Goal: Information Seeking & Learning: Learn about a topic

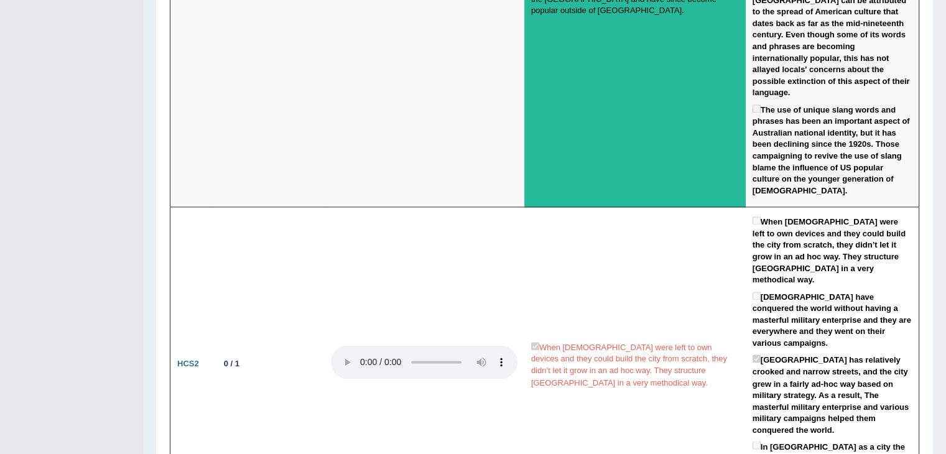
scroll to position [1985, 0]
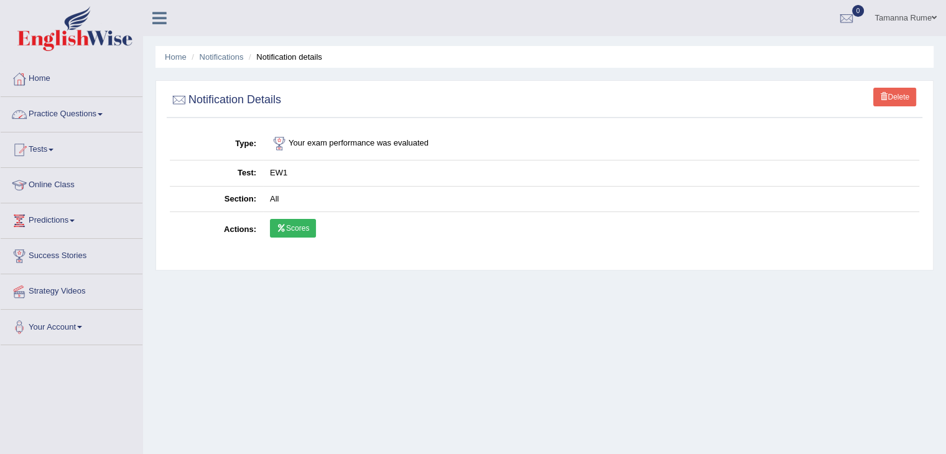
click at [54, 113] on link "Practice Questions" at bounding box center [72, 112] width 142 height 31
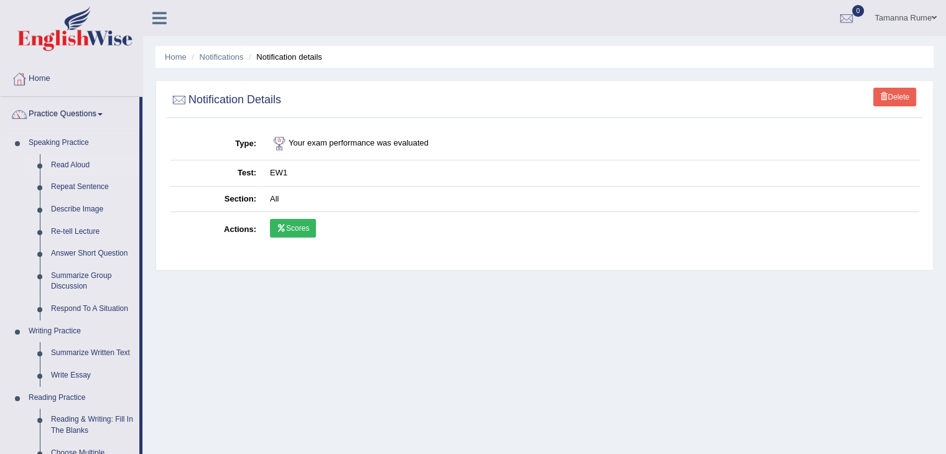
click at [71, 164] on link "Read Aloud" at bounding box center [92, 165] width 94 height 22
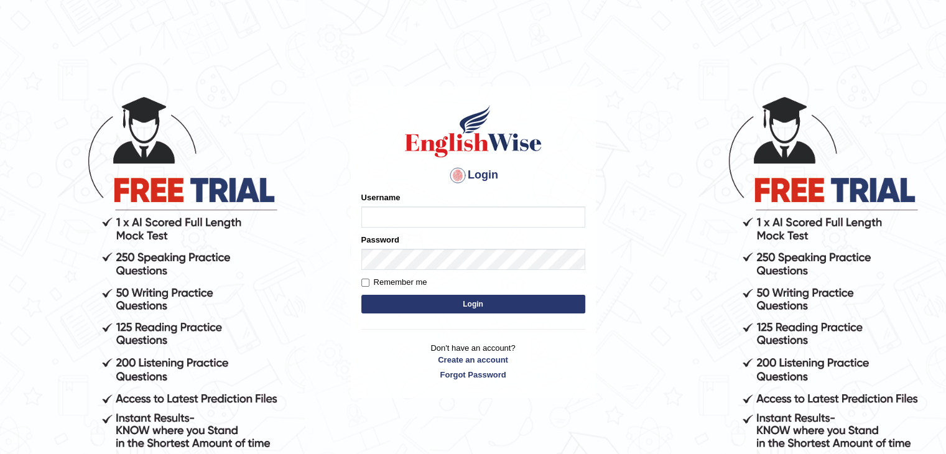
type input "tamanna05"
click at [424, 307] on button "Login" at bounding box center [474, 304] width 224 height 19
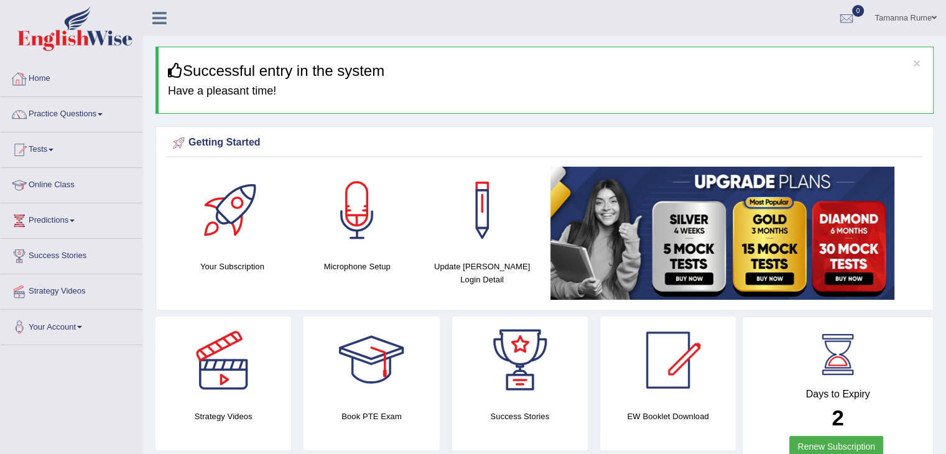
click at [49, 110] on link "Practice Questions" at bounding box center [72, 112] width 142 height 31
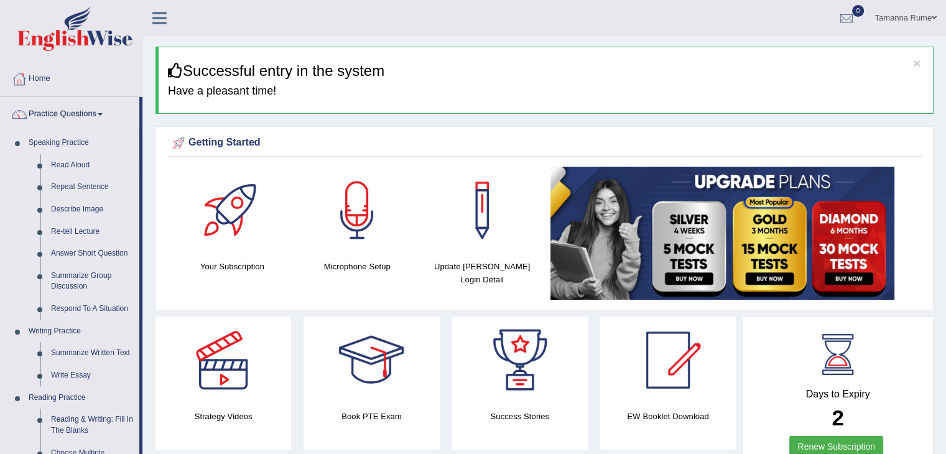
click at [79, 166] on link "Read Aloud" at bounding box center [92, 165] width 94 height 22
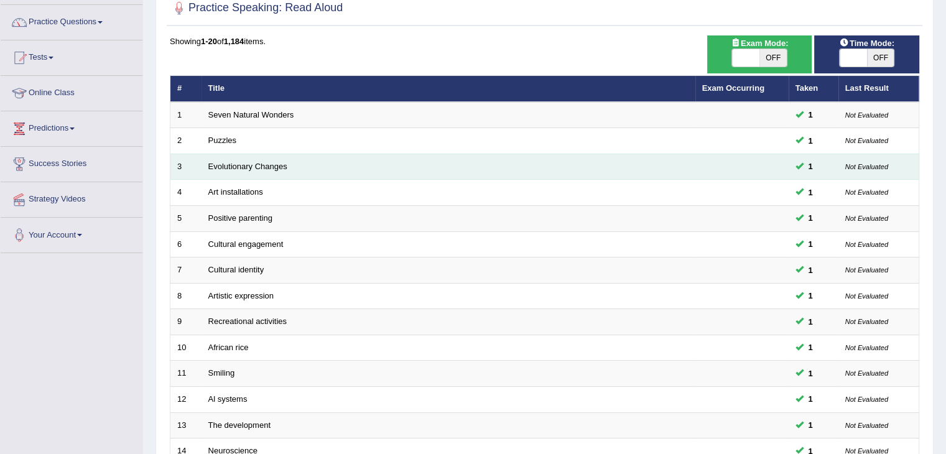
scroll to position [366, 0]
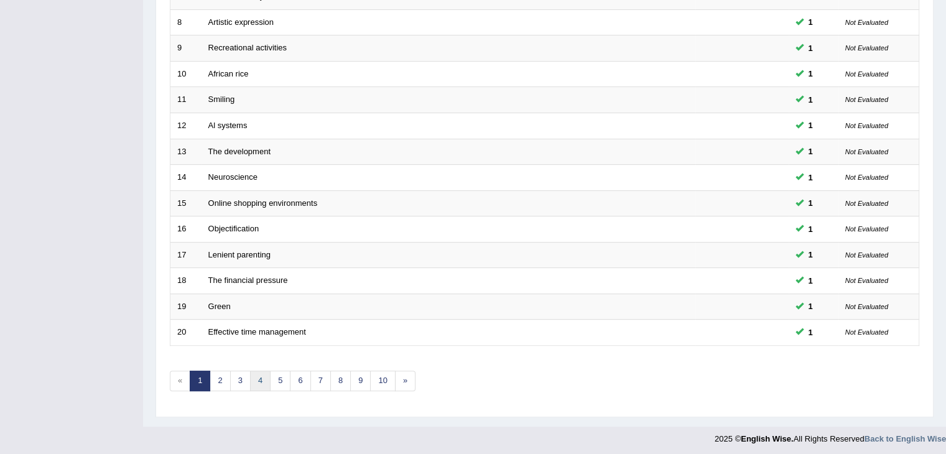
click at [251, 380] on link "4" at bounding box center [260, 381] width 21 height 21
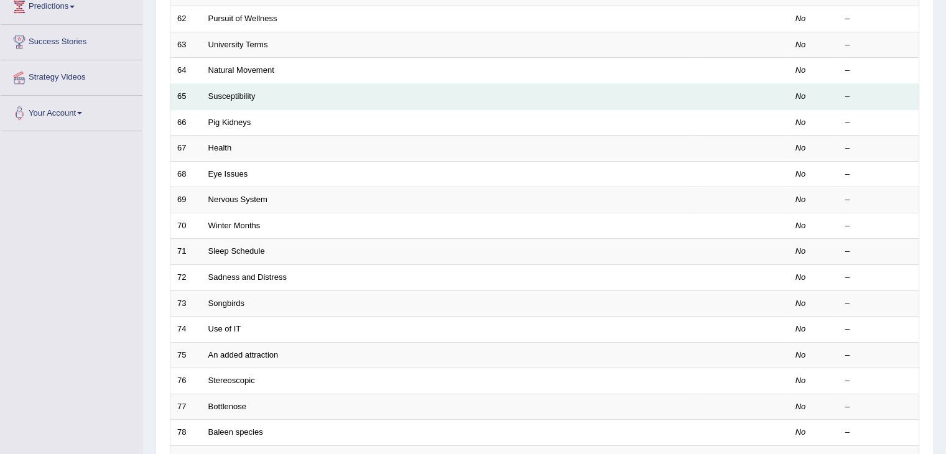
scroll to position [366, 0]
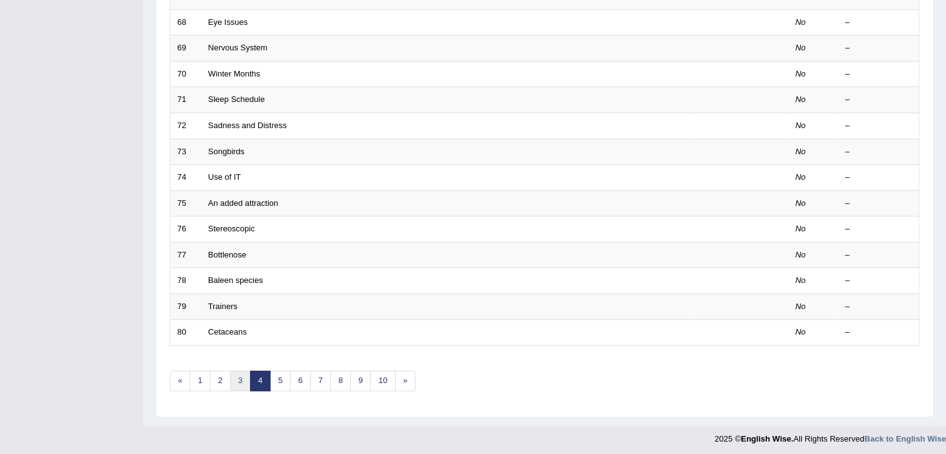
click at [233, 378] on link "3" at bounding box center [240, 381] width 21 height 21
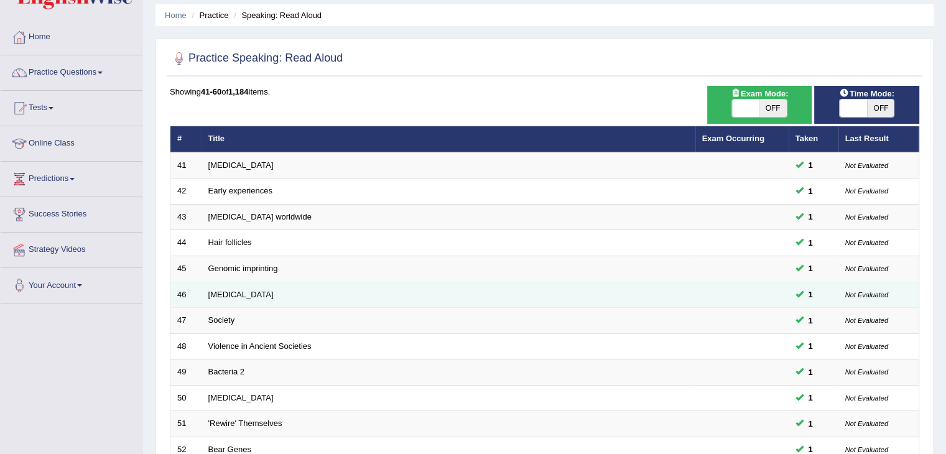
scroll to position [366, 0]
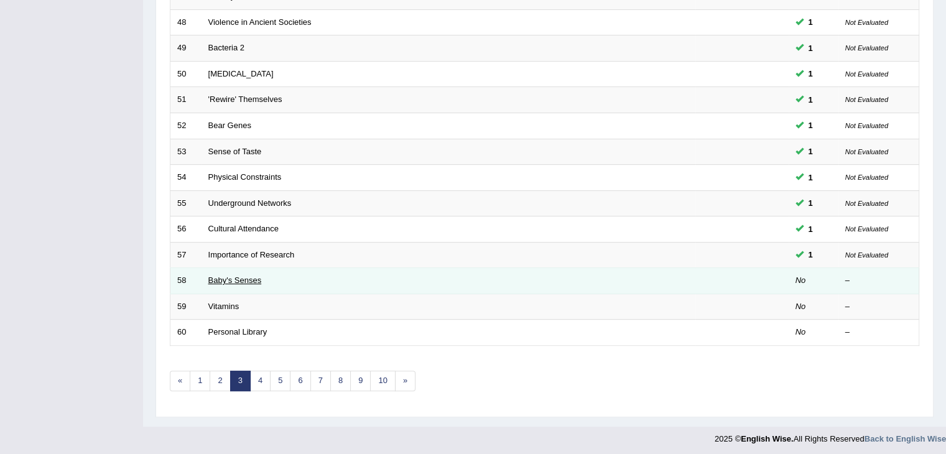
click at [248, 276] on link "Baby's Senses" at bounding box center [235, 280] width 54 height 9
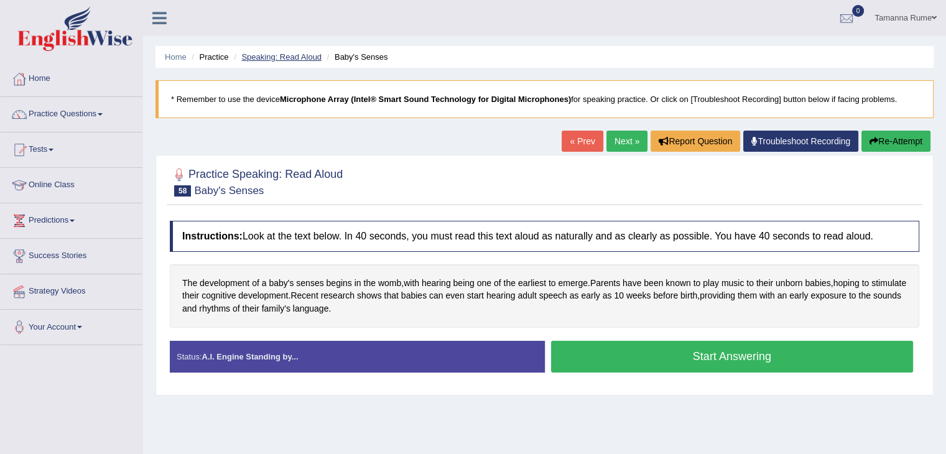
click at [263, 59] on link "Speaking: Read Aloud" at bounding box center [281, 56] width 80 height 9
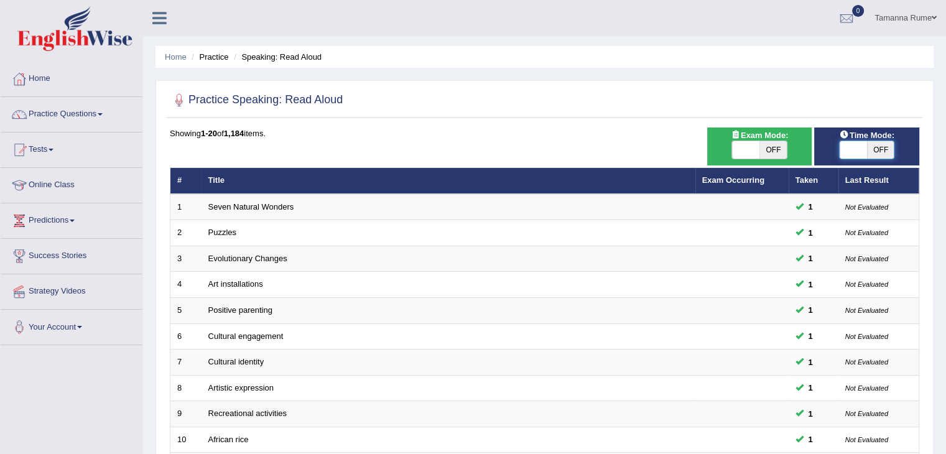
click at [854, 145] on span at bounding box center [853, 149] width 27 height 17
checkbox input "true"
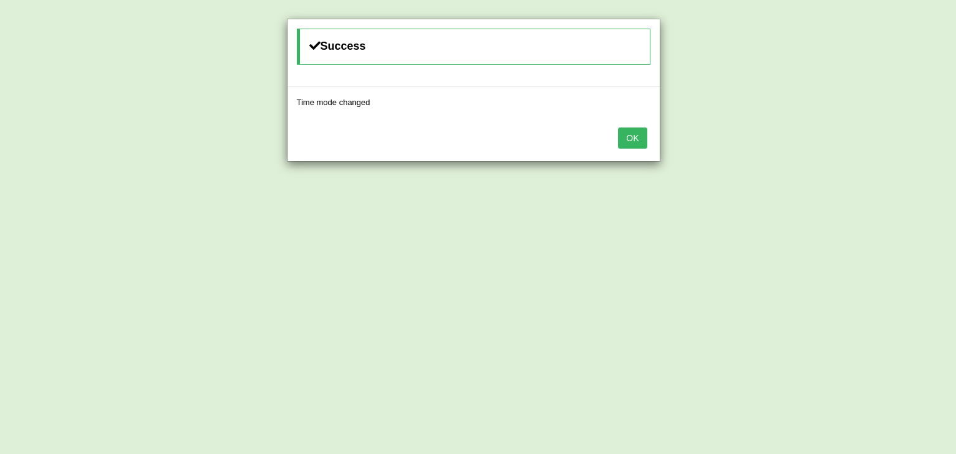
click at [637, 133] on button "OK" at bounding box center [632, 138] width 29 height 21
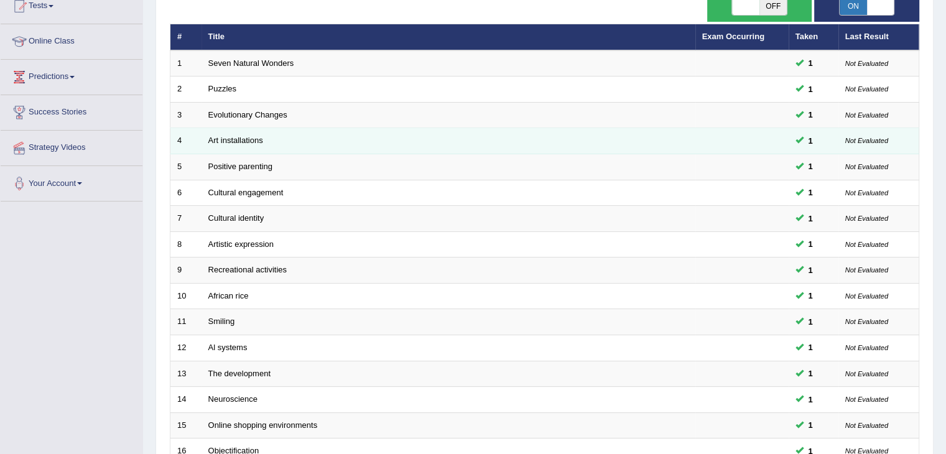
scroll to position [366, 0]
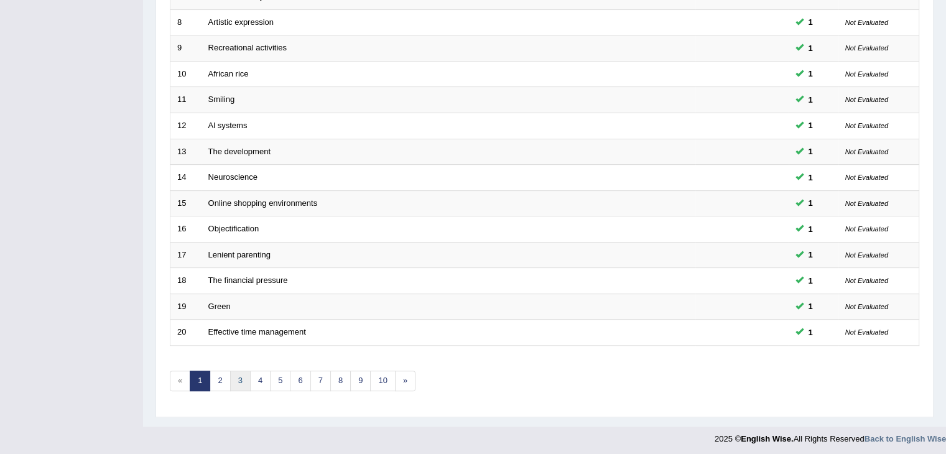
drag, startPoint x: 230, startPoint y: 376, endPoint x: 224, endPoint y: 362, distance: 16.2
click at [230, 375] on link "3" at bounding box center [240, 381] width 21 height 21
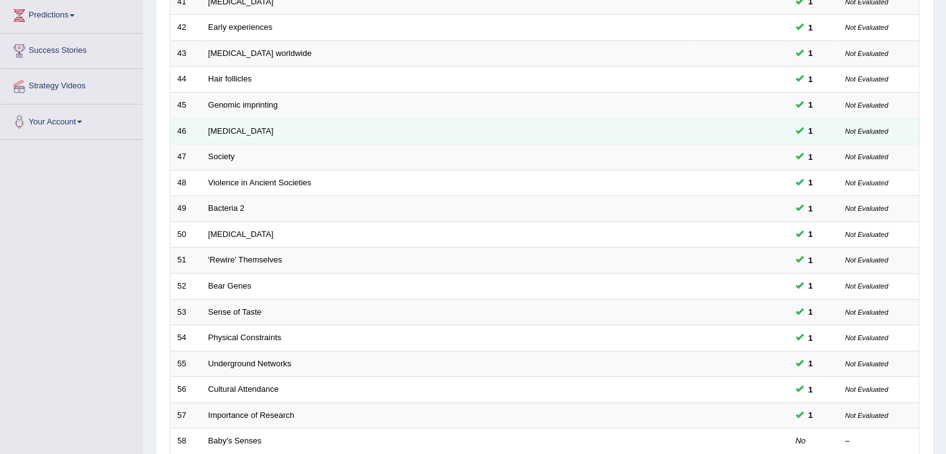
scroll to position [366, 0]
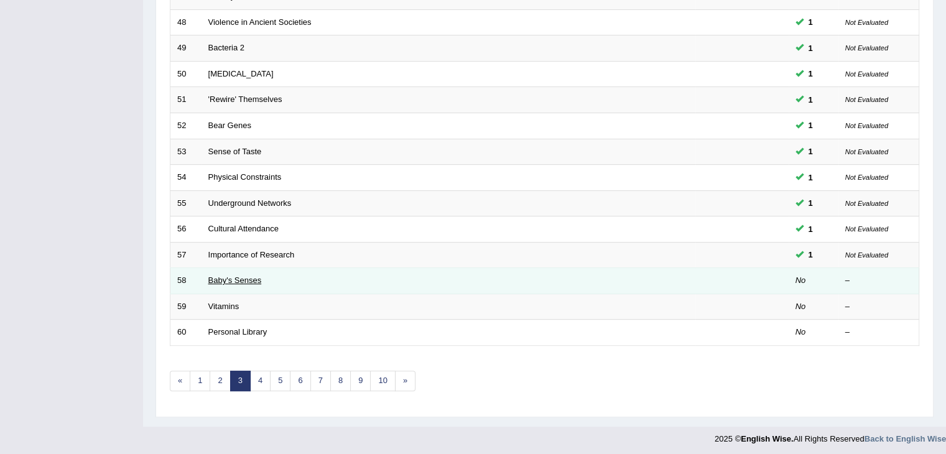
click at [223, 279] on link "Baby's Senses" at bounding box center [235, 280] width 54 height 9
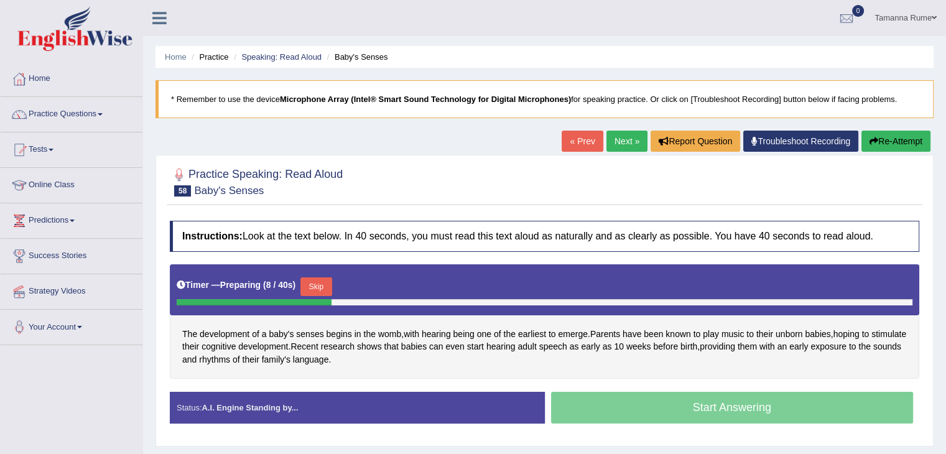
click at [321, 286] on button "Skip" at bounding box center [316, 287] width 31 height 19
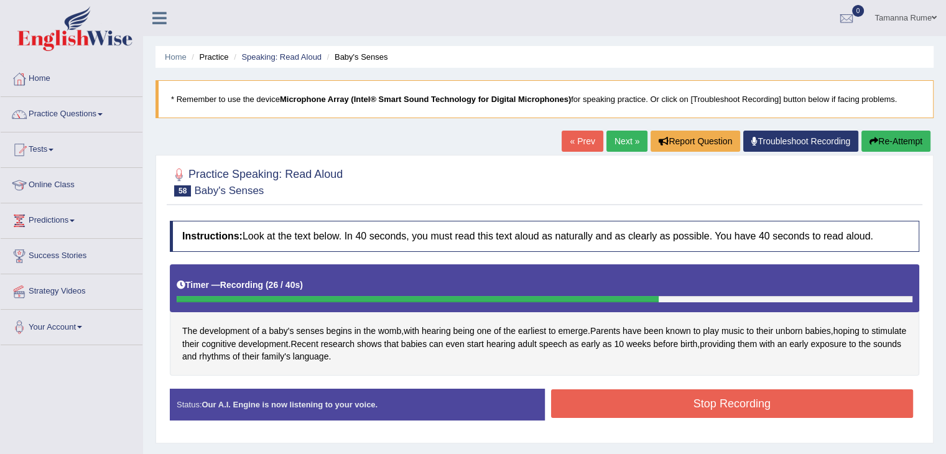
click at [653, 401] on button "Stop Recording" at bounding box center [732, 404] width 363 height 29
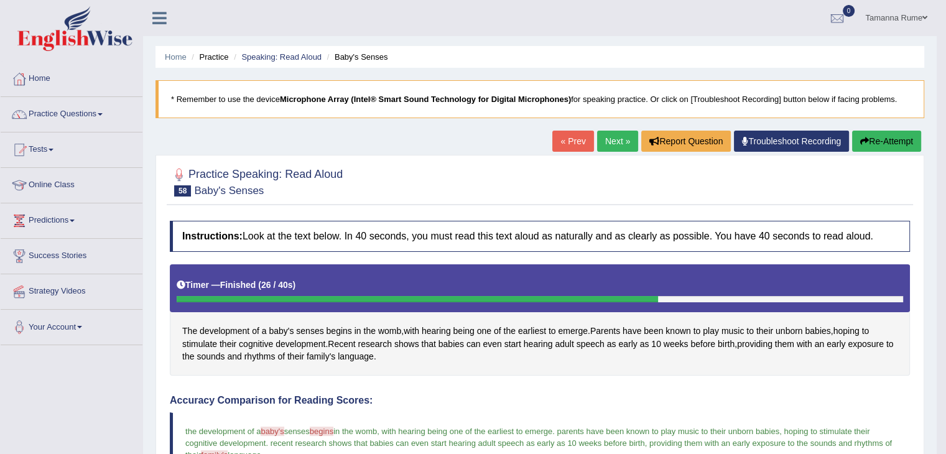
click at [605, 145] on link "Next »" at bounding box center [617, 141] width 41 height 21
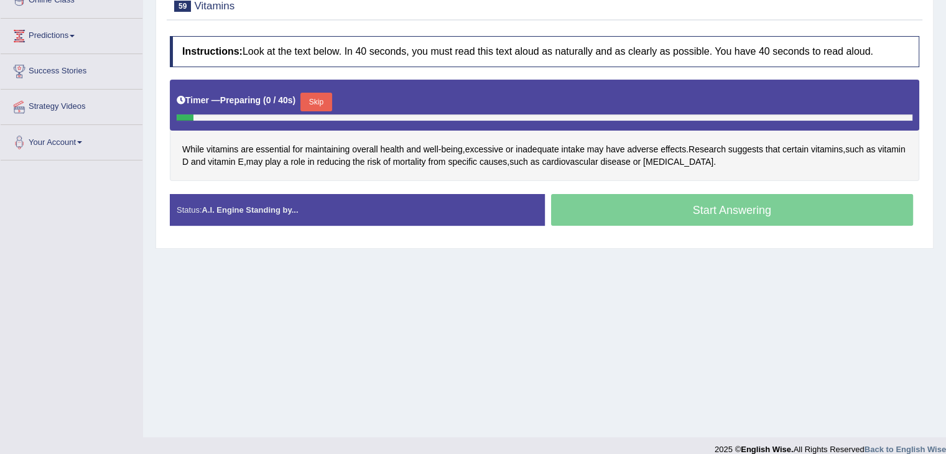
scroll to position [187, 0]
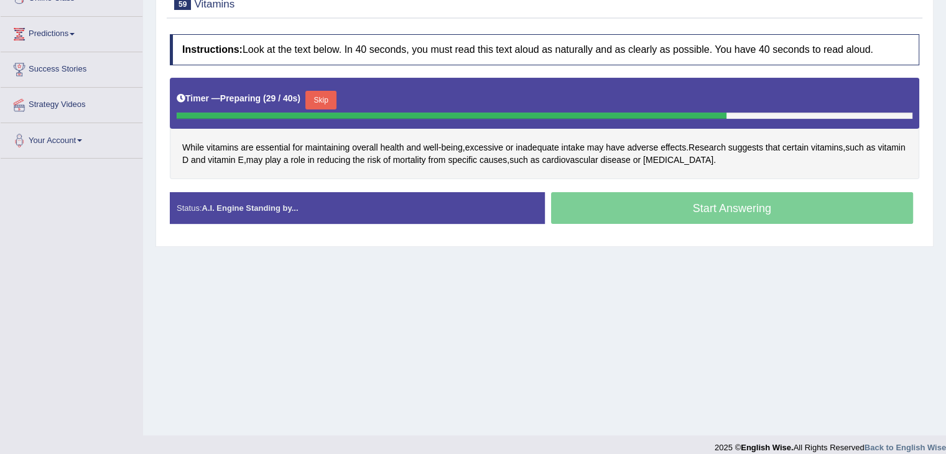
click at [329, 92] on button "Skip" at bounding box center [321, 100] width 31 height 19
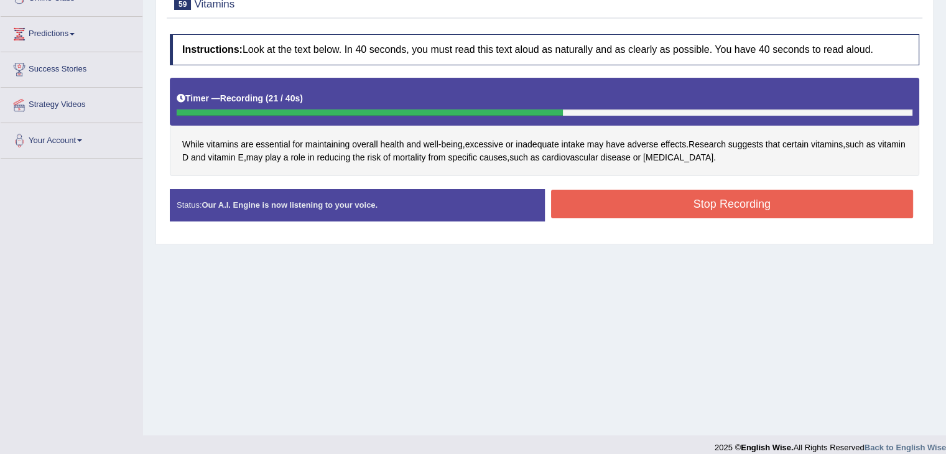
click at [604, 202] on button "Stop Recording" at bounding box center [732, 204] width 363 height 29
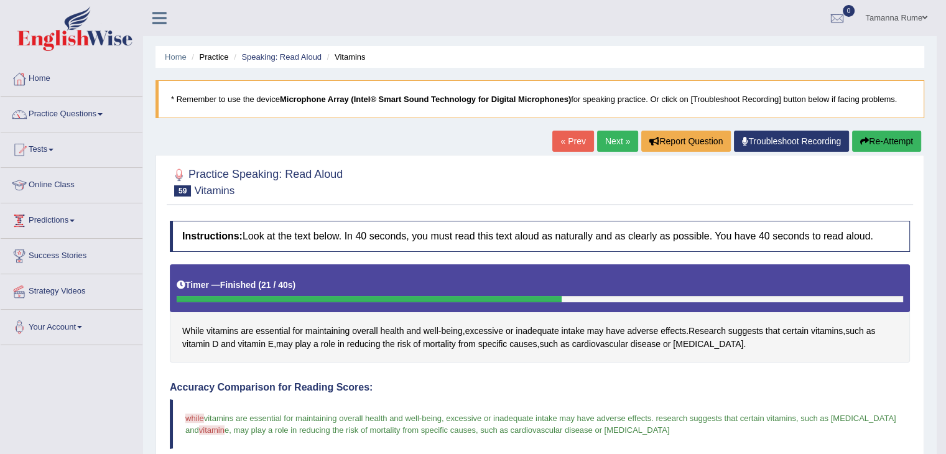
scroll to position [0, 0]
click at [607, 136] on link "Next »" at bounding box center [617, 141] width 41 height 21
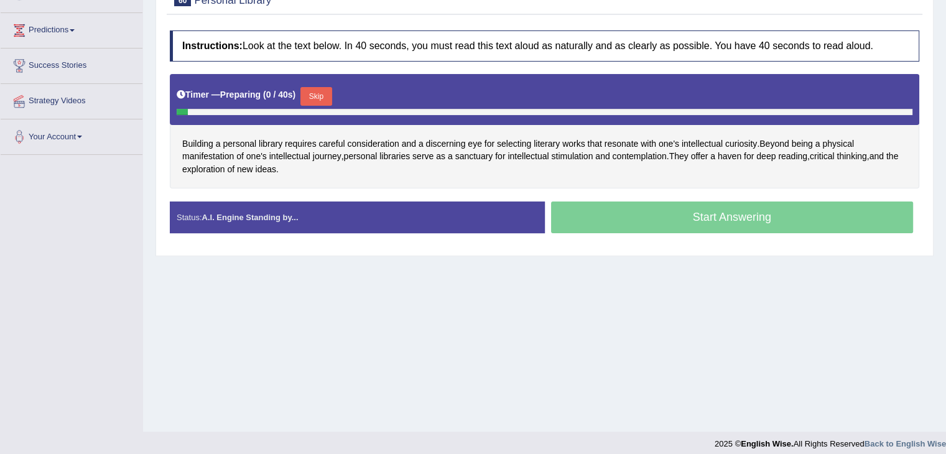
scroll to position [199, 0]
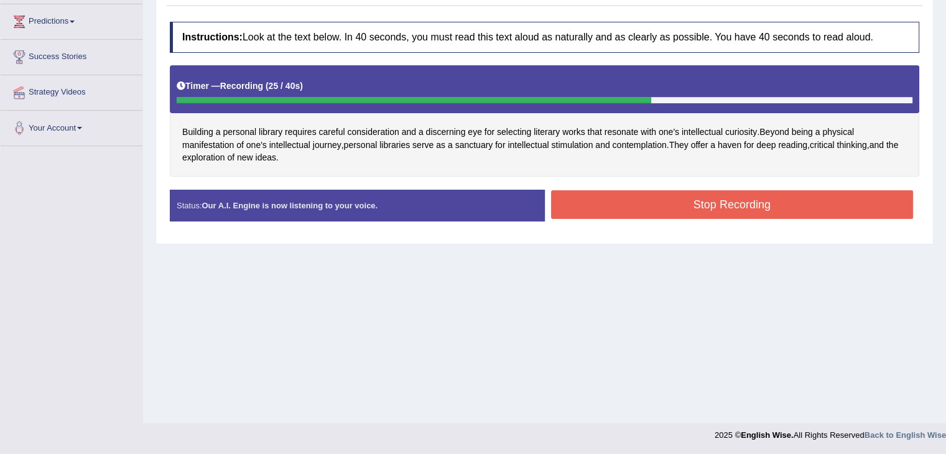
click at [729, 207] on button "Stop Recording" at bounding box center [732, 204] width 363 height 29
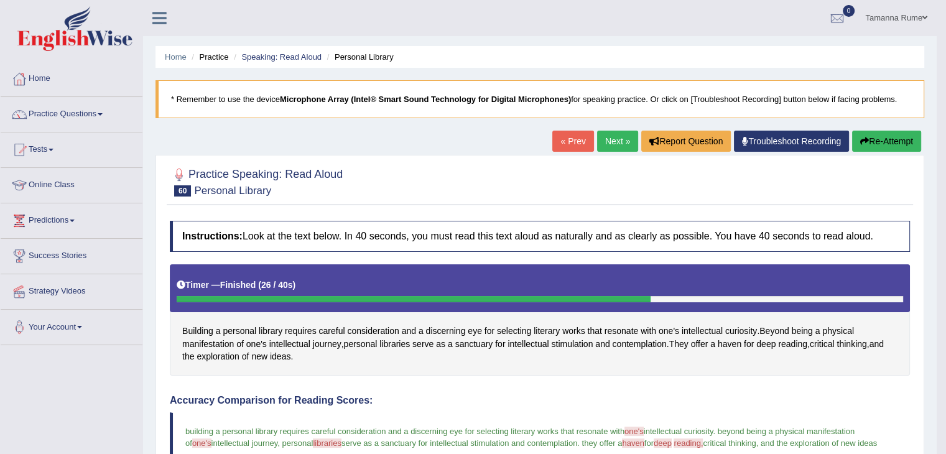
scroll to position [0, 0]
click at [612, 142] on link "Next »" at bounding box center [617, 141] width 41 height 21
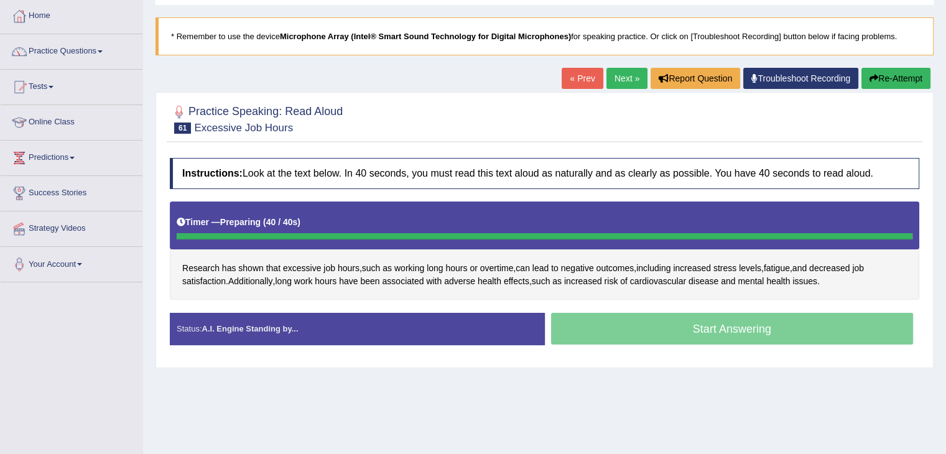
scroll to position [124, 0]
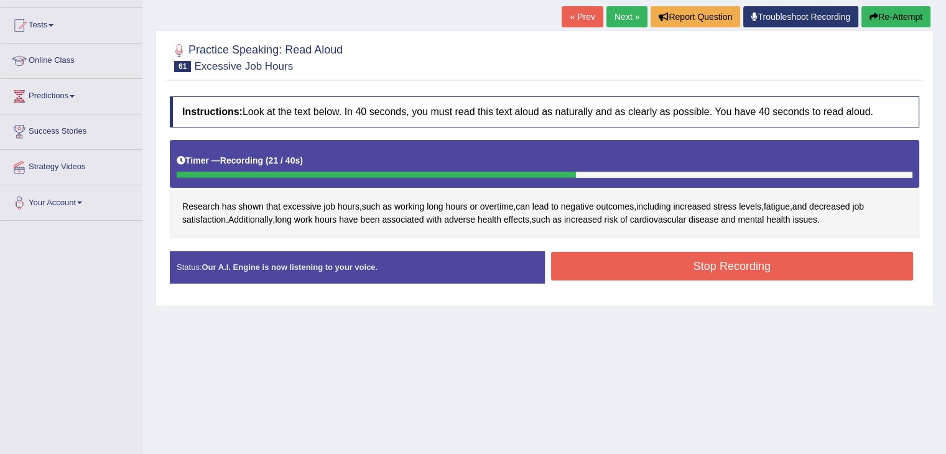
click at [727, 264] on button "Stop Recording" at bounding box center [732, 266] width 363 height 29
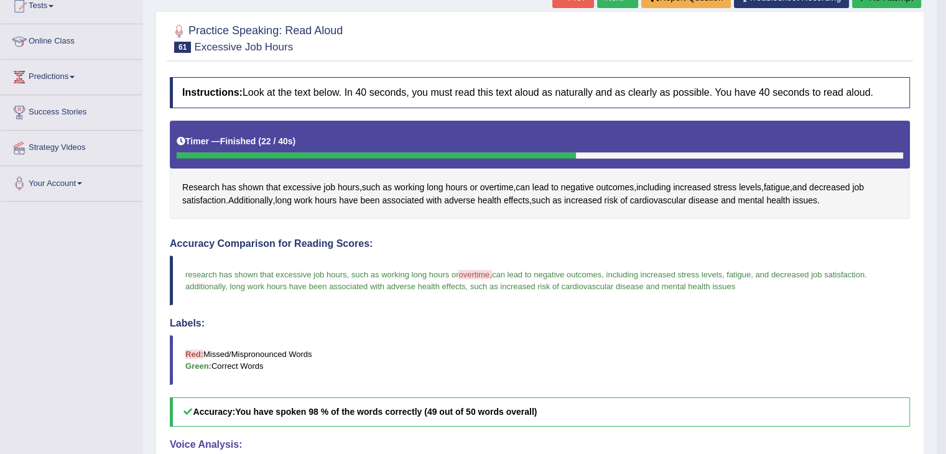
scroll to position [0, 0]
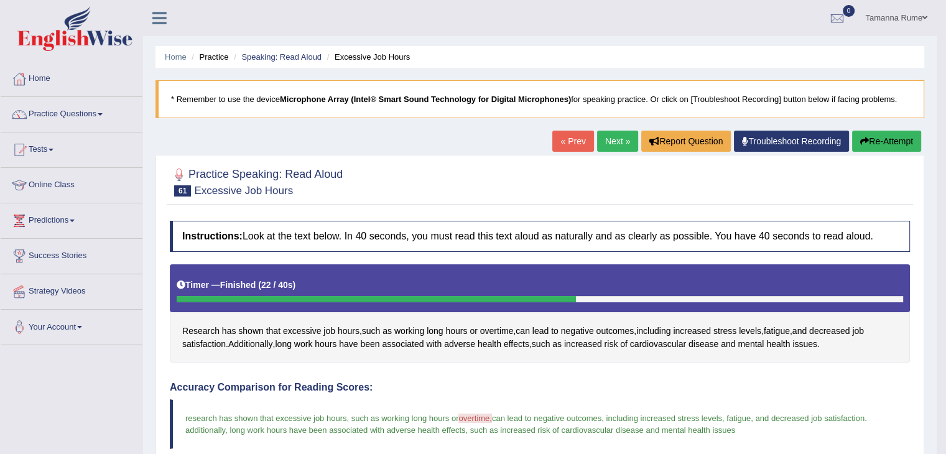
click at [608, 144] on link "Next »" at bounding box center [617, 141] width 41 height 21
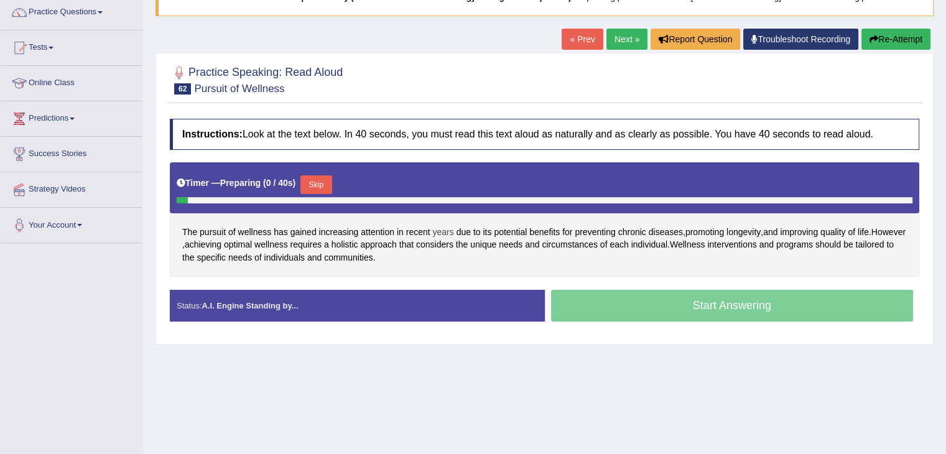
scroll to position [124, 0]
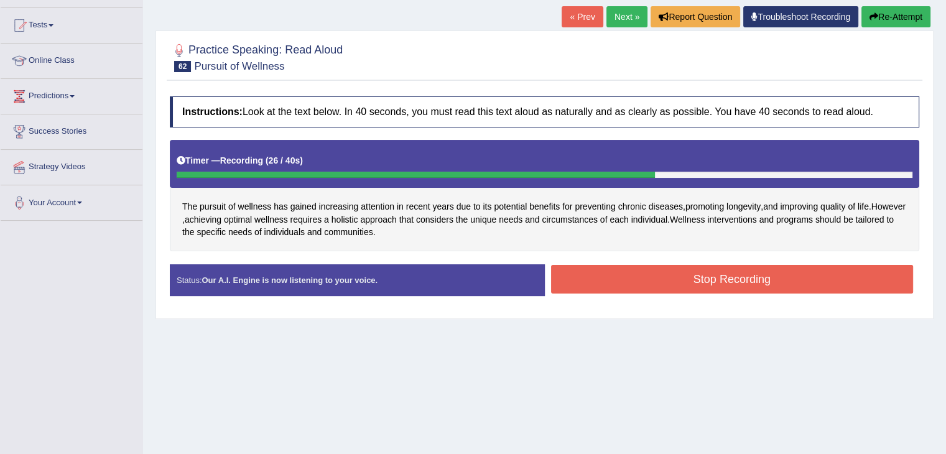
click at [676, 270] on button "Stop Recording" at bounding box center [732, 279] width 363 height 29
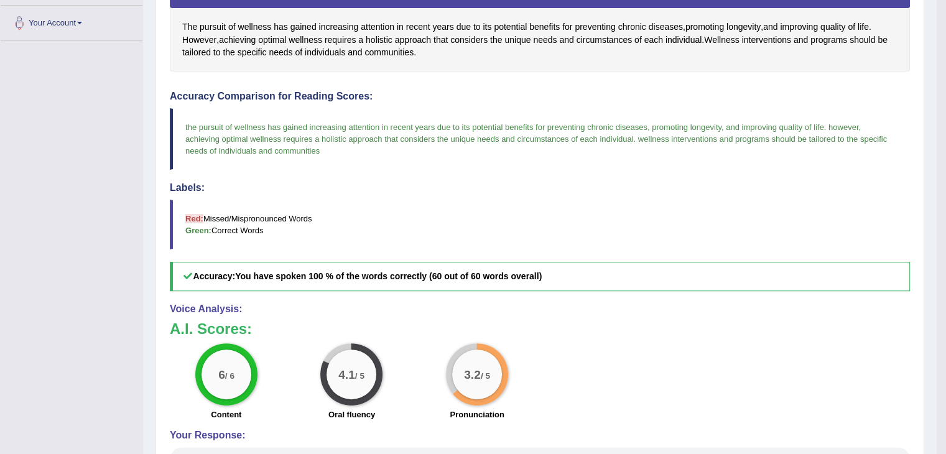
scroll to position [45, 0]
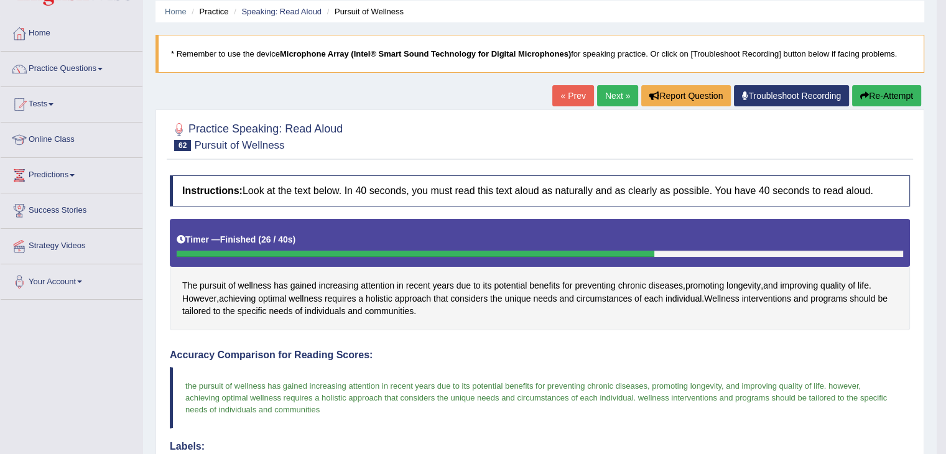
click at [607, 89] on link "Next »" at bounding box center [617, 95] width 41 height 21
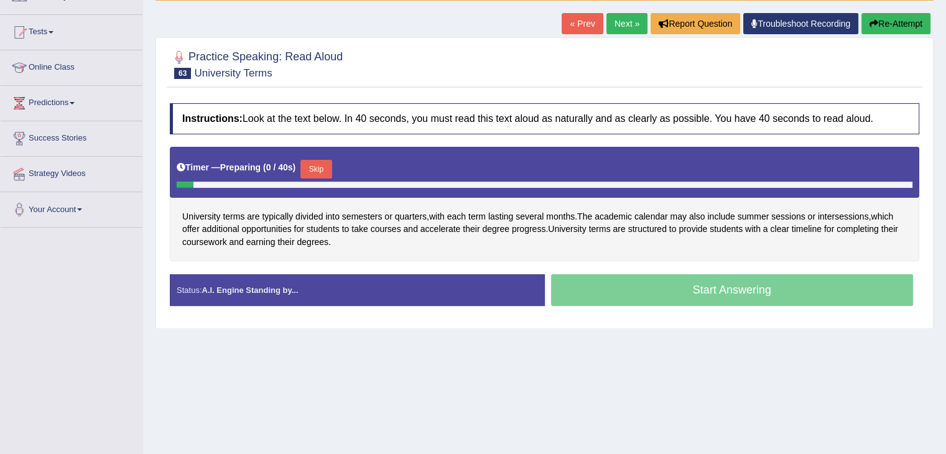
scroll to position [124, 0]
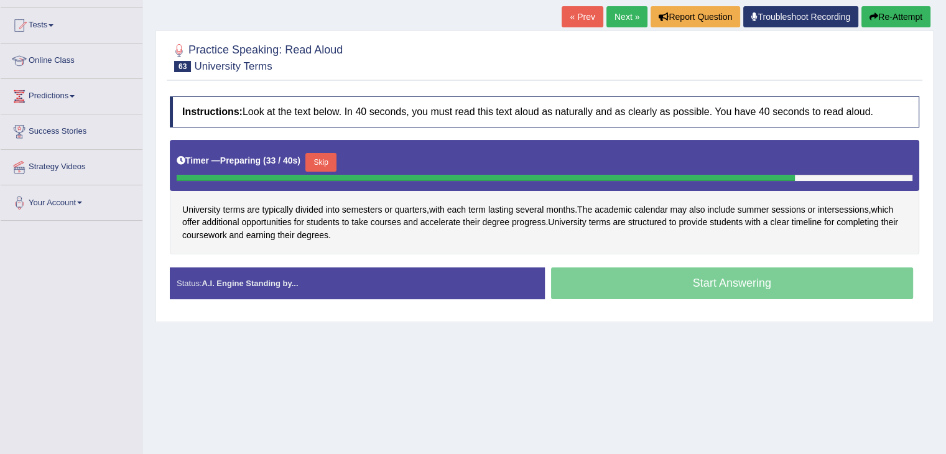
click at [306, 160] on div "Timer — Preparing ( 33 / 40s ) Skip" at bounding box center [545, 162] width 736 height 25
click at [329, 159] on button "Skip" at bounding box center [321, 162] width 31 height 19
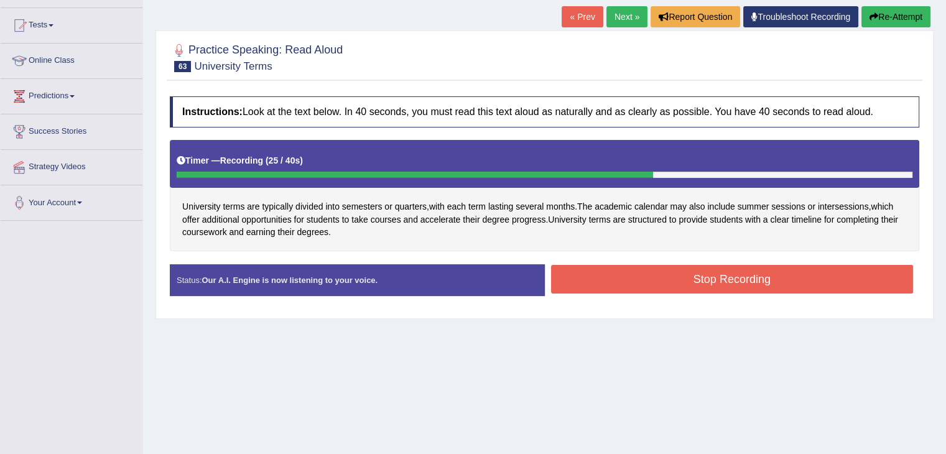
click at [609, 274] on button "Stop Recording" at bounding box center [732, 279] width 363 height 29
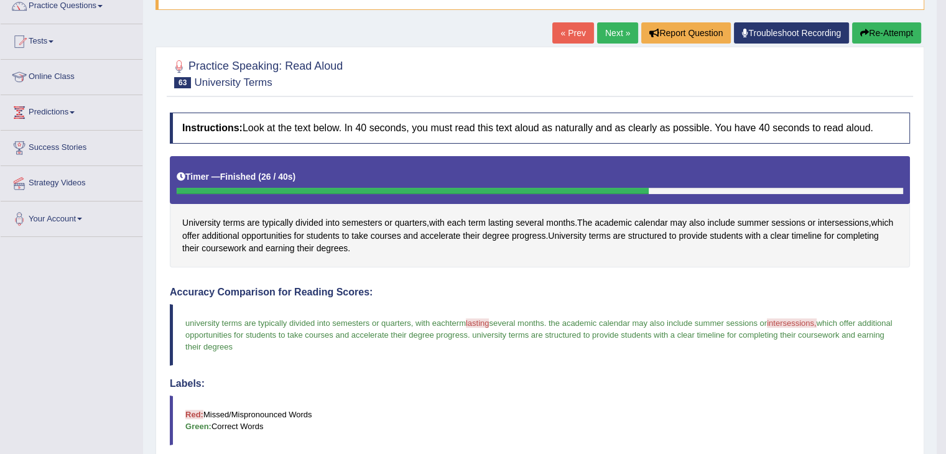
scroll to position [108, 0]
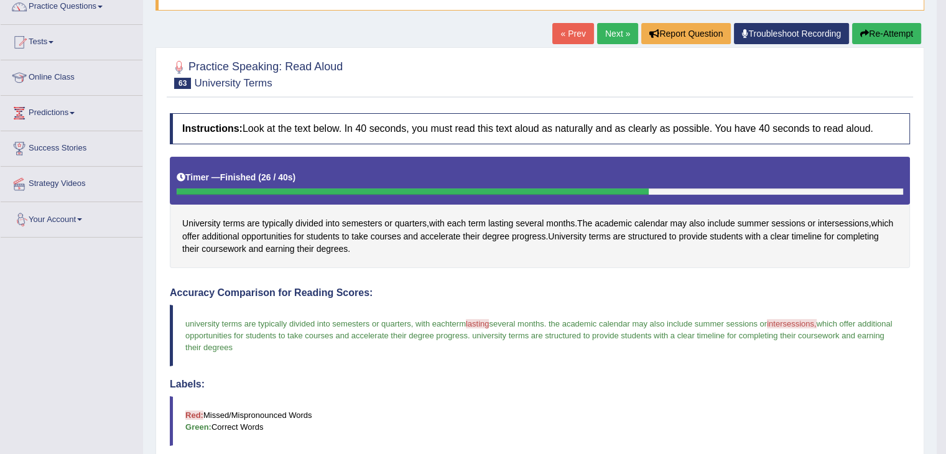
click at [610, 38] on link "Next »" at bounding box center [617, 33] width 41 height 21
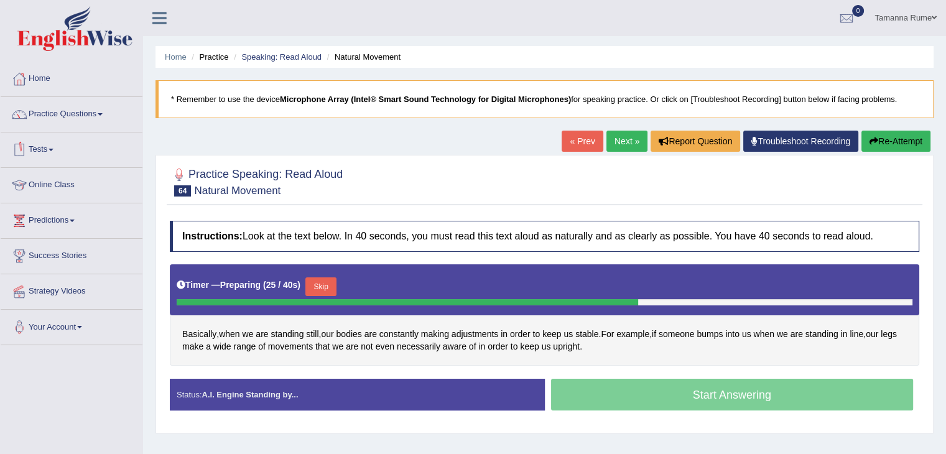
click at [329, 287] on button "Skip" at bounding box center [321, 287] width 31 height 19
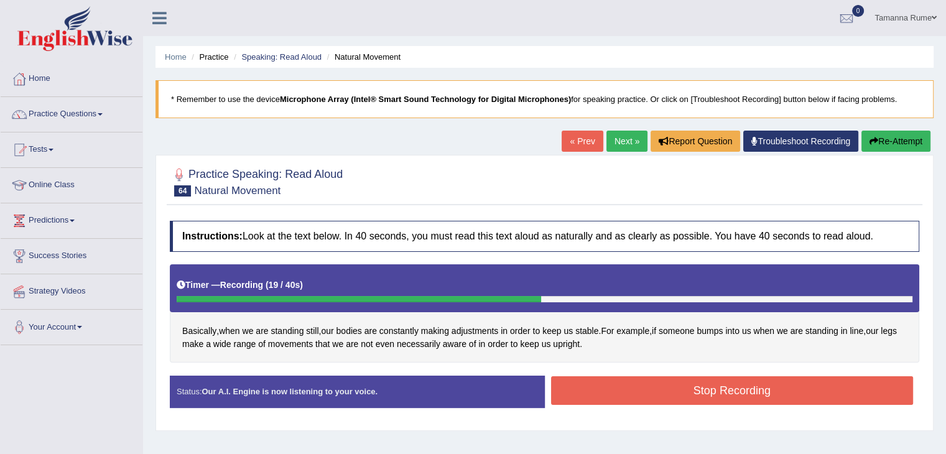
click at [650, 383] on button "Stop Recording" at bounding box center [732, 390] width 363 height 29
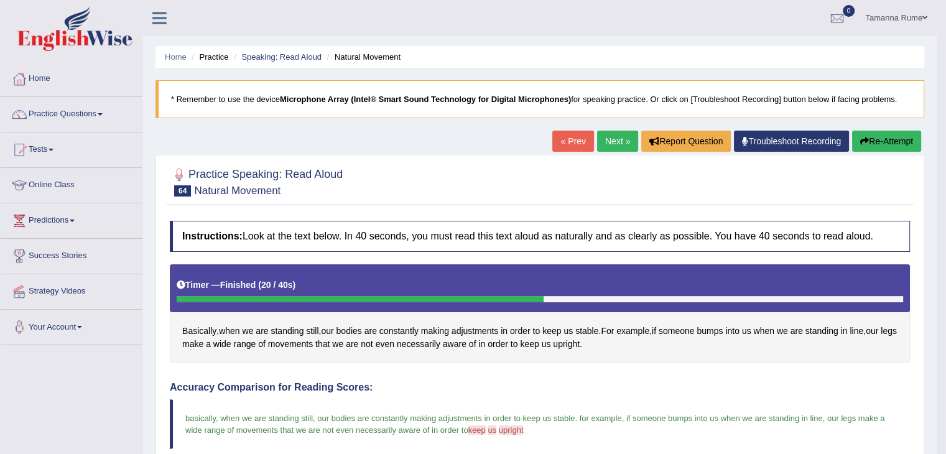
click at [605, 147] on link "Next »" at bounding box center [617, 141] width 41 height 21
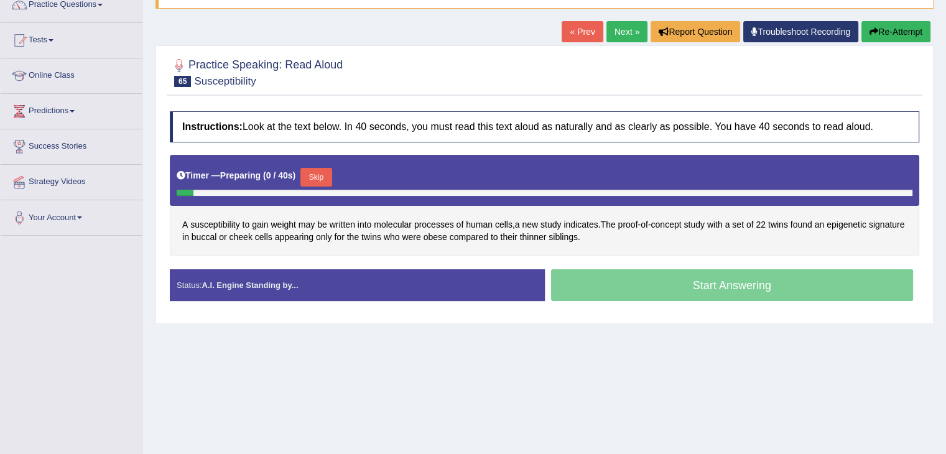
scroll to position [124, 0]
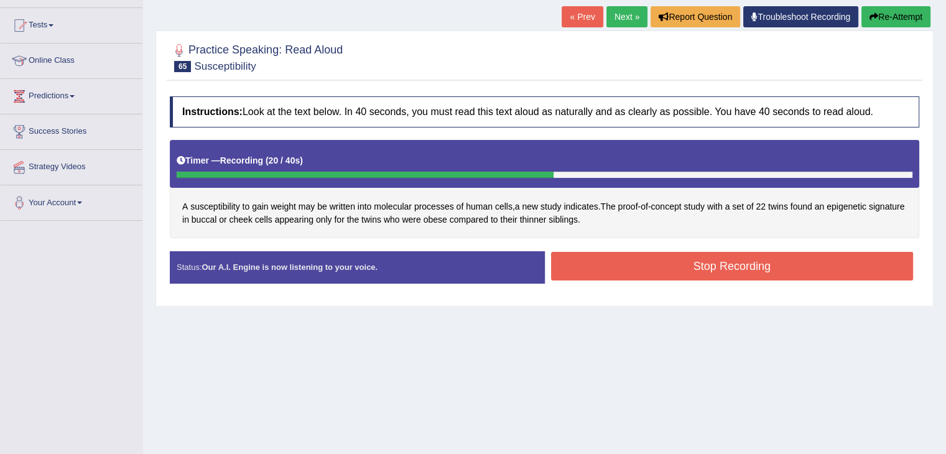
click at [602, 263] on button "Stop Recording" at bounding box center [732, 266] width 363 height 29
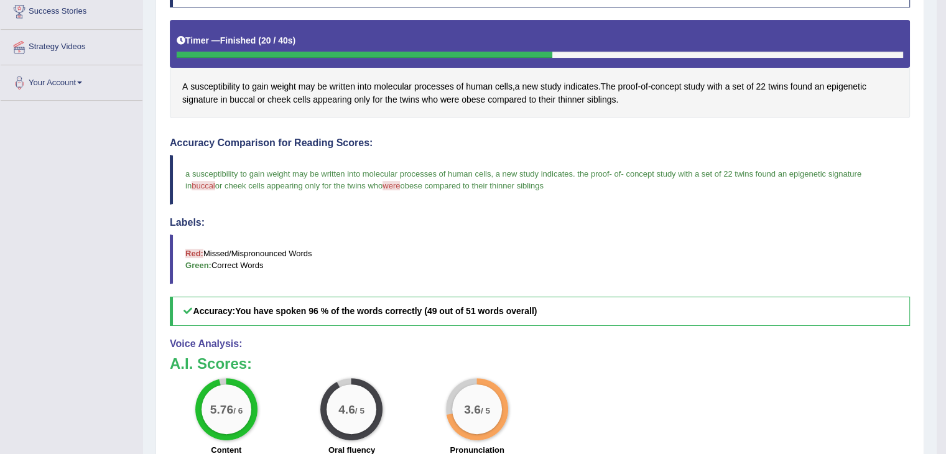
scroll to position [83, 0]
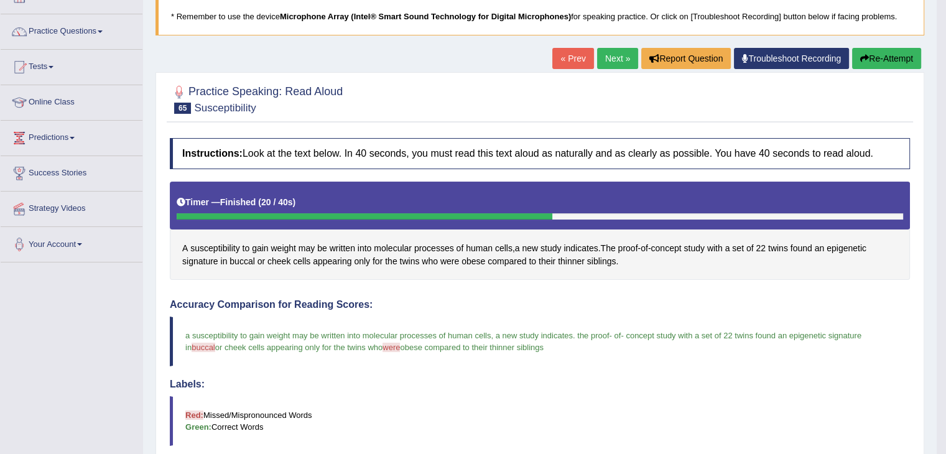
click at [626, 55] on link "Next »" at bounding box center [617, 58] width 41 height 21
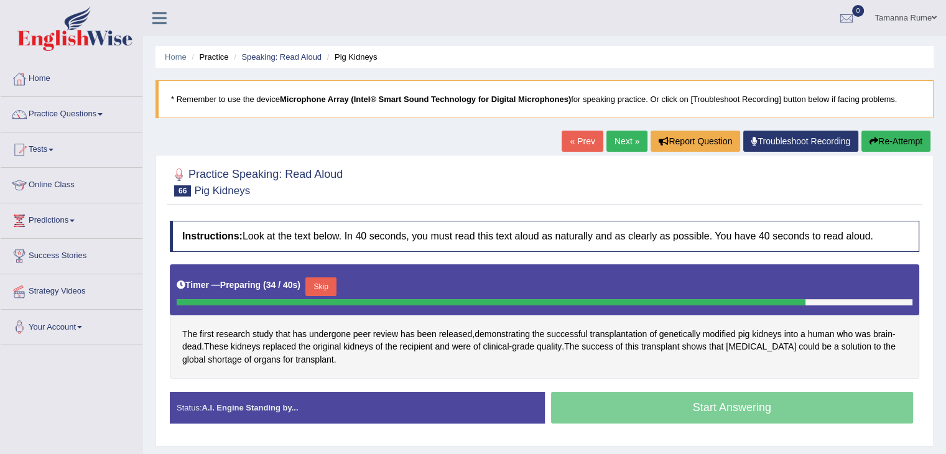
click at [329, 283] on button "Skip" at bounding box center [321, 287] width 31 height 19
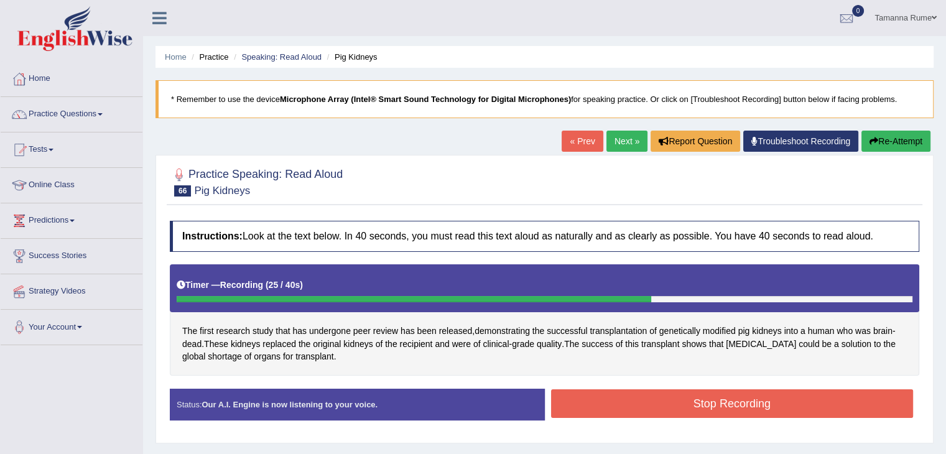
click at [689, 399] on button "Stop Recording" at bounding box center [732, 404] width 363 height 29
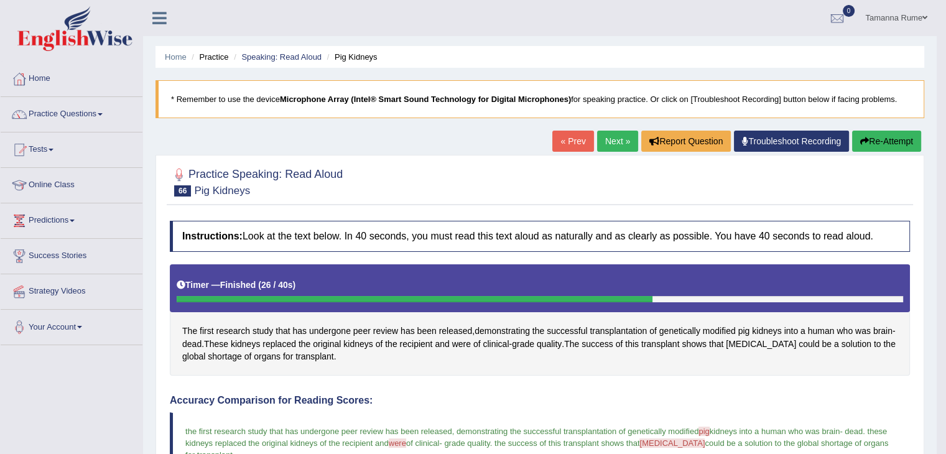
click at [614, 141] on link "Next »" at bounding box center [617, 141] width 41 height 21
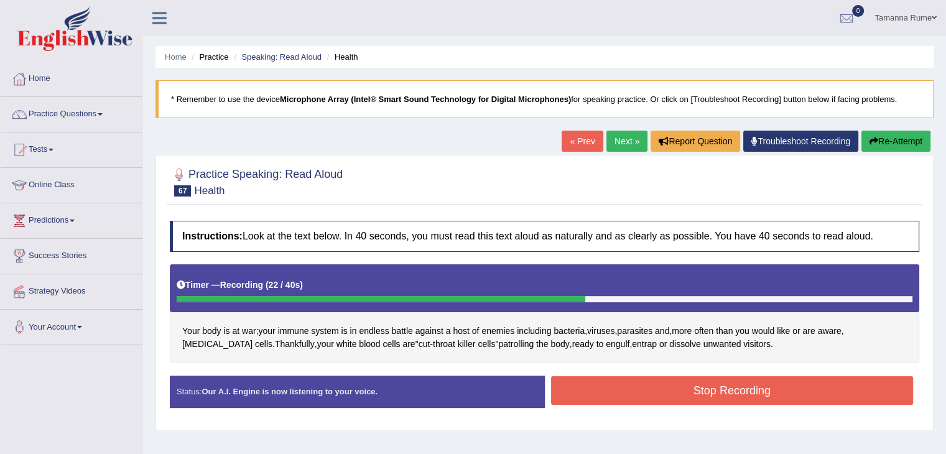
click at [693, 398] on button "Stop Recording" at bounding box center [732, 390] width 363 height 29
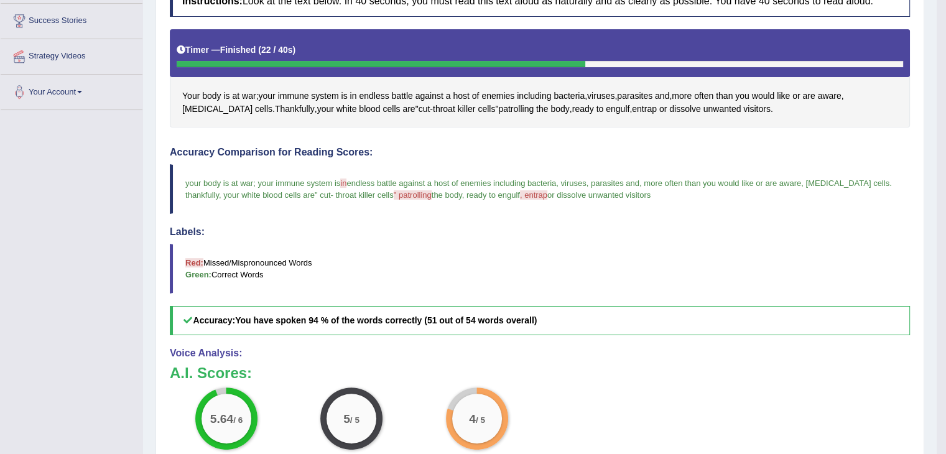
scroll to position [21, 0]
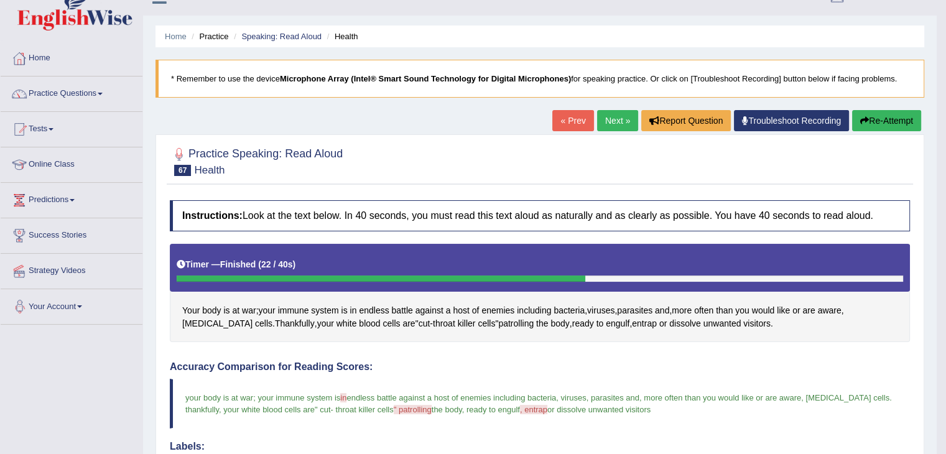
click at [607, 121] on link "Next »" at bounding box center [617, 120] width 41 height 21
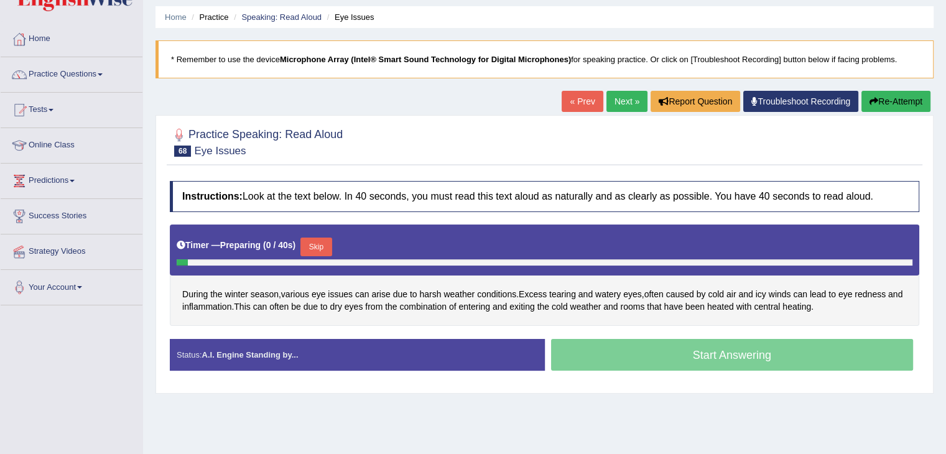
scroll to position [62, 0]
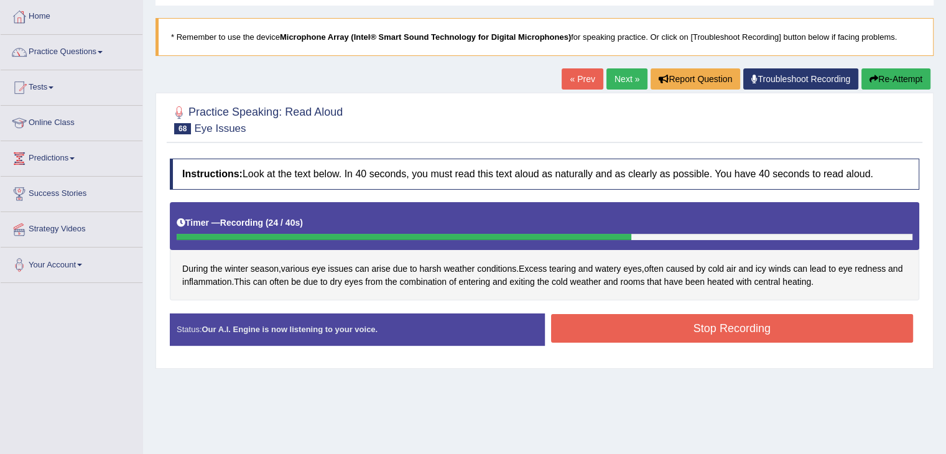
click at [637, 337] on button "Stop Recording" at bounding box center [732, 328] width 363 height 29
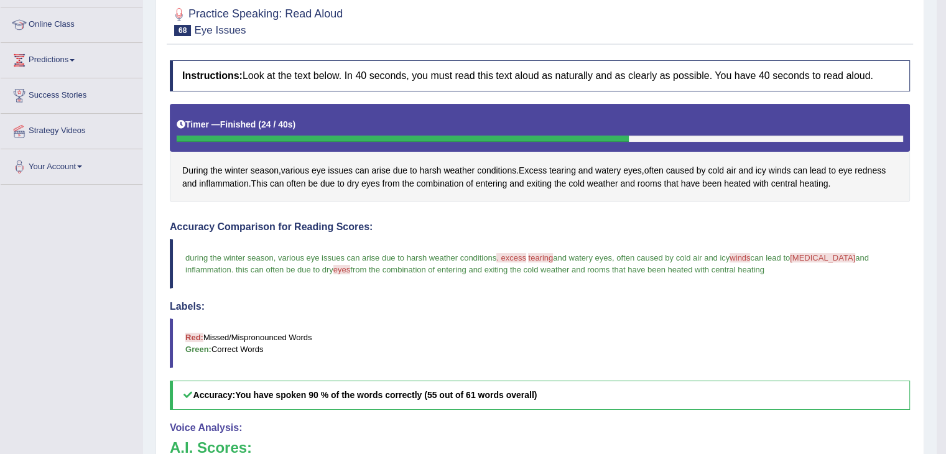
scroll to position [0, 0]
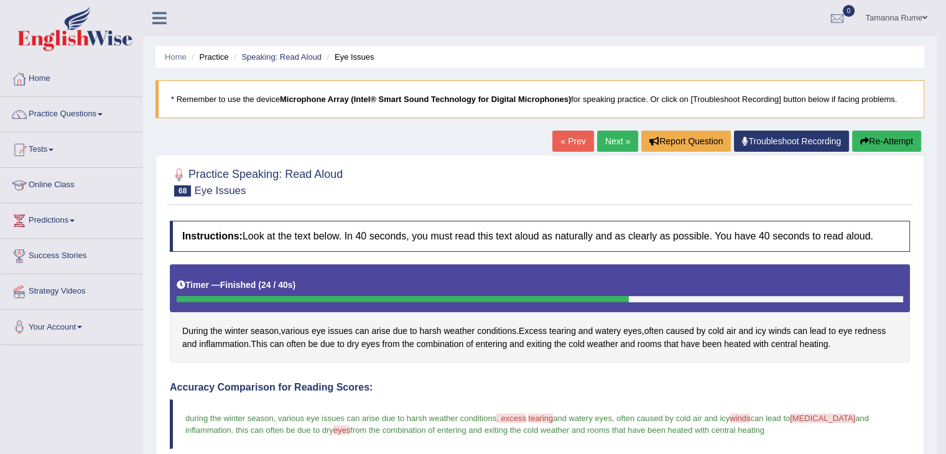
click at [599, 145] on link "Next »" at bounding box center [617, 141] width 41 height 21
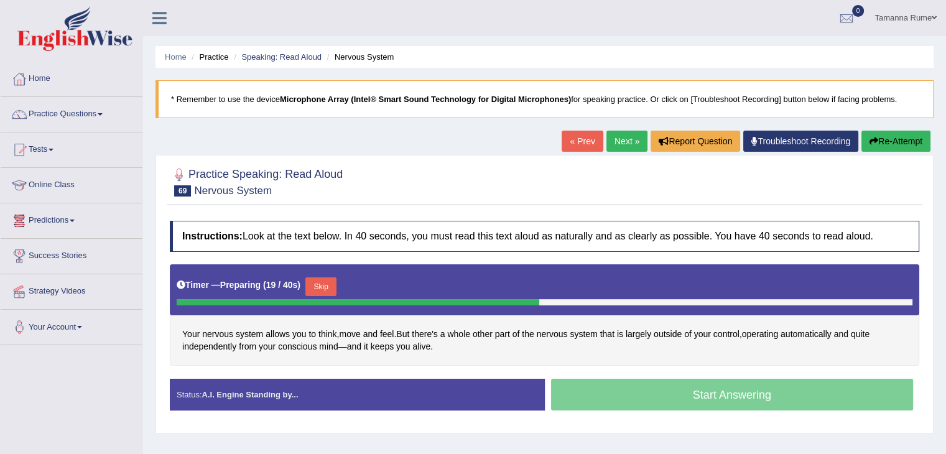
click at [320, 278] on button "Skip" at bounding box center [321, 287] width 31 height 19
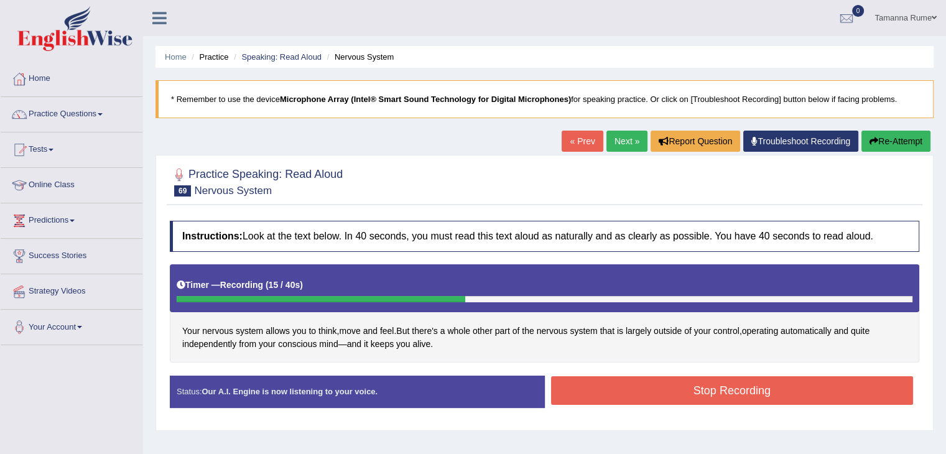
click at [605, 384] on button "Stop Recording" at bounding box center [732, 390] width 363 height 29
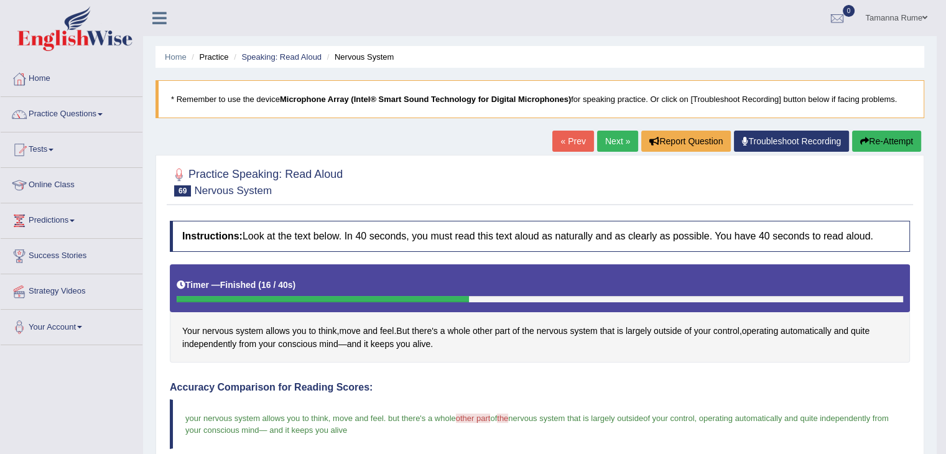
click at [615, 141] on link "Next »" at bounding box center [617, 141] width 41 height 21
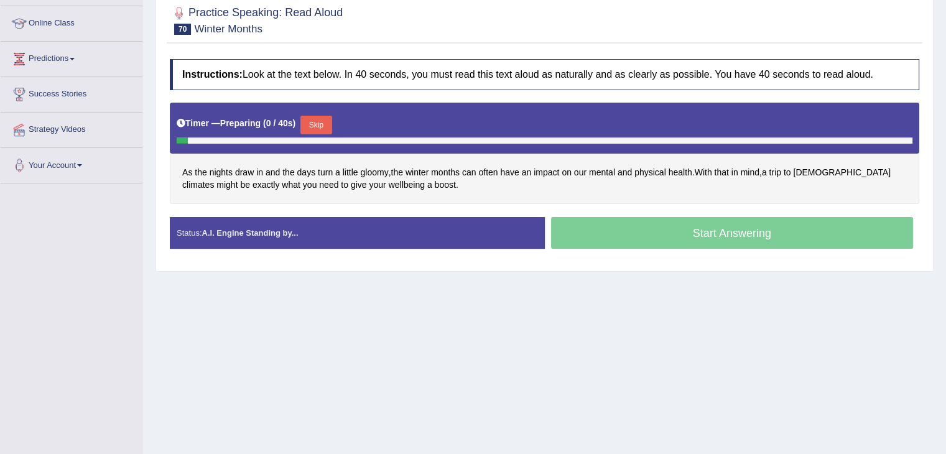
scroll to position [187, 0]
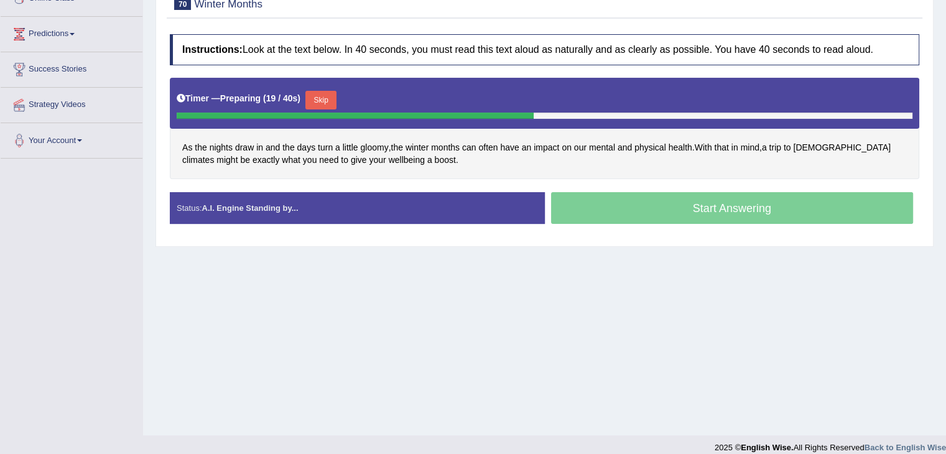
click at [315, 100] on button "Skip" at bounding box center [321, 100] width 31 height 19
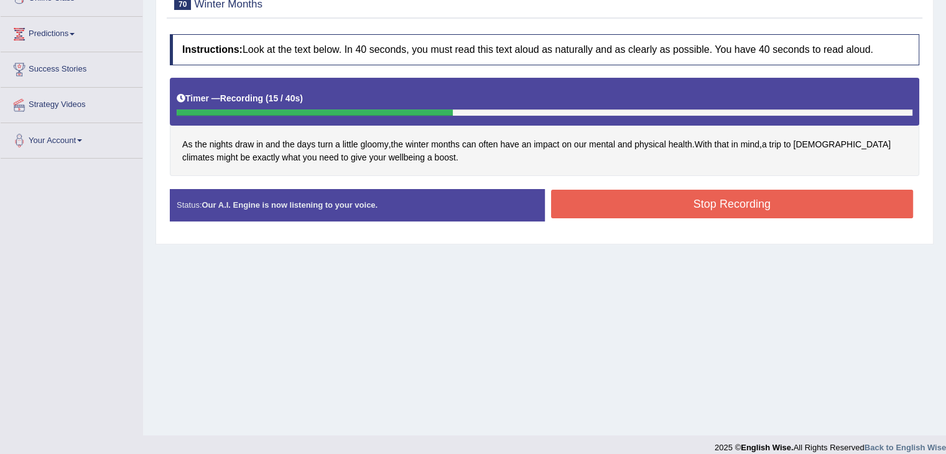
click at [628, 195] on button "Stop Recording" at bounding box center [732, 204] width 363 height 29
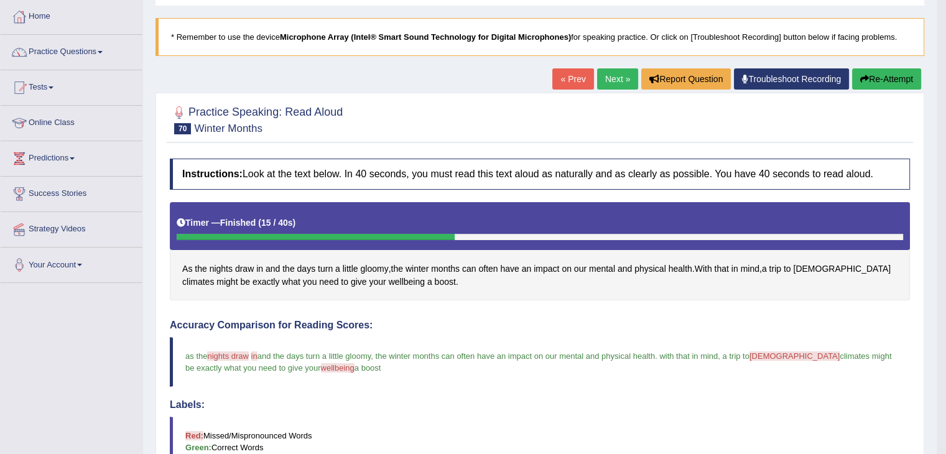
scroll to position [0, 0]
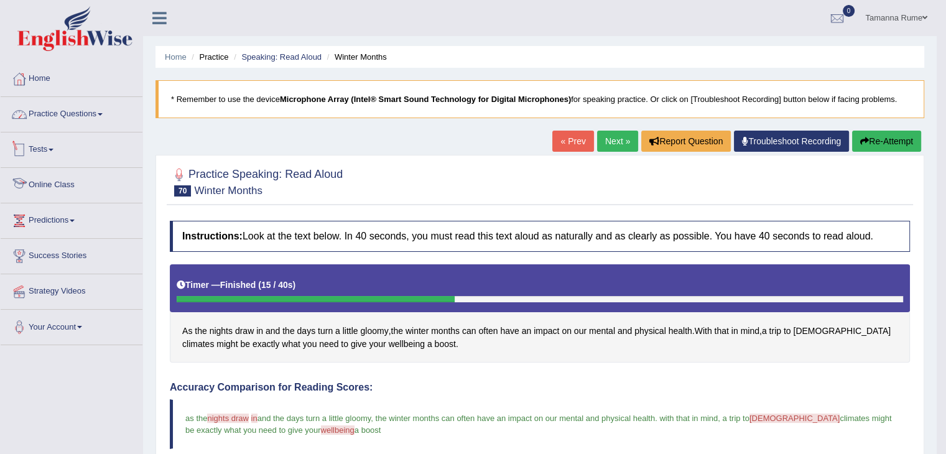
click at [69, 109] on link "Practice Questions" at bounding box center [72, 112] width 142 height 31
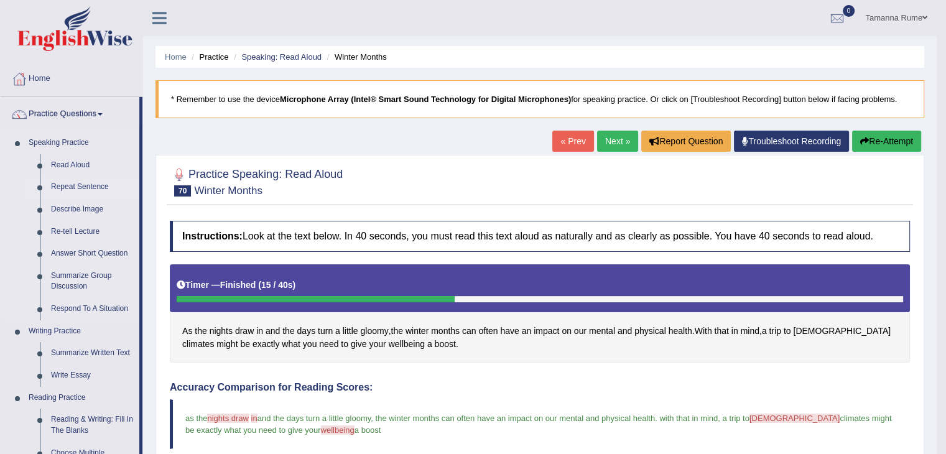
click at [63, 186] on link "Repeat Sentence" at bounding box center [92, 187] width 94 height 22
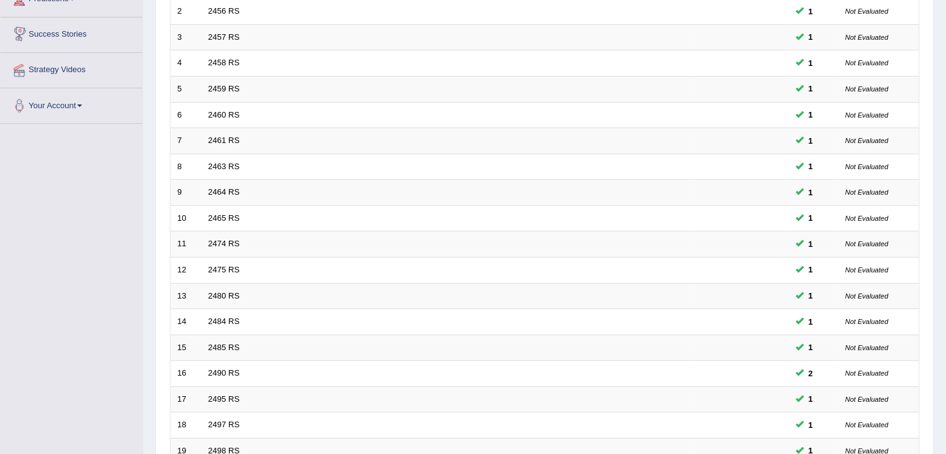
scroll to position [366, 0]
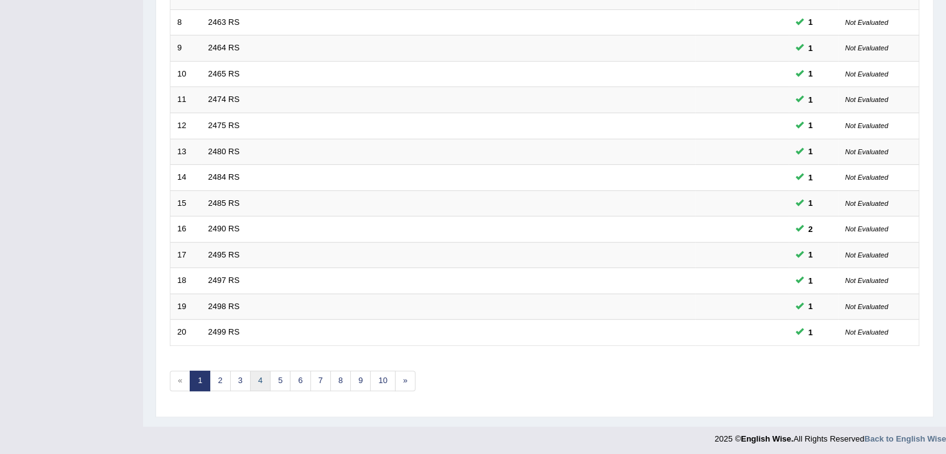
click at [261, 381] on link "4" at bounding box center [260, 381] width 21 height 21
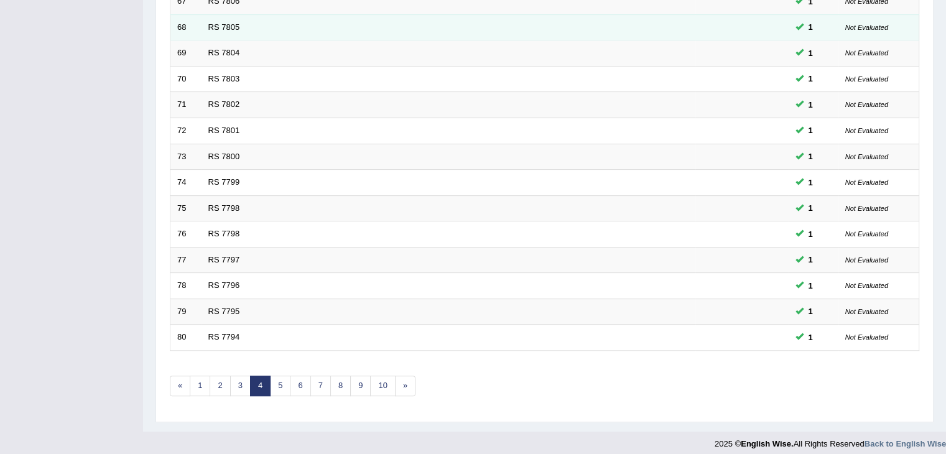
scroll to position [366, 0]
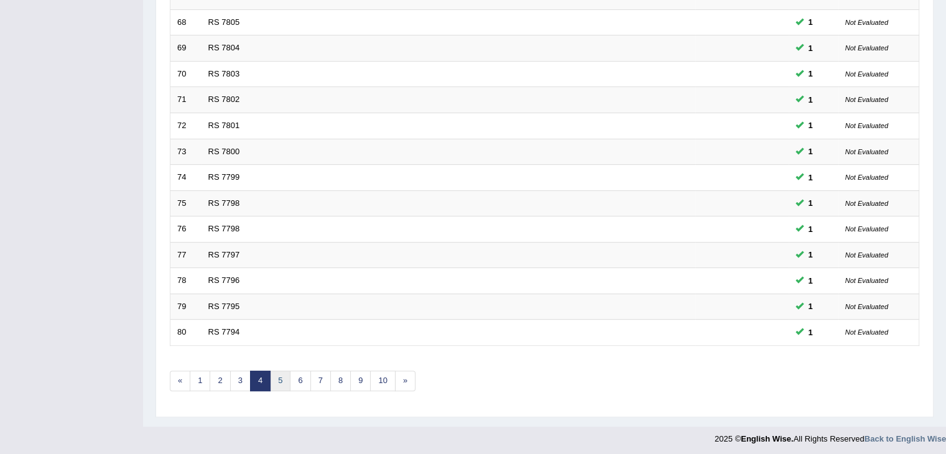
click at [280, 378] on link "5" at bounding box center [280, 381] width 21 height 21
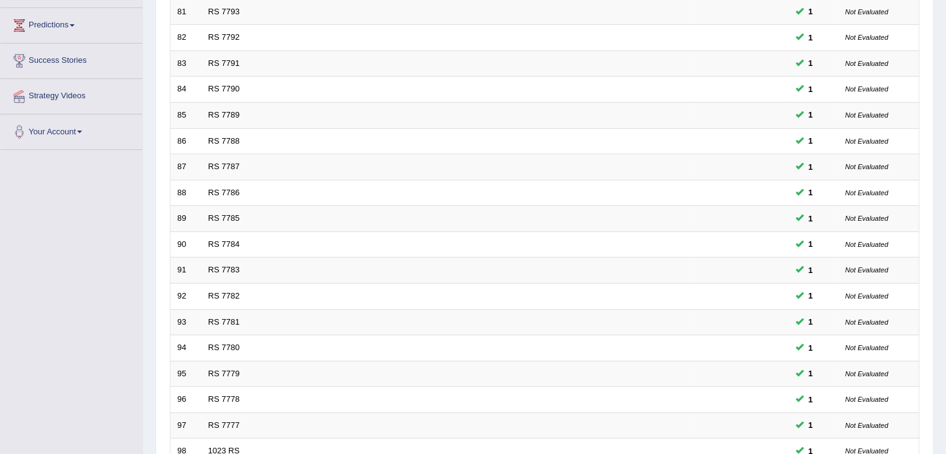
scroll to position [366, 0]
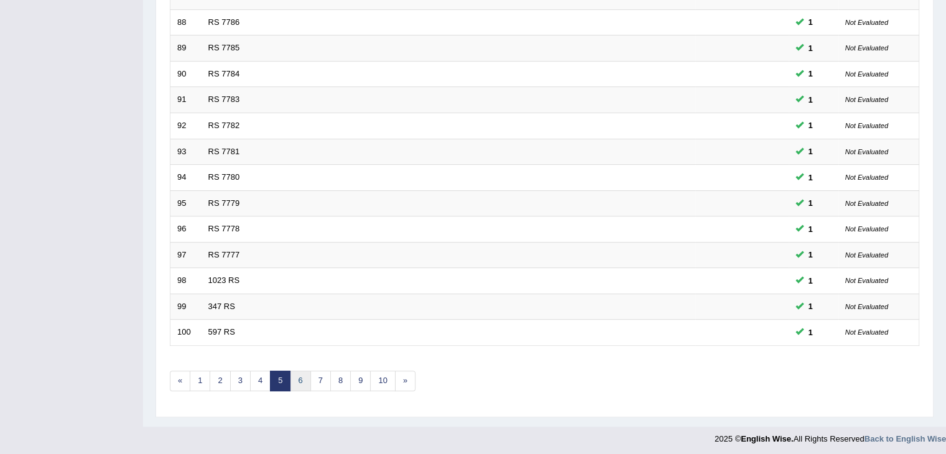
click at [299, 380] on link "6" at bounding box center [300, 381] width 21 height 21
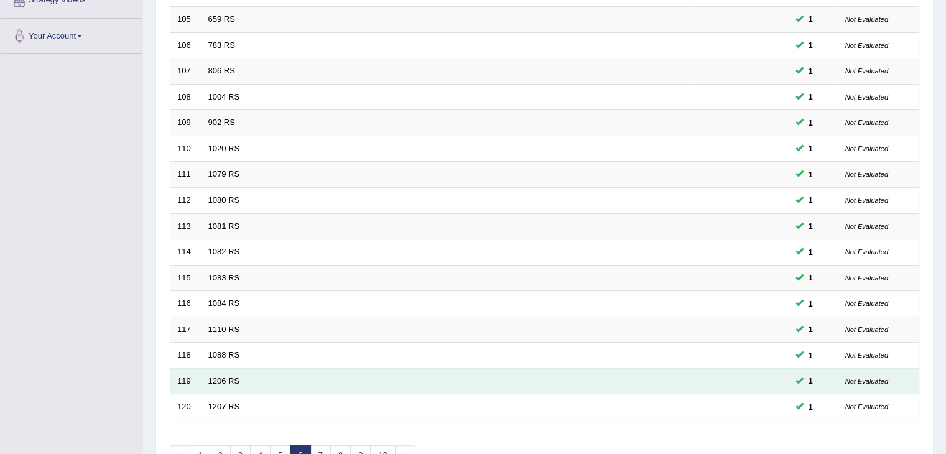
scroll to position [311, 0]
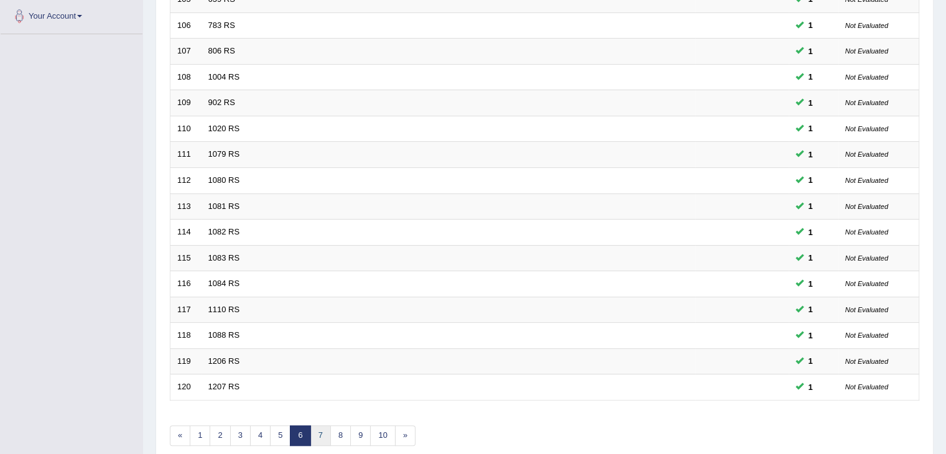
click at [319, 441] on link "7" at bounding box center [320, 436] width 21 height 21
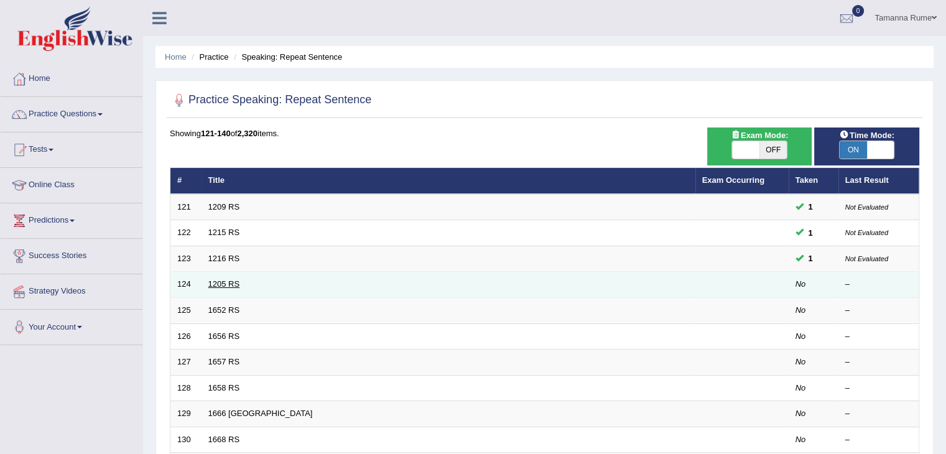
click at [218, 282] on link "1205 RS" at bounding box center [224, 283] width 32 height 9
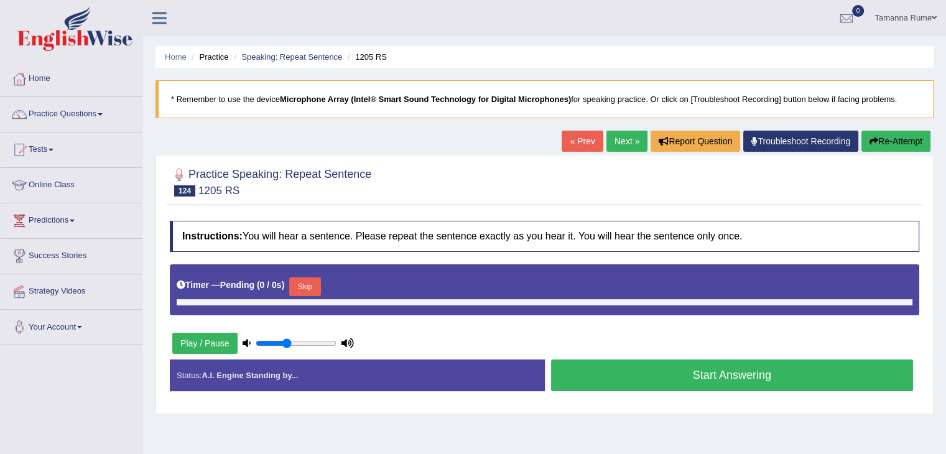
type input "0.4"
click at [288, 340] on input "range" at bounding box center [296, 343] width 81 height 10
click at [887, 143] on button "Re-Attempt" at bounding box center [896, 141] width 69 height 21
click at [301, 282] on button "Skip" at bounding box center [304, 287] width 31 height 19
click at [646, 371] on button "Start Answering" at bounding box center [732, 376] width 363 height 32
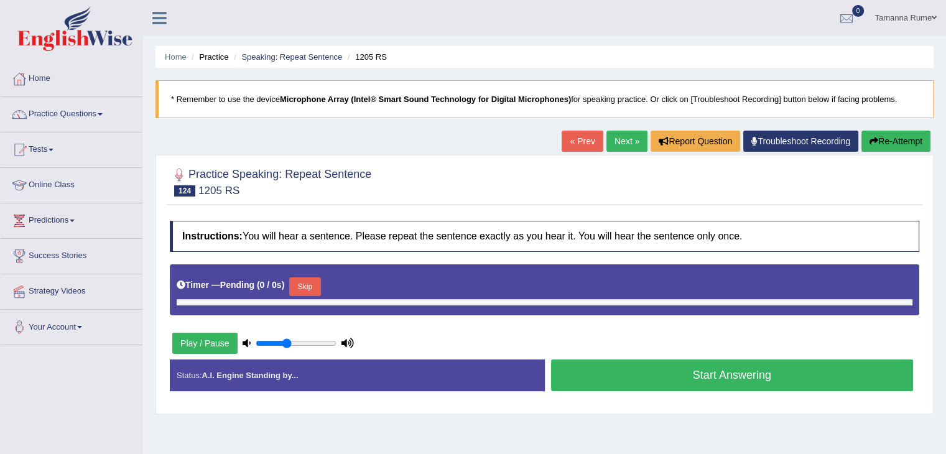
click at [628, 142] on link "Next »" at bounding box center [627, 141] width 41 height 21
click at [55, 114] on link "Practice Questions" at bounding box center [72, 112] width 142 height 31
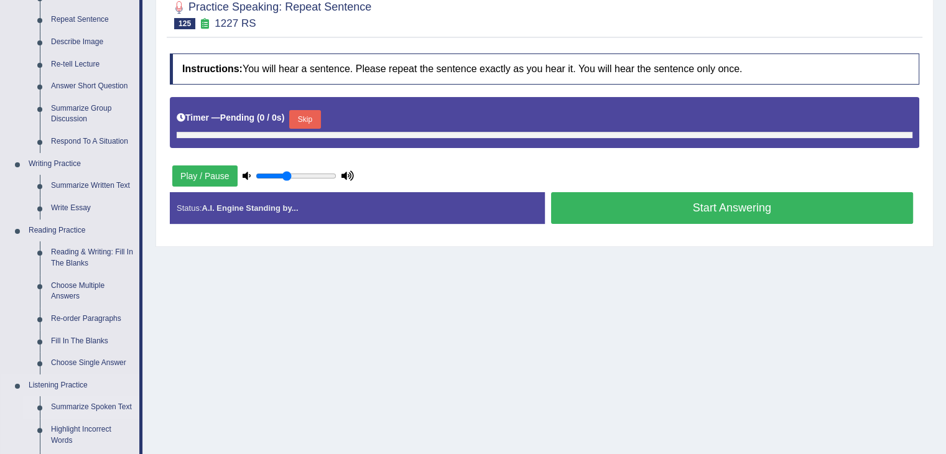
scroll to position [187, 0]
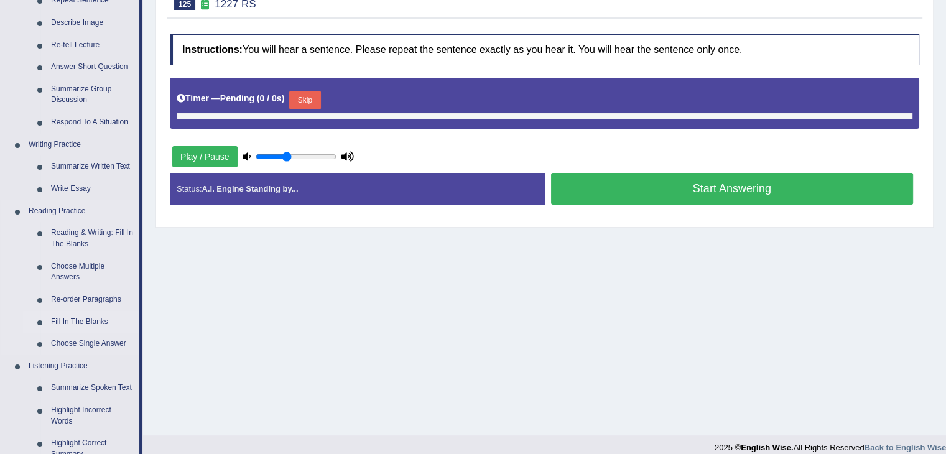
click at [65, 322] on link "Fill In The Blanks" at bounding box center [92, 322] width 94 height 22
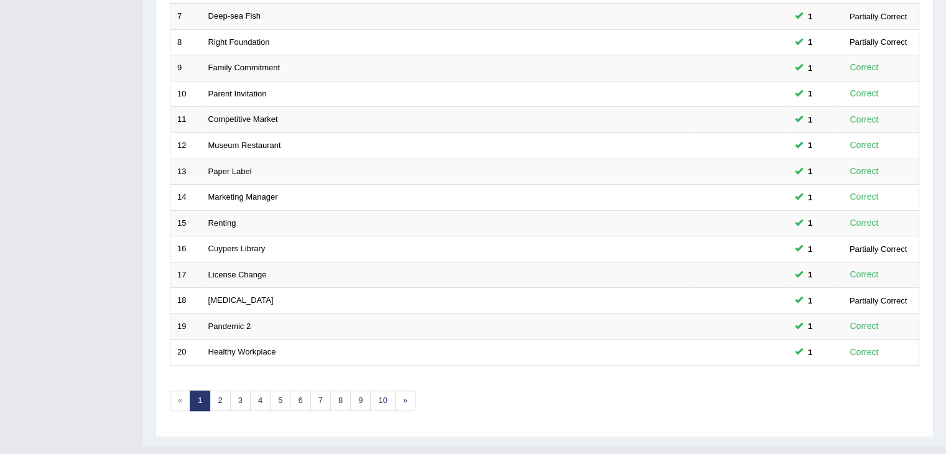
scroll to position [366, 0]
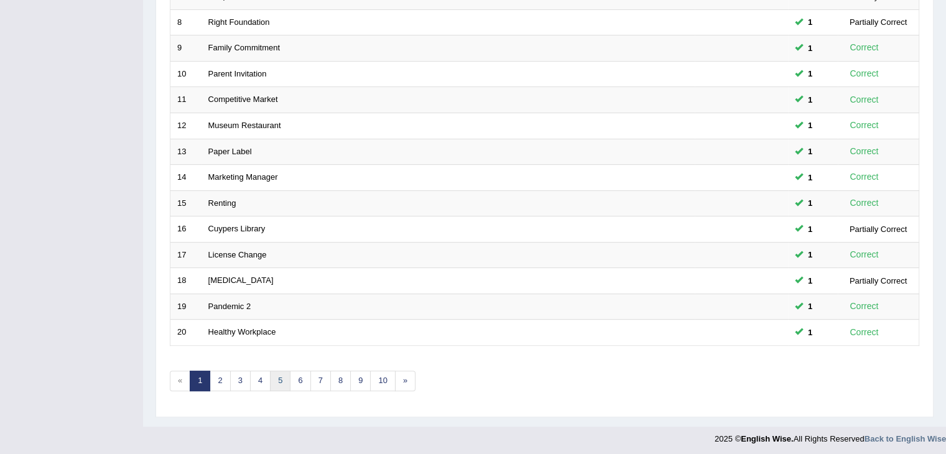
click at [280, 371] on link "5" at bounding box center [280, 381] width 21 height 21
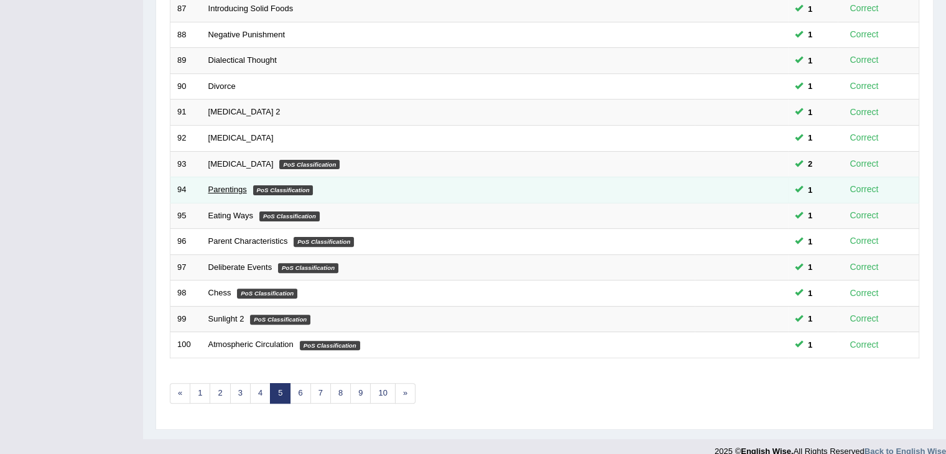
scroll to position [366, 0]
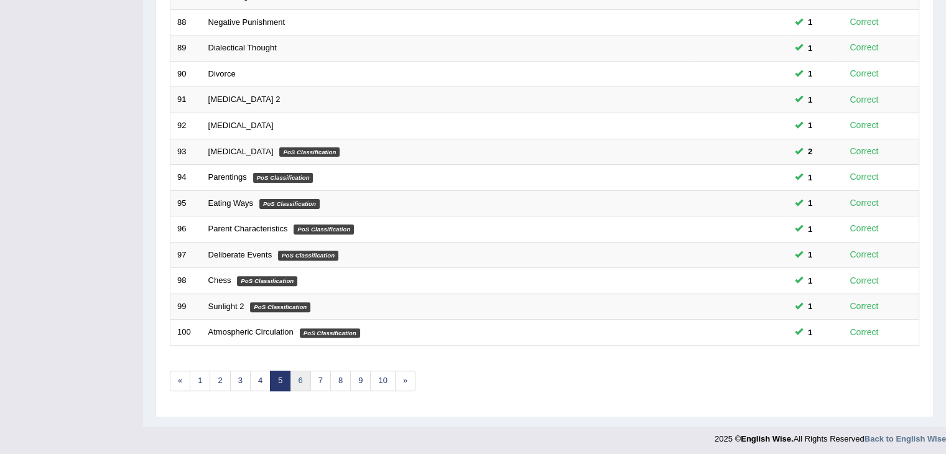
click at [299, 381] on link "6" at bounding box center [300, 381] width 21 height 21
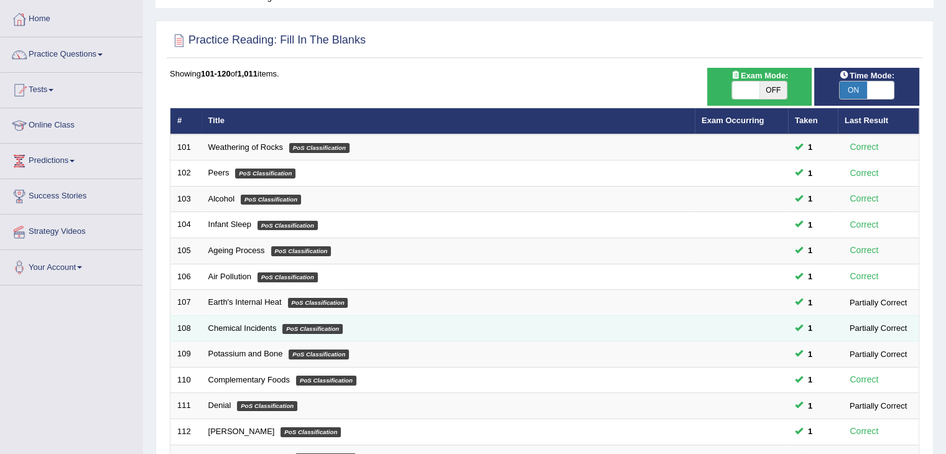
scroll to position [366, 0]
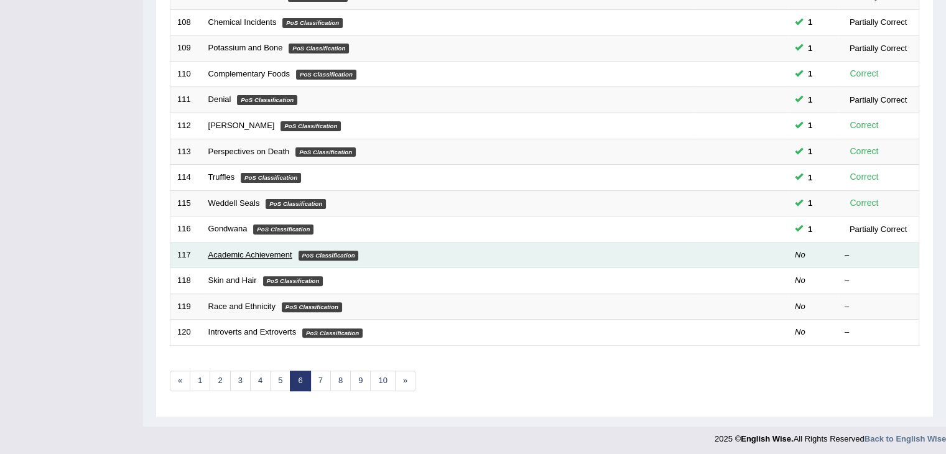
click at [242, 250] on link "Academic Achievement" at bounding box center [250, 254] width 84 height 9
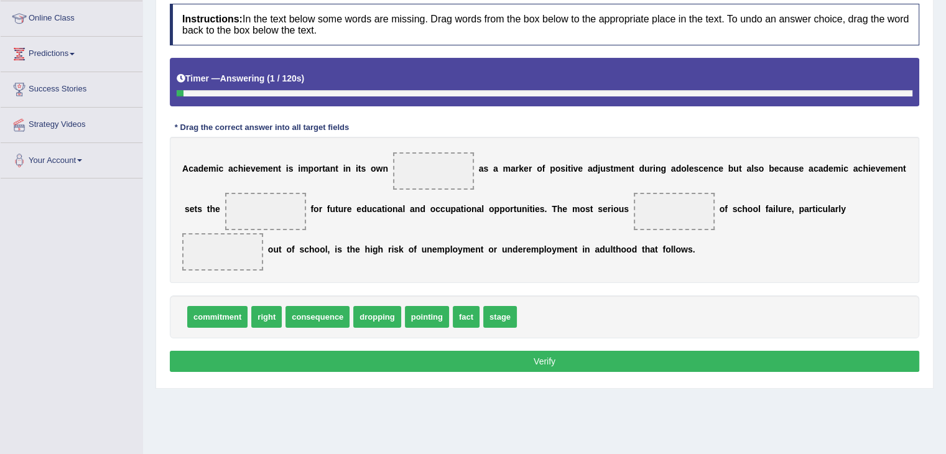
scroll to position [187, 0]
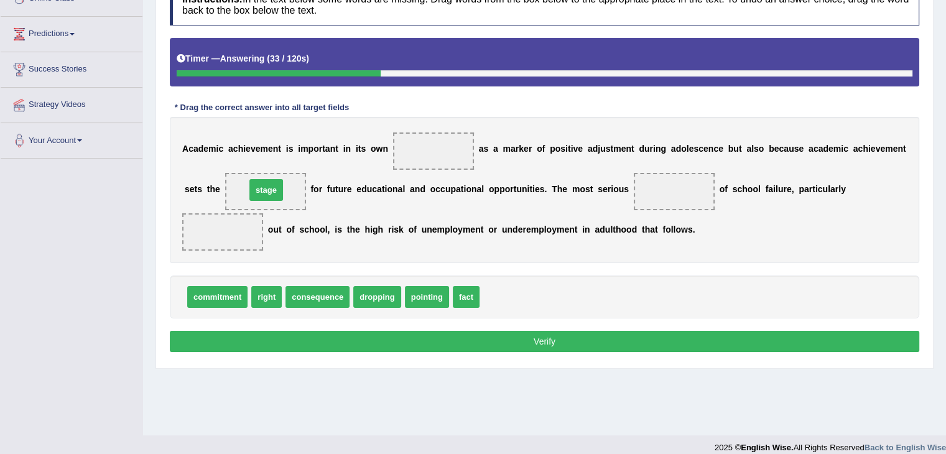
drag, startPoint x: 495, startPoint y: 302, endPoint x: 261, endPoint y: 195, distance: 257.3
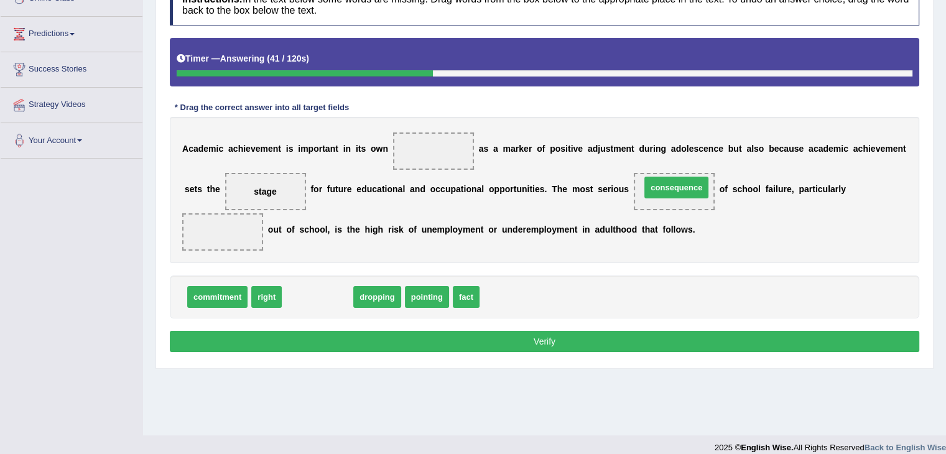
drag, startPoint x: 319, startPoint y: 294, endPoint x: 678, endPoint y: 185, distance: 375.3
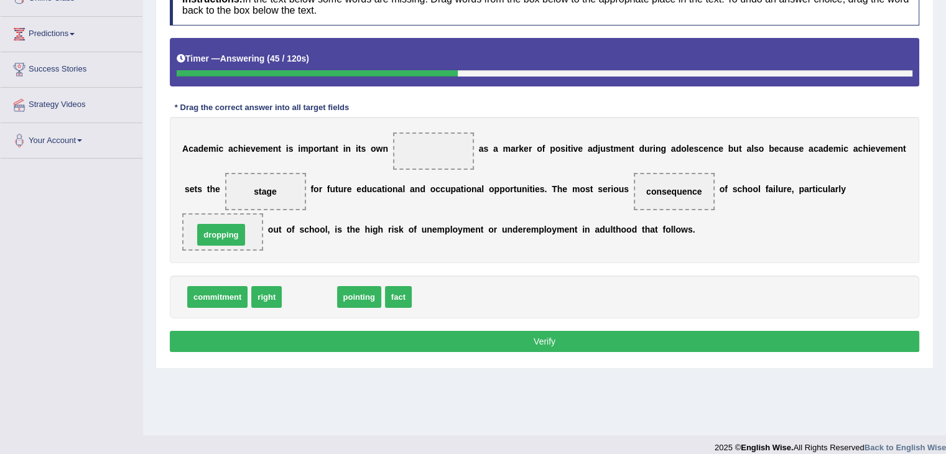
drag, startPoint x: 307, startPoint y: 301, endPoint x: 219, endPoint y: 239, distance: 108.1
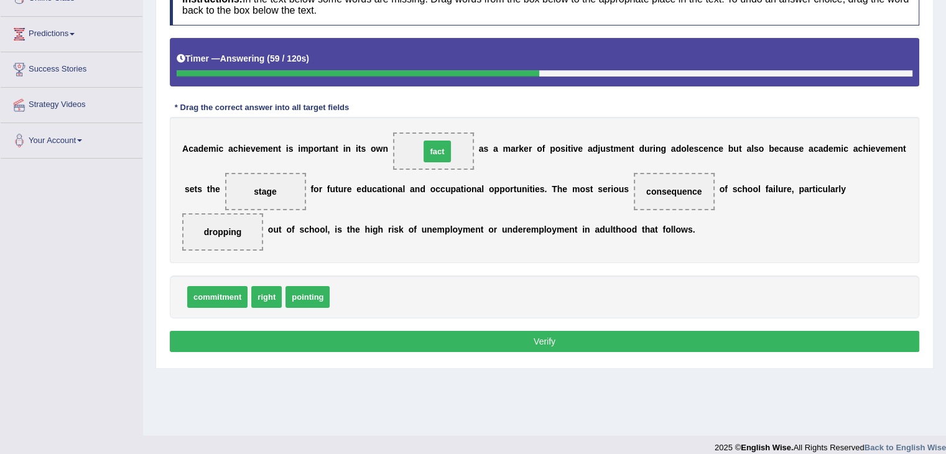
drag, startPoint x: 343, startPoint y: 294, endPoint x: 430, endPoint y: 151, distance: 168.1
click at [381, 345] on button "Verify" at bounding box center [545, 341] width 750 height 21
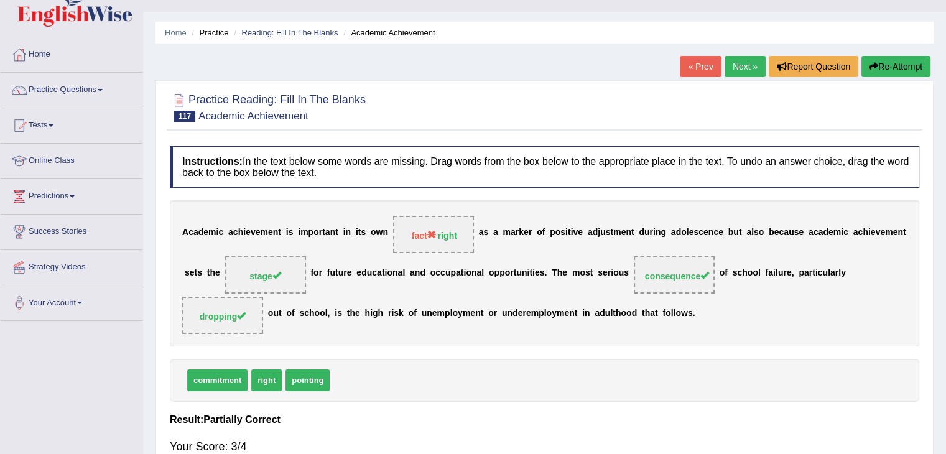
scroll to position [0, 0]
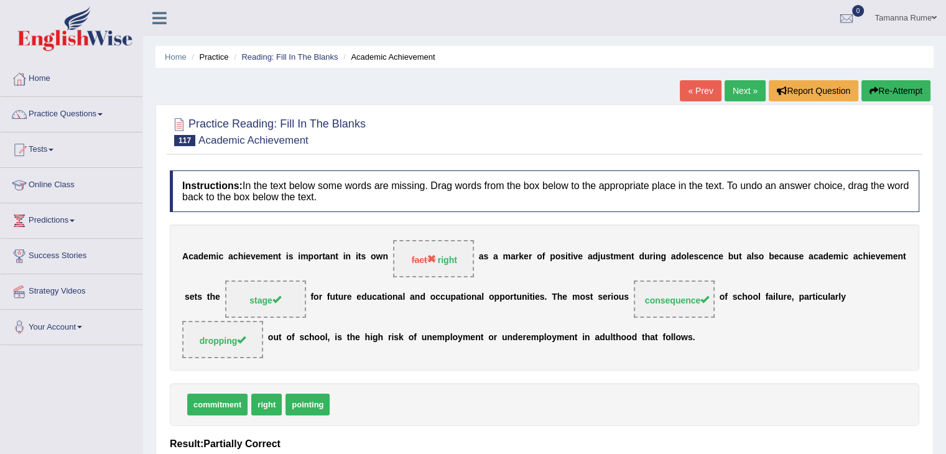
click at [734, 86] on link "Next »" at bounding box center [745, 90] width 41 height 21
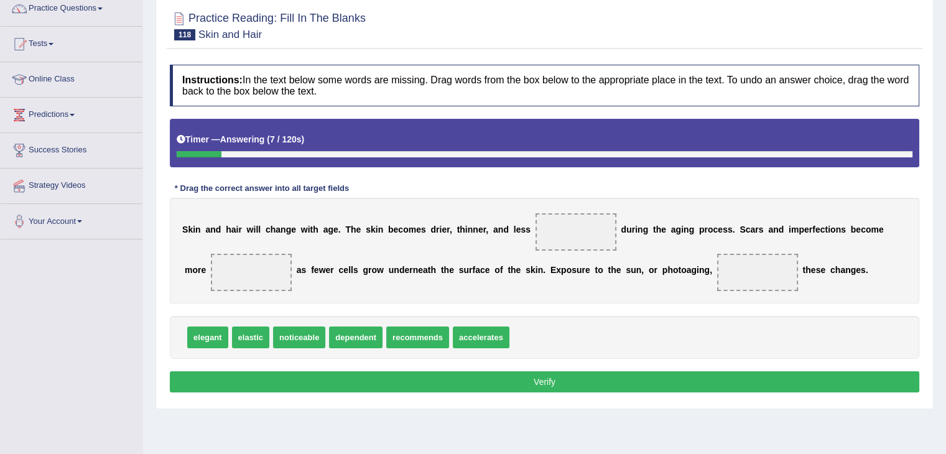
scroll to position [124, 0]
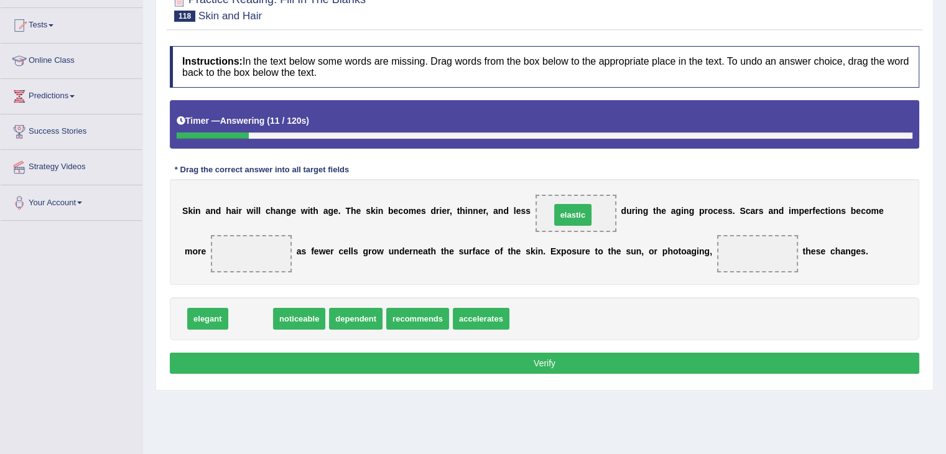
drag, startPoint x: 238, startPoint y: 322, endPoint x: 560, endPoint y: 218, distance: 338.6
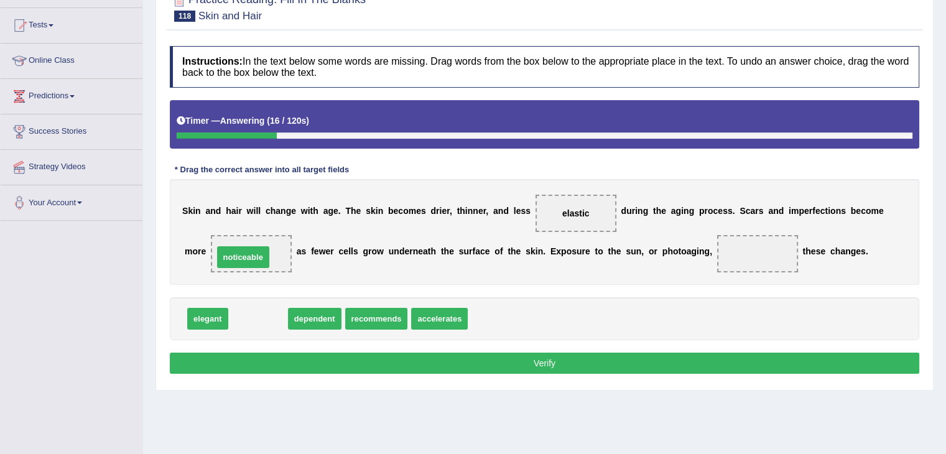
drag, startPoint x: 256, startPoint y: 313, endPoint x: 241, endPoint y: 251, distance: 64.0
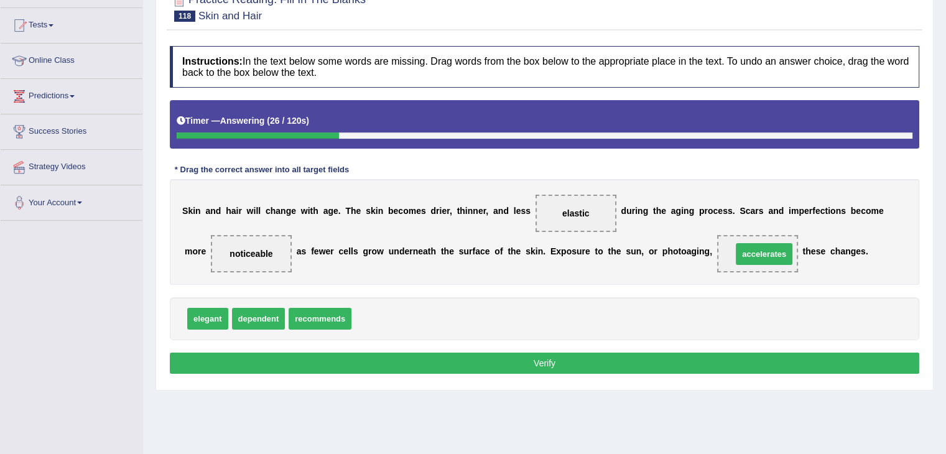
drag, startPoint x: 373, startPoint y: 312, endPoint x: 754, endPoint y: 247, distance: 386.3
click at [546, 362] on button "Verify" at bounding box center [545, 363] width 750 height 21
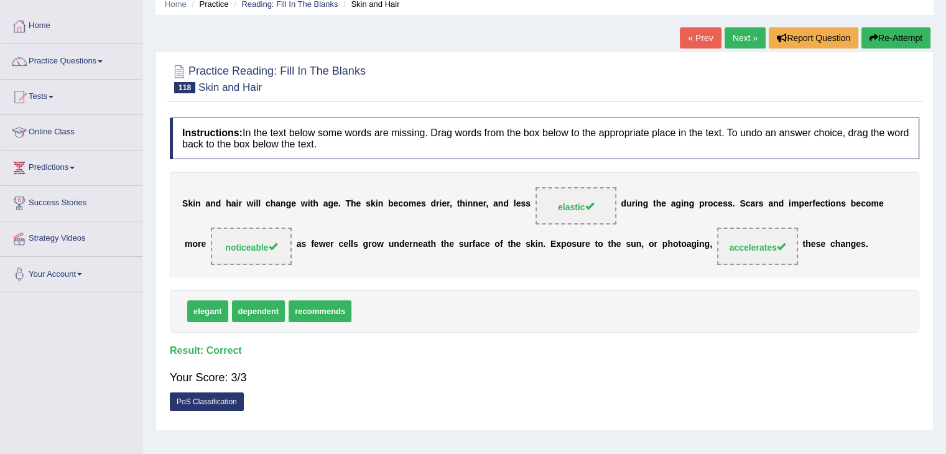
scroll to position [0, 0]
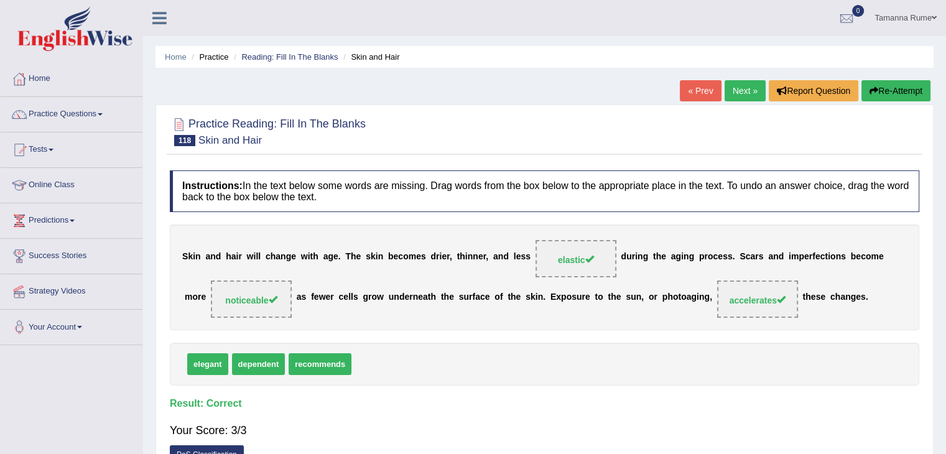
click at [740, 92] on link "Next »" at bounding box center [745, 90] width 41 height 21
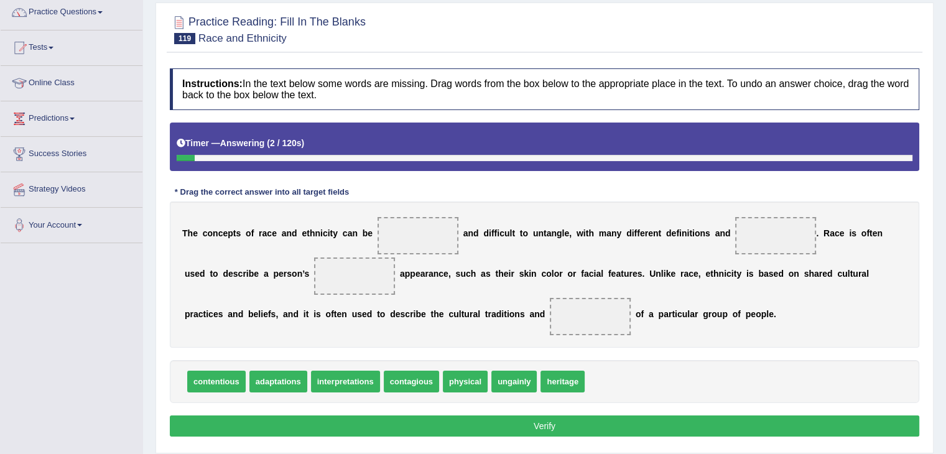
scroll to position [124, 0]
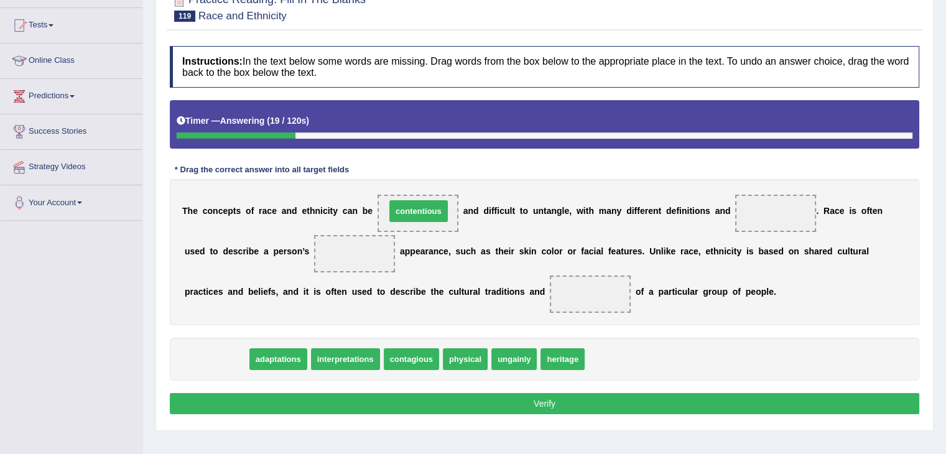
drag, startPoint x: 202, startPoint y: 361, endPoint x: 404, endPoint y: 213, distance: 250.6
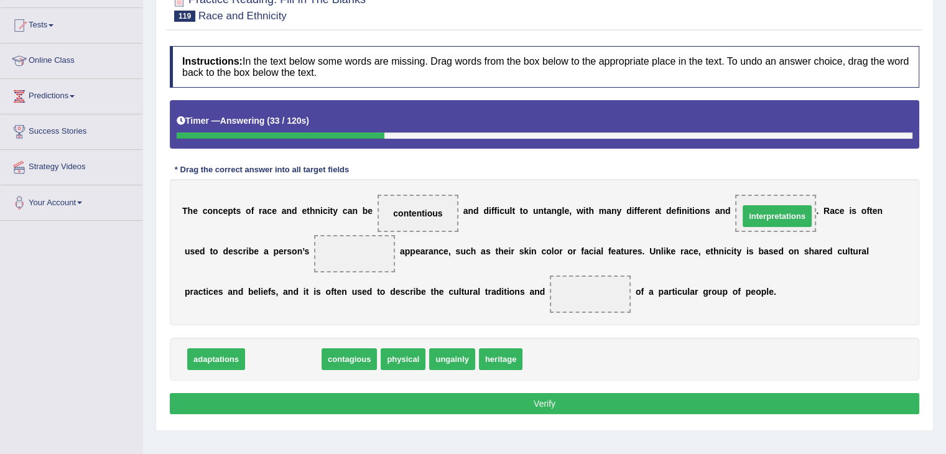
drag, startPoint x: 275, startPoint y: 358, endPoint x: 768, endPoint y: 215, distance: 513.6
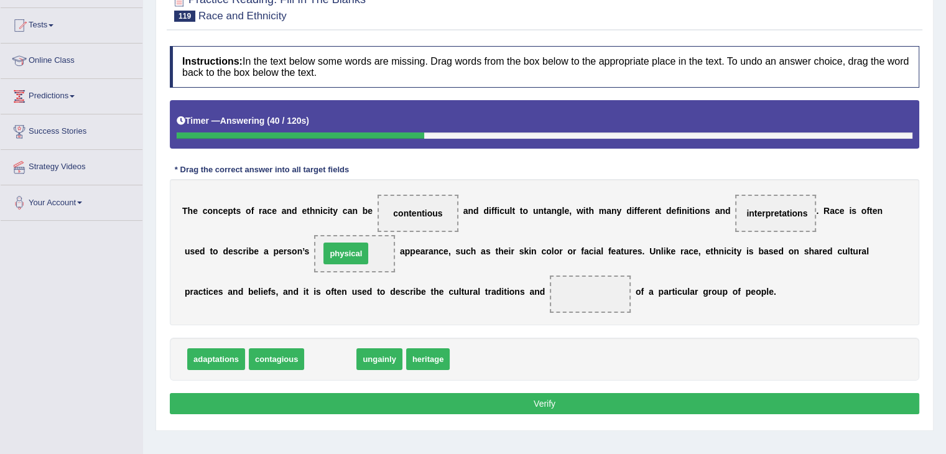
drag, startPoint x: 322, startPoint y: 363, endPoint x: 331, endPoint y: 259, distance: 103.7
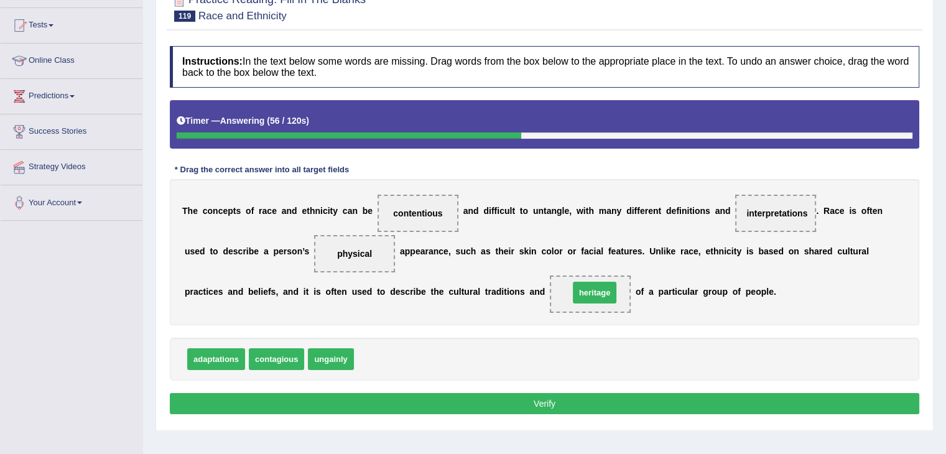
drag, startPoint x: 377, startPoint y: 356, endPoint x: 590, endPoint y: 289, distance: 223.0
click at [322, 399] on button "Verify" at bounding box center [545, 403] width 750 height 21
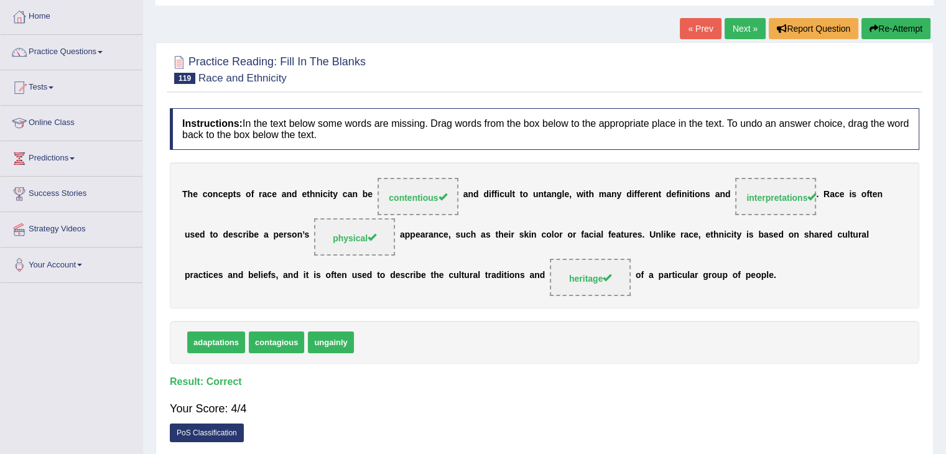
scroll to position [0, 0]
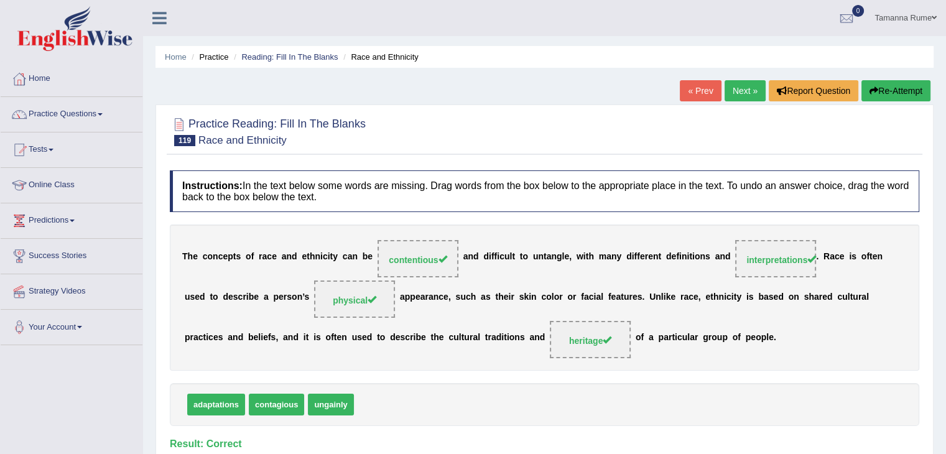
click at [725, 93] on link "Next »" at bounding box center [745, 90] width 41 height 21
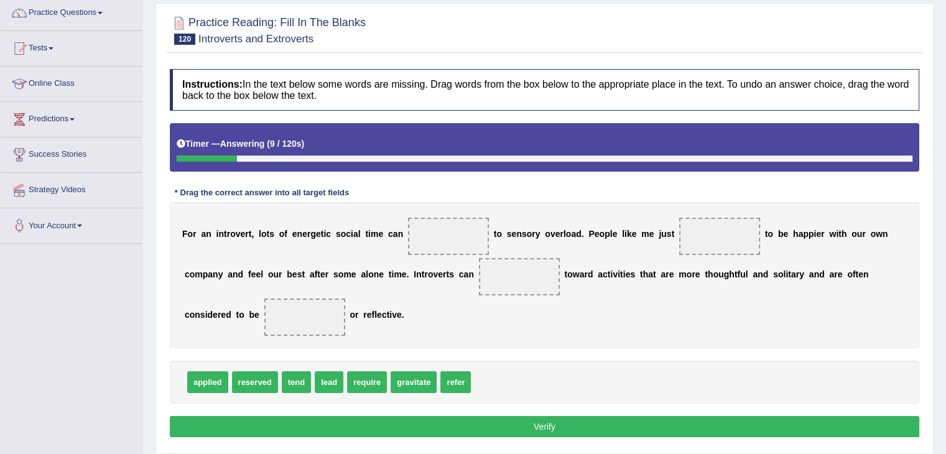
scroll to position [124, 0]
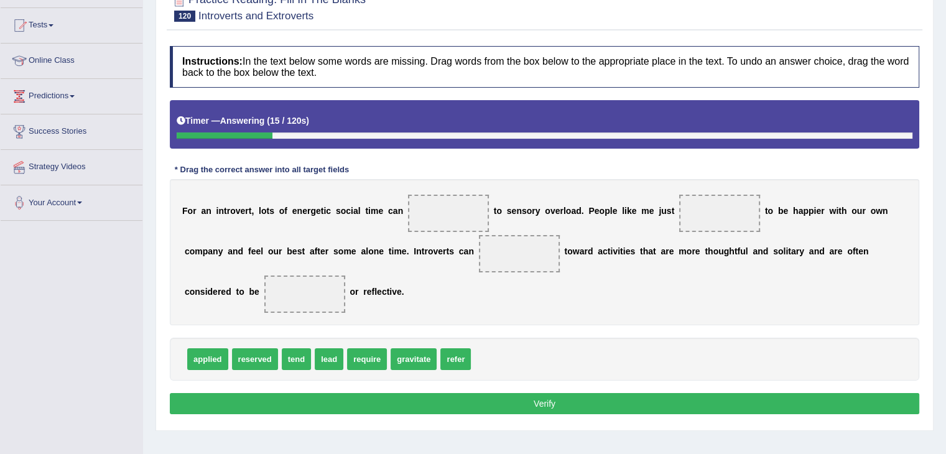
drag, startPoint x: 313, startPoint y: 356, endPoint x: 366, endPoint y: 292, distance: 82.6
click at [383, 267] on div "Instructions: In the text below some words are missing. Drag words from the box…" at bounding box center [545, 232] width 756 height 385
drag, startPoint x: 329, startPoint y: 358, endPoint x: 446, endPoint y: 223, distance: 179.5
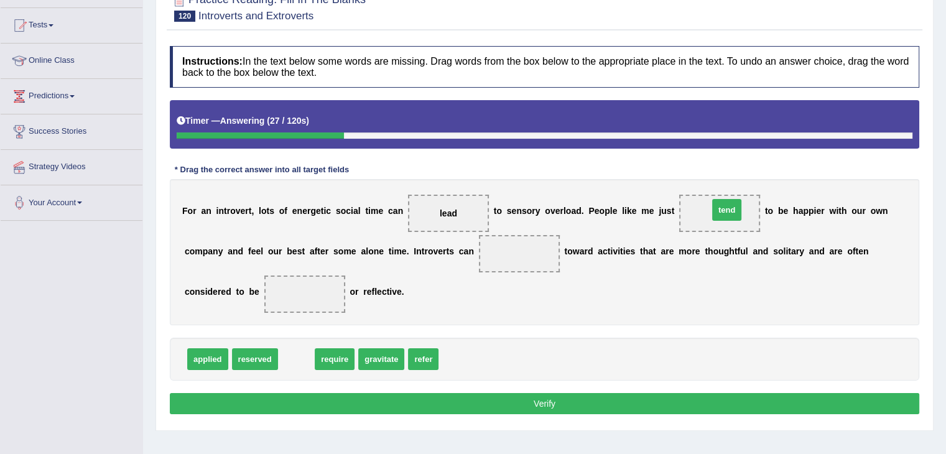
drag, startPoint x: 289, startPoint y: 362, endPoint x: 718, endPoint y: 212, distance: 454.6
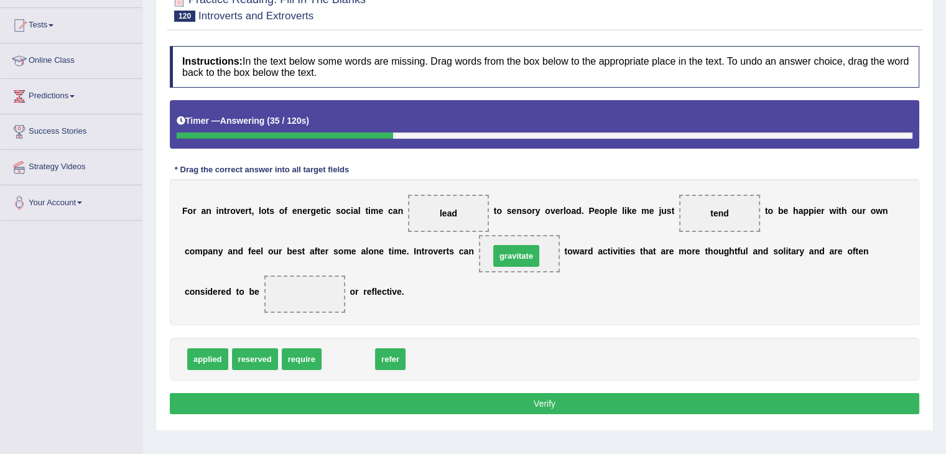
drag, startPoint x: 357, startPoint y: 358, endPoint x: 525, endPoint y: 254, distance: 197.2
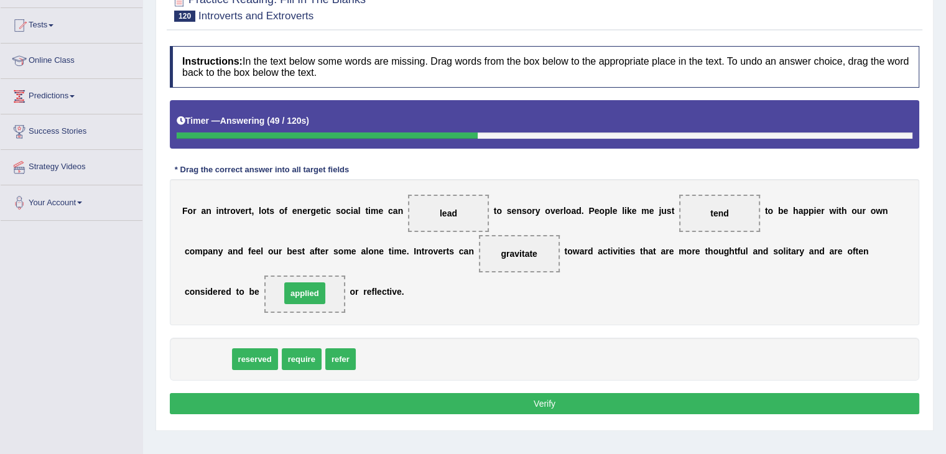
drag, startPoint x: 207, startPoint y: 363, endPoint x: 304, endPoint y: 297, distance: 117.4
click at [279, 401] on button "Verify" at bounding box center [545, 403] width 750 height 21
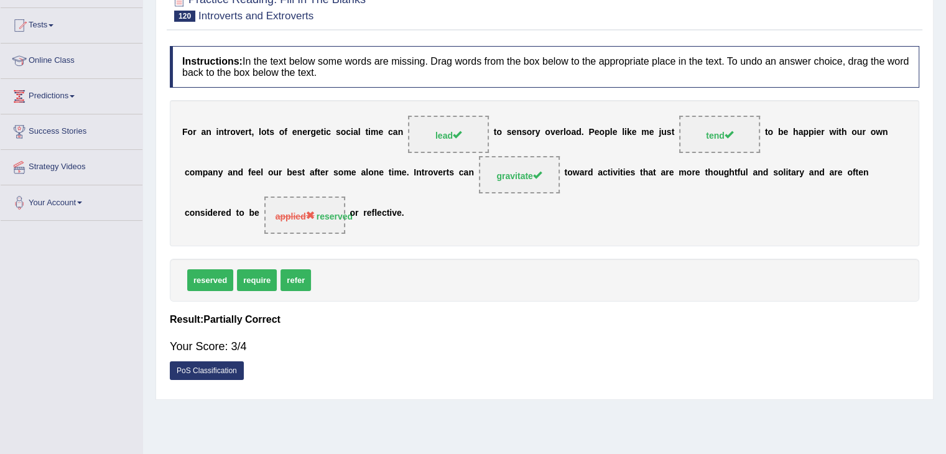
scroll to position [0, 0]
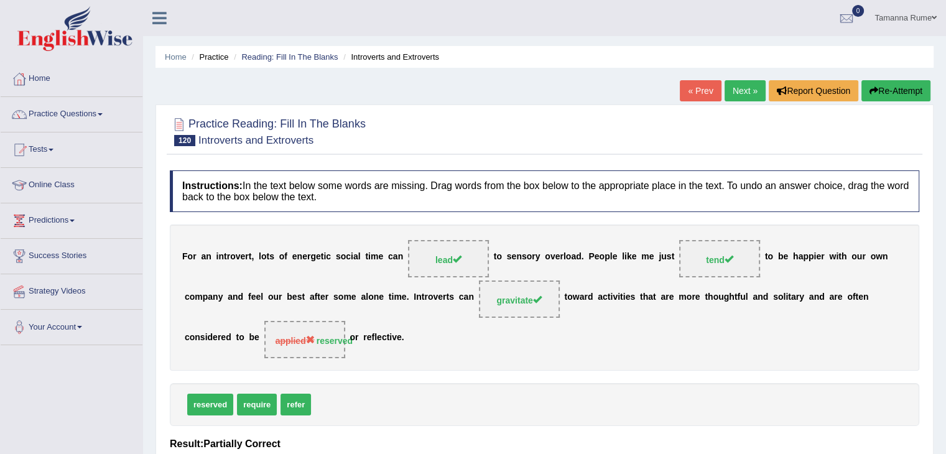
click at [727, 93] on link "Next »" at bounding box center [745, 90] width 41 height 21
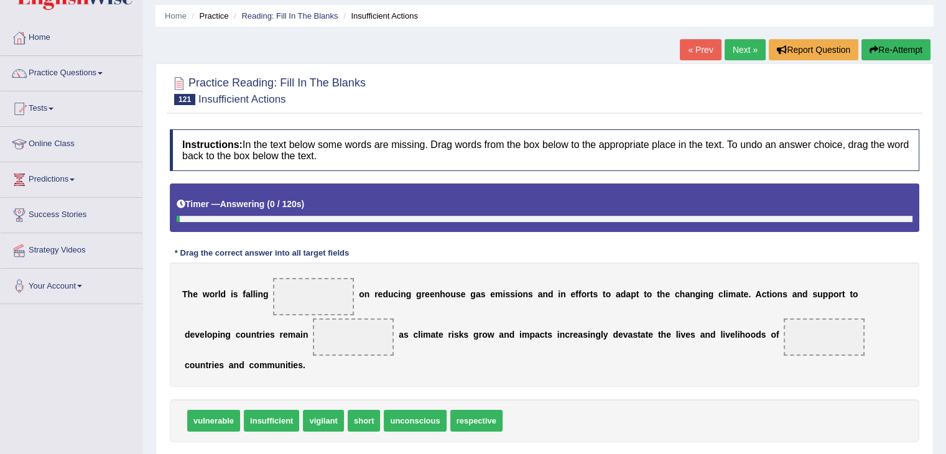
scroll to position [124, 0]
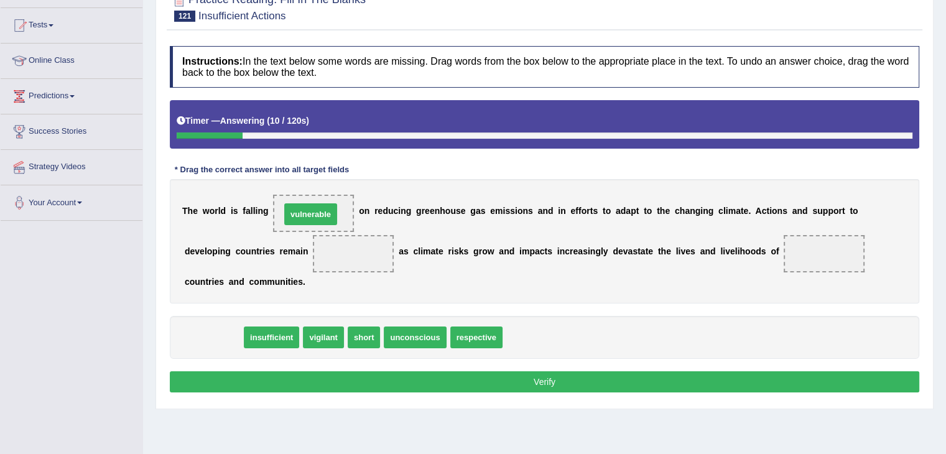
drag, startPoint x: 209, startPoint y: 338, endPoint x: 306, endPoint y: 215, distance: 156.8
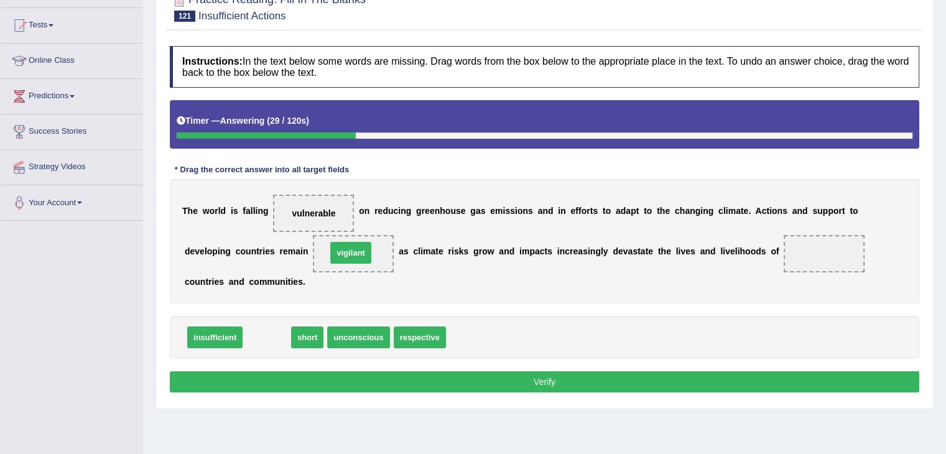
drag, startPoint x: 267, startPoint y: 340, endPoint x: 351, endPoint y: 255, distance: 119.2
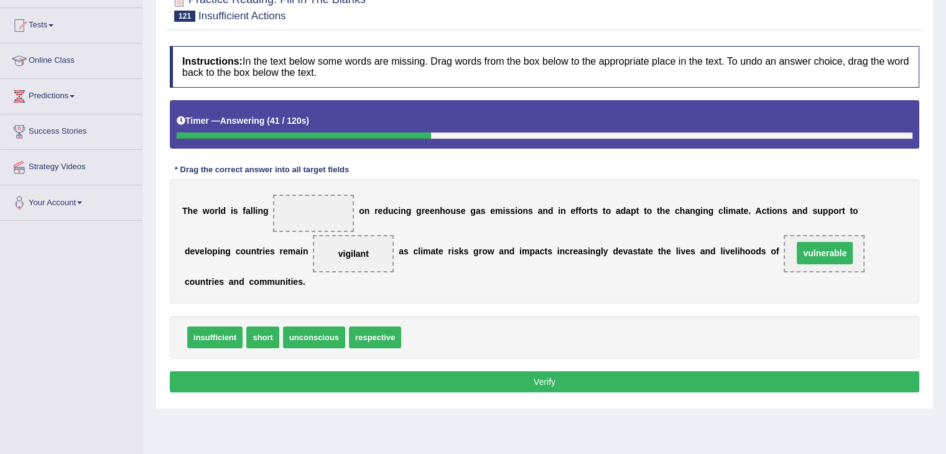
drag, startPoint x: 314, startPoint y: 209, endPoint x: 825, endPoint y: 249, distance: 513.0
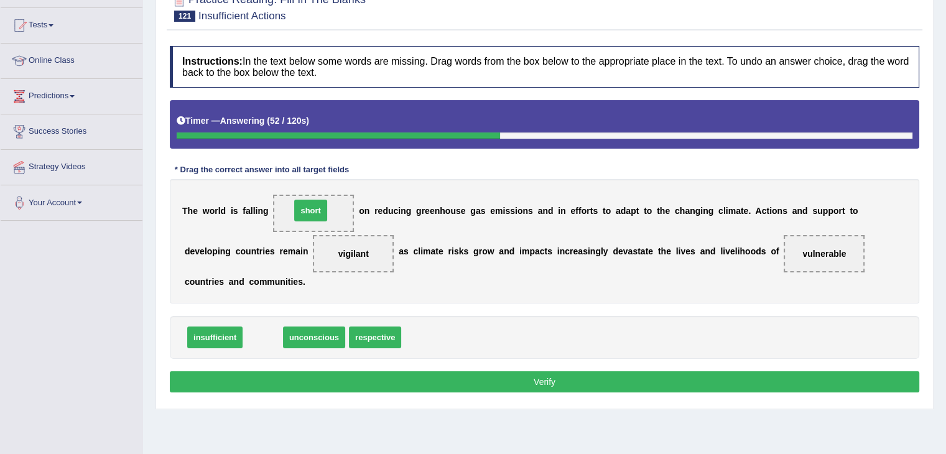
drag, startPoint x: 261, startPoint y: 342, endPoint x: 297, endPoint y: 226, distance: 120.6
click at [337, 376] on button "Verify" at bounding box center [545, 381] width 750 height 21
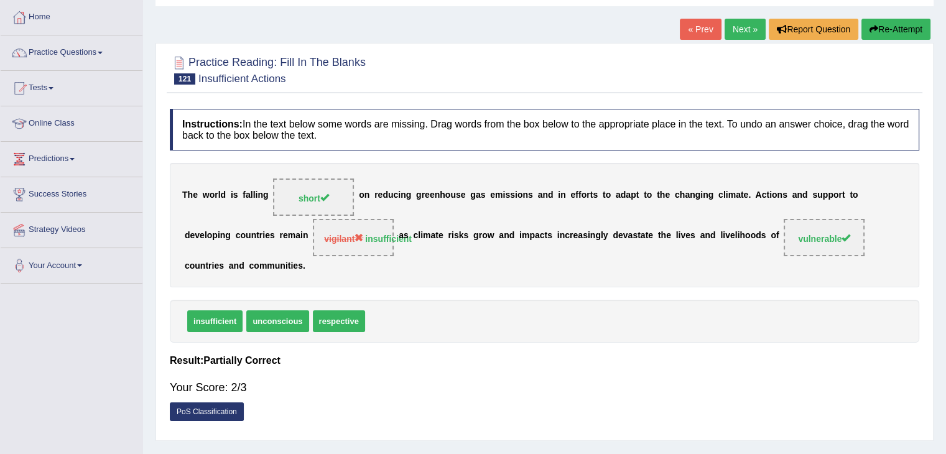
scroll to position [0, 0]
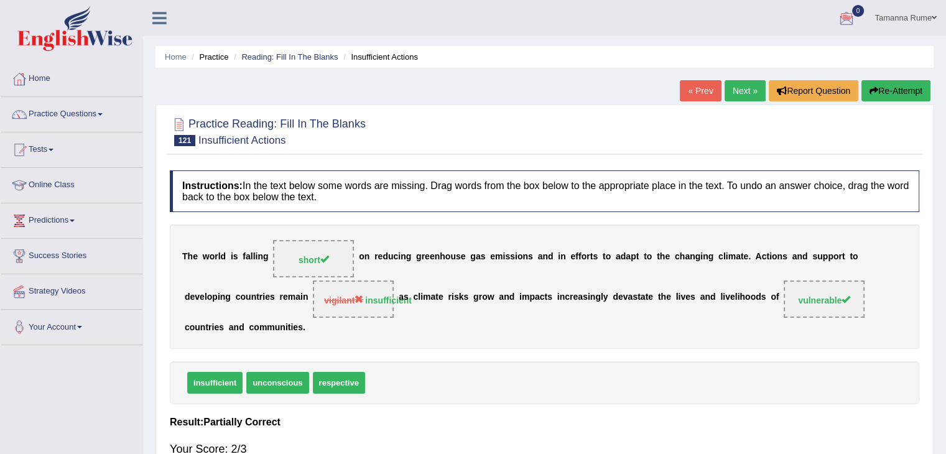
click at [737, 91] on link "Next »" at bounding box center [745, 90] width 41 height 21
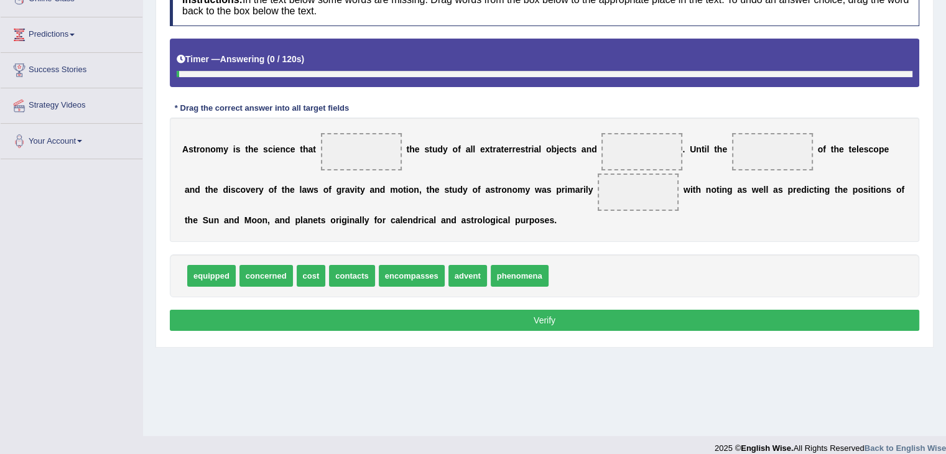
scroll to position [187, 0]
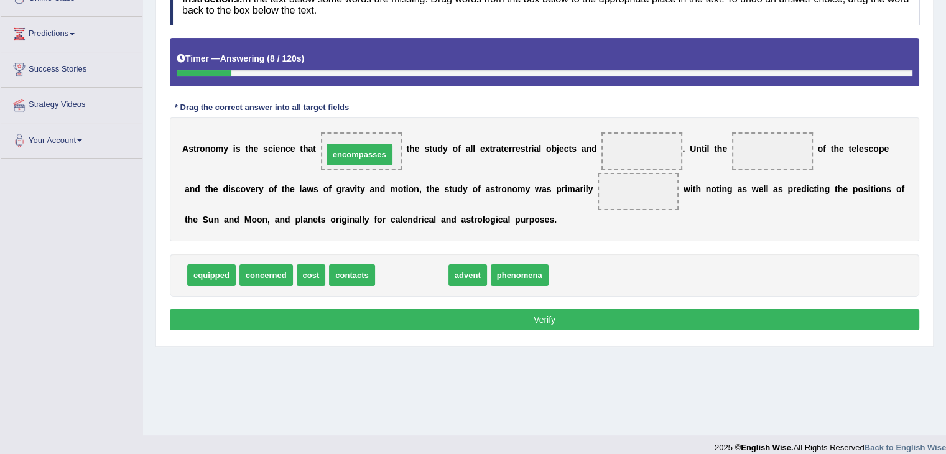
drag, startPoint x: 421, startPoint y: 279, endPoint x: 368, endPoint y: 159, distance: 131.5
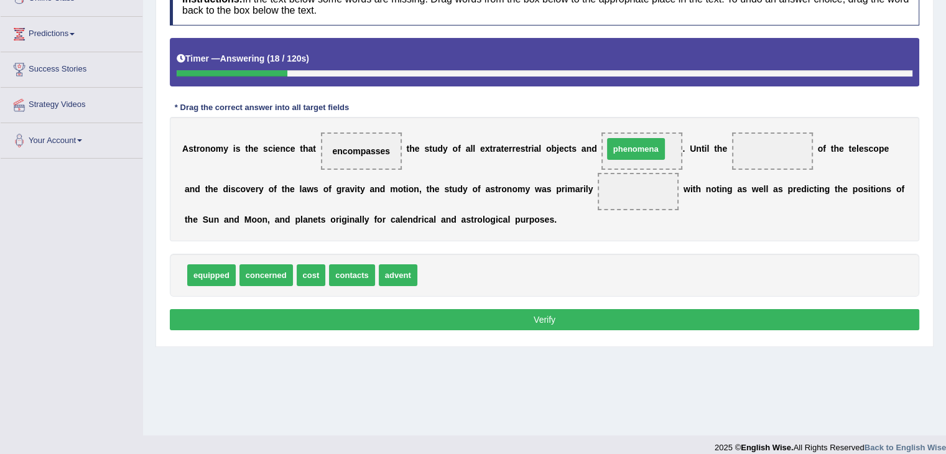
drag, startPoint x: 463, startPoint y: 276, endPoint x: 648, endPoint y: 149, distance: 223.8
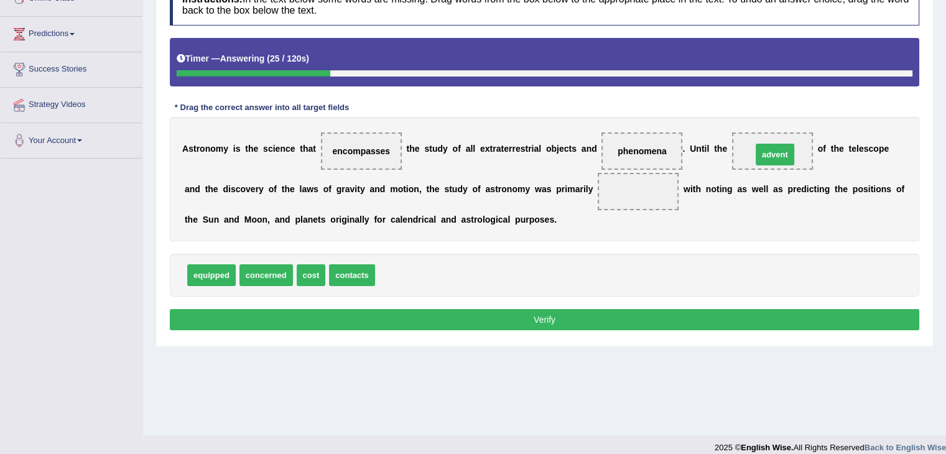
drag, startPoint x: 403, startPoint y: 276, endPoint x: 780, endPoint y: 155, distance: 395.9
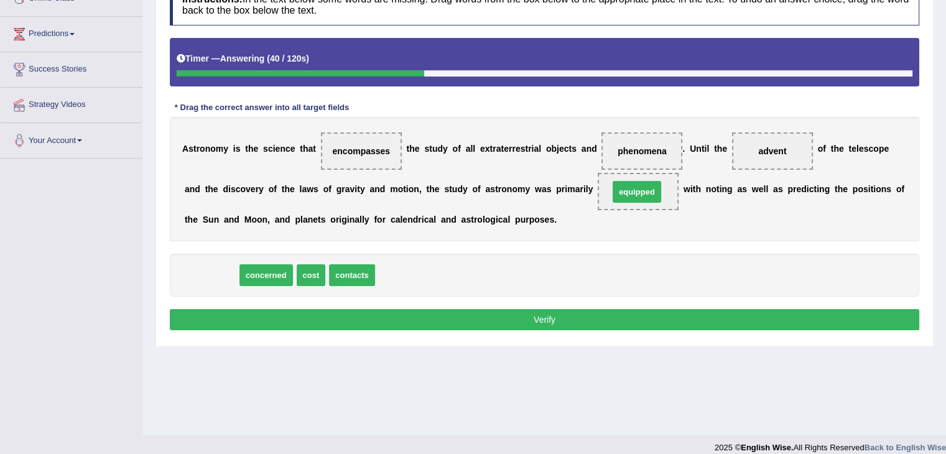
drag, startPoint x: 212, startPoint y: 276, endPoint x: 637, endPoint y: 193, distance: 433.7
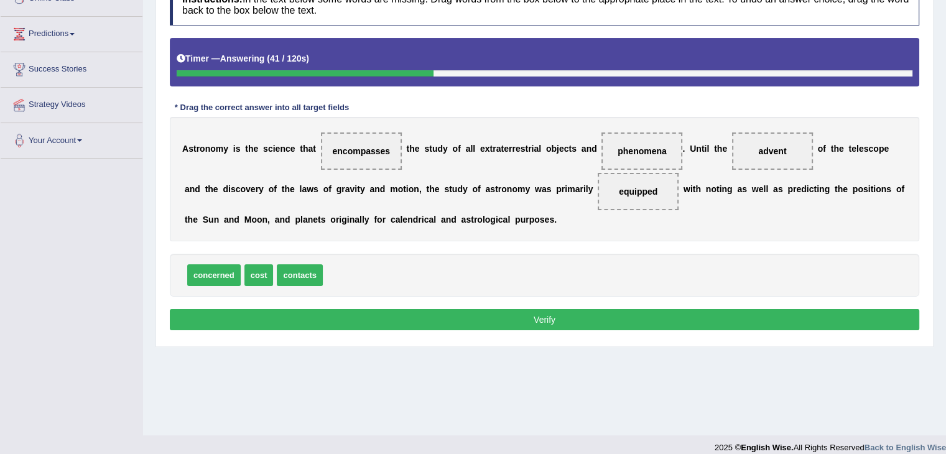
click at [334, 324] on button "Verify" at bounding box center [545, 319] width 750 height 21
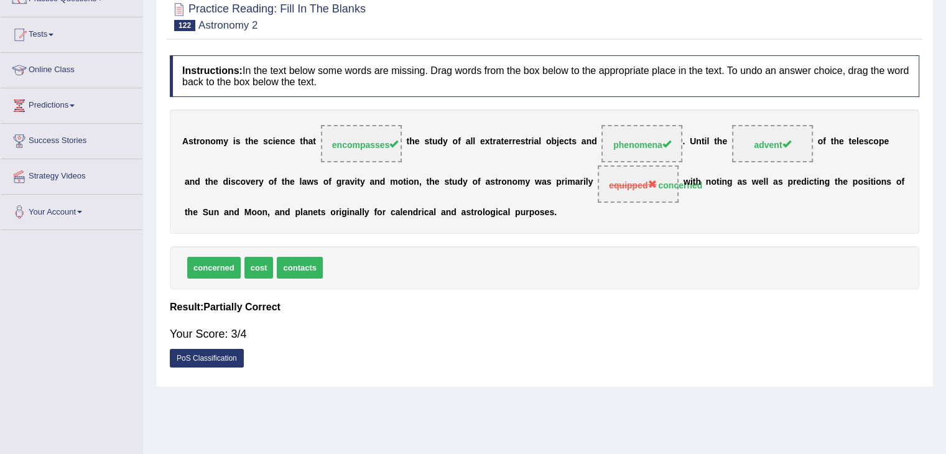
scroll to position [0, 0]
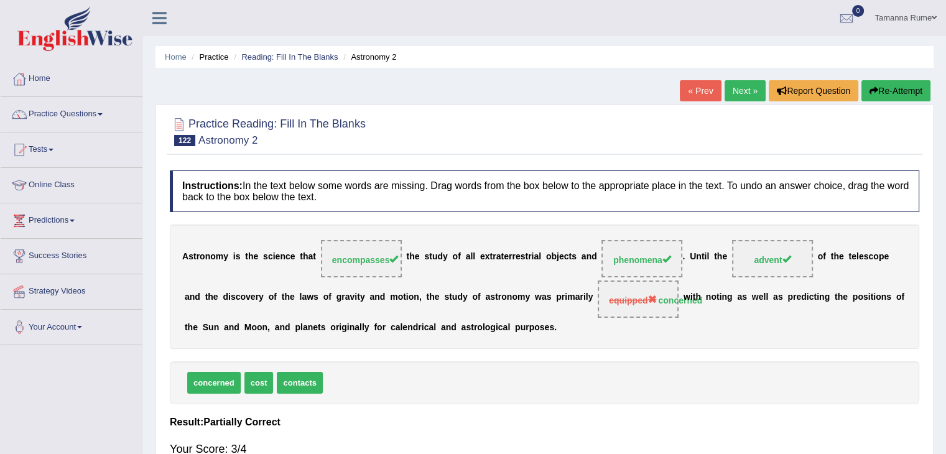
click at [749, 88] on link "Next »" at bounding box center [745, 90] width 41 height 21
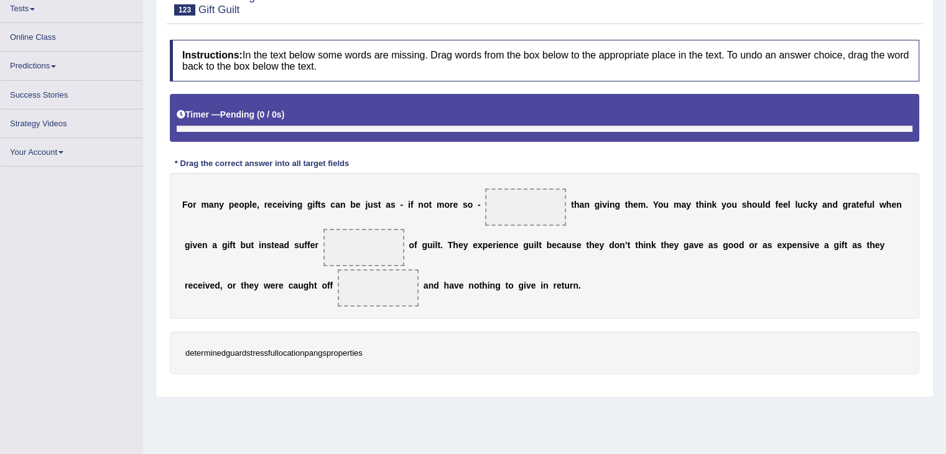
scroll to position [141, 0]
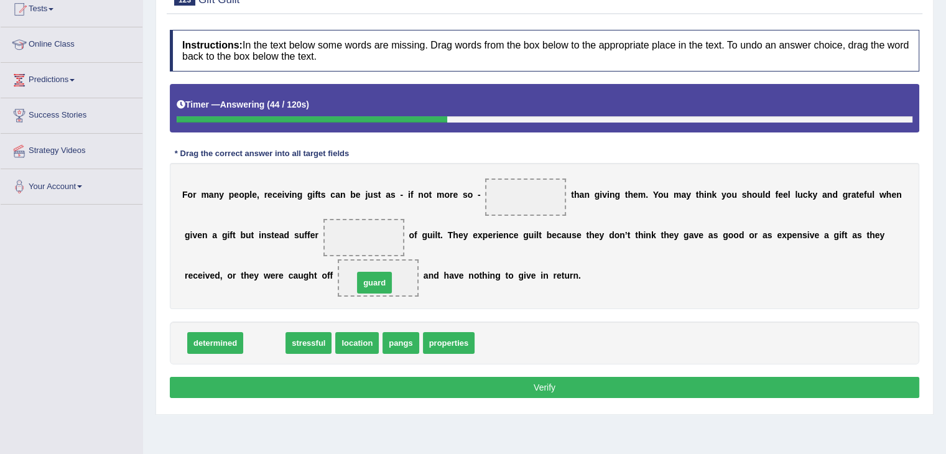
drag, startPoint x: 261, startPoint y: 345, endPoint x: 371, endPoint y: 284, distance: 125.9
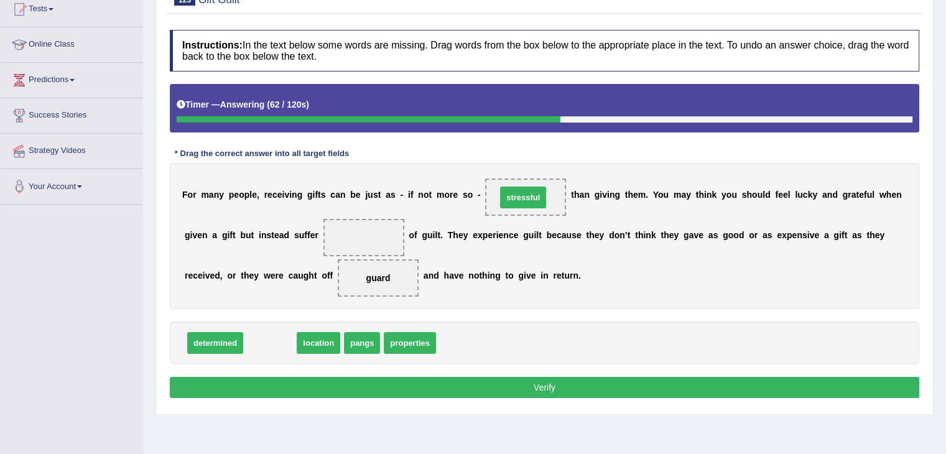
drag, startPoint x: 259, startPoint y: 347, endPoint x: 513, endPoint y: 200, distance: 292.4
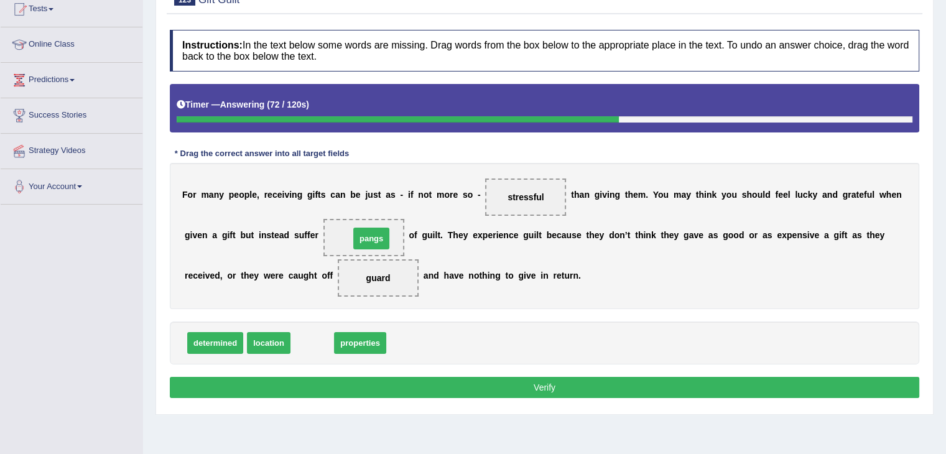
drag, startPoint x: 316, startPoint y: 347, endPoint x: 375, endPoint y: 243, distance: 119.5
click at [355, 388] on button "Verify" at bounding box center [545, 387] width 750 height 21
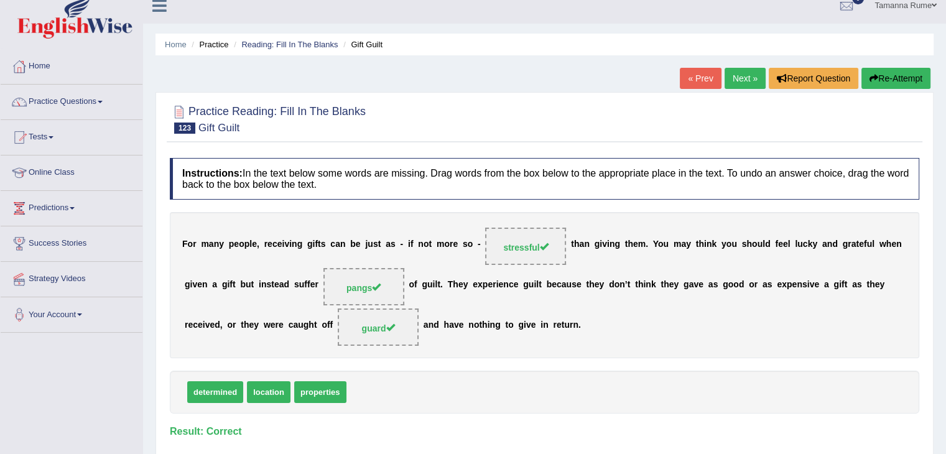
scroll to position [0, 0]
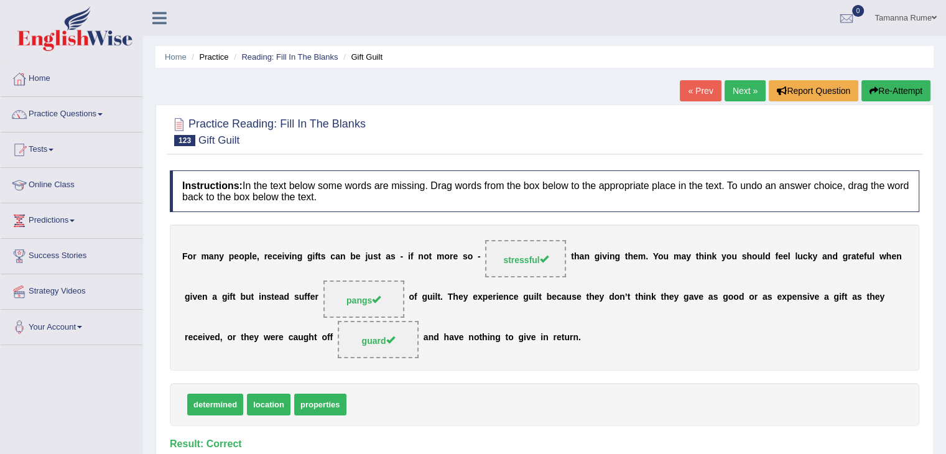
click at [744, 83] on link "Next »" at bounding box center [745, 90] width 41 height 21
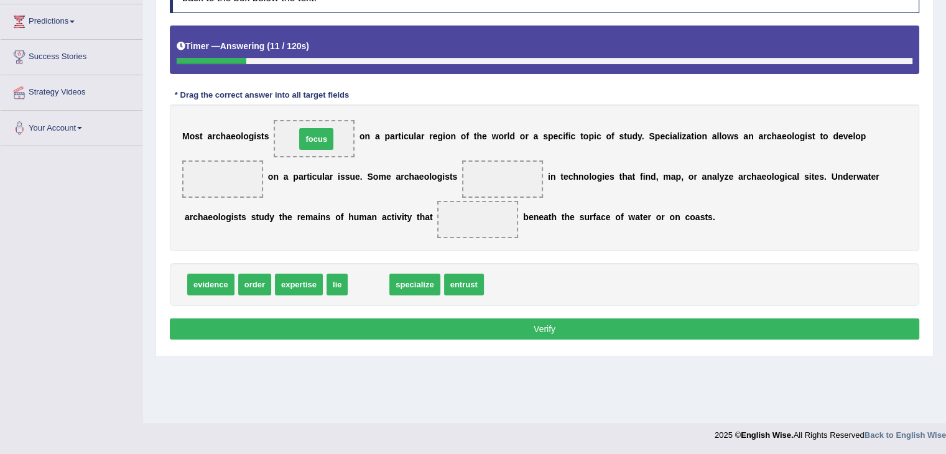
drag, startPoint x: 363, startPoint y: 280, endPoint x: 311, endPoint y: 135, distance: 154.1
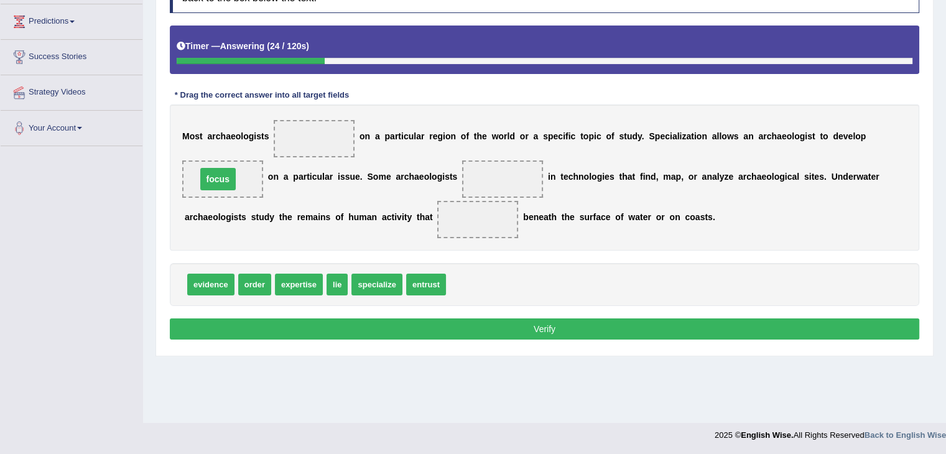
drag, startPoint x: 318, startPoint y: 136, endPoint x: 222, endPoint y: 176, distance: 104.6
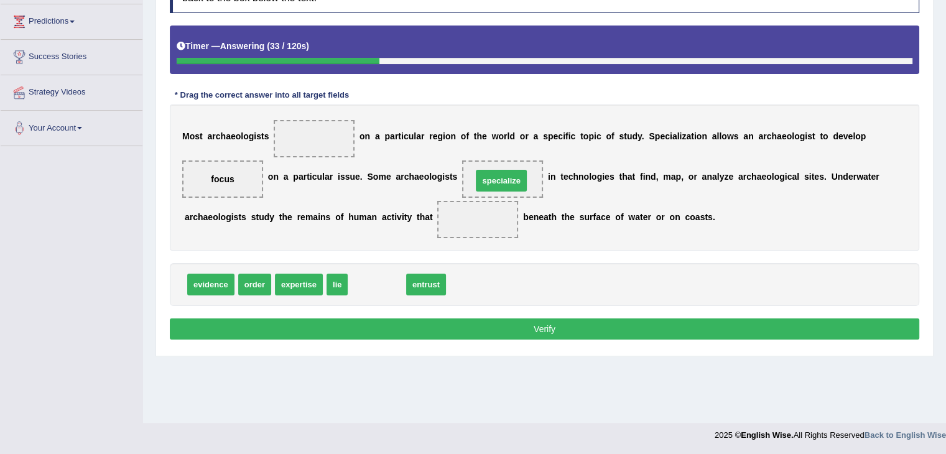
drag, startPoint x: 378, startPoint y: 284, endPoint x: 503, endPoint y: 180, distance: 162.1
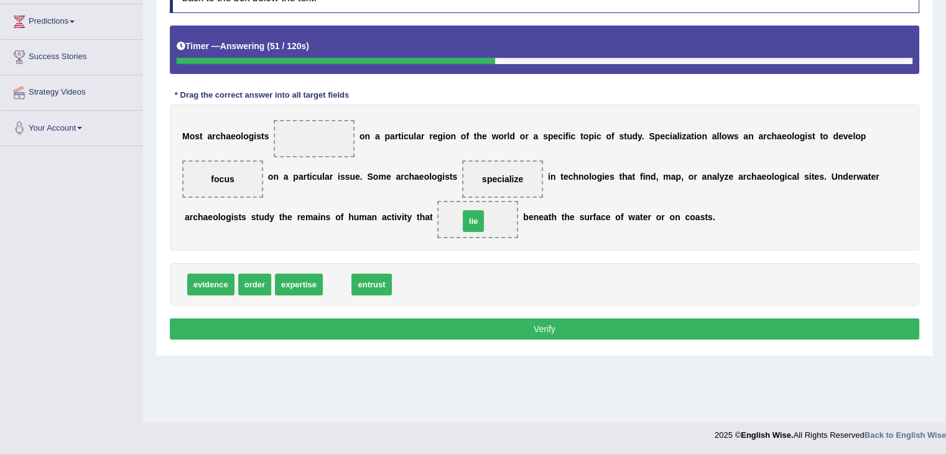
drag, startPoint x: 332, startPoint y: 281, endPoint x: 469, endPoint y: 218, distance: 150.3
drag, startPoint x: 338, startPoint y: 284, endPoint x: 314, endPoint y: 141, distance: 145.2
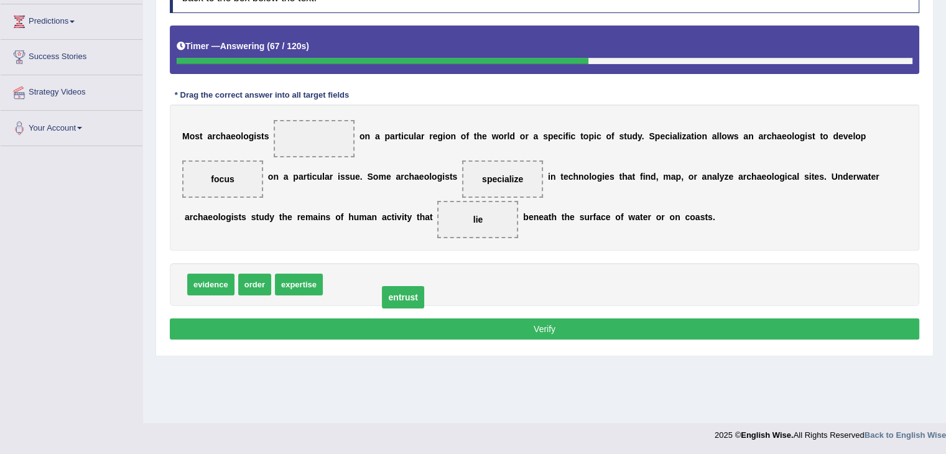
drag, startPoint x: 327, startPoint y: 133, endPoint x: 416, endPoint y: 291, distance: 181.9
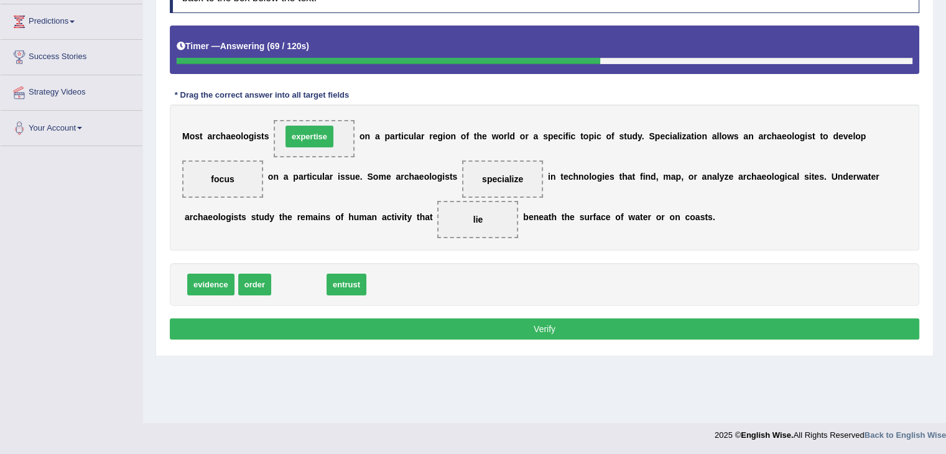
drag, startPoint x: 298, startPoint y: 283, endPoint x: 309, endPoint y: 135, distance: 148.5
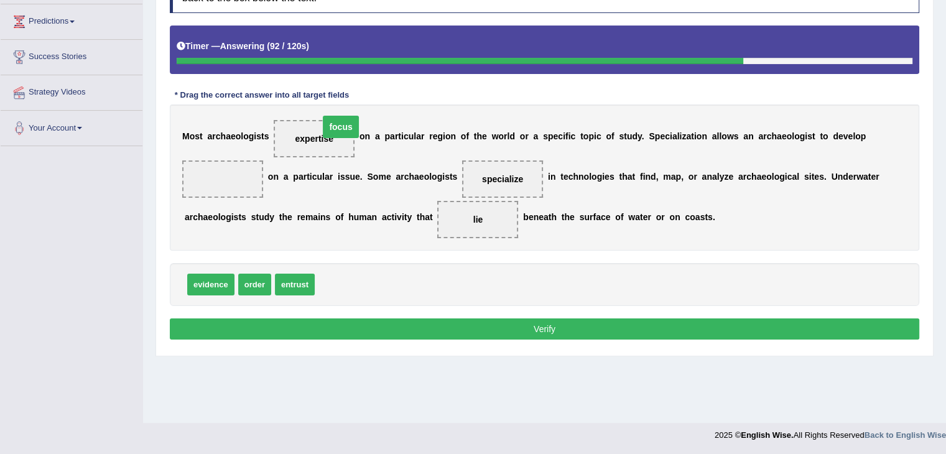
drag, startPoint x: 212, startPoint y: 180, endPoint x: 330, endPoint y: 128, distance: 129.3
drag, startPoint x: 334, startPoint y: 286, endPoint x: 220, endPoint y: 179, distance: 155.8
click at [538, 321] on button "Verify" at bounding box center [545, 329] width 750 height 21
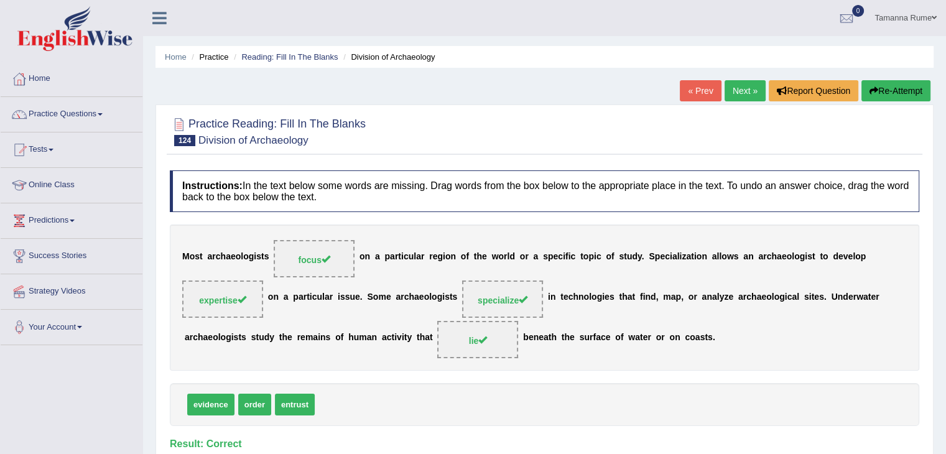
click at [744, 88] on link "Next »" at bounding box center [745, 90] width 41 height 21
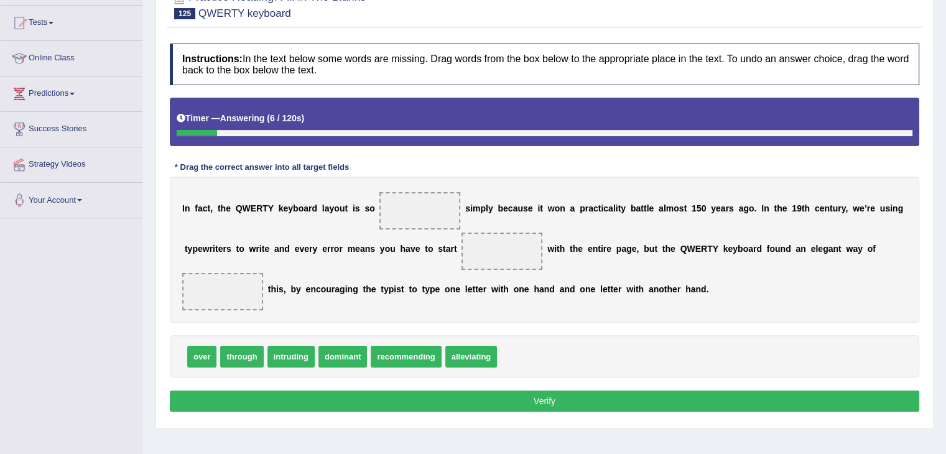
scroll to position [189, 0]
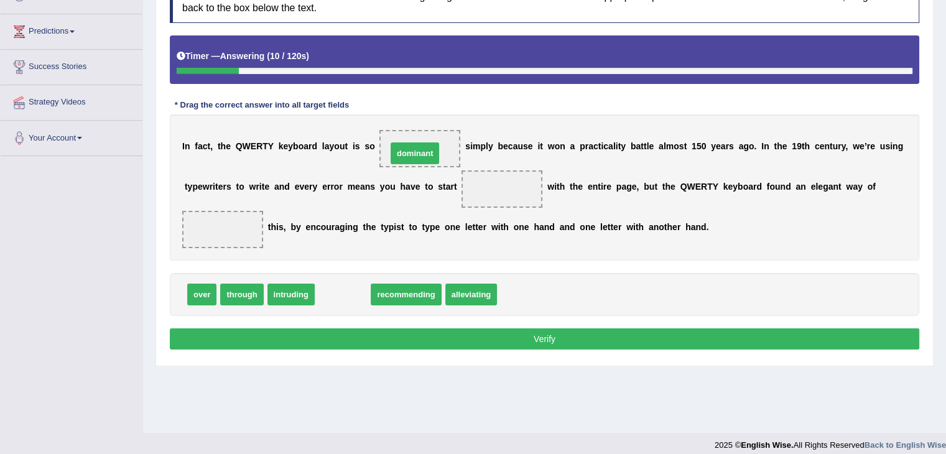
drag, startPoint x: 343, startPoint y: 293, endPoint x: 416, endPoint y: 152, distance: 158.1
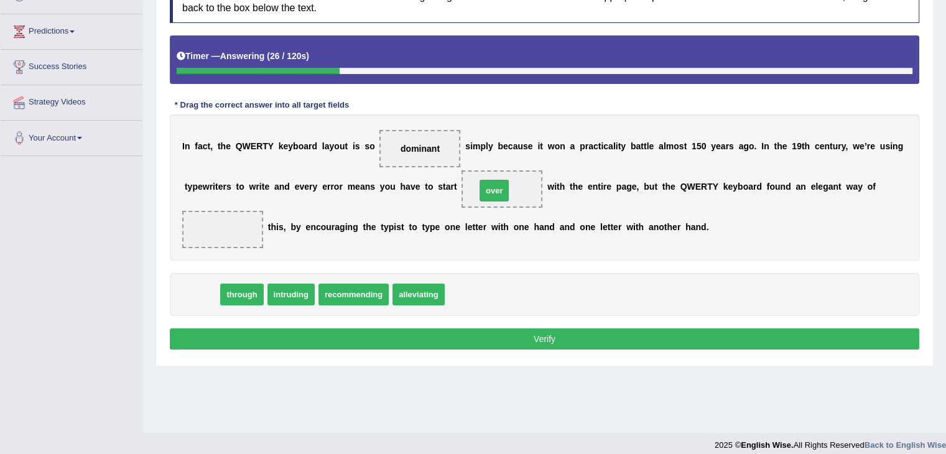
drag, startPoint x: 193, startPoint y: 299, endPoint x: 485, endPoint y: 195, distance: 310.4
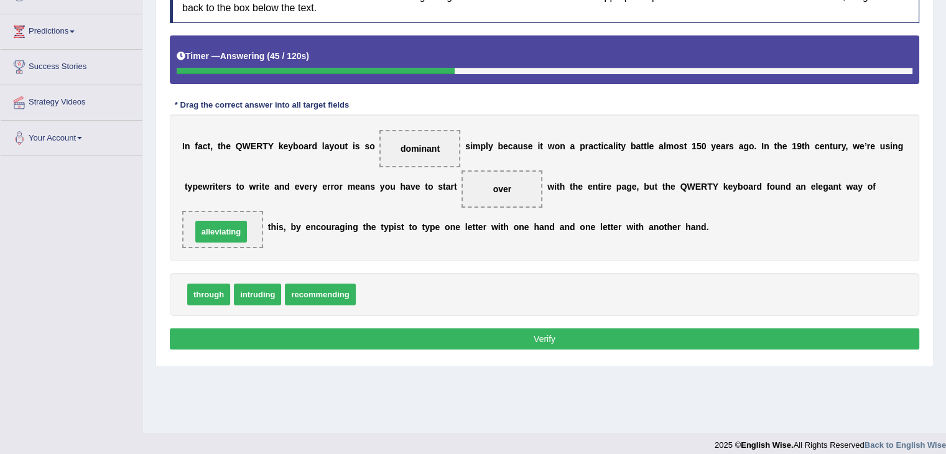
drag, startPoint x: 380, startPoint y: 298, endPoint x: 224, endPoint y: 231, distance: 169.8
click at [433, 339] on button "Verify" at bounding box center [545, 339] width 750 height 21
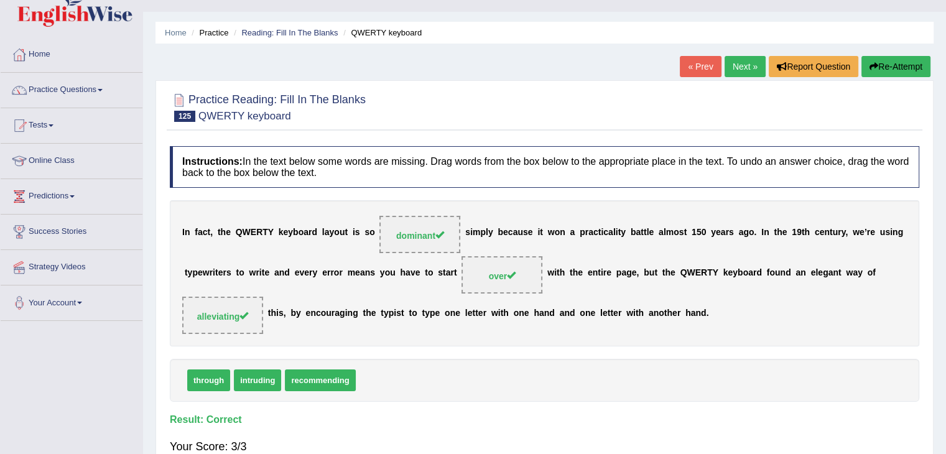
scroll to position [2, 0]
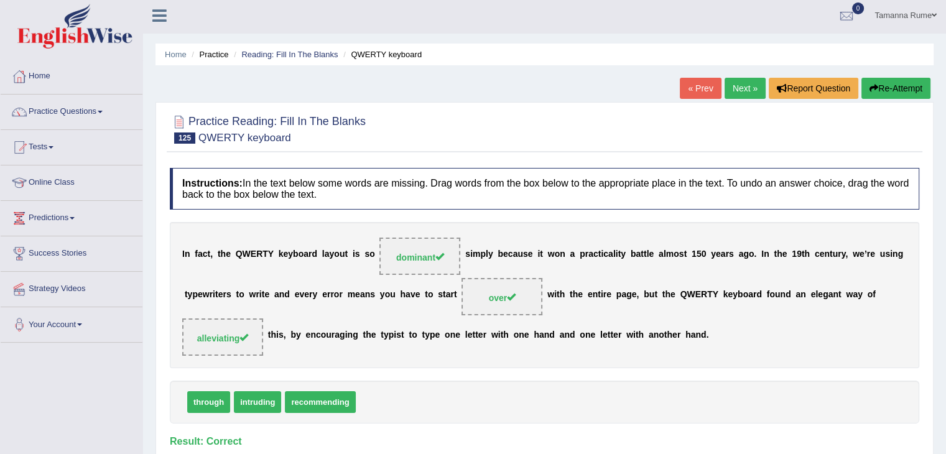
click at [736, 88] on link "Next »" at bounding box center [745, 88] width 41 height 21
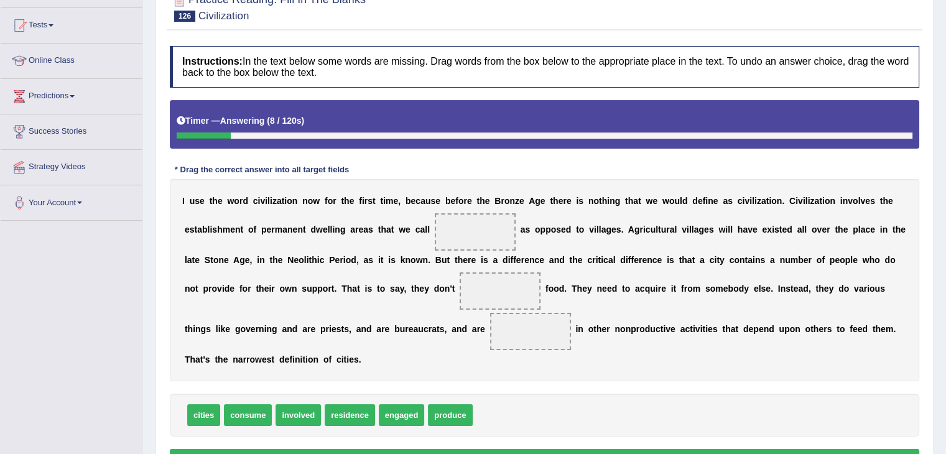
scroll to position [187, 0]
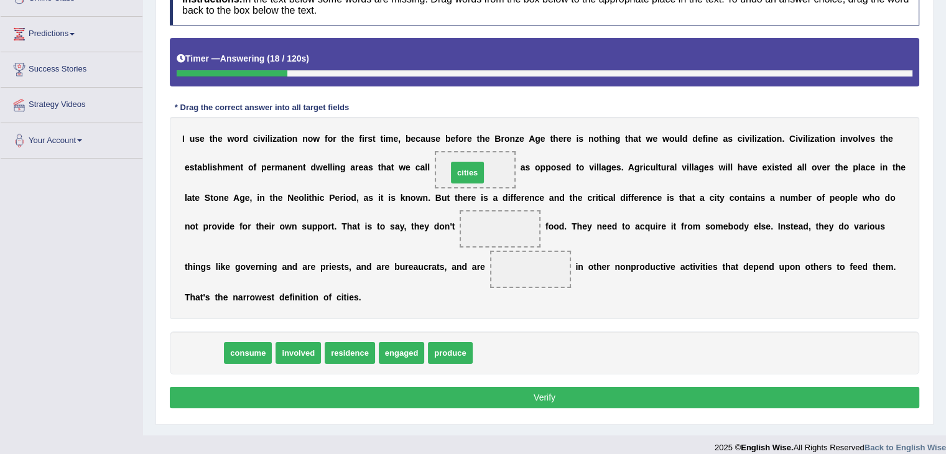
drag, startPoint x: 195, startPoint y: 358, endPoint x: 459, endPoint y: 177, distance: 319.6
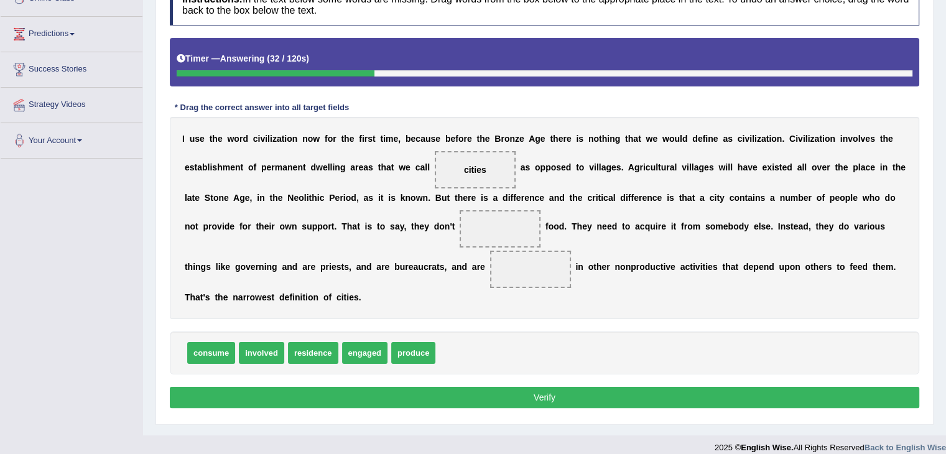
scroll to position [199, 0]
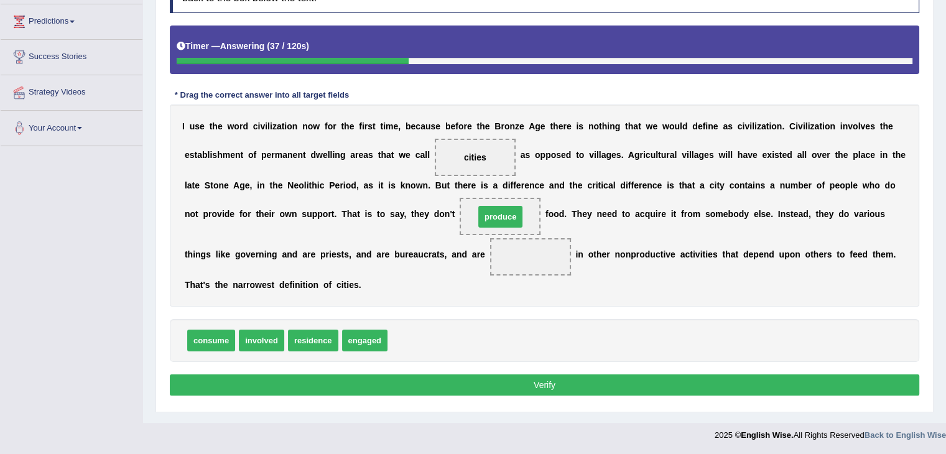
drag, startPoint x: 403, startPoint y: 338, endPoint x: 490, endPoint y: 214, distance: 151.4
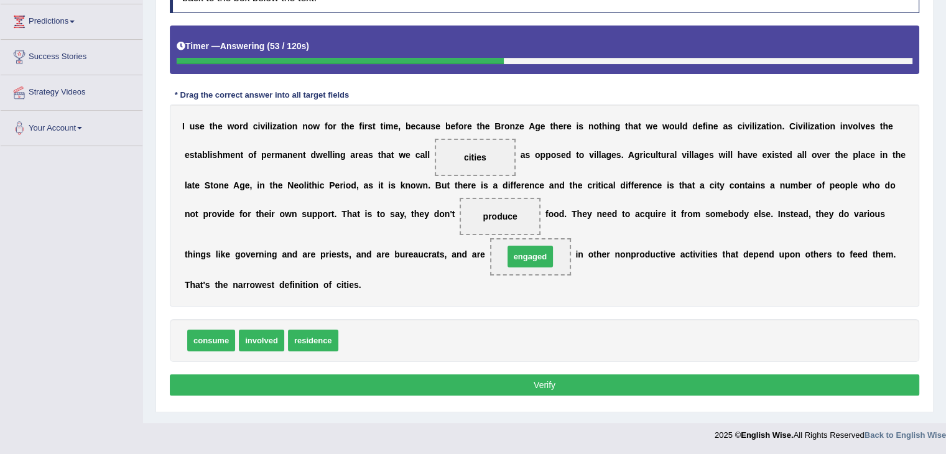
drag, startPoint x: 376, startPoint y: 342, endPoint x: 541, endPoint y: 269, distance: 180.8
click at [371, 381] on button "Verify" at bounding box center [545, 385] width 750 height 21
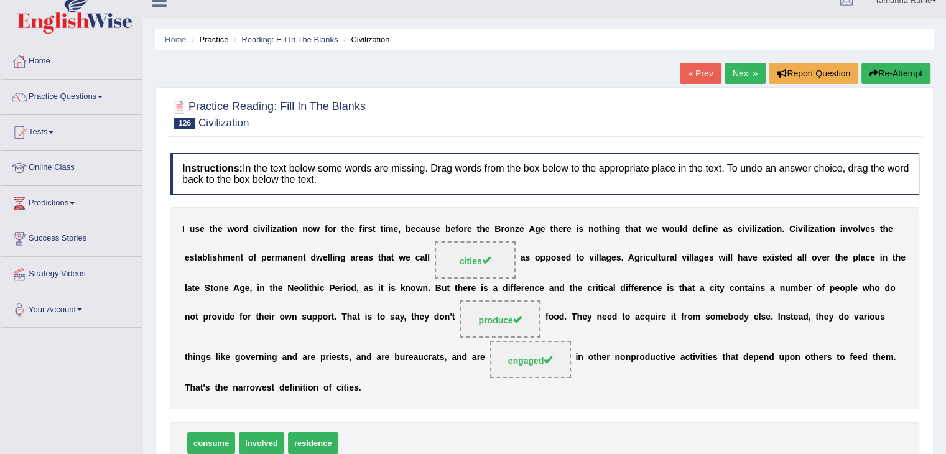
scroll to position [12, 0]
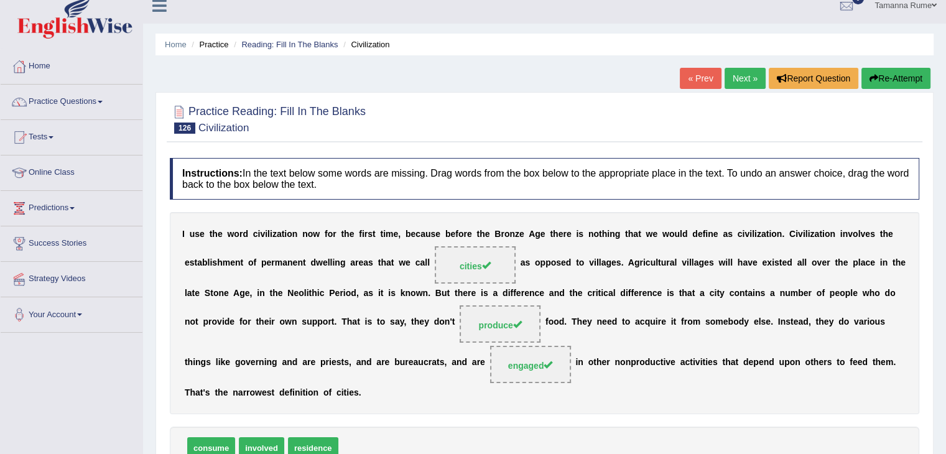
click at [734, 78] on link "Next »" at bounding box center [745, 78] width 41 height 21
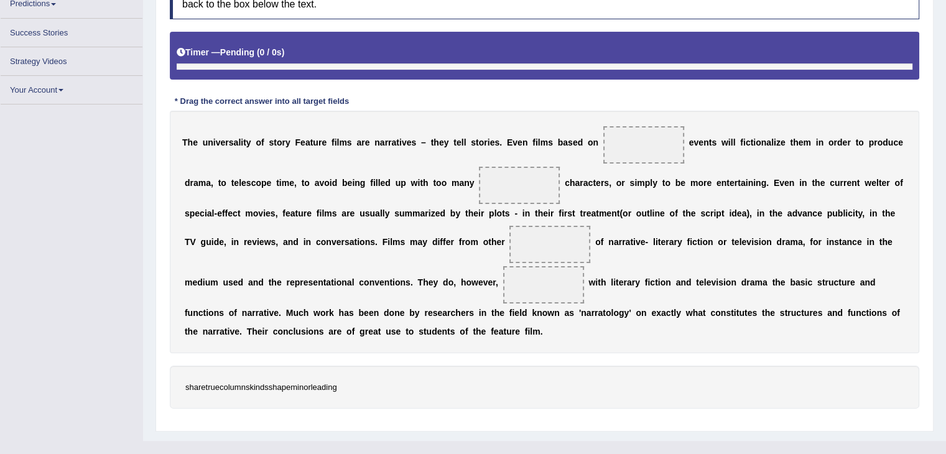
scroll to position [217, 0]
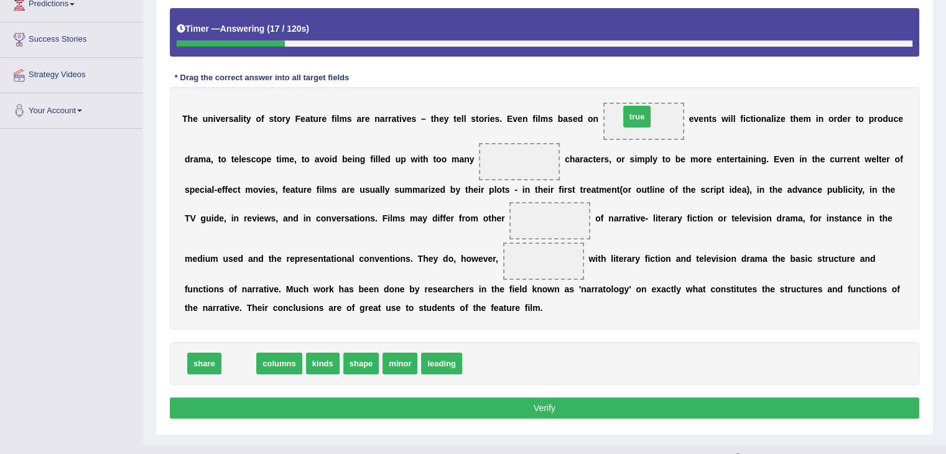
drag, startPoint x: 241, startPoint y: 364, endPoint x: 640, endPoint y: 118, distance: 468.3
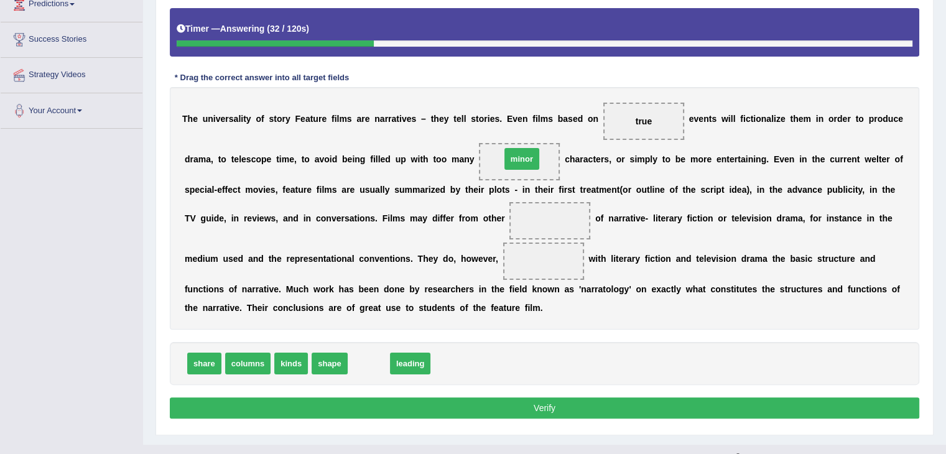
drag, startPoint x: 362, startPoint y: 361, endPoint x: 515, endPoint y: 156, distance: 255.6
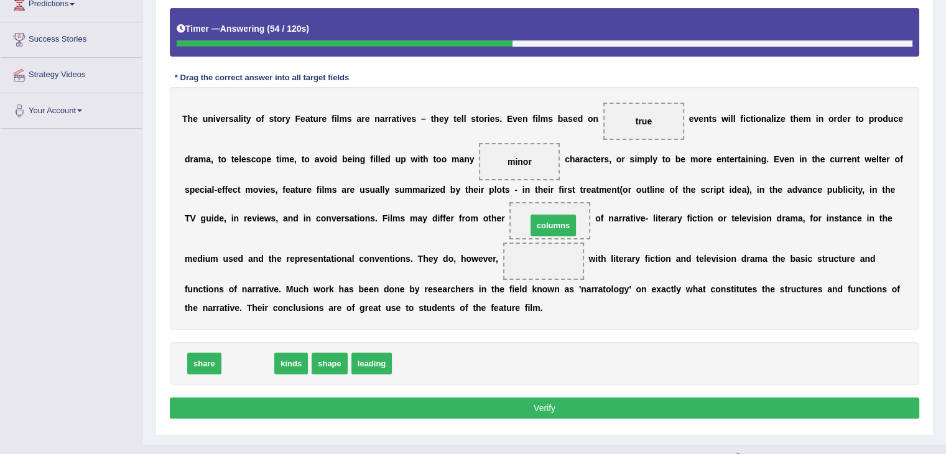
drag, startPoint x: 248, startPoint y: 364, endPoint x: 554, endPoint y: 225, distance: 335.5
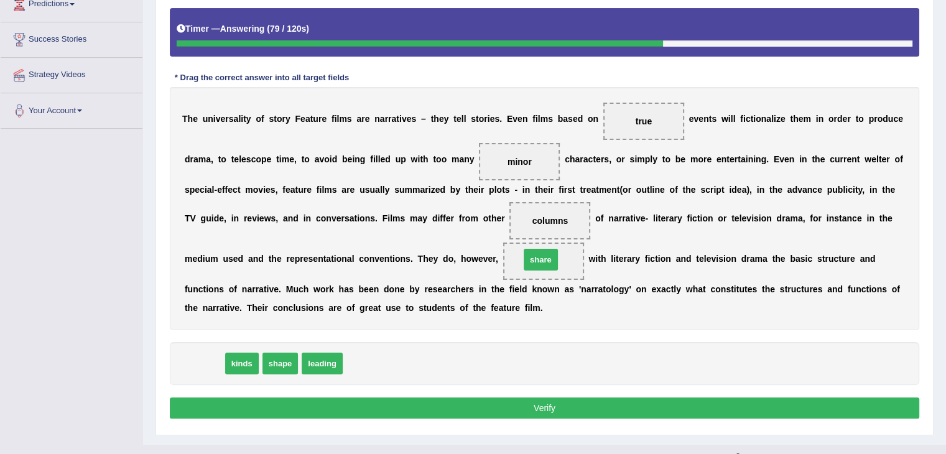
drag, startPoint x: 195, startPoint y: 365, endPoint x: 531, endPoint y: 261, distance: 352.3
click at [481, 403] on button "Verify" at bounding box center [545, 408] width 750 height 21
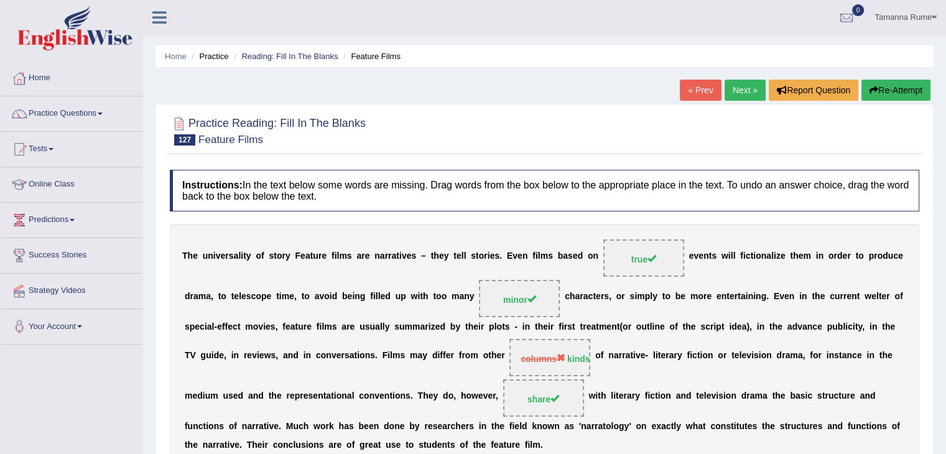
scroll to position [0, 0]
click at [742, 88] on link "Next »" at bounding box center [745, 90] width 41 height 21
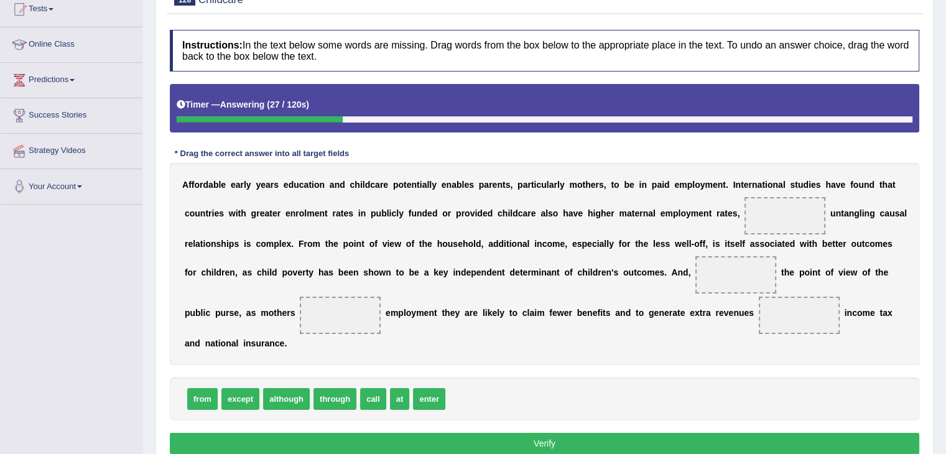
scroll to position [199, 0]
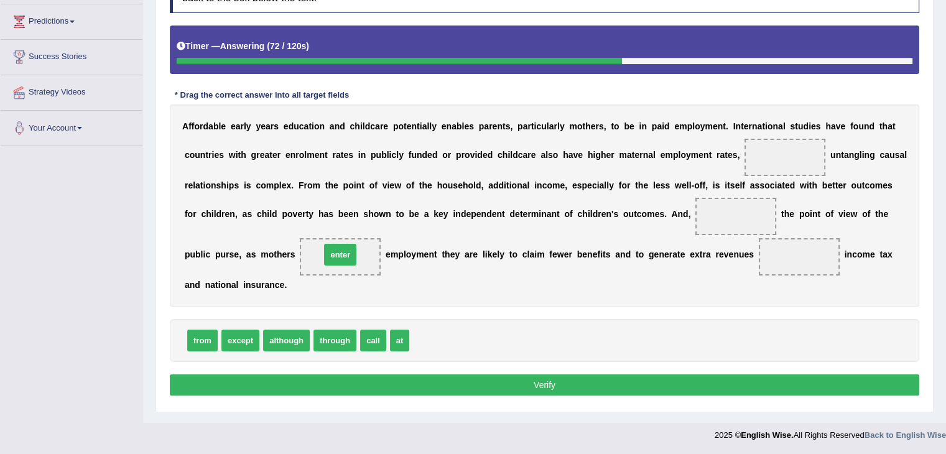
drag, startPoint x: 430, startPoint y: 343, endPoint x: 341, endPoint y: 257, distance: 123.7
drag, startPoint x: 194, startPoint y: 340, endPoint x: 785, endPoint y: 254, distance: 596.6
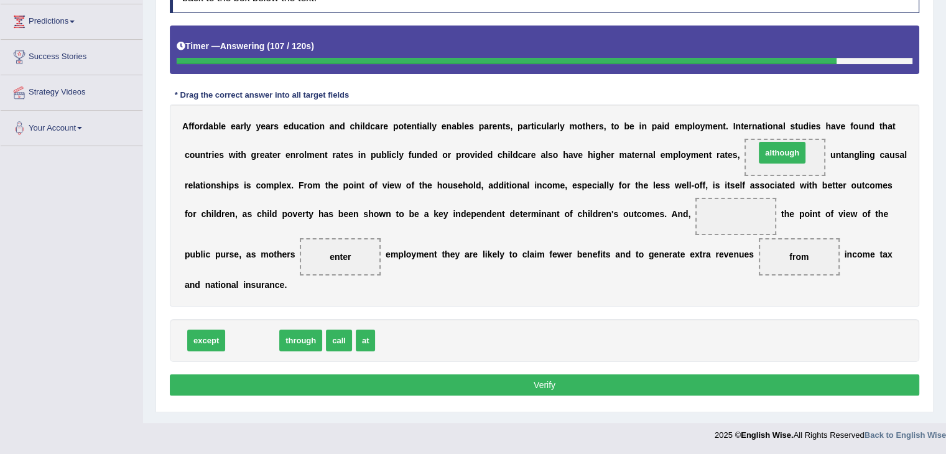
drag, startPoint x: 244, startPoint y: 337, endPoint x: 774, endPoint y: 149, distance: 562.2
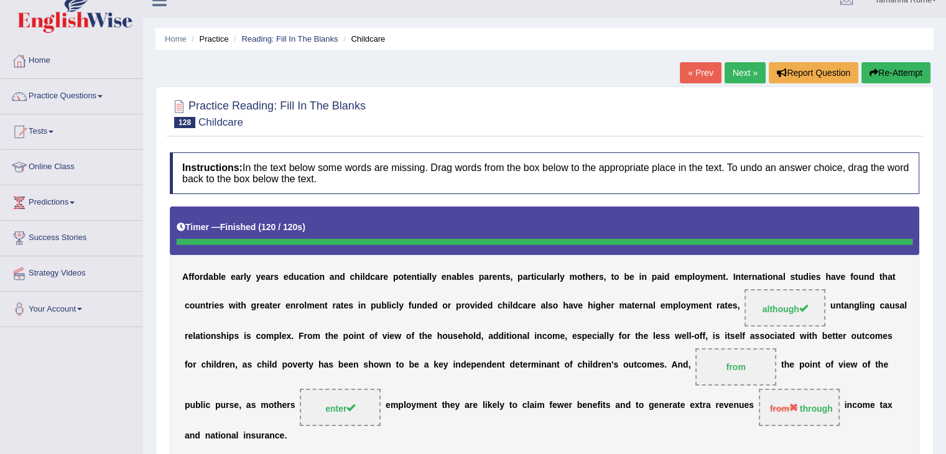
scroll to position [0, 0]
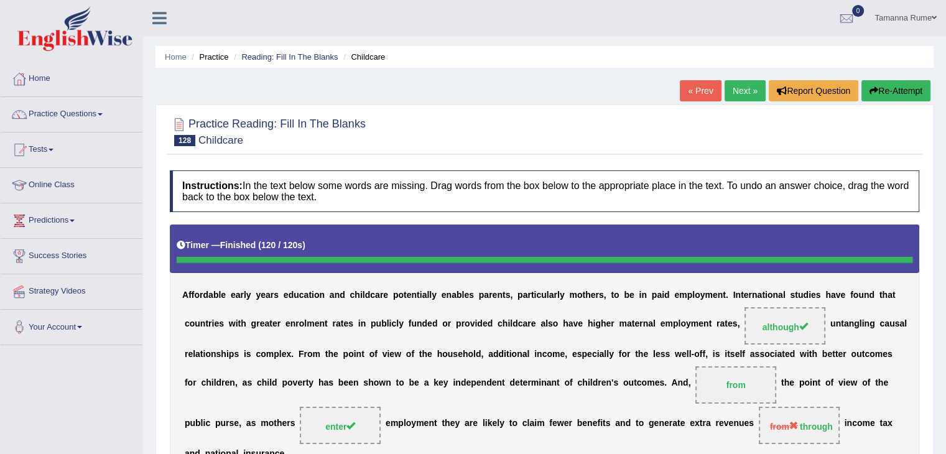
click at [745, 83] on link "Next »" at bounding box center [745, 90] width 41 height 21
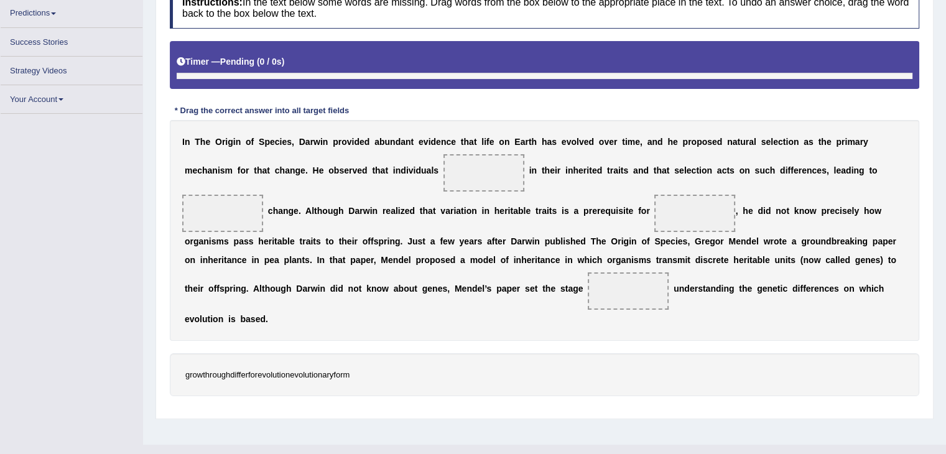
scroll to position [215, 0]
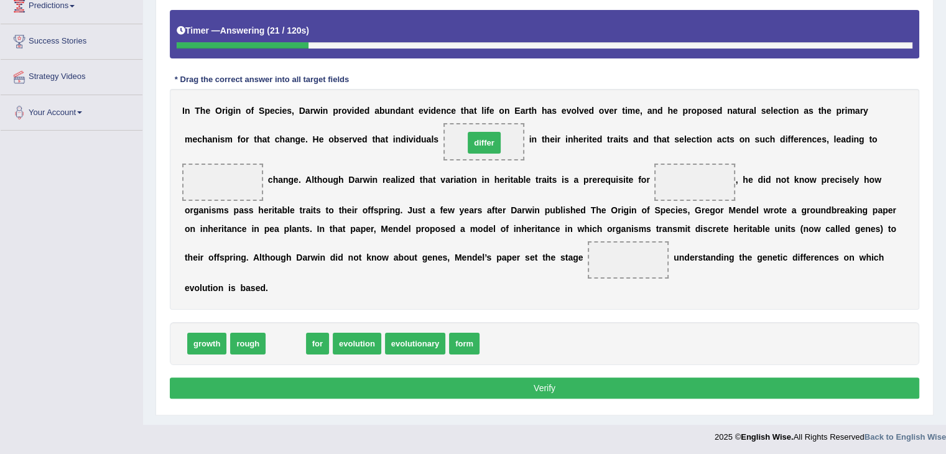
drag, startPoint x: 289, startPoint y: 347, endPoint x: 488, endPoint y: 145, distance: 282.9
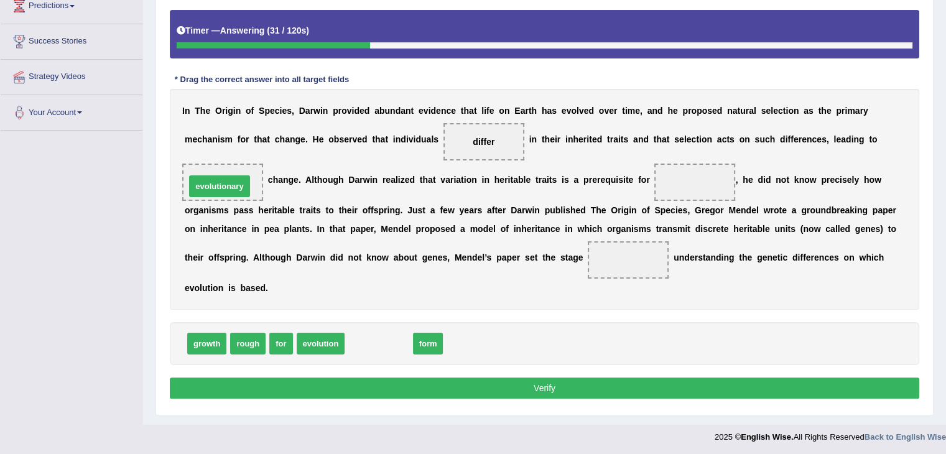
drag, startPoint x: 368, startPoint y: 346, endPoint x: 209, endPoint y: 188, distance: 224.4
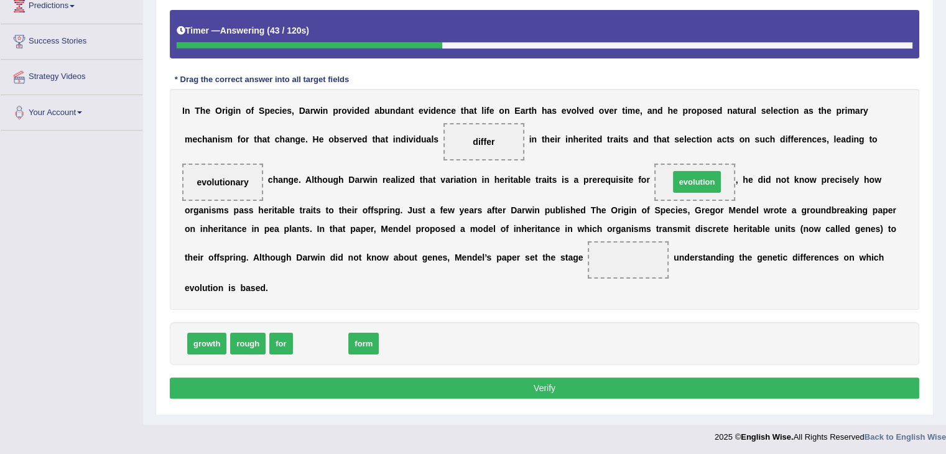
drag, startPoint x: 312, startPoint y: 343, endPoint x: 689, endPoint y: 181, distance: 409.7
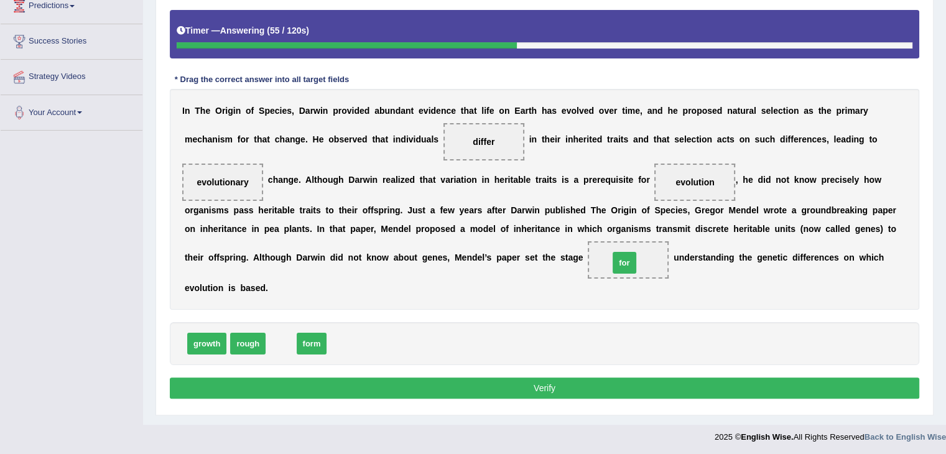
drag, startPoint x: 278, startPoint y: 345, endPoint x: 621, endPoint y: 264, distance: 352.9
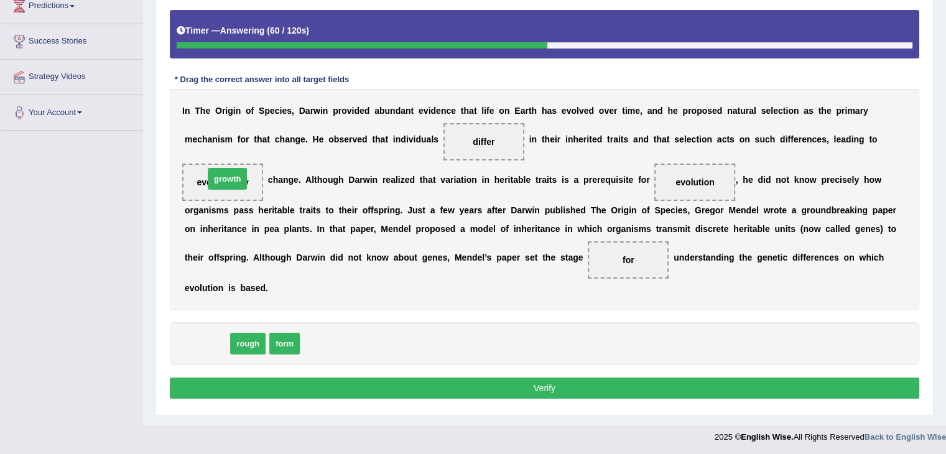
drag, startPoint x: 199, startPoint y: 347, endPoint x: 220, endPoint y: 182, distance: 165.5
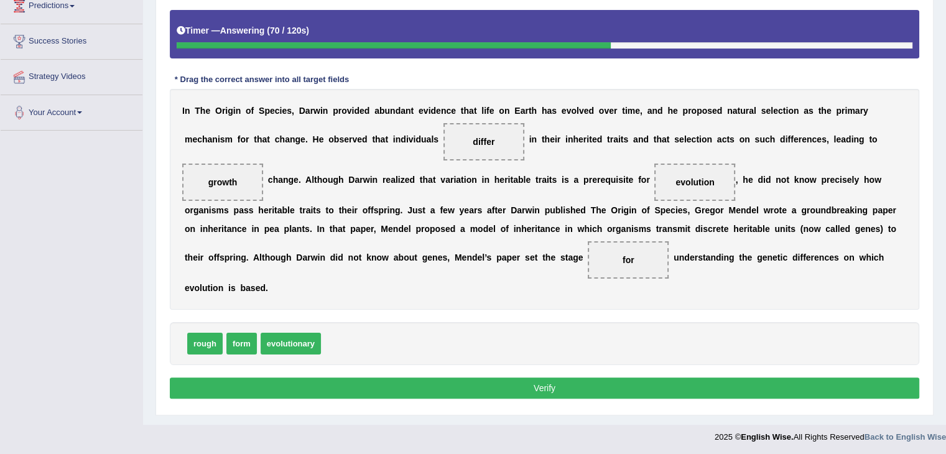
click at [419, 385] on button "Verify" at bounding box center [545, 388] width 750 height 21
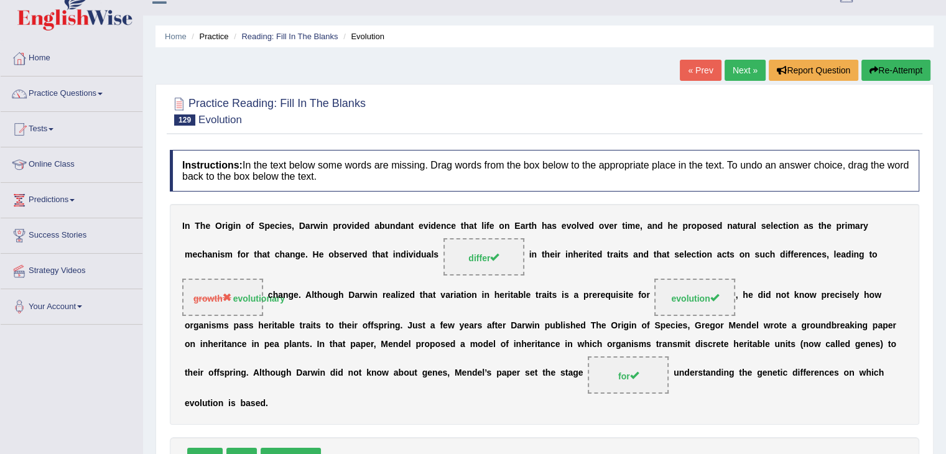
scroll to position [0, 0]
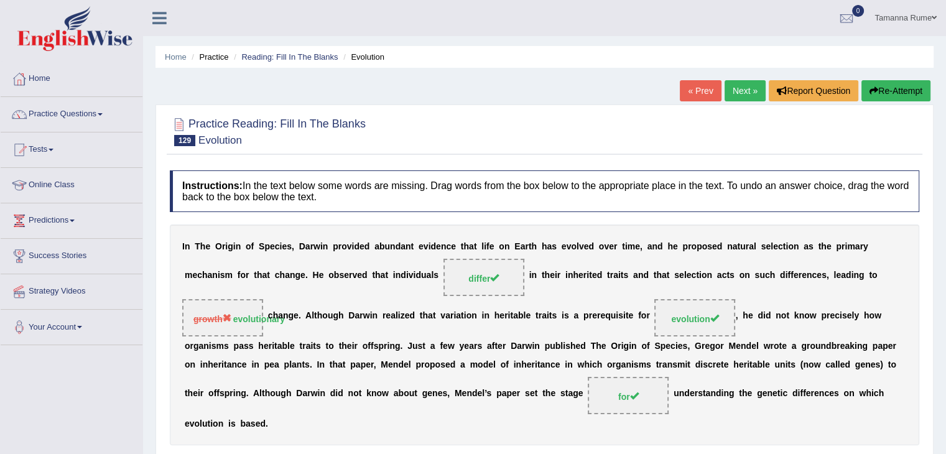
click at [734, 88] on link "Next »" at bounding box center [745, 90] width 41 height 21
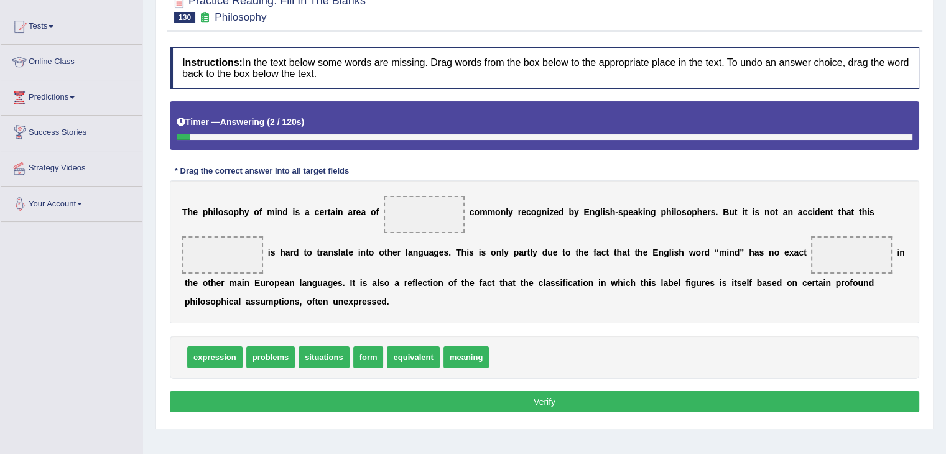
scroll to position [124, 0]
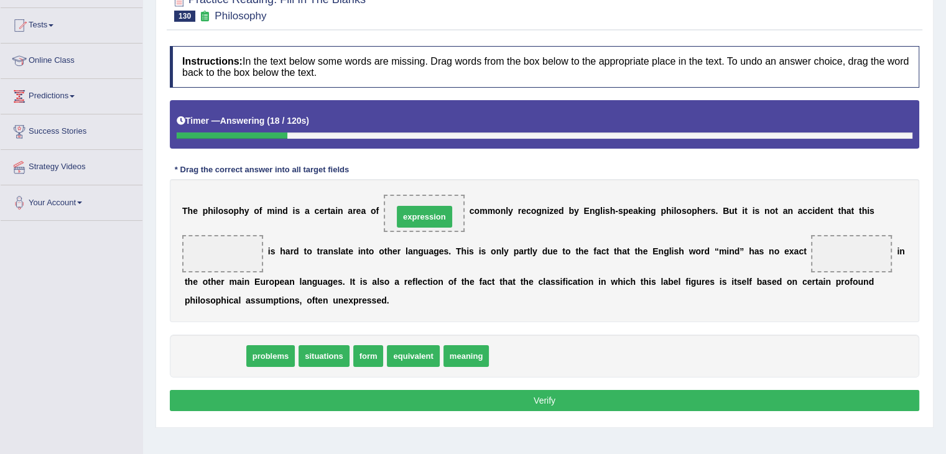
drag, startPoint x: 223, startPoint y: 353, endPoint x: 433, endPoint y: 213, distance: 251.8
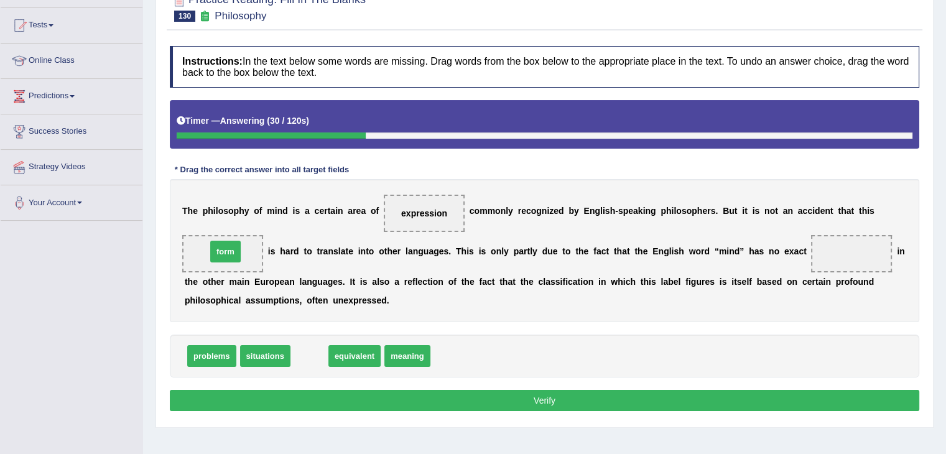
drag, startPoint x: 318, startPoint y: 356, endPoint x: 234, endPoint y: 253, distance: 133.1
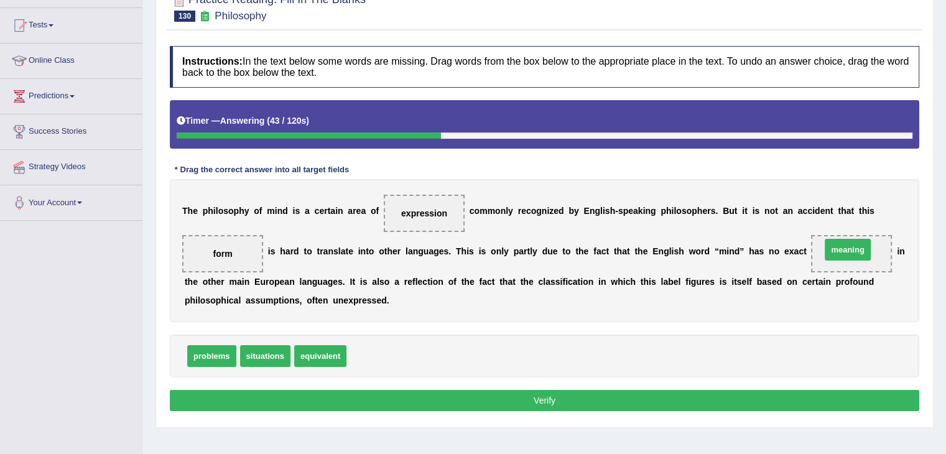
drag, startPoint x: 368, startPoint y: 352, endPoint x: 842, endPoint y: 245, distance: 486.5
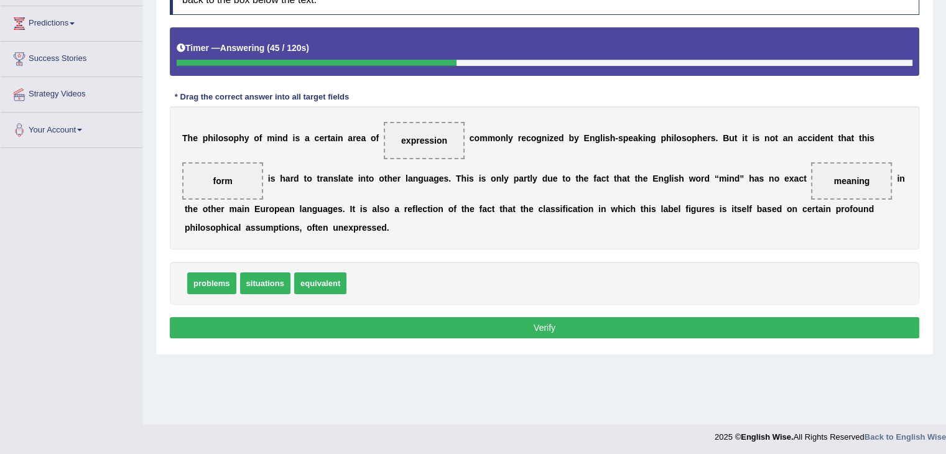
scroll to position [199, 0]
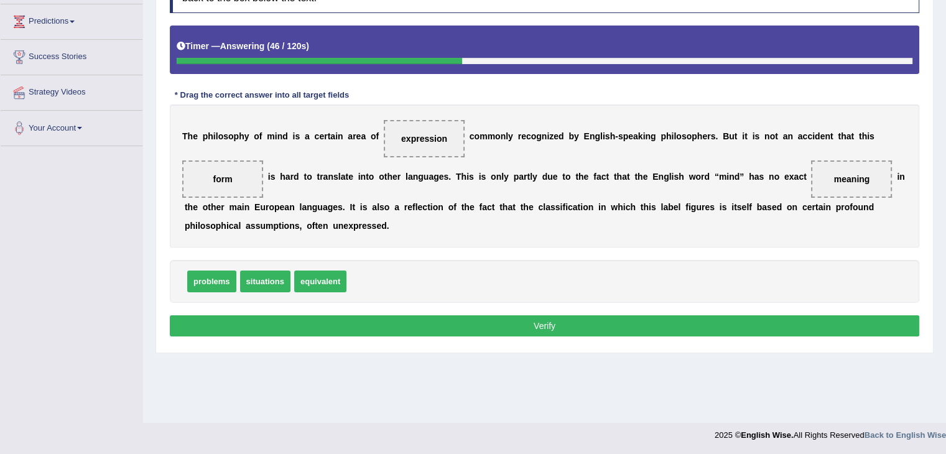
click at [383, 319] on button "Verify" at bounding box center [545, 325] width 750 height 21
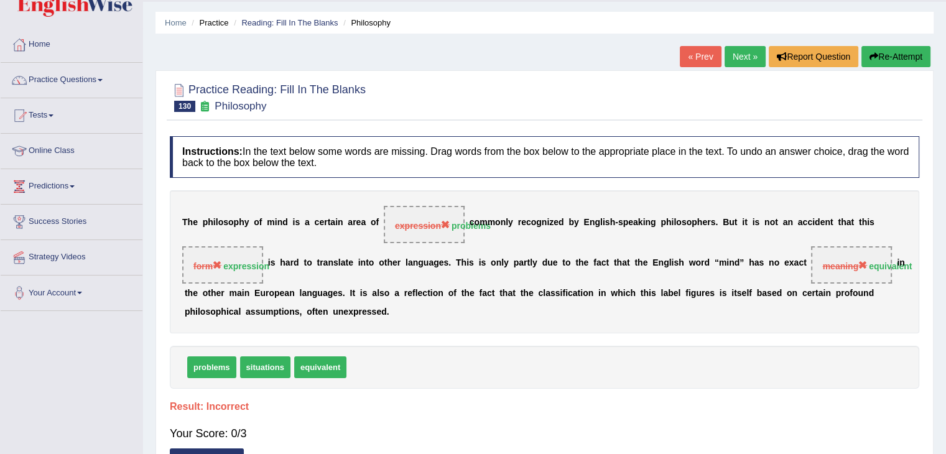
scroll to position [0, 0]
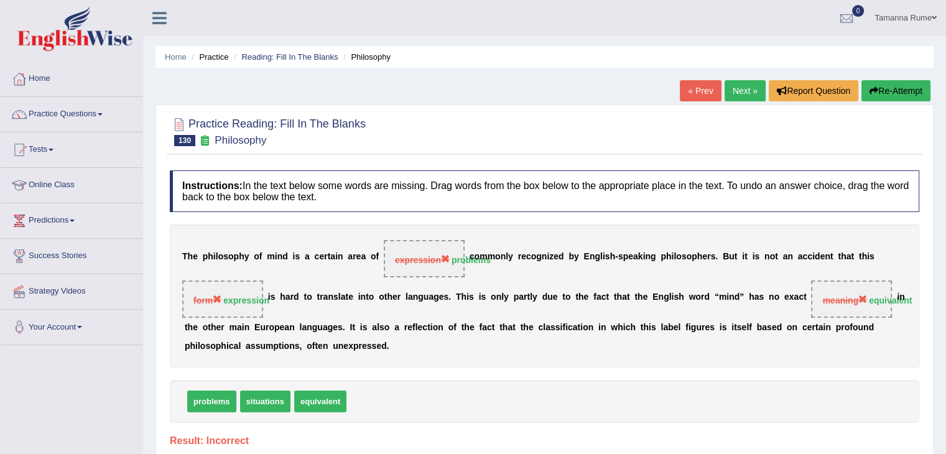
click at [737, 89] on link "Next »" at bounding box center [745, 90] width 41 height 21
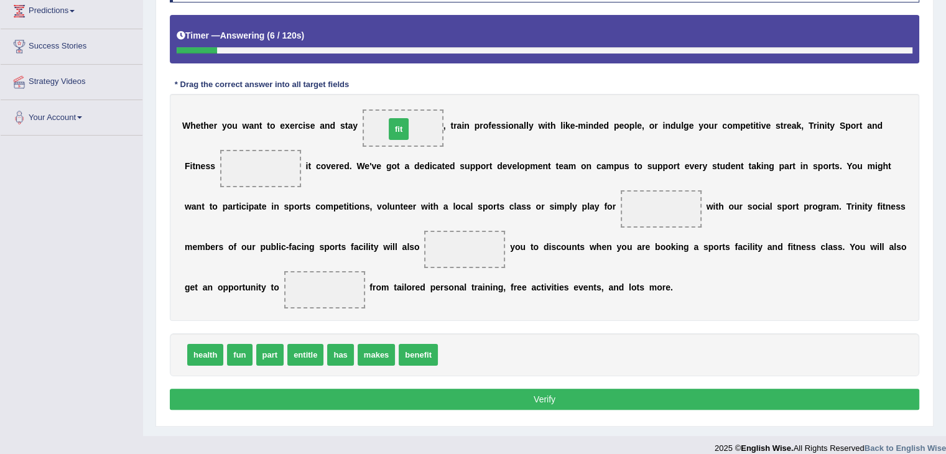
drag, startPoint x: 452, startPoint y: 355, endPoint x: 399, endPoint y: 129, distance: 231.8
drag, startPoint x: 343, startPoint y: 359, endPoint x: 261, endPoint y: 178, distance: 198.6
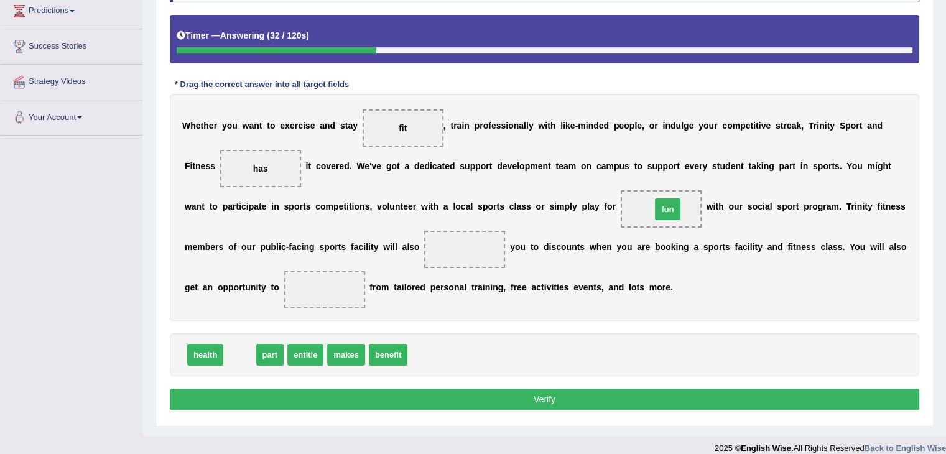
drag, startPoint x: 233, startPoint y: 352, endPoint x: 661, endPoint y: 205, distance: 452.4
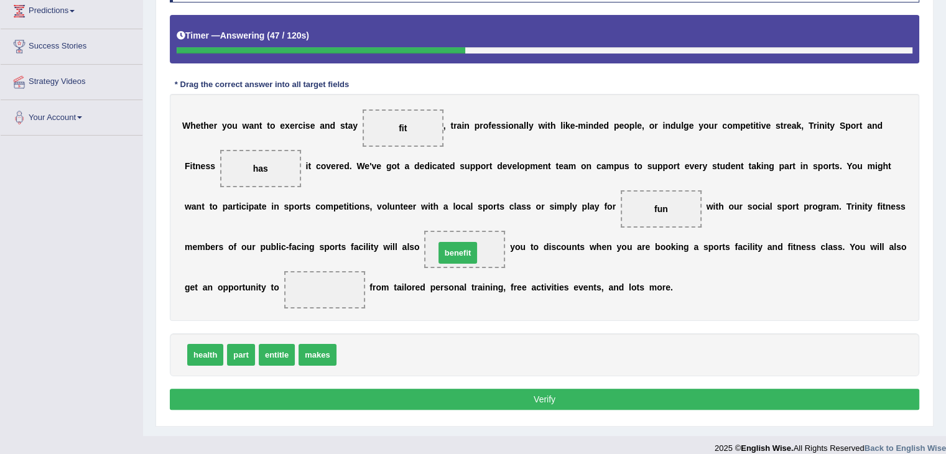
drag, startPoint x: 355, startPoint y: 356, endPoint x: 453, endPoint y: 254, distance: 141.7
drag, startPoint x: 455, startPoint y: 243, endPoint x: 316, endPoint y: 288, distance: 146.6
drag, startPoint x: 276, startPoint y: 353, endPoint x: 461, endPoint y: 250, distance: 211.7
click at [411, 401] on button "Verify" at bounding box center [545, 399] width 750 height 21
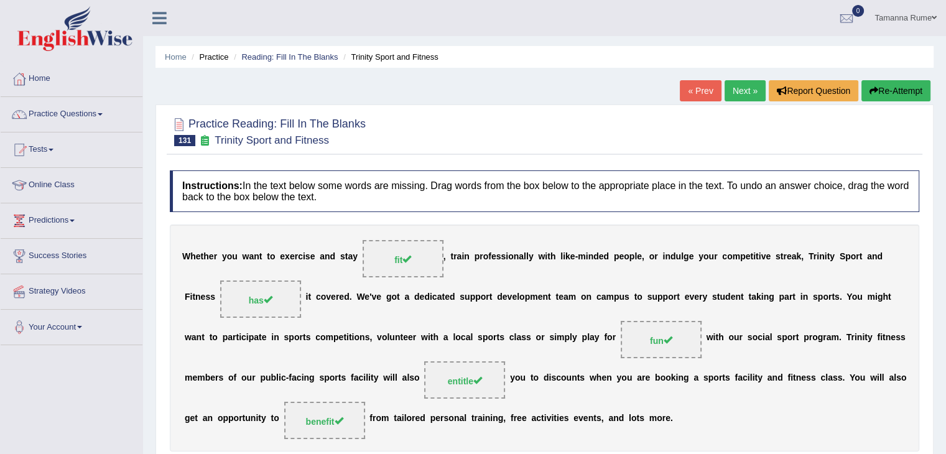
click at [735, 91] on link "Next »" at bounding box center [745, 90] width 41 height 21
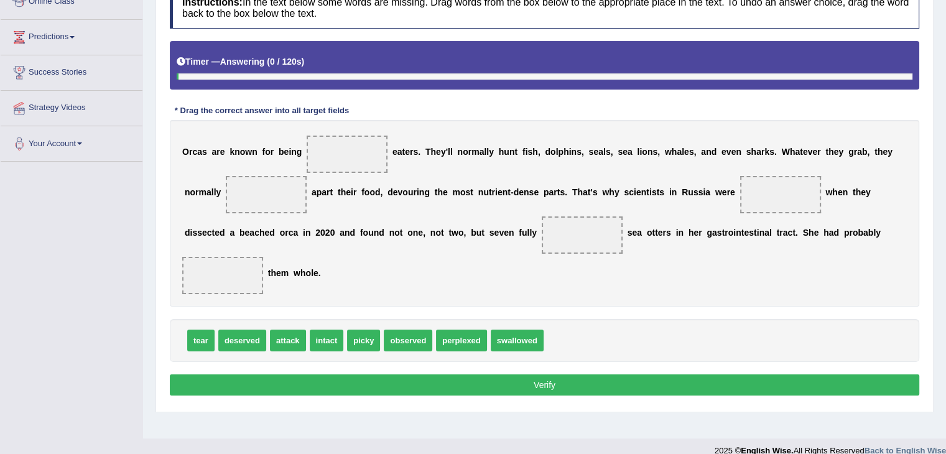
scroll to position [187, 0]
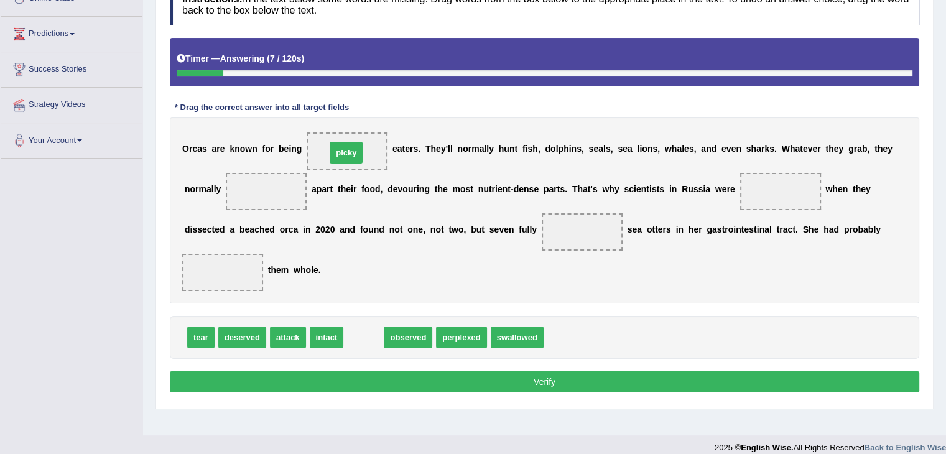
drag, startPoint x: 368, startPoint y: 338, endPoint x: 351, endPoint y: 153, distance: 185.6
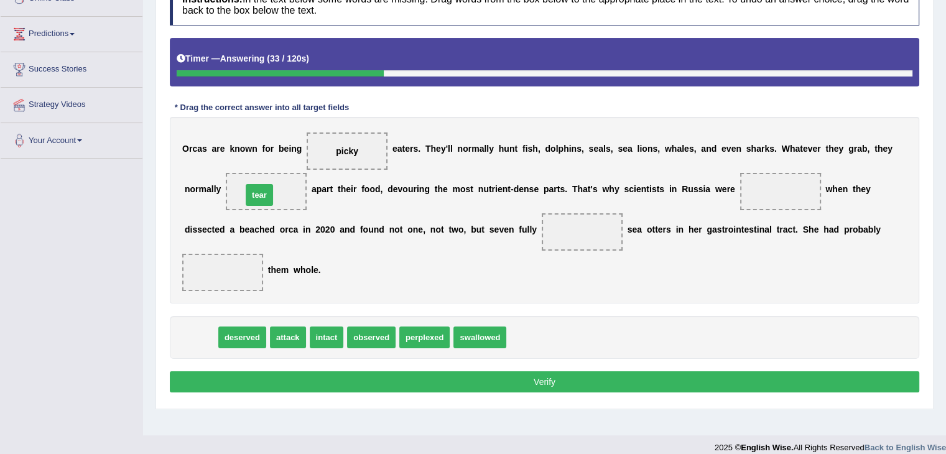
drag, startPoint x: 197, startPoint y: 342, endPoint x: 256, endPoint y: 200, distance: 154.5
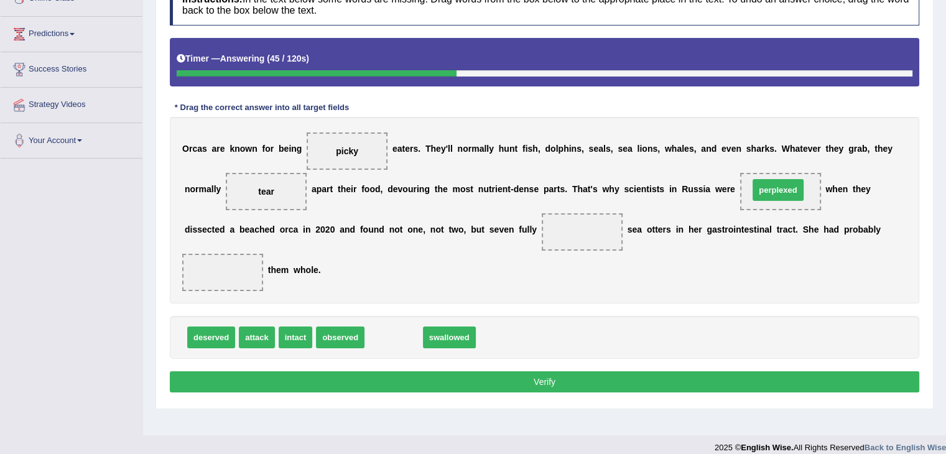
drag, startPoint x: 388, startPoint y: 338, endPoint x: 772, endPoint y: 190, distance: 411.8
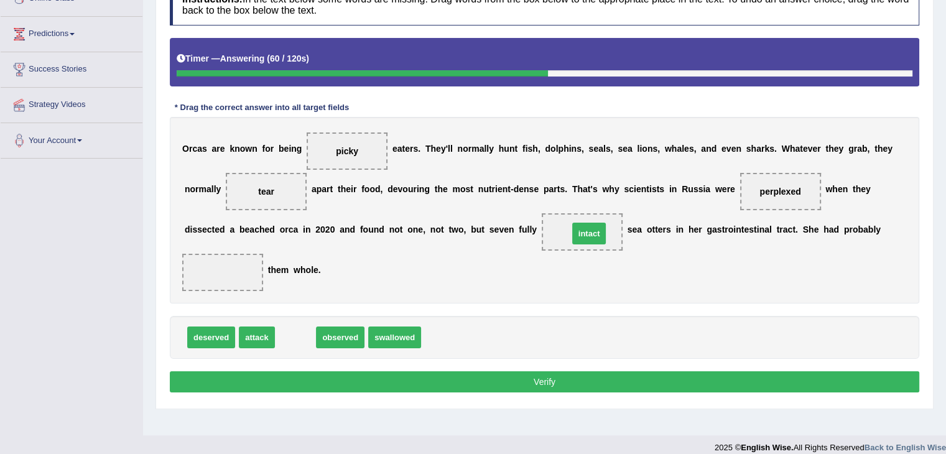
drag, startPoint x: 296, startPoint y: 337, endPoint x: 590, endPoint y: 233, distance: 311.5
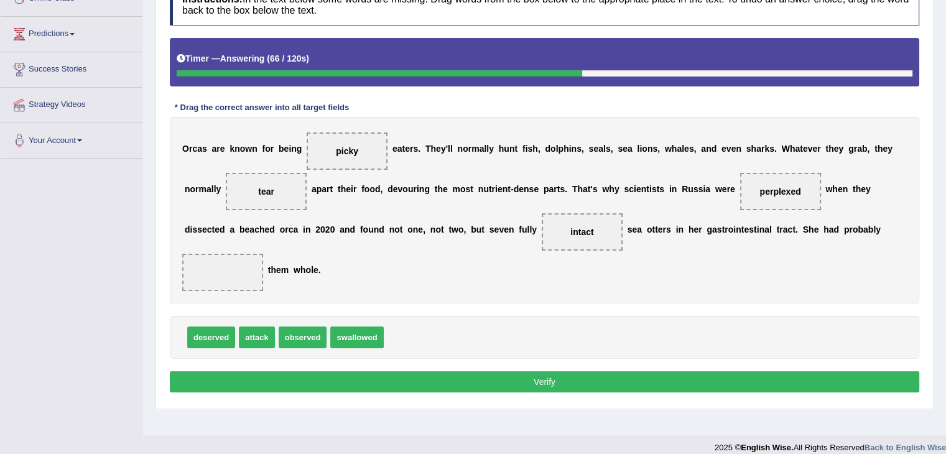
drag, startPoint x: 352, startPoint y: 347, endPoint x: 355, endPoint y: 332, distance: 15.3
click at [355, 332] on div "deserved attack observed swallowed" at bounding box center [545, 337] width 750 height 43
drag, startPoint x: 354, startPoint y: 337, endPoint x: 223, endPoint y: 275, distance: 144.5
click at [304, 379] on button "Verify" at bounding box center [545, 381] width 750 height 21
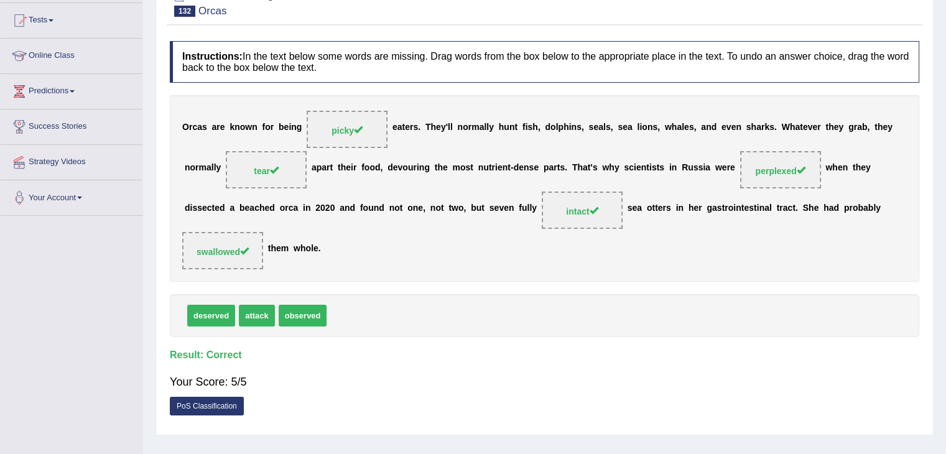
scroll to position [62, 0]
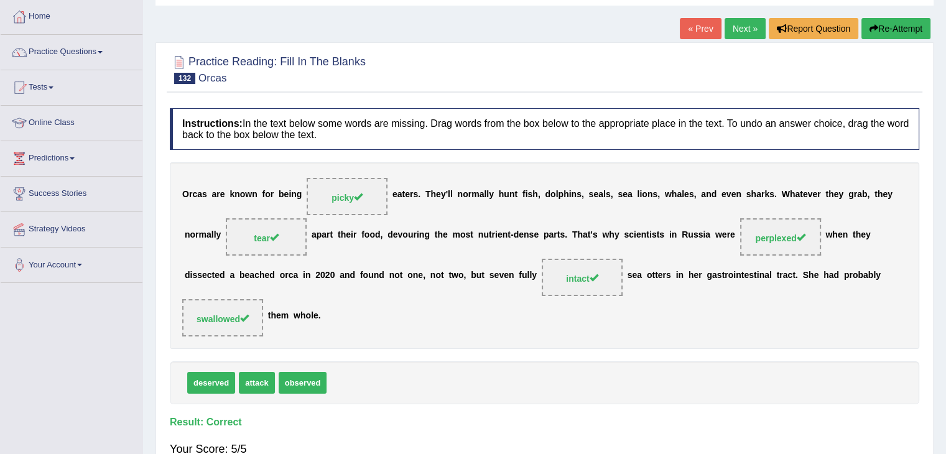
click at [752, 27] on link "Next »" at bounding box center [745, 28] width 41 height 21
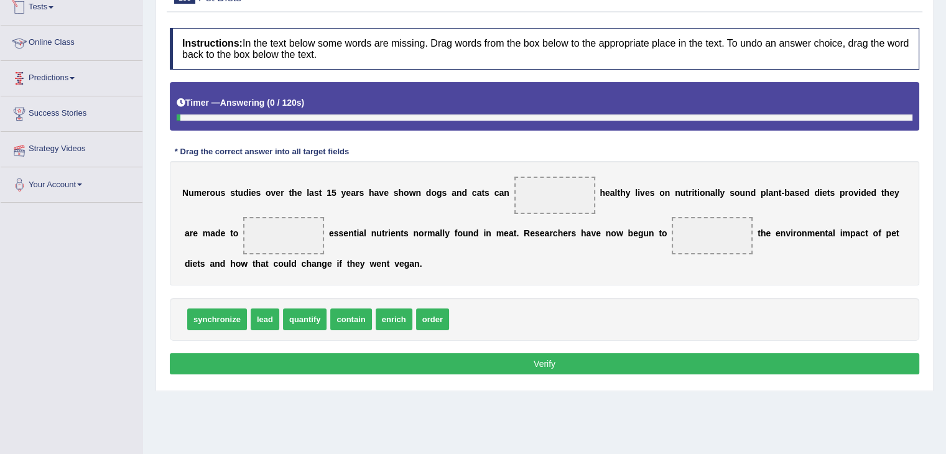
scroll to position [187, 0]
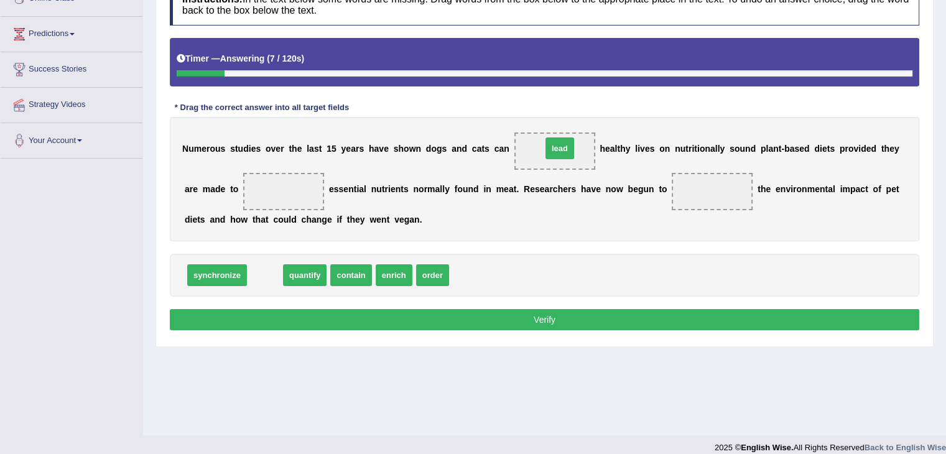
drag, startPoint x: 269, startPoint y: 272, endPoint x: 564, endPoint y: 145, distance: 321.1
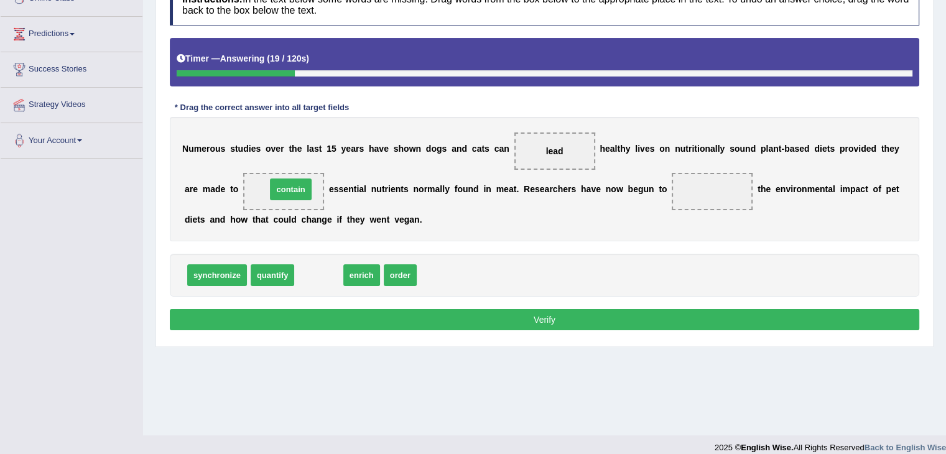
drag, startPoint x: 317, startPoint y: 276, endPoint x: 289, endPoint y: 190, distance: 90.3
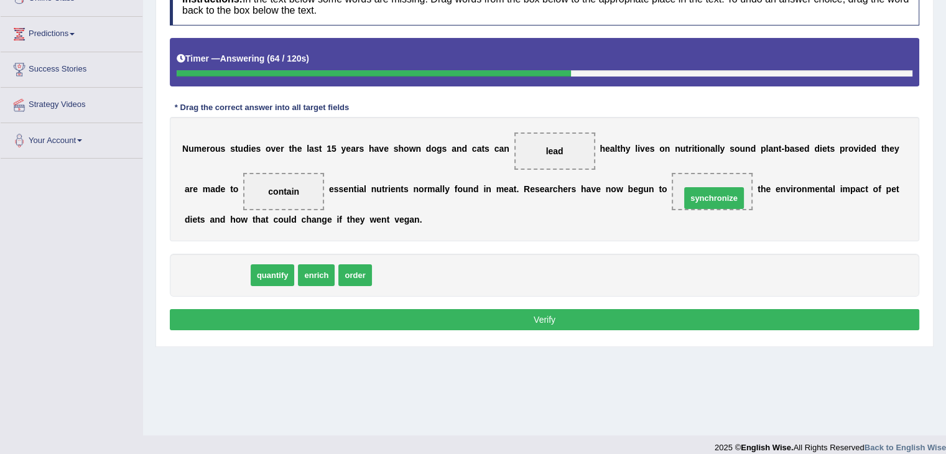
drag, startPoint x: 217, startPoint y: 268, endPoint x: 710, endPoint y: 195, distance: 498.1
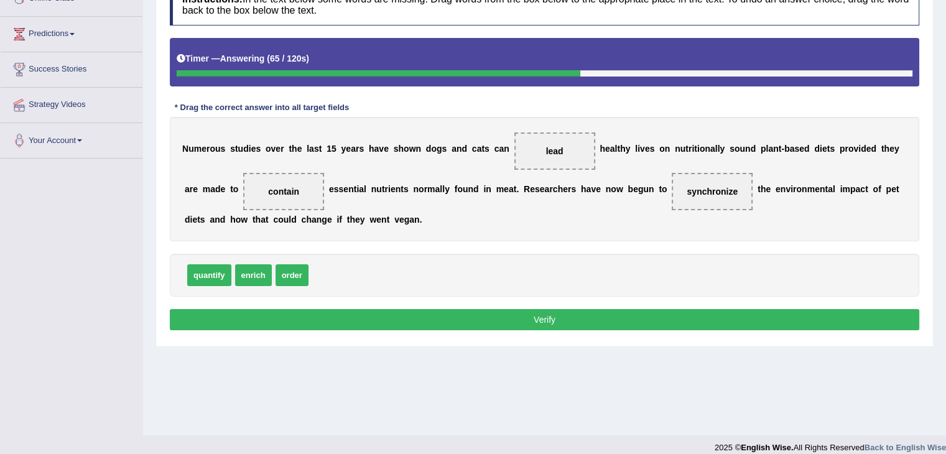
click at [506, 316] on button "Verify" at bounding box center [545, 319] width 750 height 21
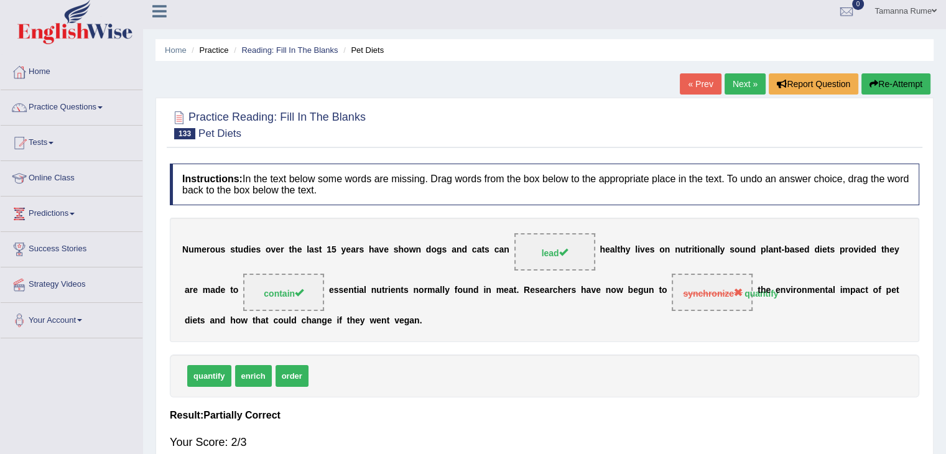
scroll to position [0, 0]
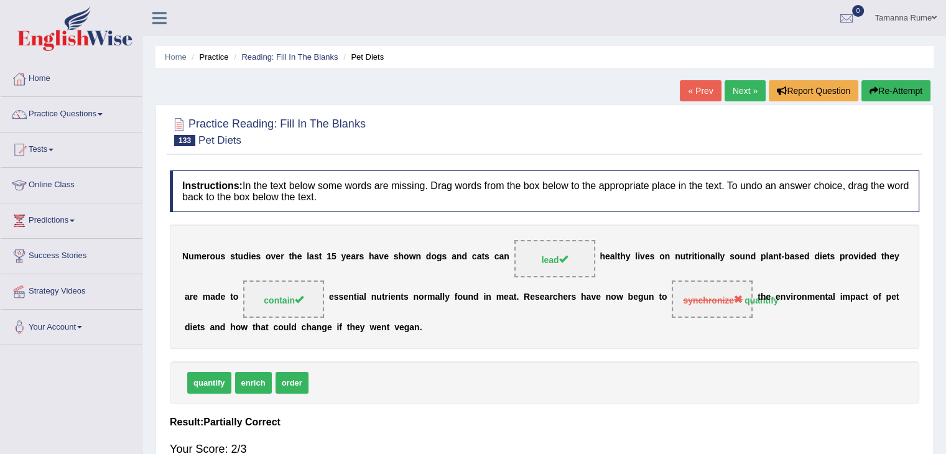
click at [756, 90] on link "Next »" at bounding box center [745, 90] width 41 height 21
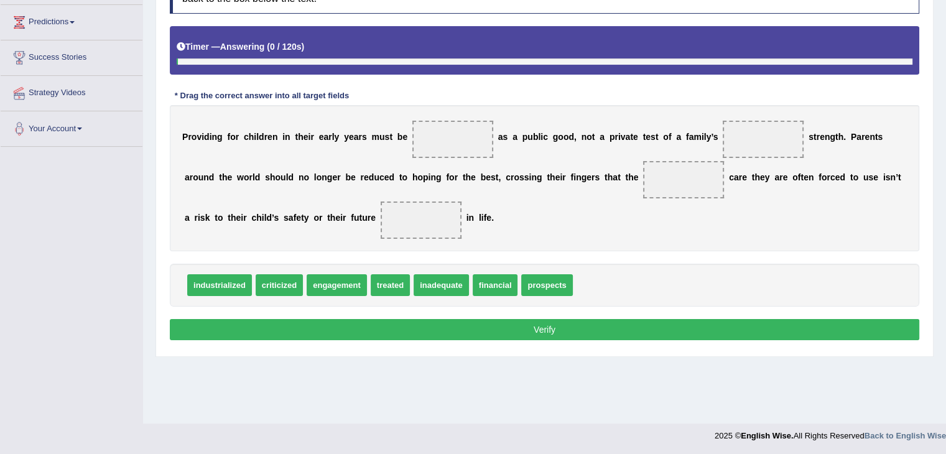
scroll to position [199, 0]
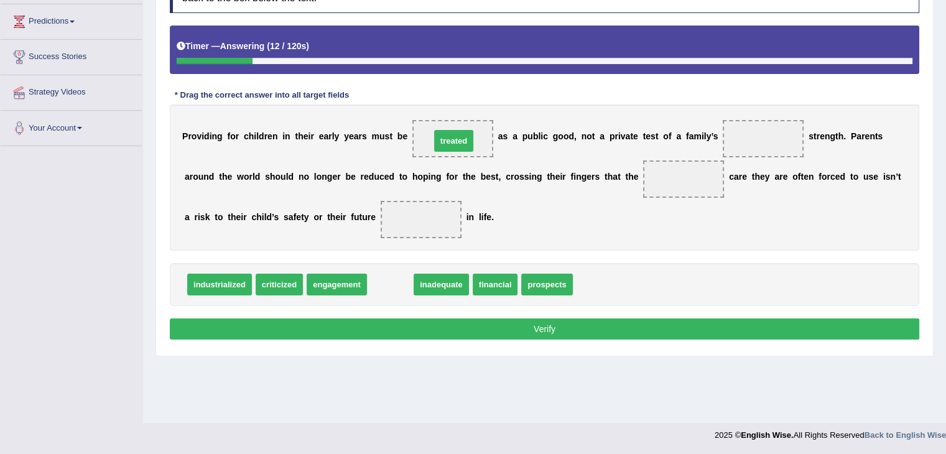
drag, startPoint x: 385, startPoint y: 286, endPoint x: 449, endPoint y: 142, distance: 157.1
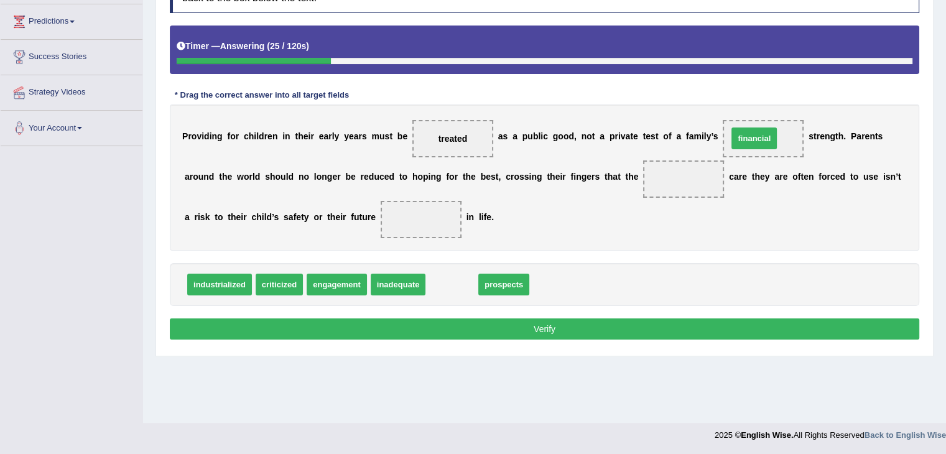
drag, startPoint x: 448, startPoint y: 282, endPoint x: 750, endPoint y: 136, distance: 335.9
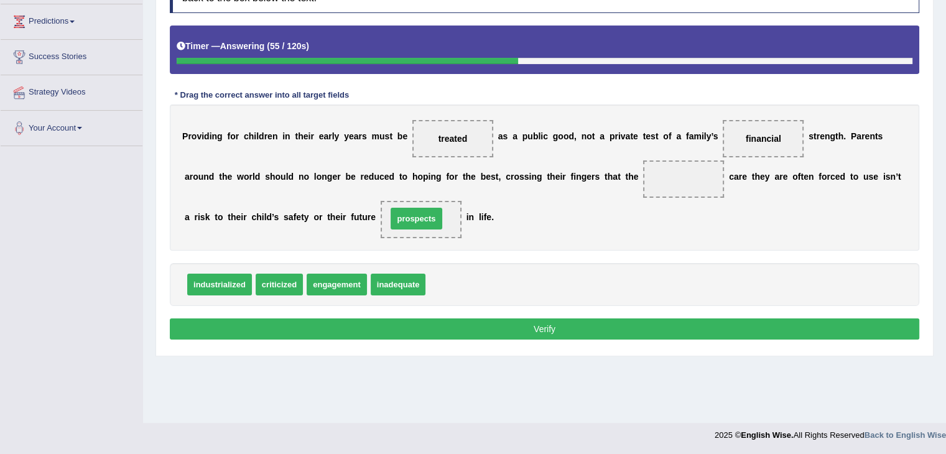
drag, startPoint x: 453, startPoint y: 278, endPoint x: 414, endPoint y: 213, distance: 75.9
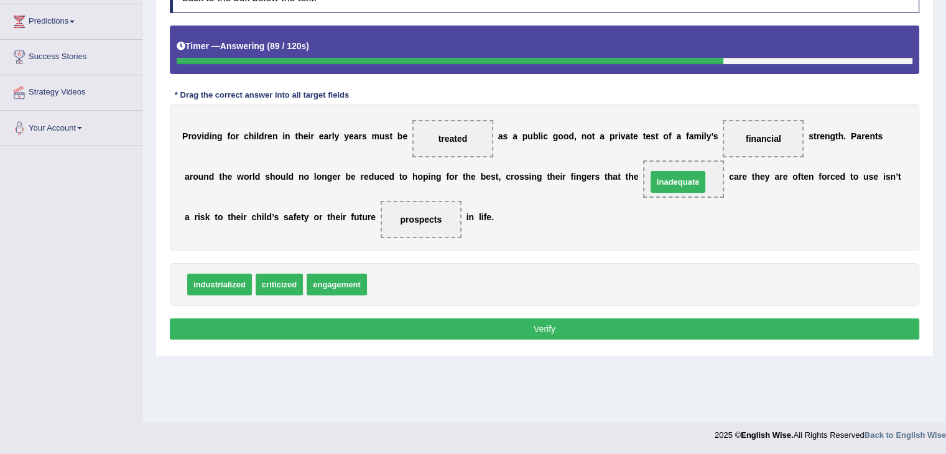
drag, startPoint x: 407, startPoint y: 287, endPoint x: 687, endPoint y: 185, distance: 298.2
click at [366, 328] on button "Verify" at bounding box center [545, 329] width 750 height 21
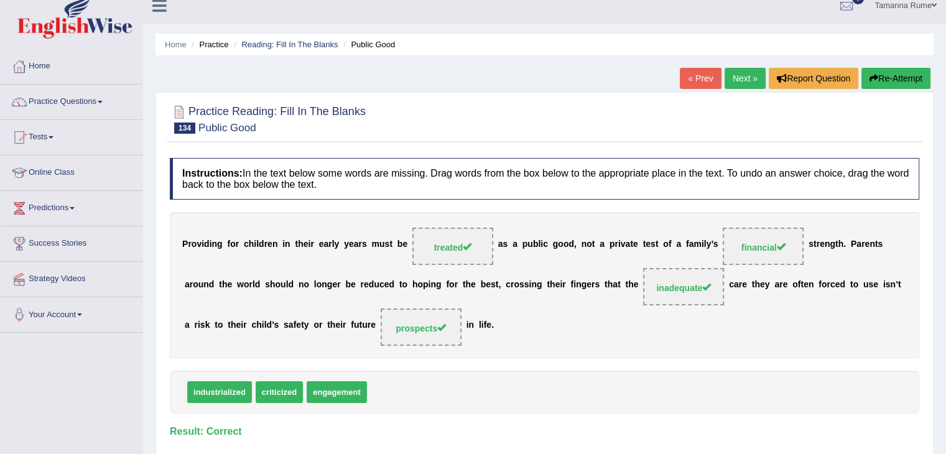
scroll to position [0, 0]
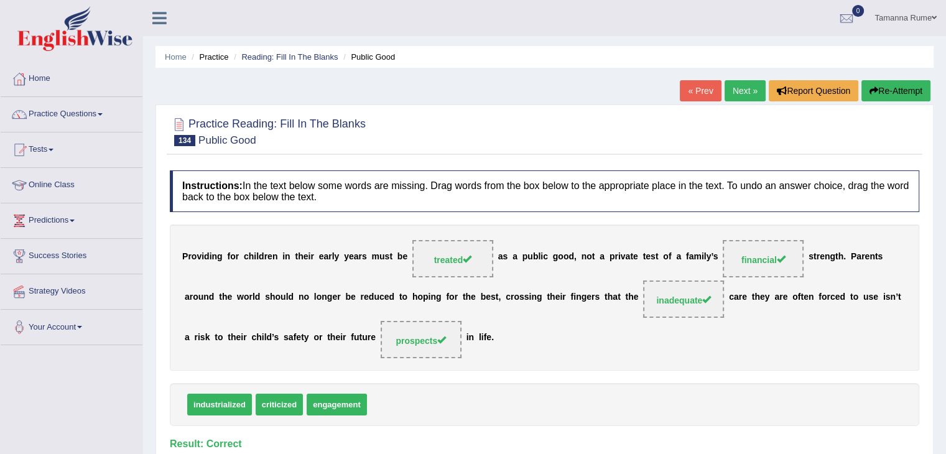
click at [741, 90] on link "Next »" at bounding box center [745, 90] width 41 height 21
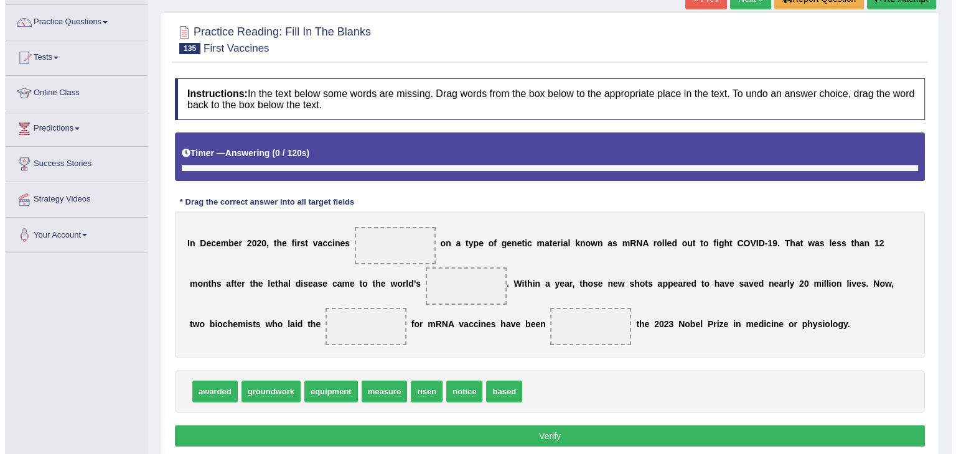
scroll to position [124, 0]
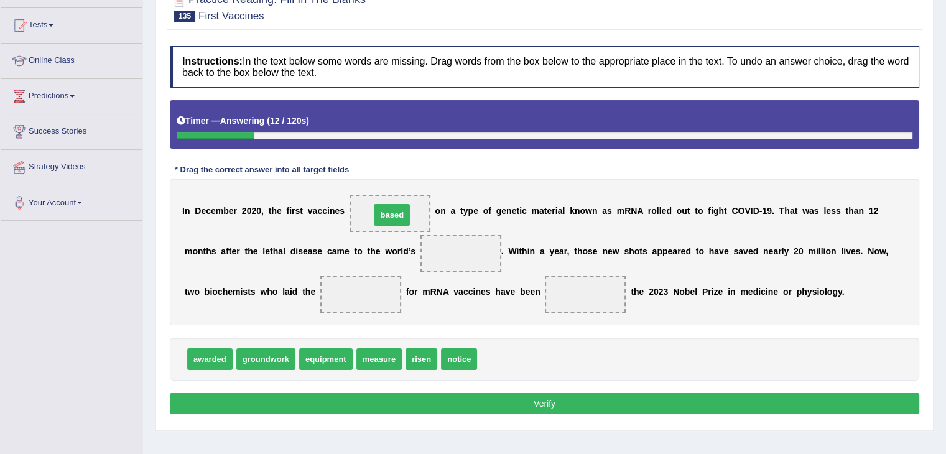
drag, startPoint x: 504, startPoint y: 361, endPoint x: 397, endPoint y: 217, distance: 179.7
drag, startPoint x: 464, startPoint y: 366, endPoint x: 466, endPoint y: 258, distance: 107.7
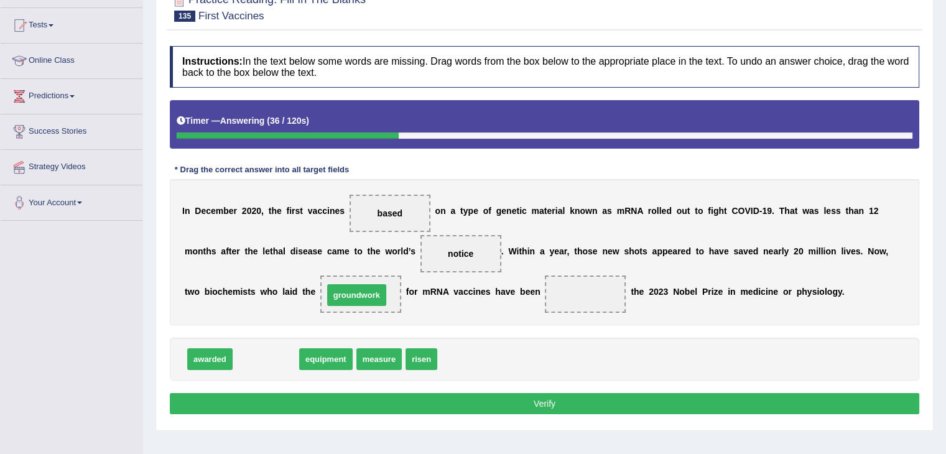
drag, startPoint x: 250, startPoint y: 361, endPoint x: 341, endPoint y: 297, distance: 111.2
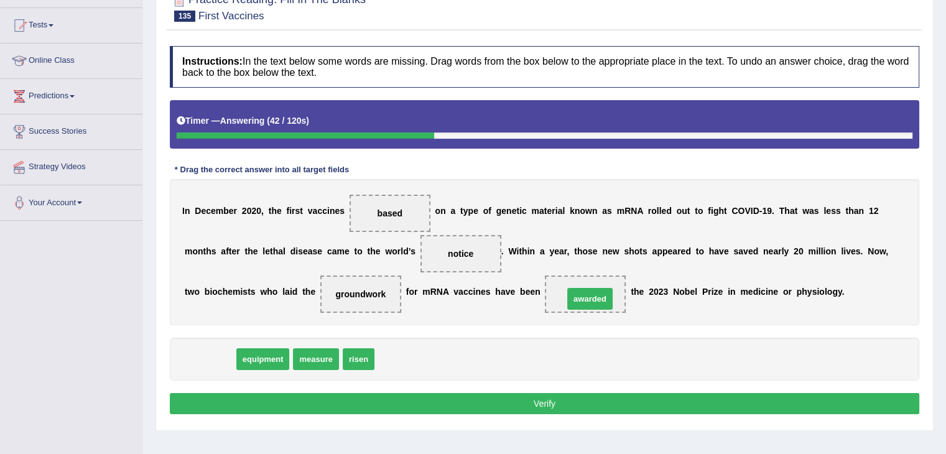
drag, startPoint x: 218, startPoint y: 360, endPoint x: 599, endPoint y: 298, distance: 385.1
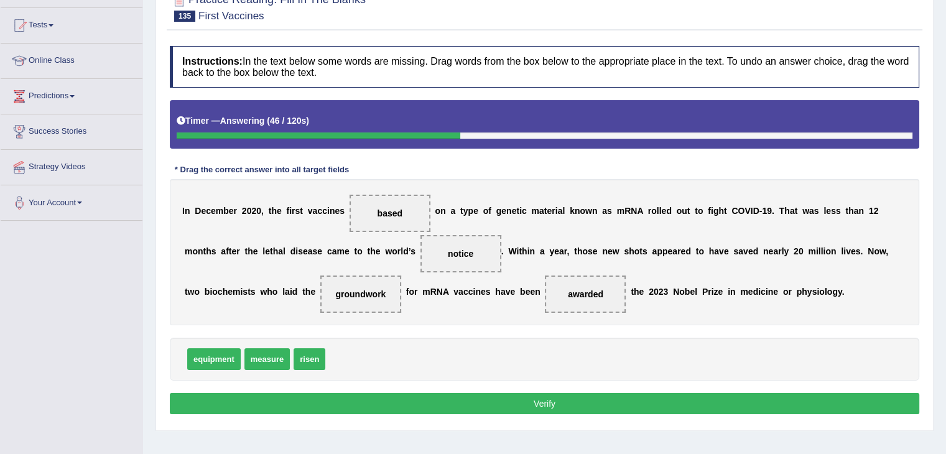
click at [340, 403] on button "Verify" at bounding box center [545, 403] width 750 height 21
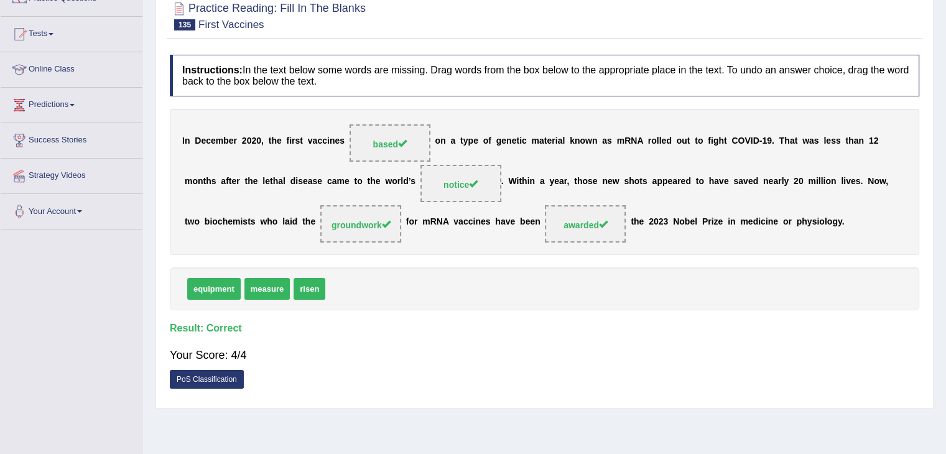
scroll to position [0, 0]
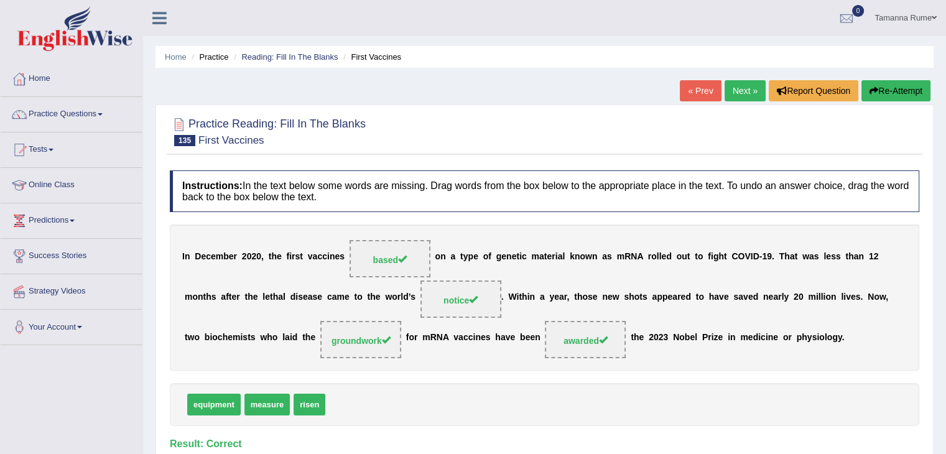
click at [749, 88] on link "Next »" at bounding box center [745, 90] width 41 height 21
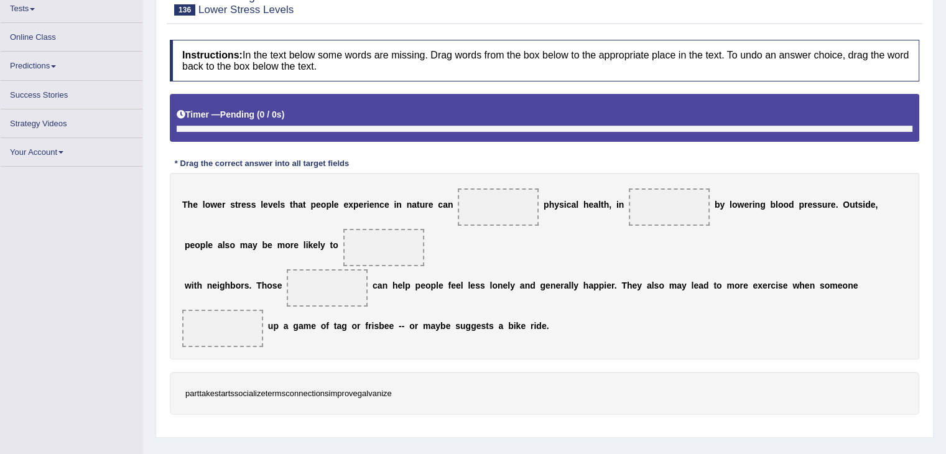
scroll to position [141, 0]
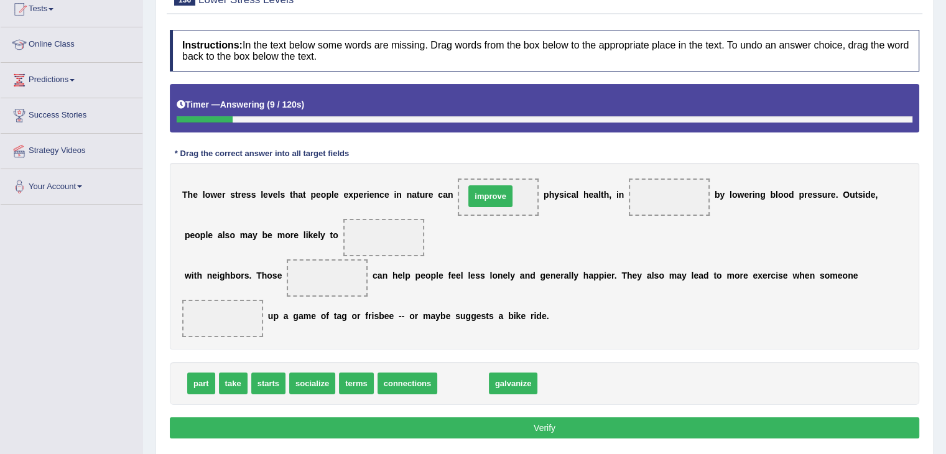
drag, startPoint x: 453, startPoint y: 383, endPoint x: 480, endPoint y: 195, distance: 189.9
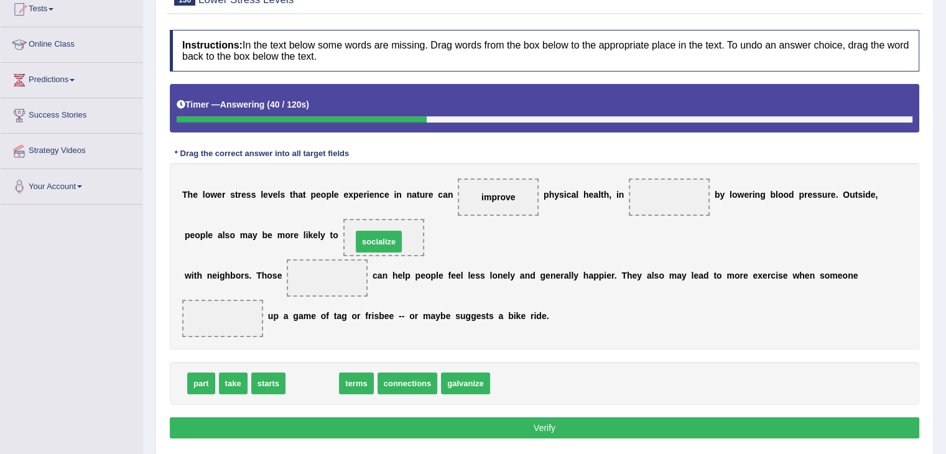
drag, startPoint x: 309, startPoint y: 380, endPoint x: 376, endPoint y: 238, distance: 157.3
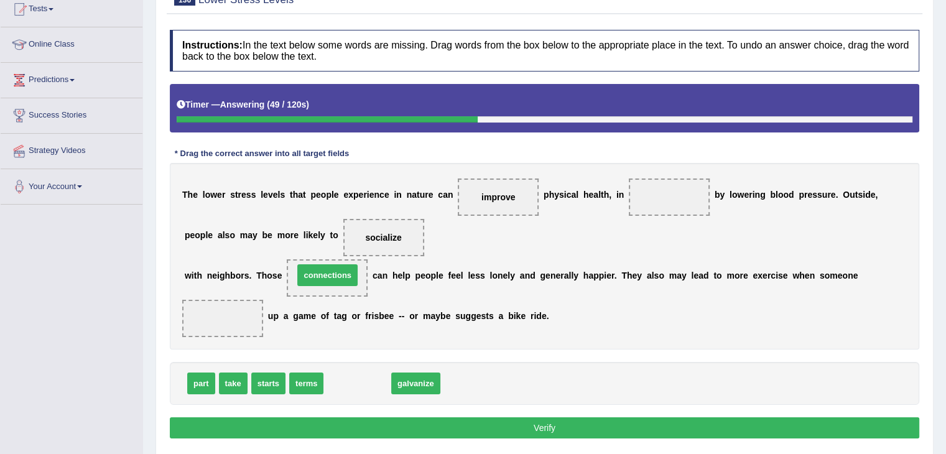
drag, startPoint x: 357, startPoint y: 385, endPoint x: 327, endPoint y: 277, distance: 112.3
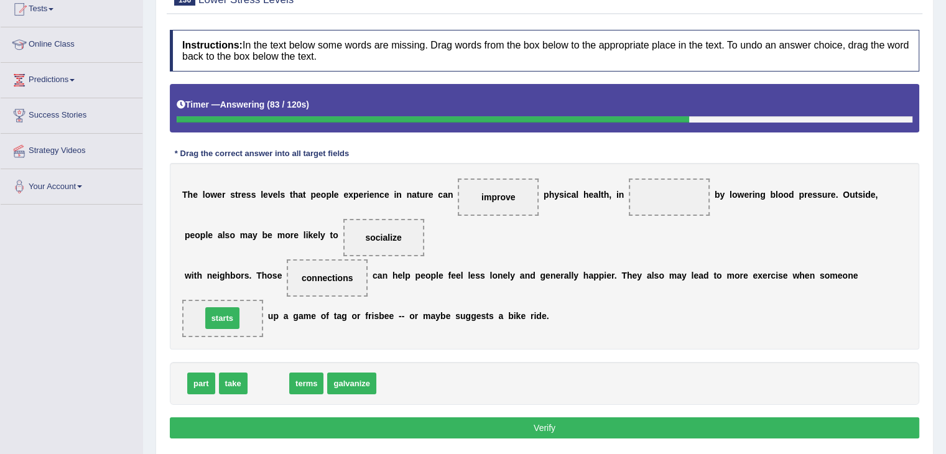
drag, startPoint x: 263, startPoint y: 386, endPoint x: 217, endPoint y: 320, distance: 80.4
drag, startPoint x: 268, startPoint y: 386, endPoint x: 663, endPoint y: 197, distance: 438.3
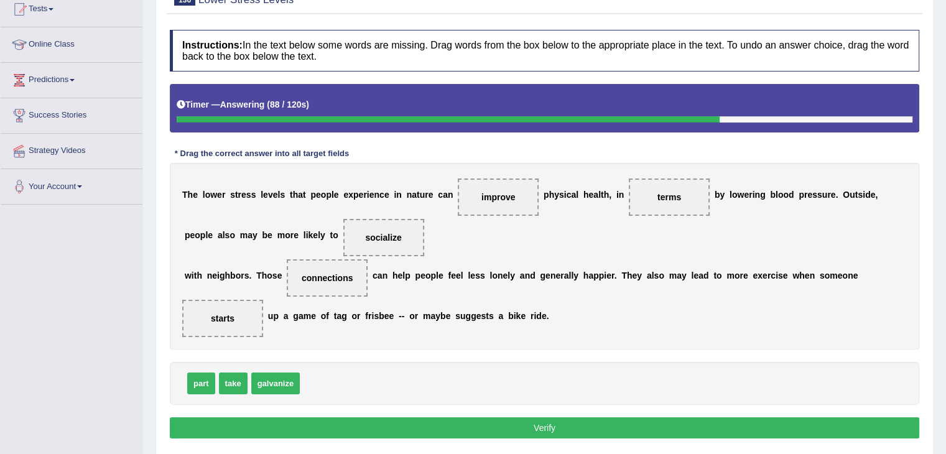
click at [427, 418] on button "Verify" at bounding box center [545, 428] width 750 height 21
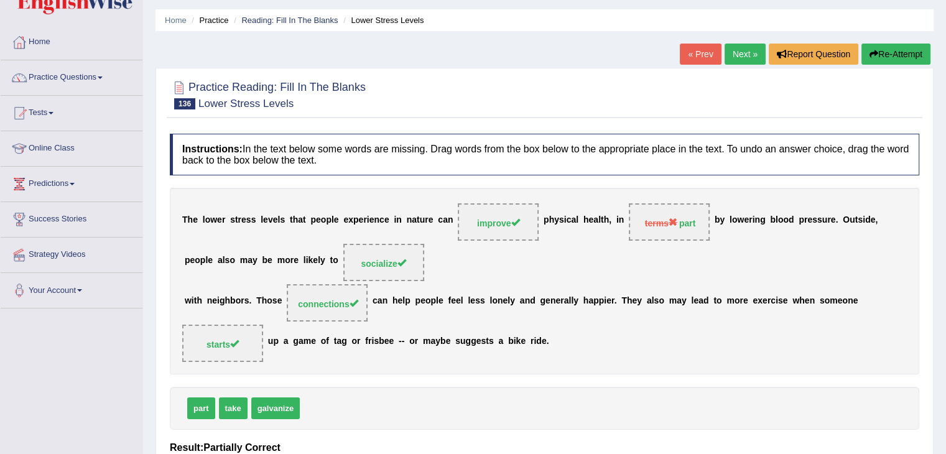
scroll to position [0, 0]
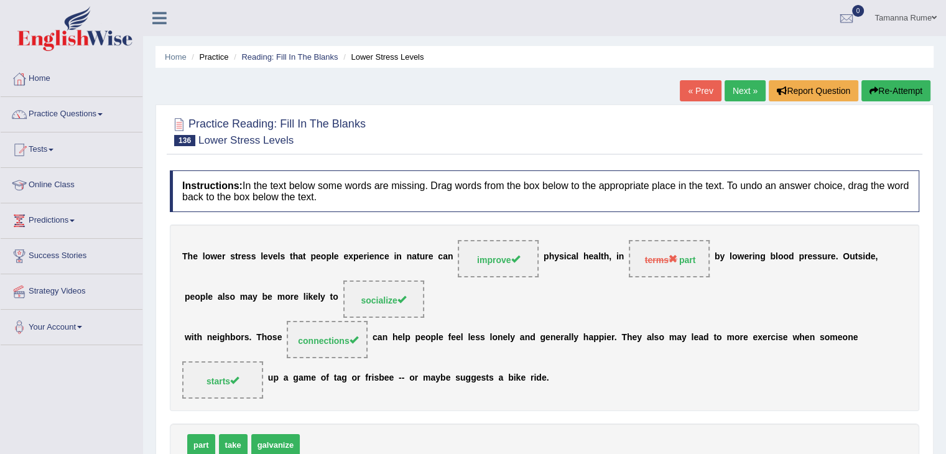
click at [744, 92] on link "Next »" at bounding box center [745, 90] width 41 height 21
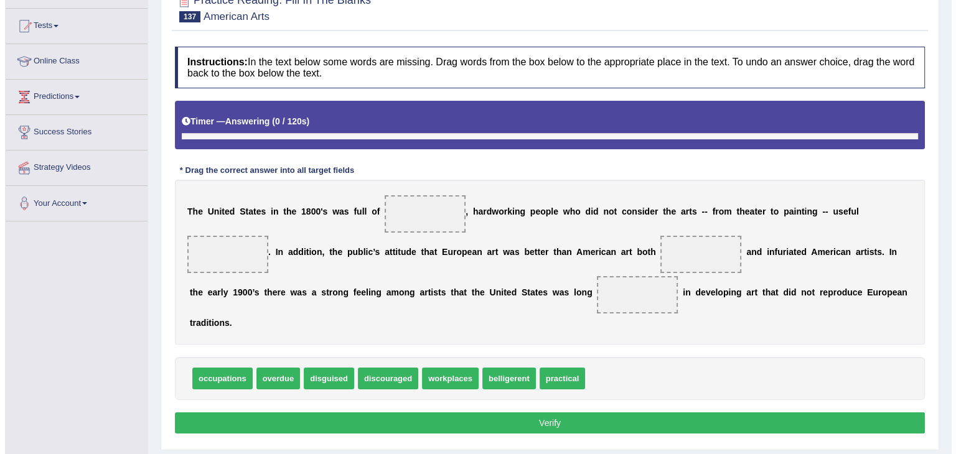
scroll to position [141, 0]
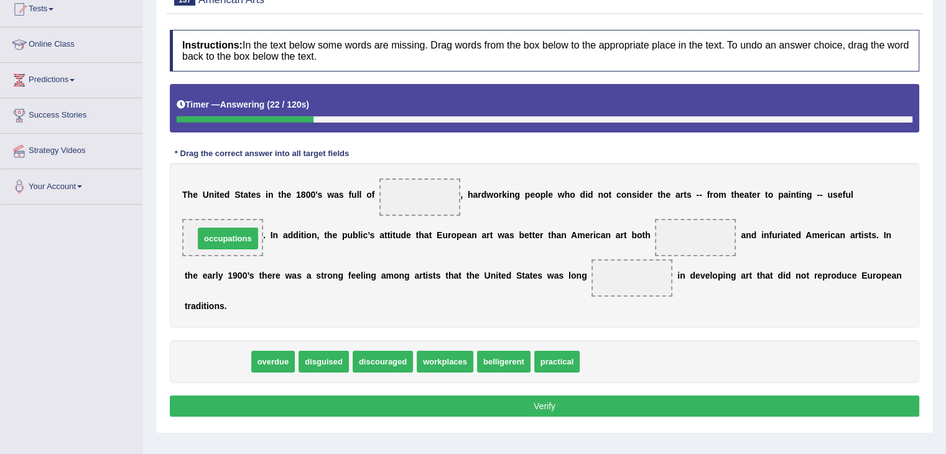
drag, startPoint x: 231, startPoint y: 358, endPoint x: 239, endPoint y: 236, distance: 122.8
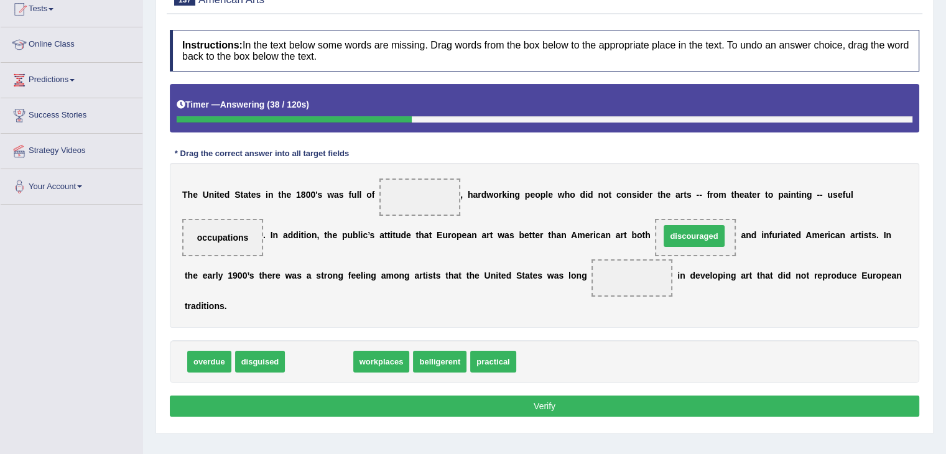
drag, startPoint x: 324, startPoint y: 358, endPoint x: 699, endPoint y: 232, distance: 395.7
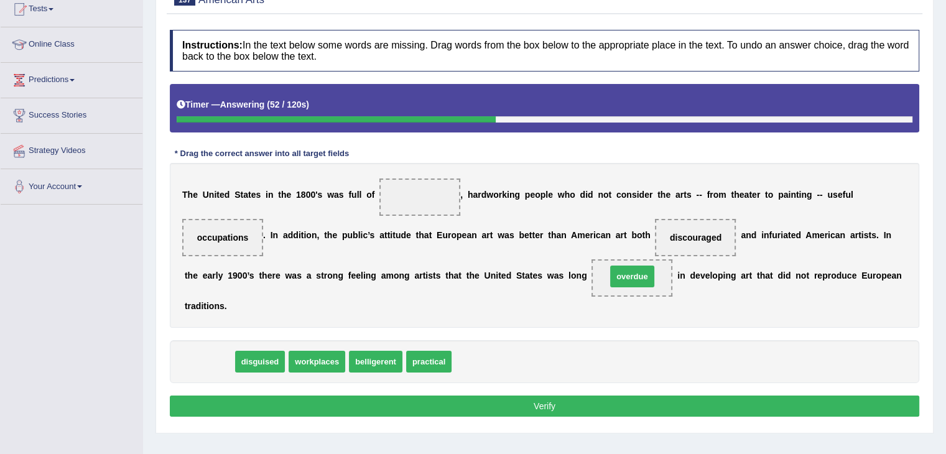
drag, startPoint x: 202, startPoint y: 366, endPoint x: 625, endPoint y: 280, distance: 431.7
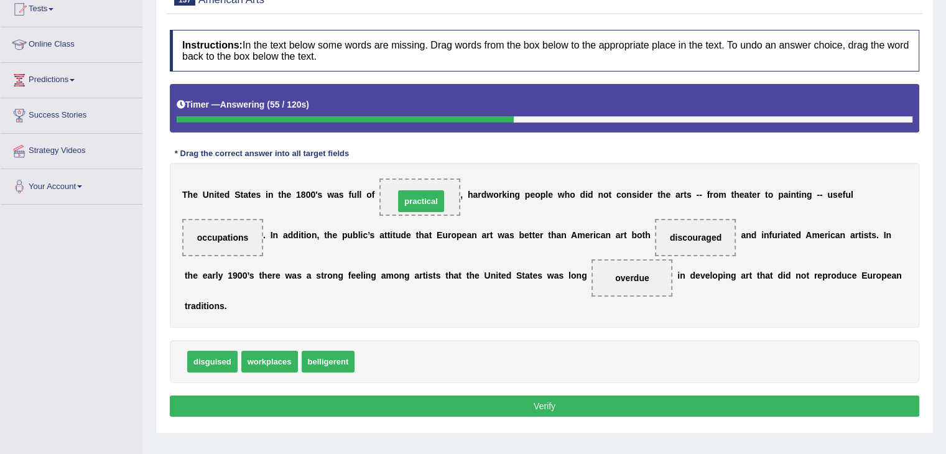
drag, startPoint x: 373, startPoint y: 363, endPoint x: 413, endPoint y: 201, distance: 167.2
click at [448, 404] on button "Verify" at bounding box center [545, 406] width 750 height 21
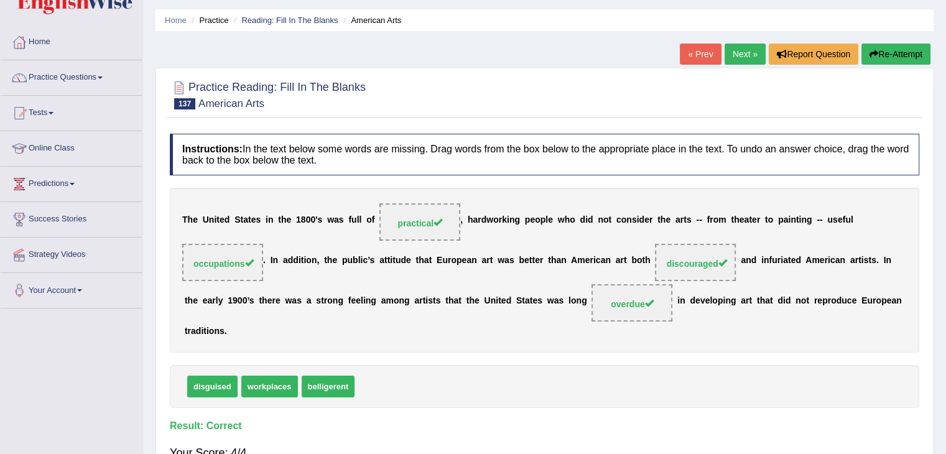
scroll to position [0, 0]
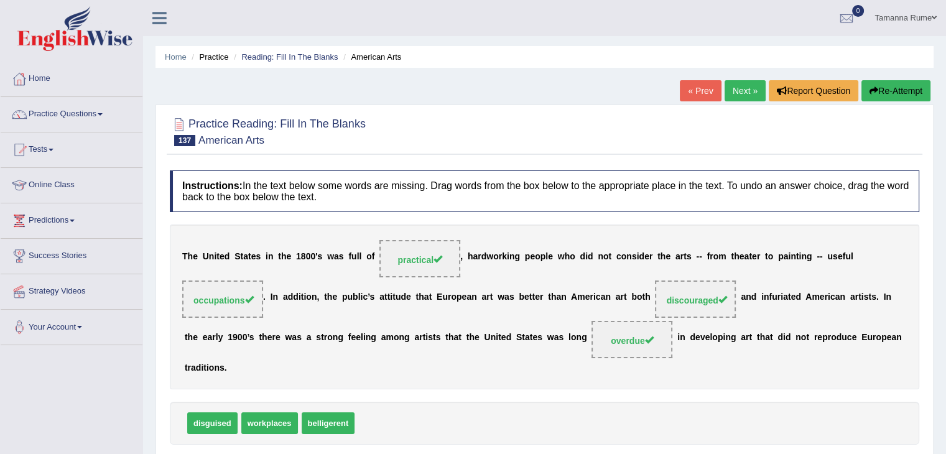
click at [734, 96] on link "Next »" at bounding box center [745, 90] width 41 height 21
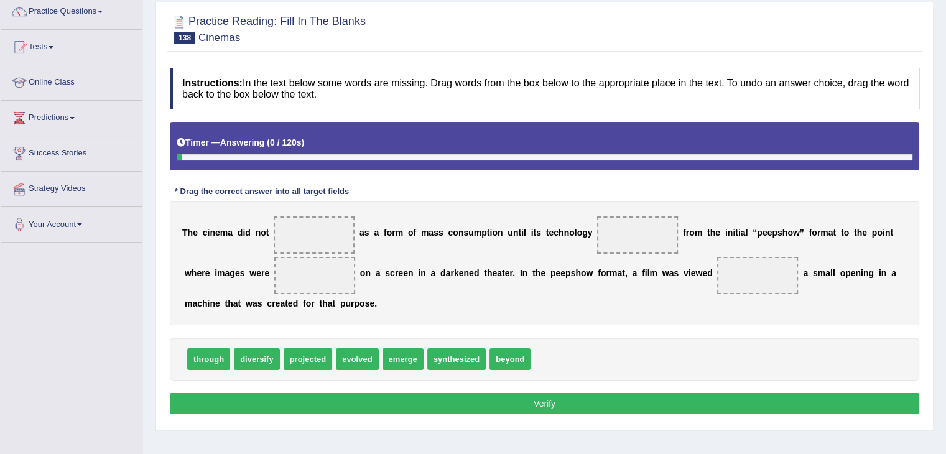
scroll to position [124, 0]
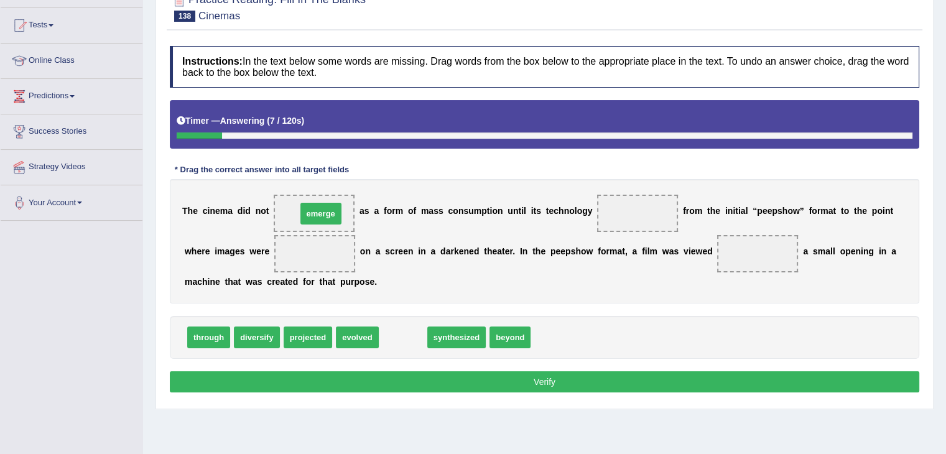
drag, startPoint x: 413, startPoint y: 340, endPoint x: 330, endPoint y: 217, distance: 148.6
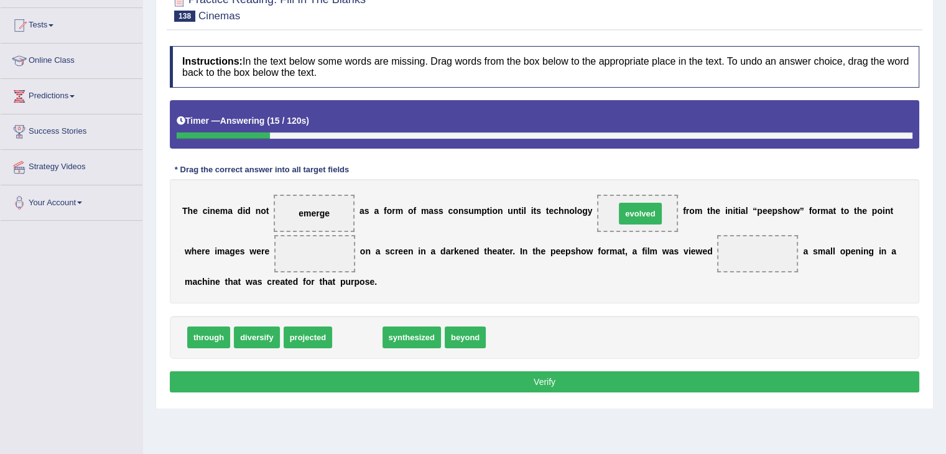
drag, startPoint x: 356, startPoint y: 335, endPoint x: 639, endPoint y: 212, distance: 309.0
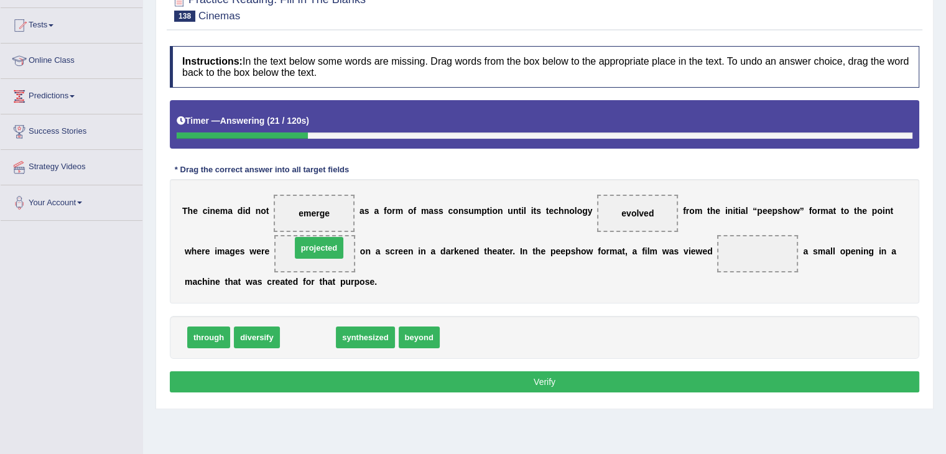
drag, startPoint x: 305, startPoint y: 337, endPoint x: 316, endPoint y: 247, distance: 90.3
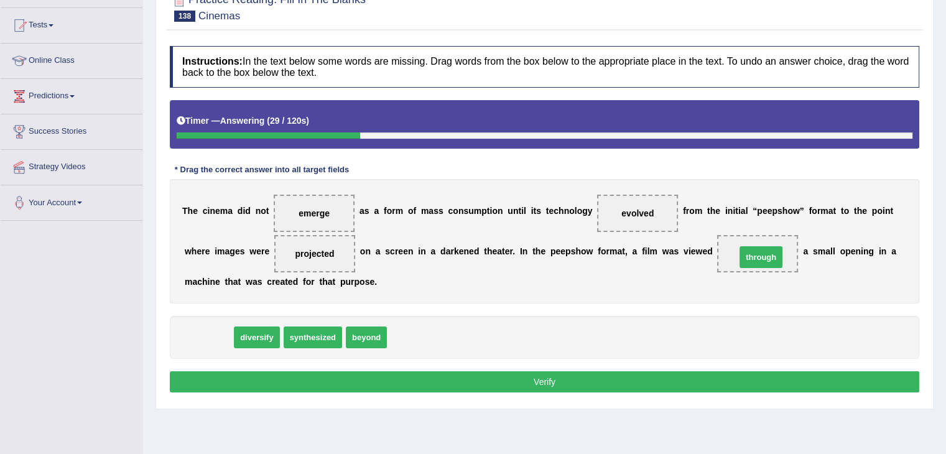
drag, startPoint x: 198, startPoint y: 338, endPoint x: 750, endPoint y: 258, distance: 558.3
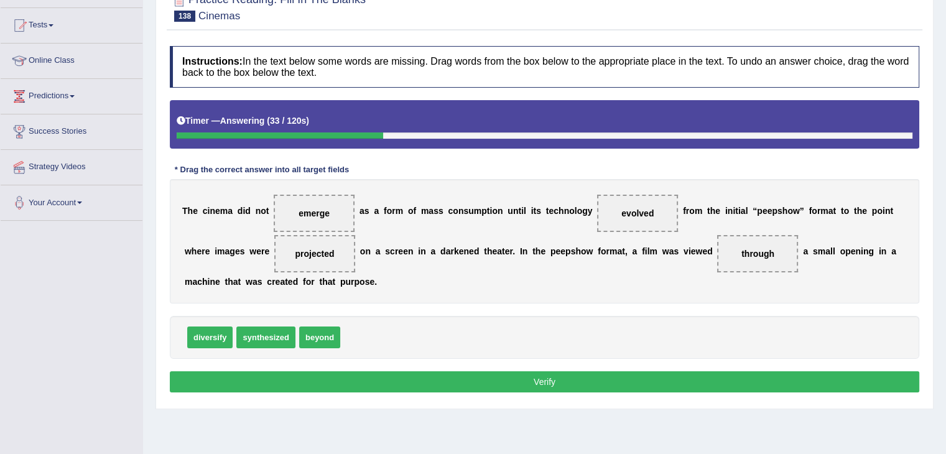
click at [268, 376] on button "Verify" at bounding box center [545, 381] width 750 height 21
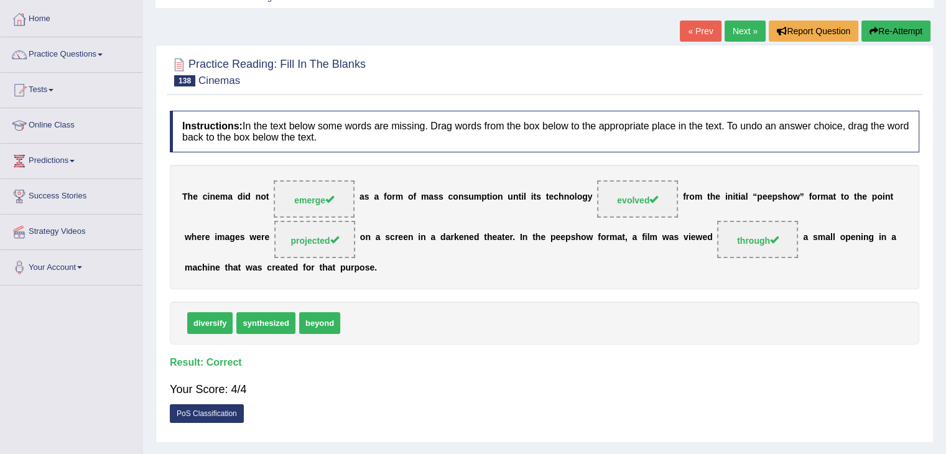
scroll to position [0, 0]
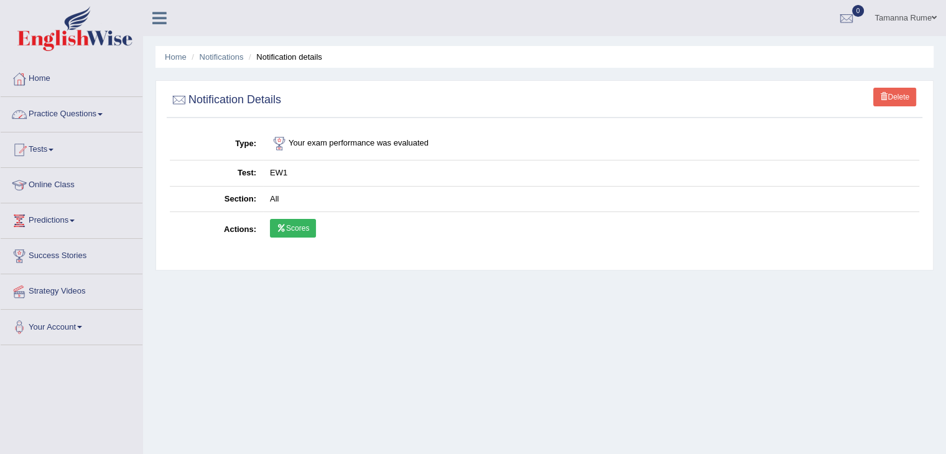
click at [39, 78] on link "Home" at bounding box center [72, 77] width 142 height 31
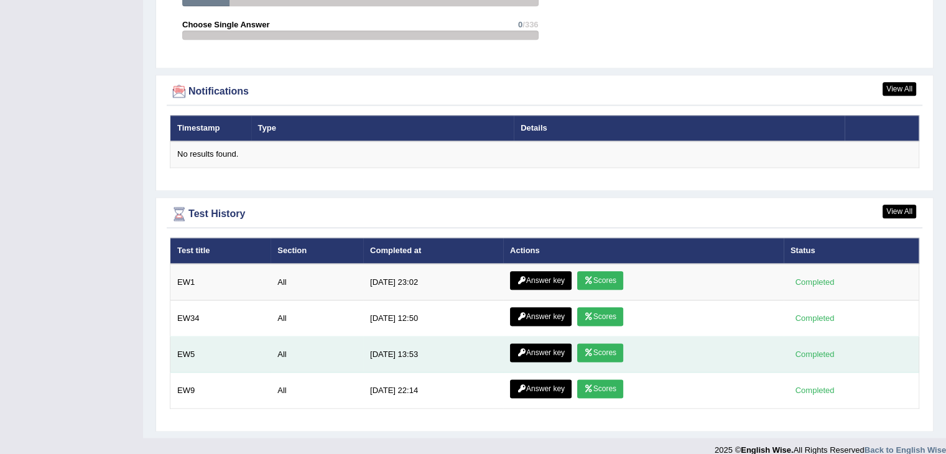
scroll to position [1458, 0]
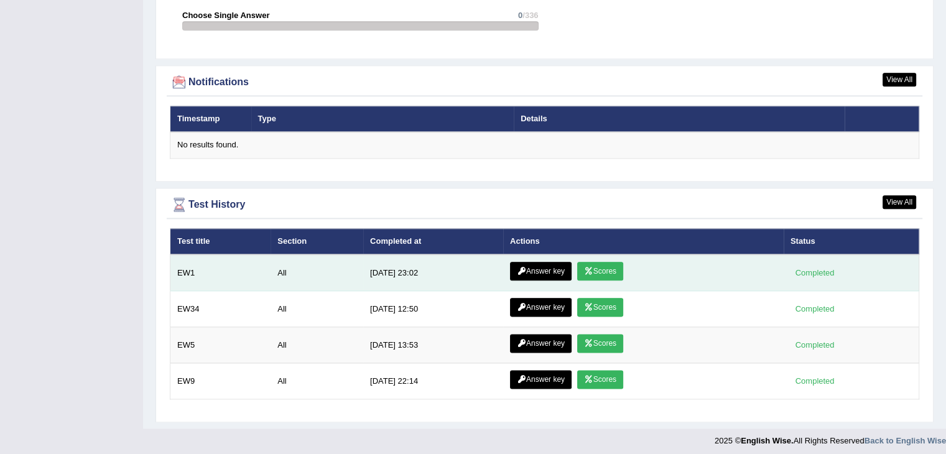
click at [540, 271] on link "Answer key" at bounding box center [541, 271] width 62 height 19
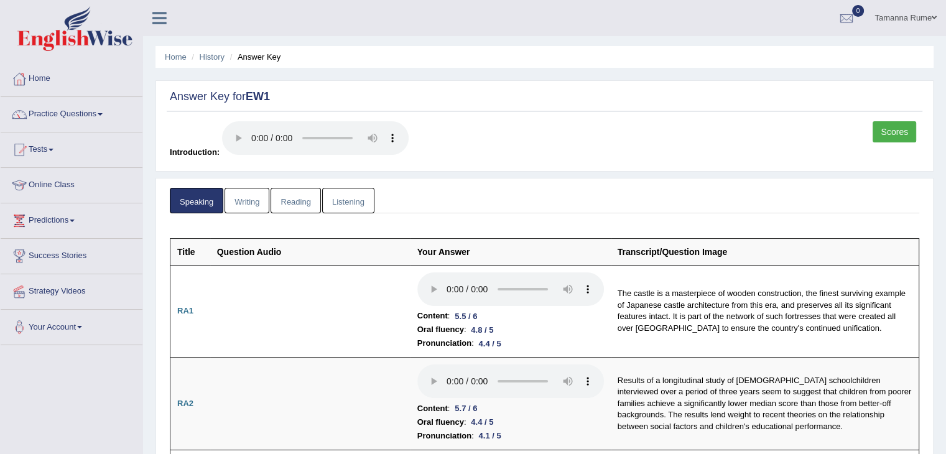
click at [886, 133] on link "Scores" at bounding box center [895, 131] width 44 height 21
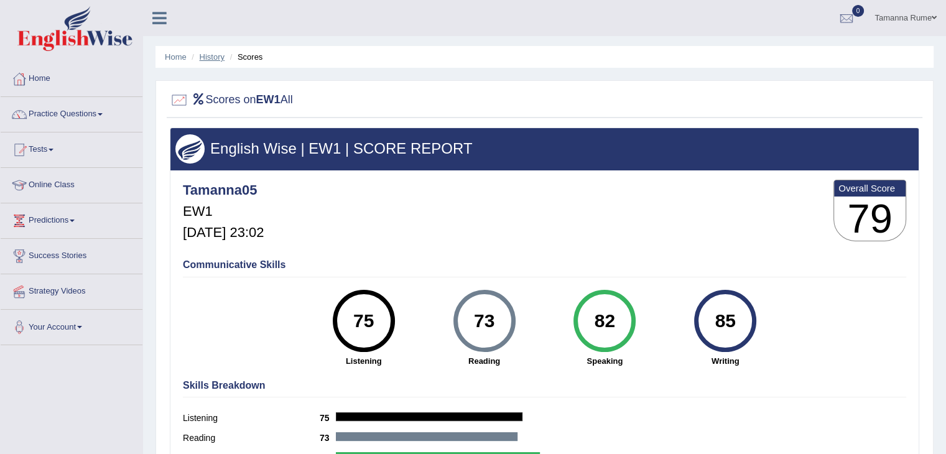
click at [208, 54] on link "History" at bounding box center [212, 56] width 25 height 9
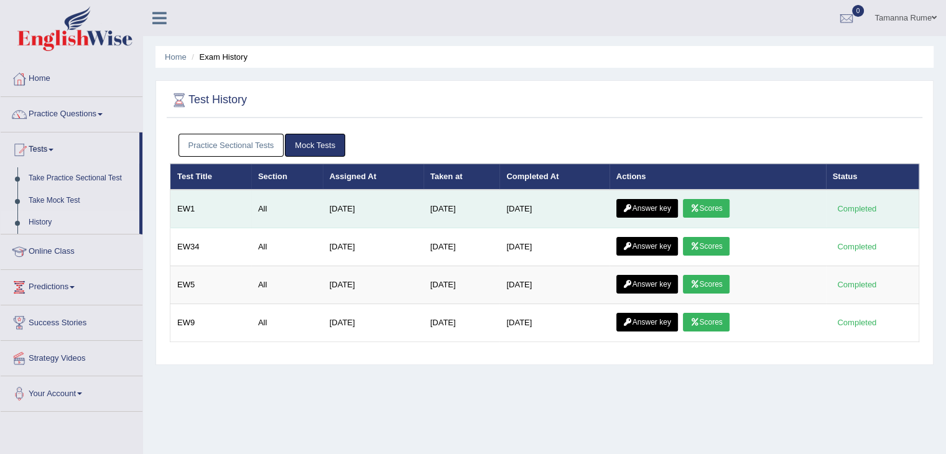
drag, startPoint x: 653, startPoint y: 205, endPoint x: 643, endPoint y: 204, distance: 9.4
click at [652, 204] on link "Answer key" at bounding box center [648, 208] width 62 height 19
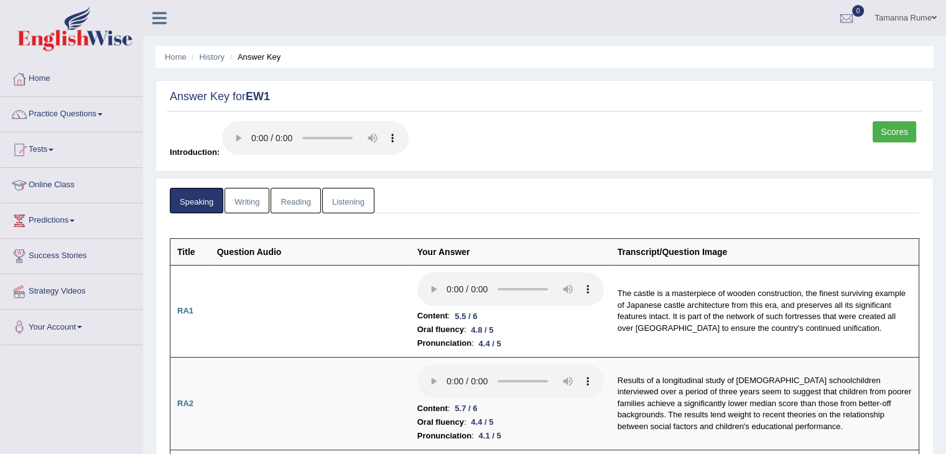
click at [250, 199] on link "Writing" at bounding box center [247, 201] width 45 height 26
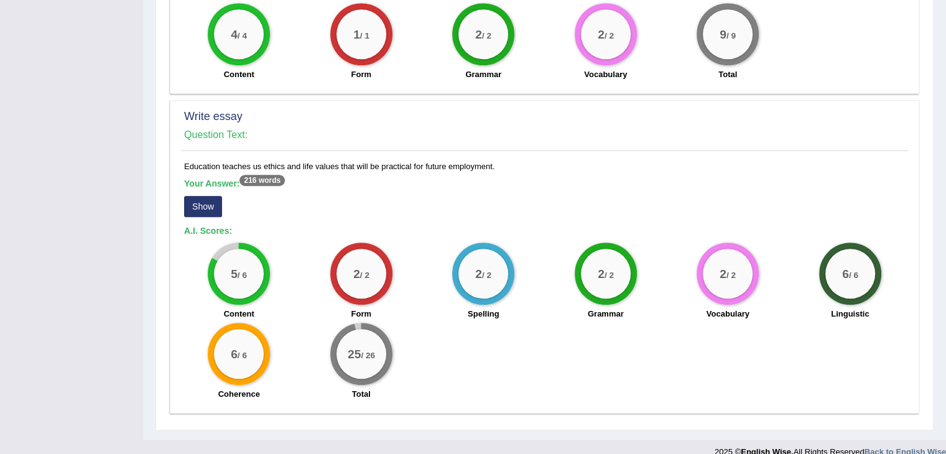
scroll to position [948, 0]
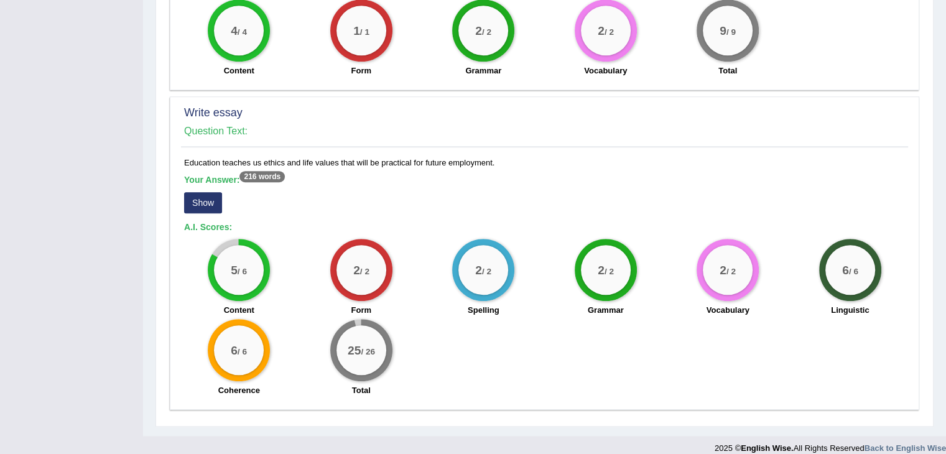
click at [192, 192] on button "Show" at bounding box center [203, 202] width 38 height 21
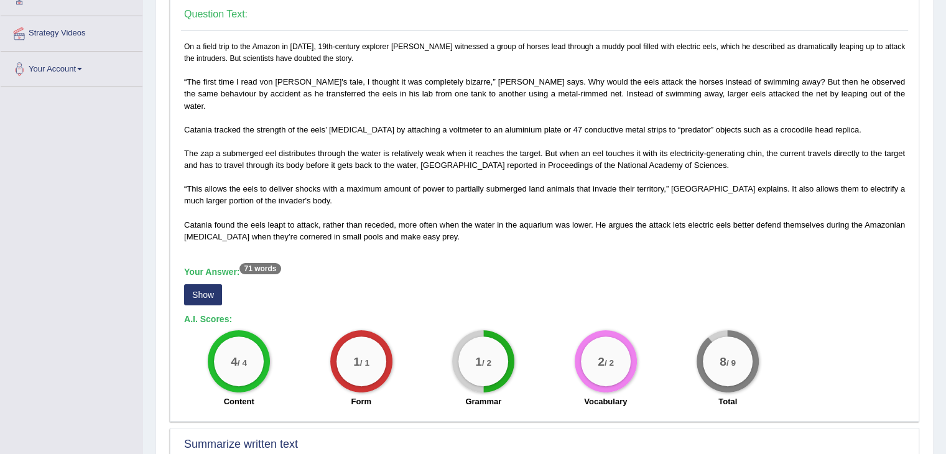
scroll to position [233, 0]
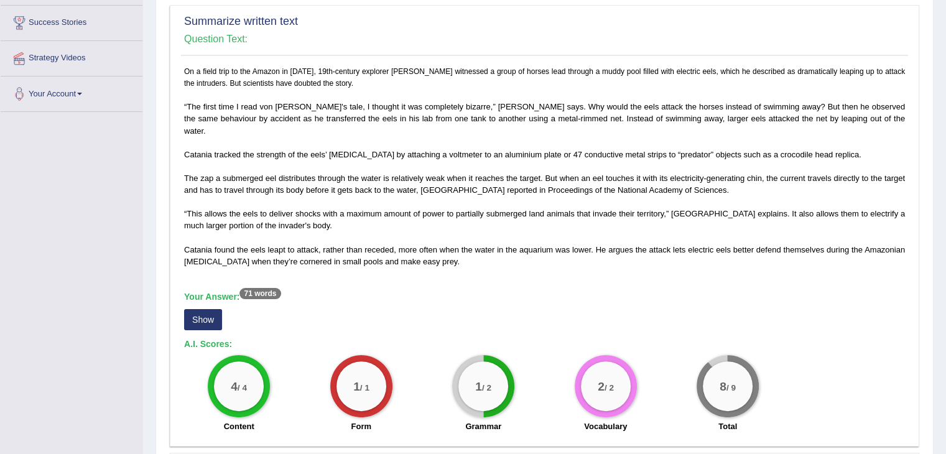
click at [202, 309] on button "Show" at bounding box center [203, 319] width 38 height 21
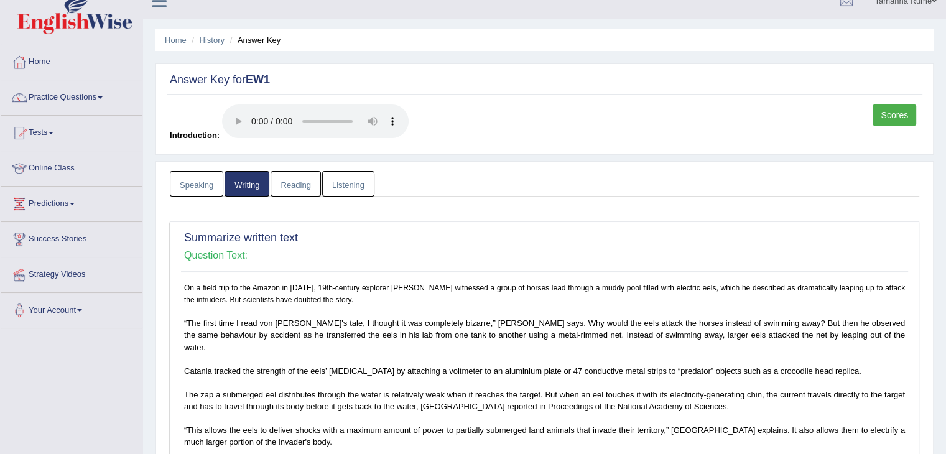
scroll to position [0, 0]
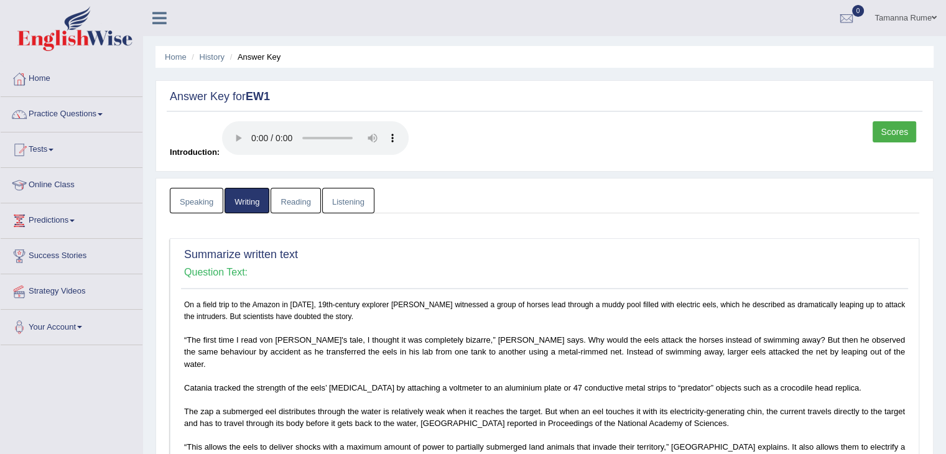
click at [294, 207] on link "Reading" at bounding box center [296, 201] width 50 height 26
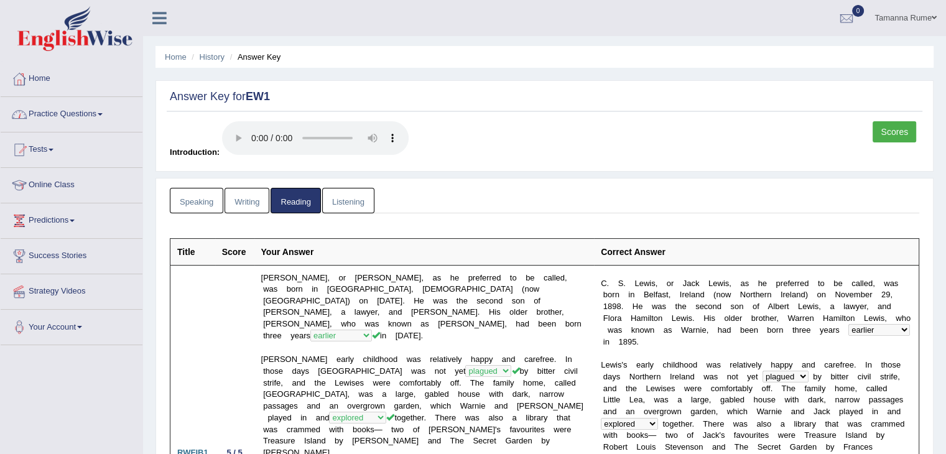
drag, startPoint x: 903, startPoint y: 134, endPoint x: 818, endPoint y: 154, distance: 87.1
click at [903, 134] on link "Scores" at bounding box center [895, 131] width 44 height 21
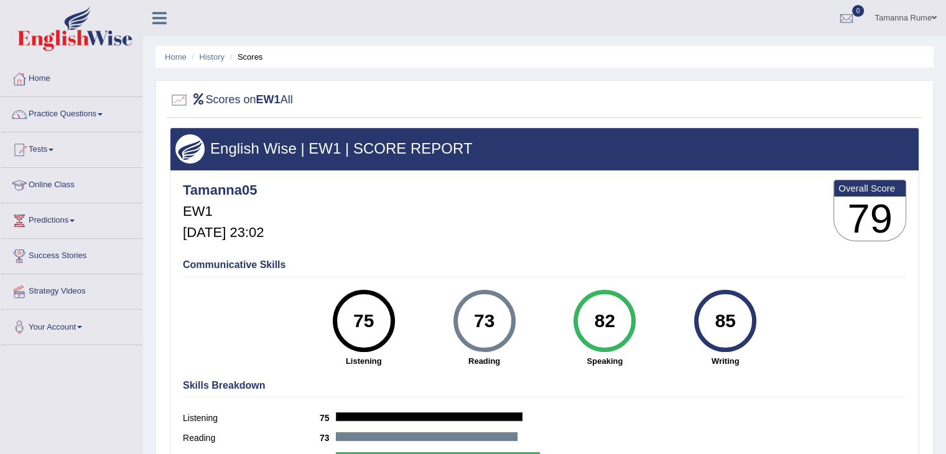
click at [47, 114] on link "Practice Questions" at bounding box center [72, 112] width 142 height 31
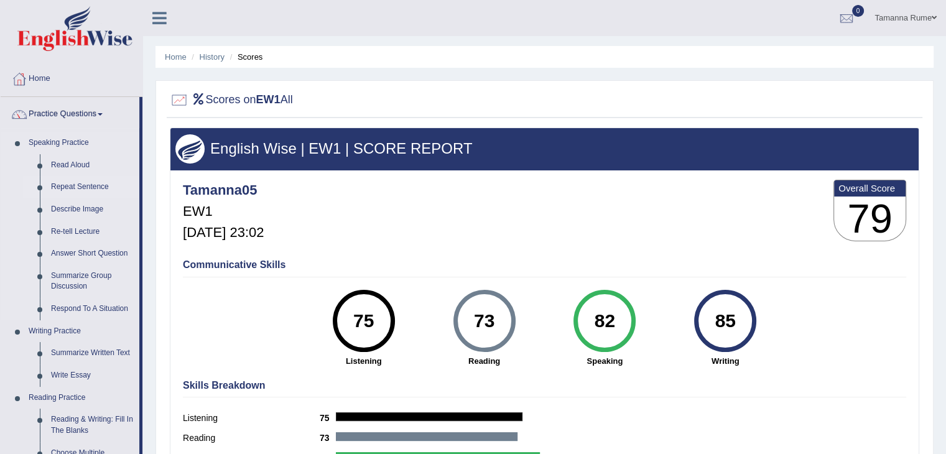
click at [67, 185] on link "Repeat Sentence" at bounding box center [92, 187] width 94 height 22
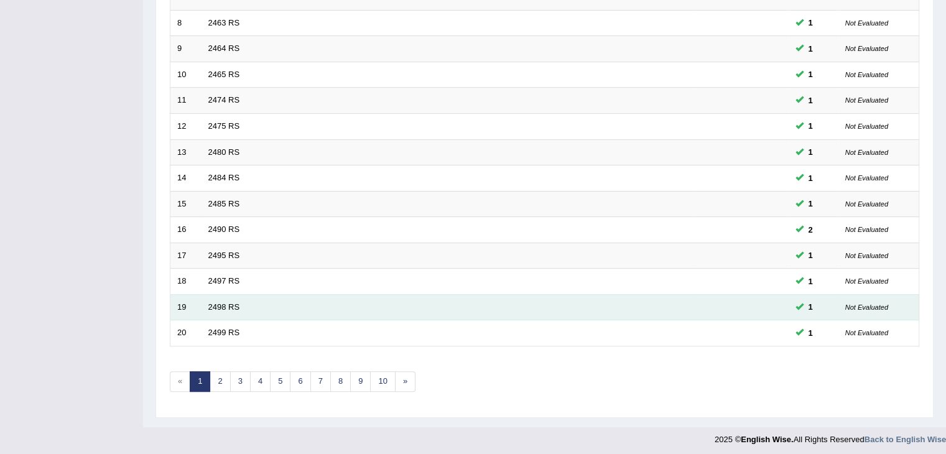
scroll to position [366, 0]
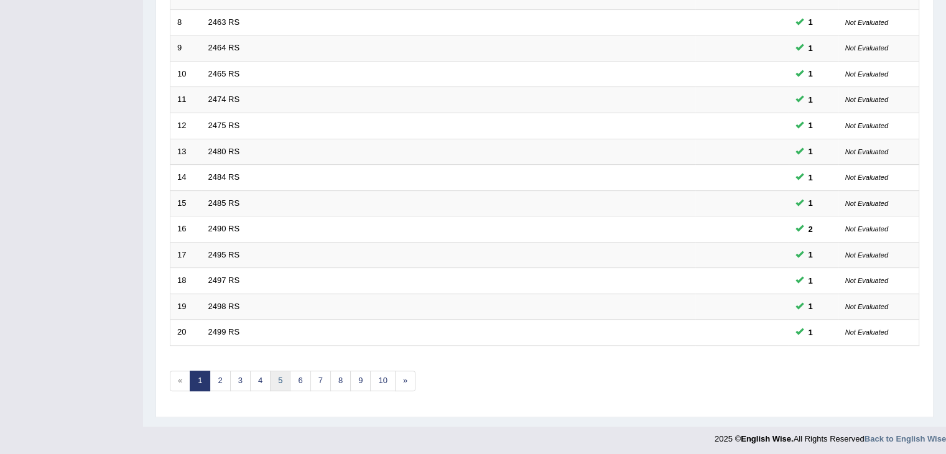
click at [276, 376] on link "5" at bounding box center [280, 381] width 21 height 21
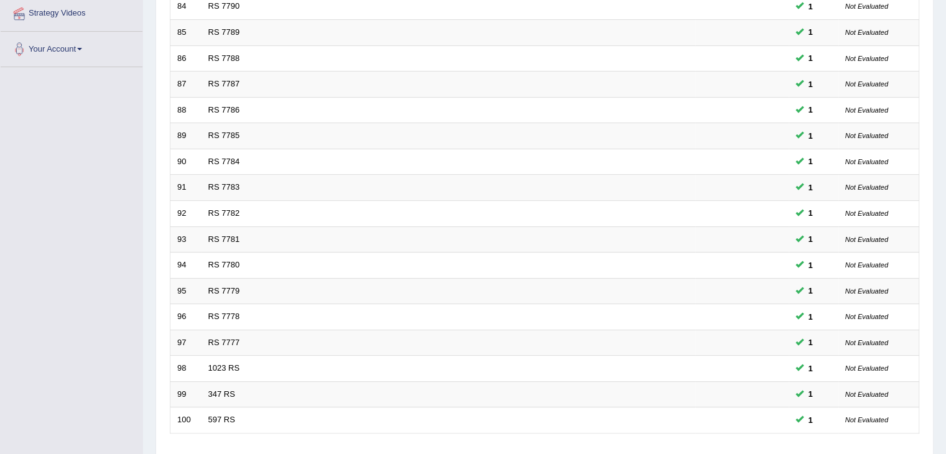
scroll to position [366, 0]
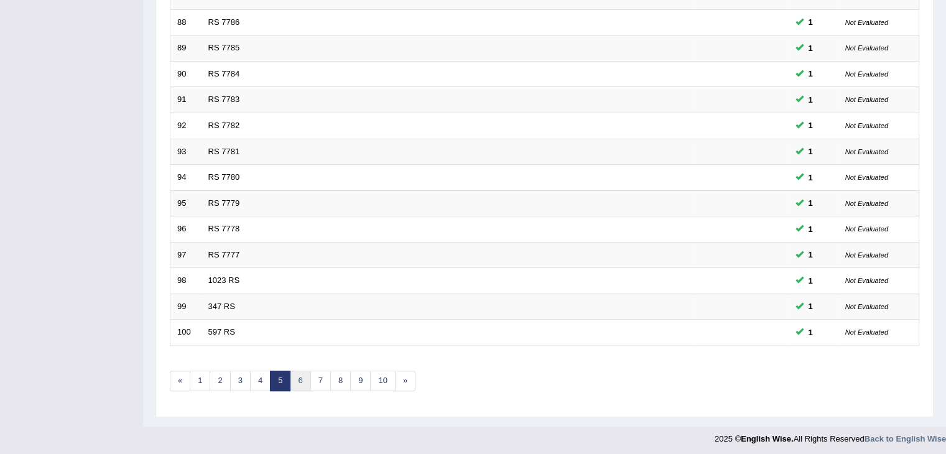
click at [294, 380] on link "6" at bounding box center [300, 381] width 21 height 21
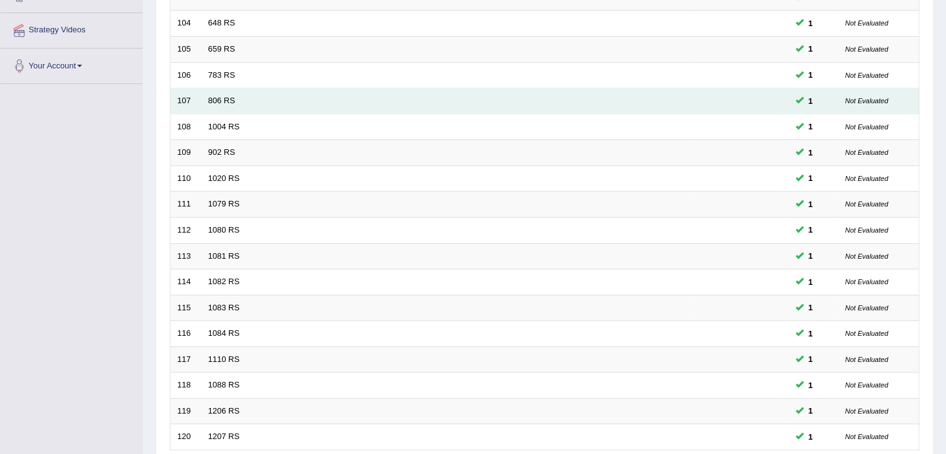
scroll to position [366, 0]
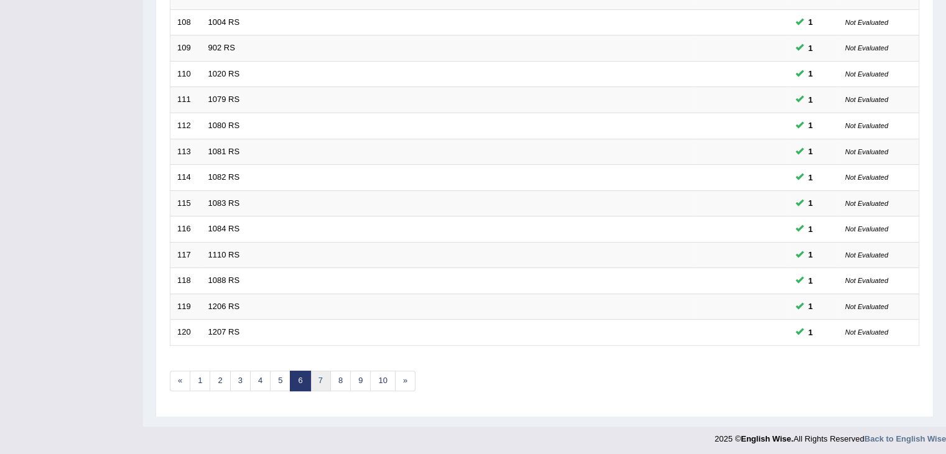
click at [314, 372] on link "7" at bounding box center [320, 381] width 21 height 21
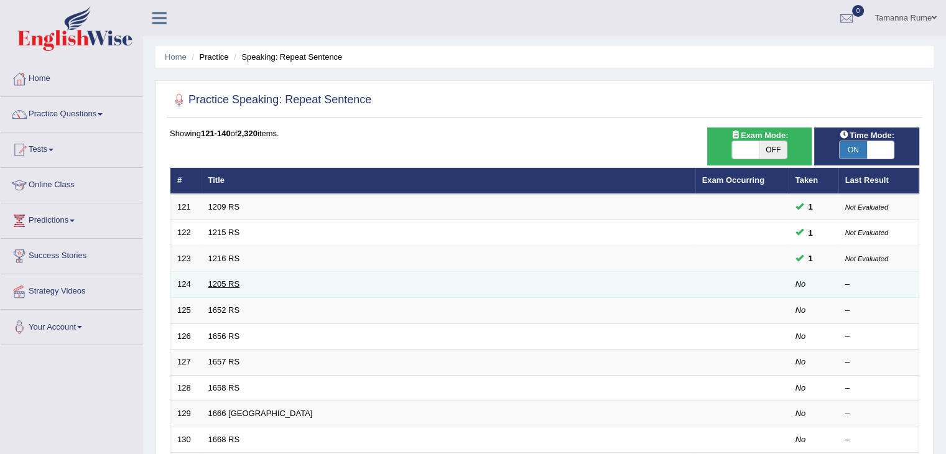
click at [234, 285] on link "1205 RS" at bounding box center [224, 283] width 32 height 9
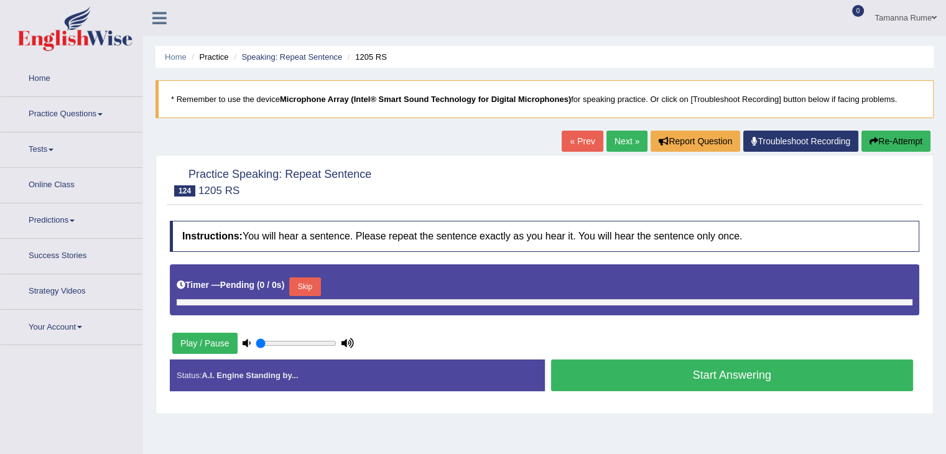
type input "0.4"
click at [617, 134] on link "Next »" at bounding box center [627, 141] width 41 height 21
click at [617, 133] on link "Next »" at bounding box center [627, 141] width 41 height 21
click at [617, 142] on link "Next »" at bounding box center [627, 141] width 41 height 21
click at [184, 338] on button "Play / Pause" at bounding box center [204, 343] width 65 height 21
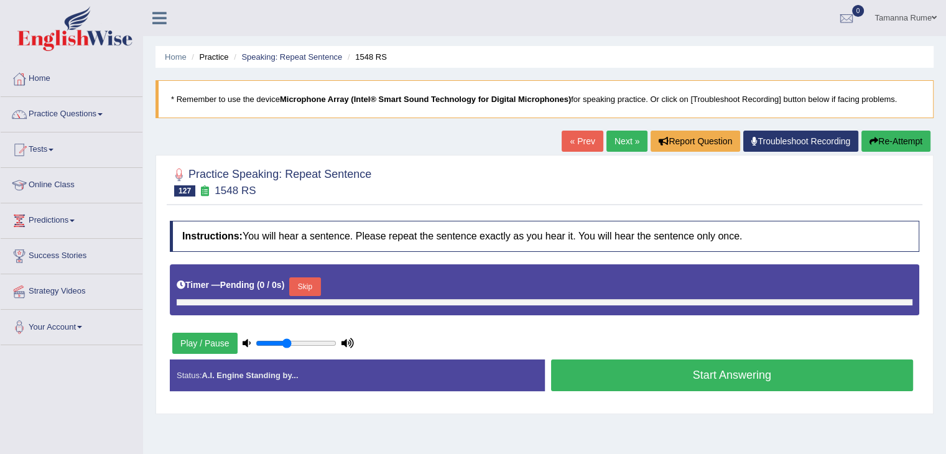
click at [308, 281] on button "Skip" at bounding box center [304, 287] width 31 height 19
click at [48, 113] on link "Practice Questions" at bounding box center [72, 112] width 142 height 31
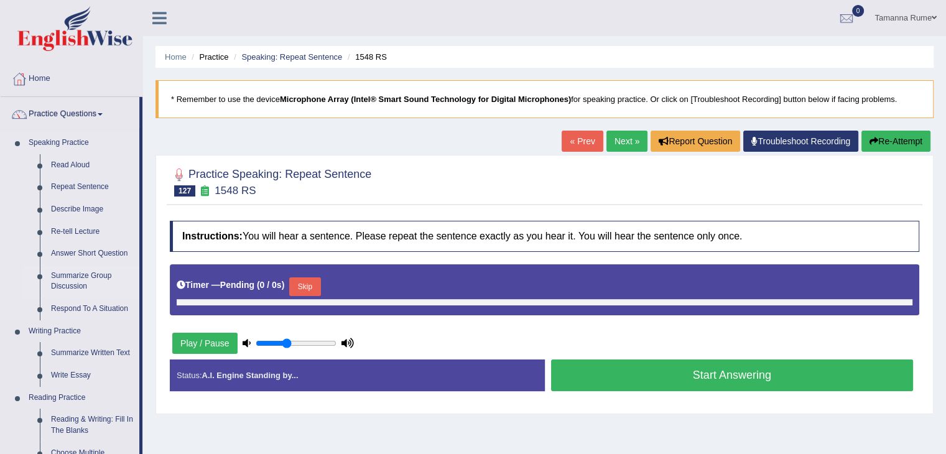
click at [72, 276] on link "Summarize Group Discussion" at bounding box center [92, 281] width 94 height 33
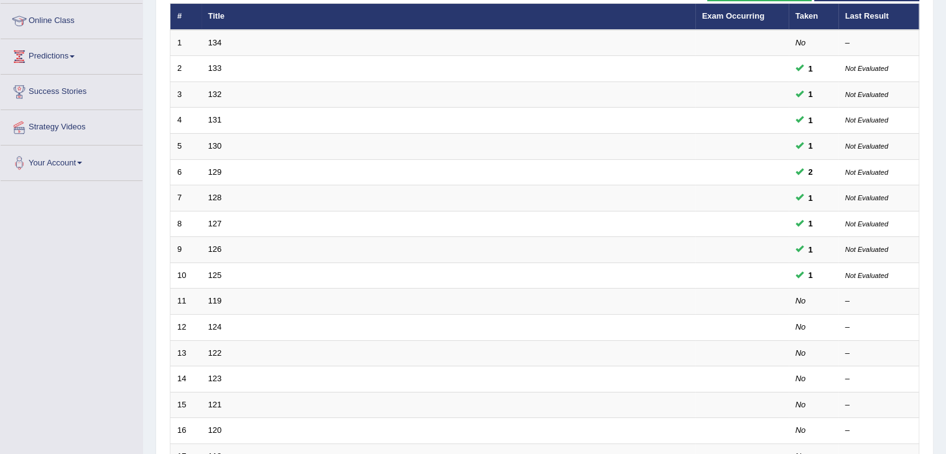
scroll to position [366, 0]
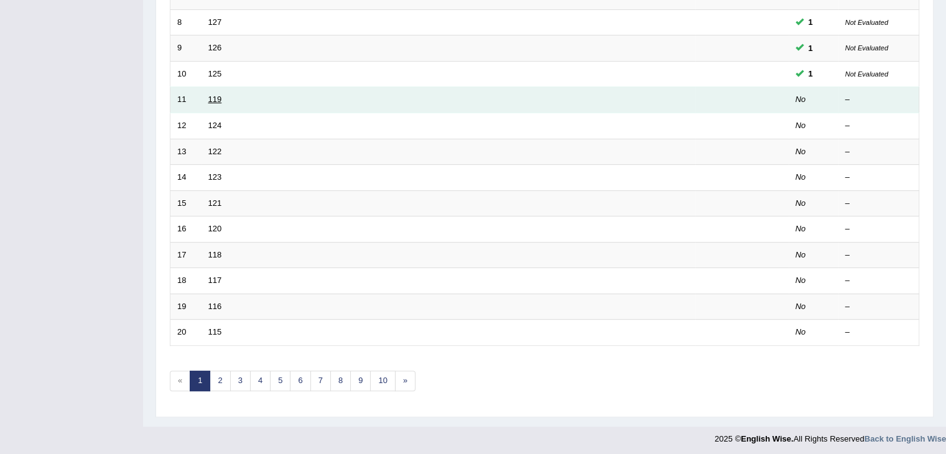
click at [215, 100] on link "119" at bounding box center [215, 99] width 14 height 9
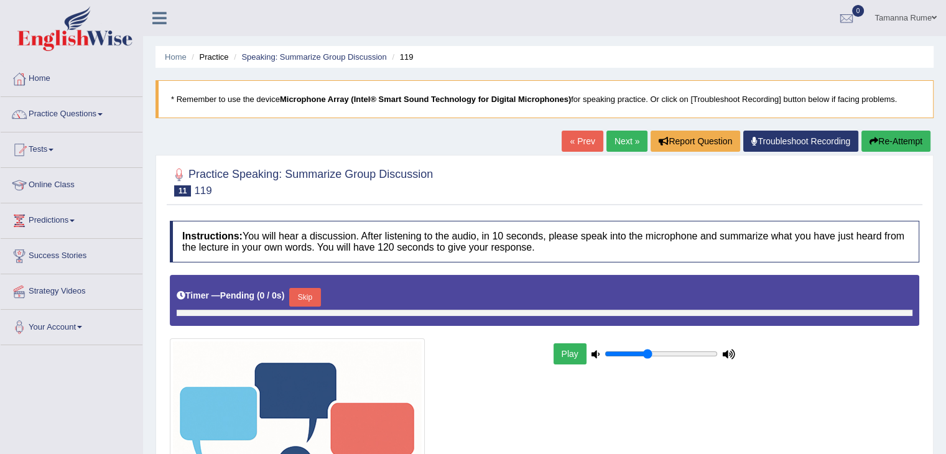
click at [1, 298] on link "Strategy Videos" at bounding box center [72, 289] width 142 height 31
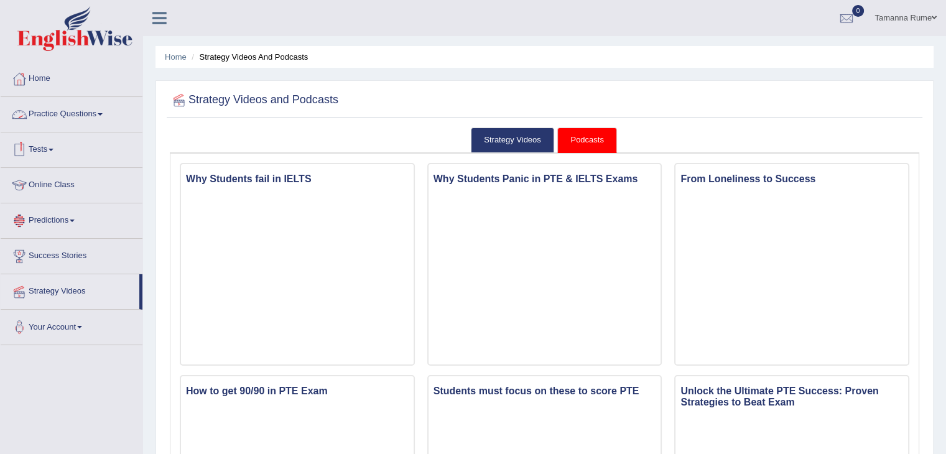
click at [72, 112] on link "Practice Questions" at bounding box center [72, 112] width 142 height 31
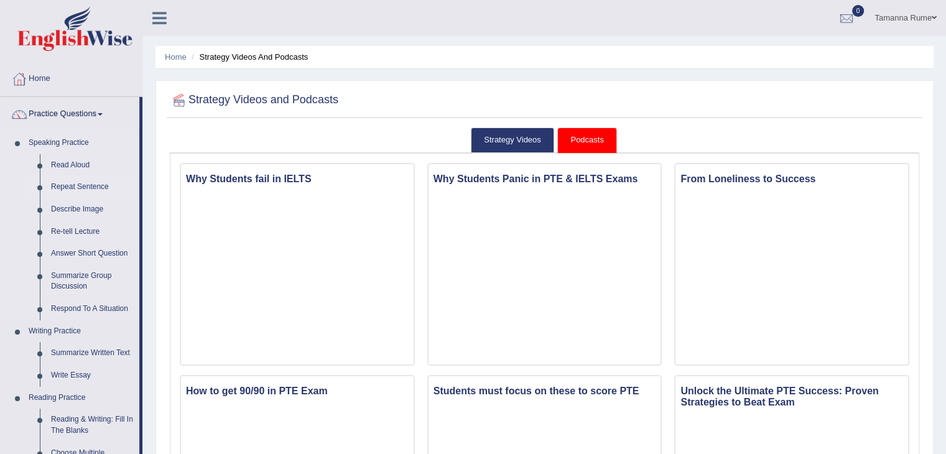
click at [60, 185] on link "Repeat Sentence" at bounding box center [92, 187] width 94 height 22
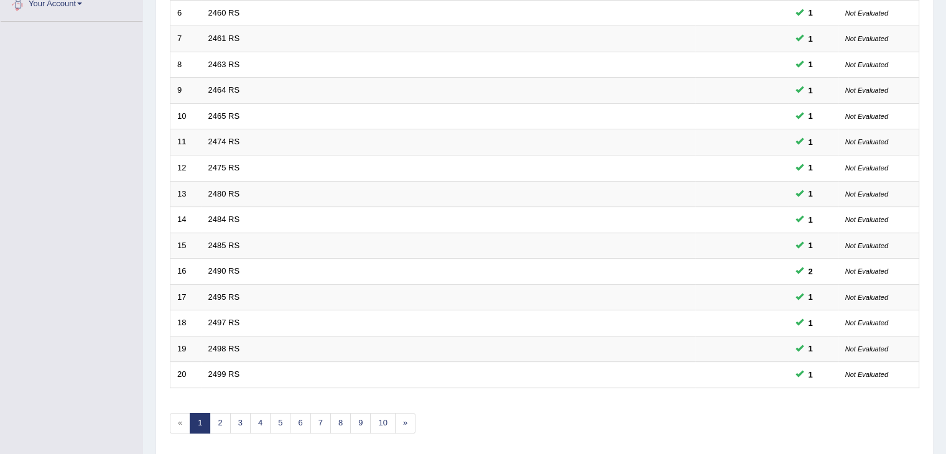
scroll to position [366, 0]
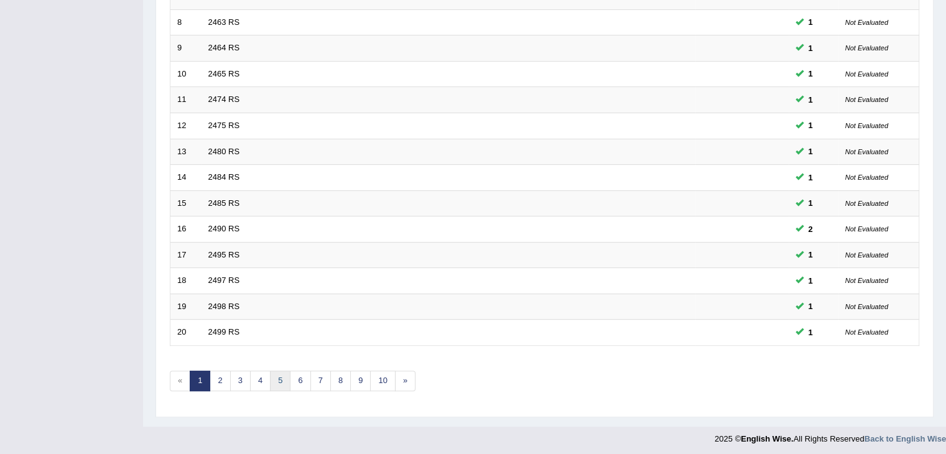
click at [276, 372] on link "5" at bounding box center [280, 381] width 21 height 21
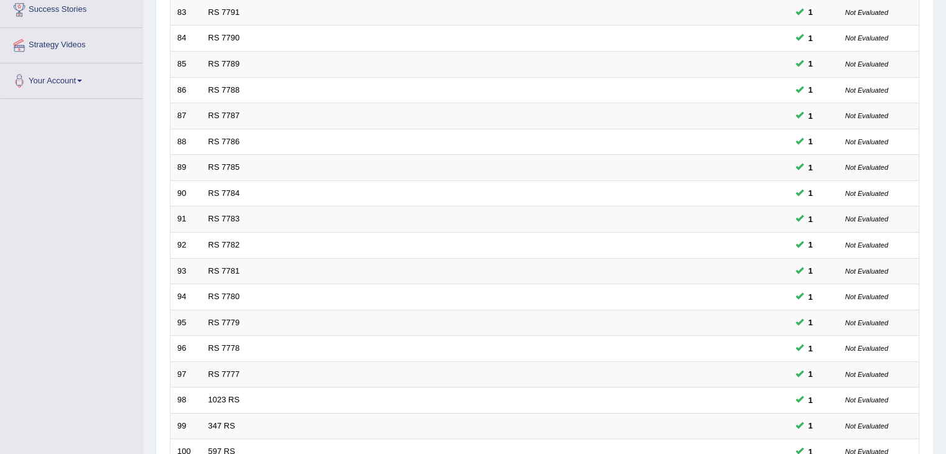
scroll to position [366, 0]
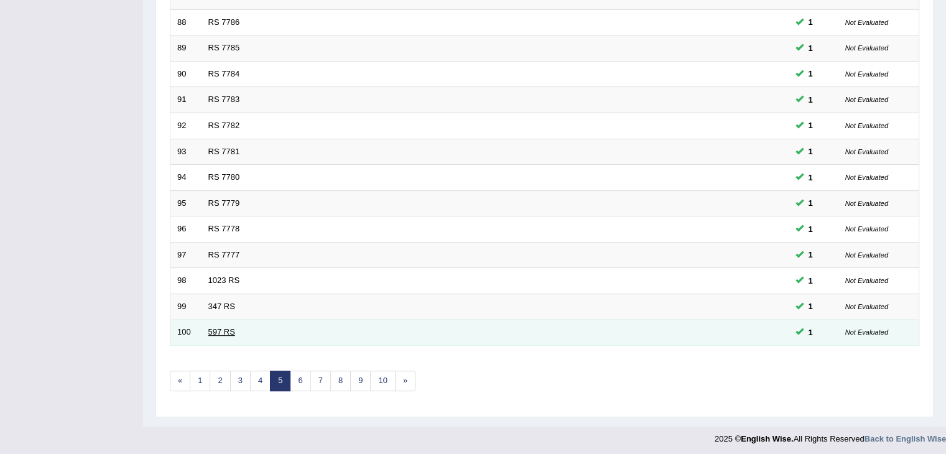
click at [217, 330] on link "597 RS" at bounding box center [221, 331] width 27 height 9
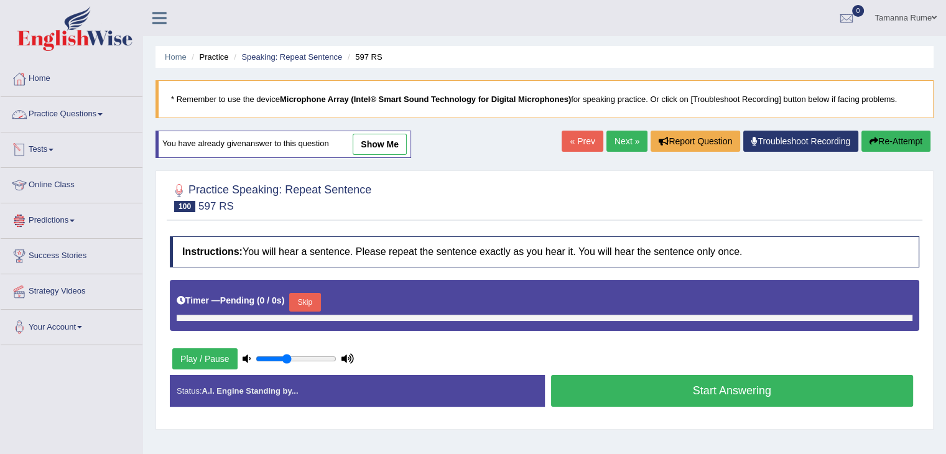
click at [43, 115] on link "Practice Questions" at bounding box center [72, 112] width 142 height 31
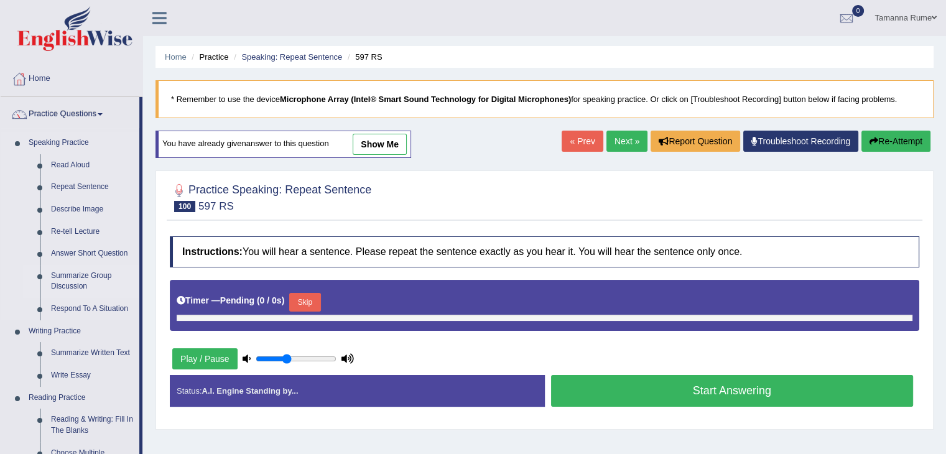
click at [63, 276] on link "Summarize Group Discussion" at bounding box center [92, 281] width 94 height 33
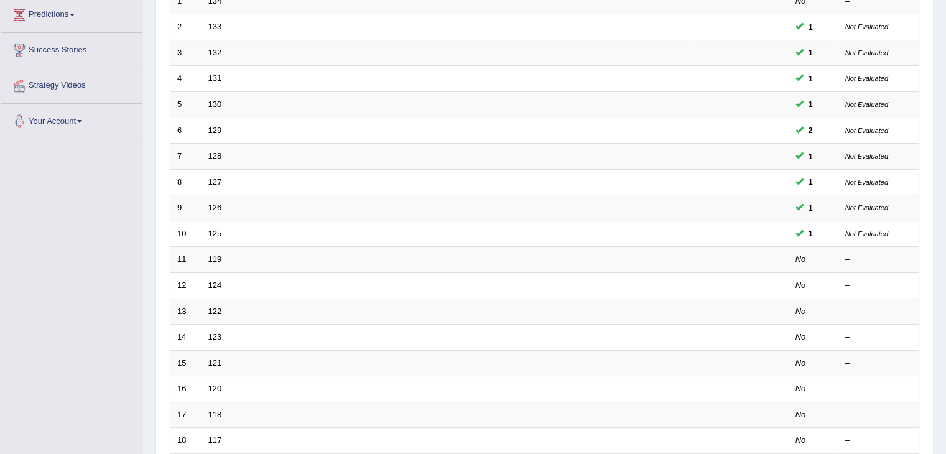
scroll to position [366, 0]
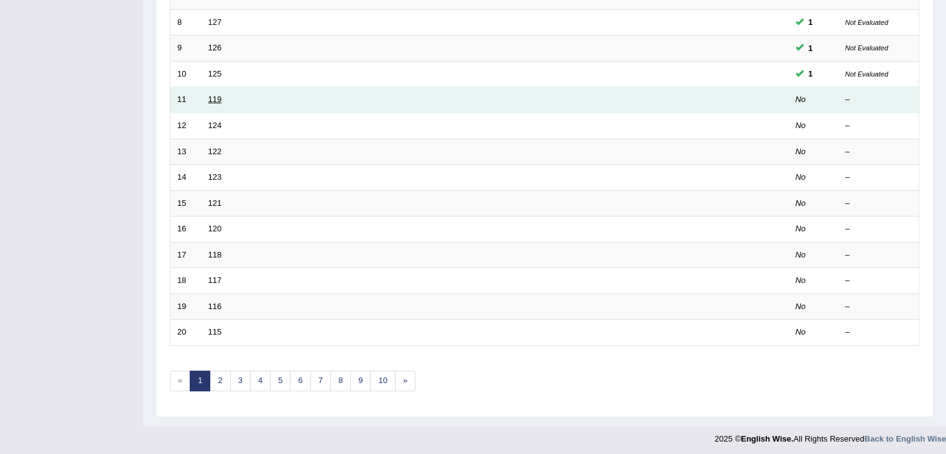
click at [212, 96] on link "119" at bounding box center [215, 99] width 14 height 9
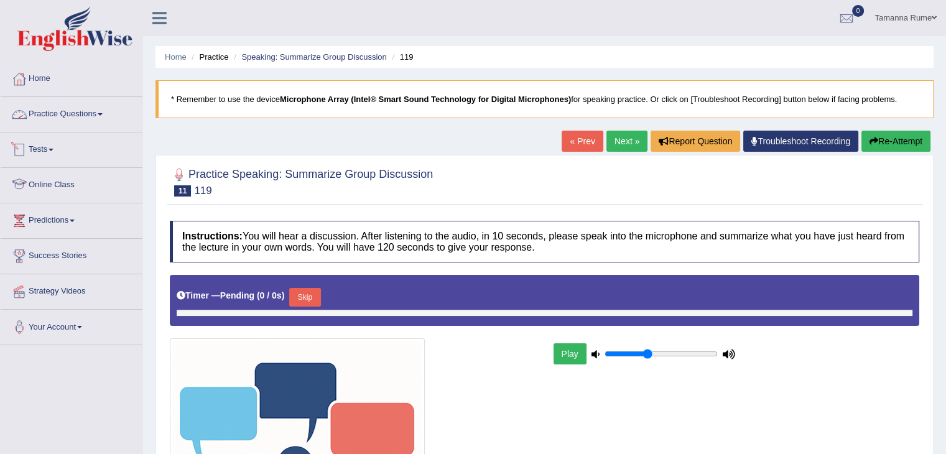
click at [72, 113] on link "Practice Questions" at bounding box center [72, 112] width 142 height 31
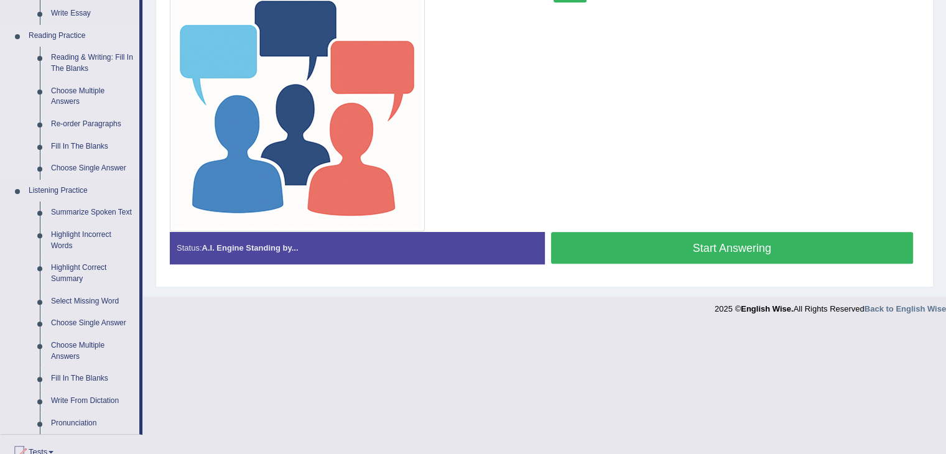
scroll to position [373, 0]
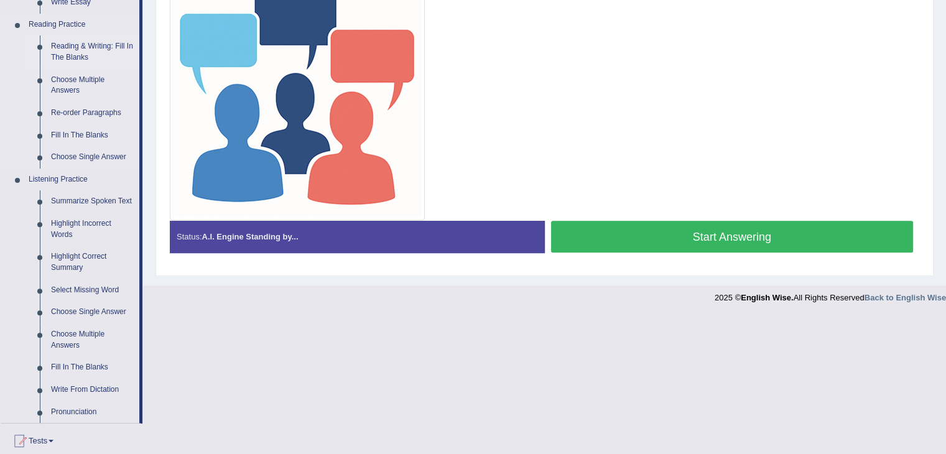
click at [73, 48] on link "Reading & Writing: Fill In The Blanks" at bounding box center [92, 51] width 94 height 33
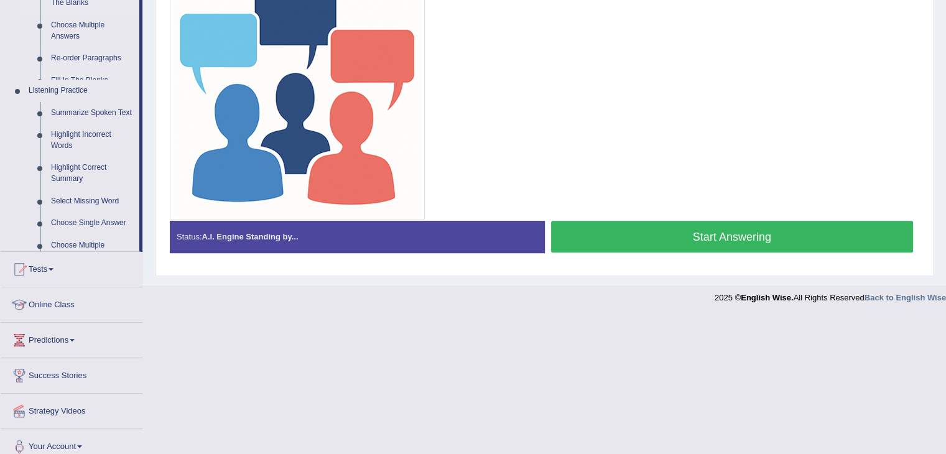
scroll to position [234, 0]
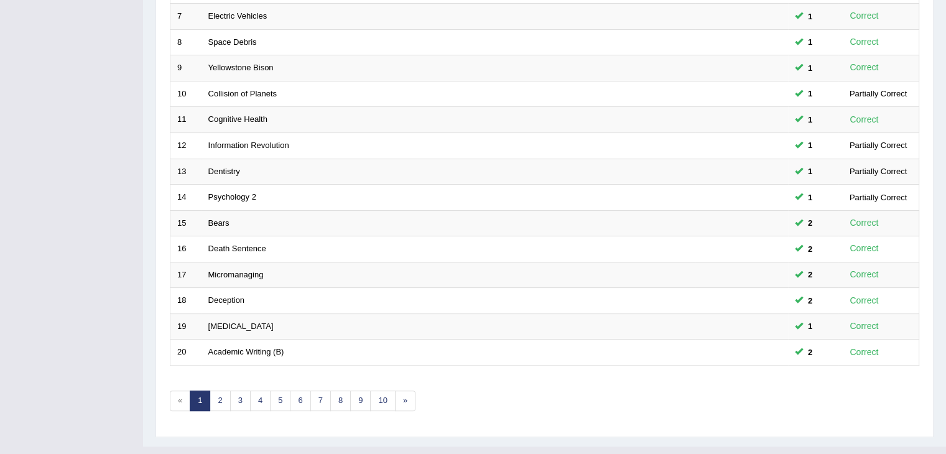
scroll to position [366, 0]
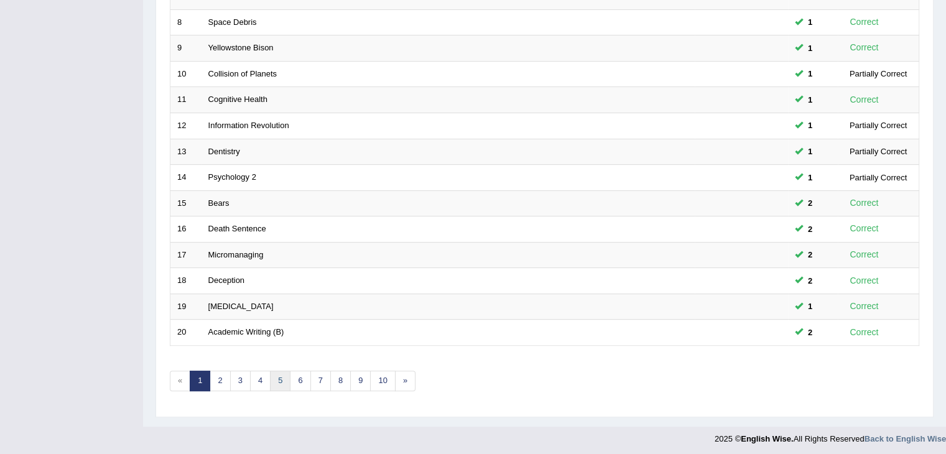
click at [277, 371] on link "5" at bounding box center [280, 381] width 21 height 21
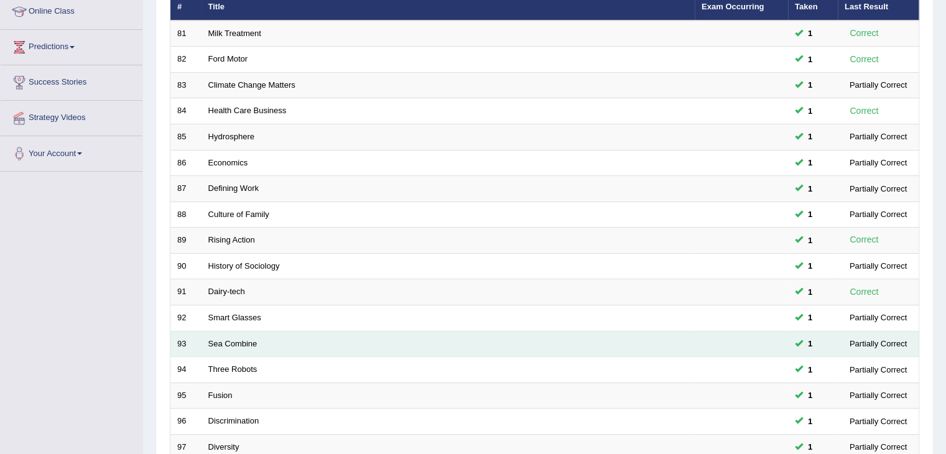
scroll to position [311, 0]
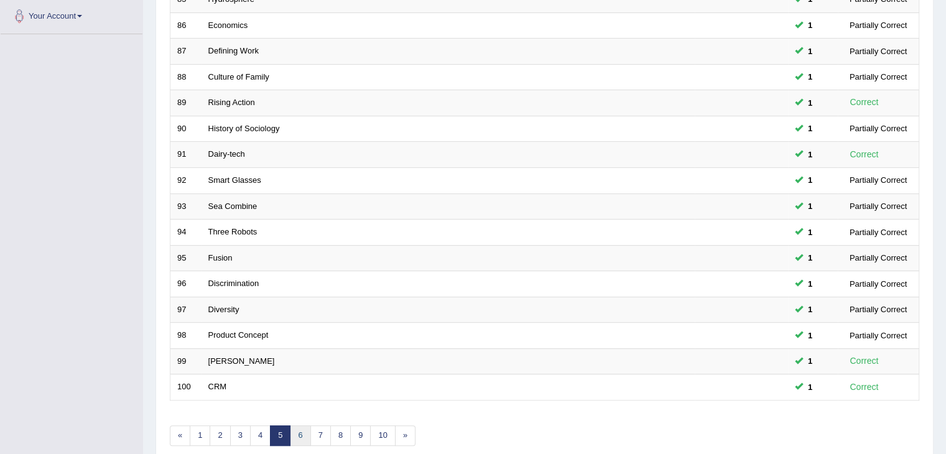
click at [300, 431] on link "6" at bounding box center [300, 436] width 21 height 21
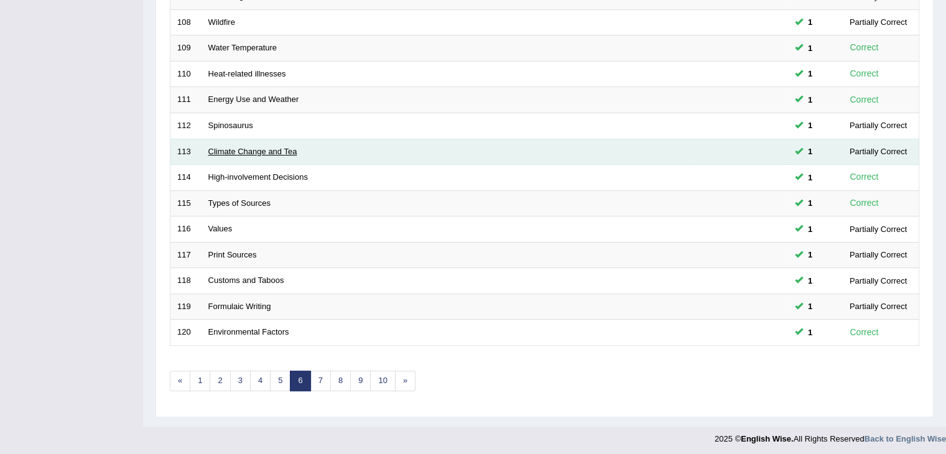
scroll to position [366, 0]
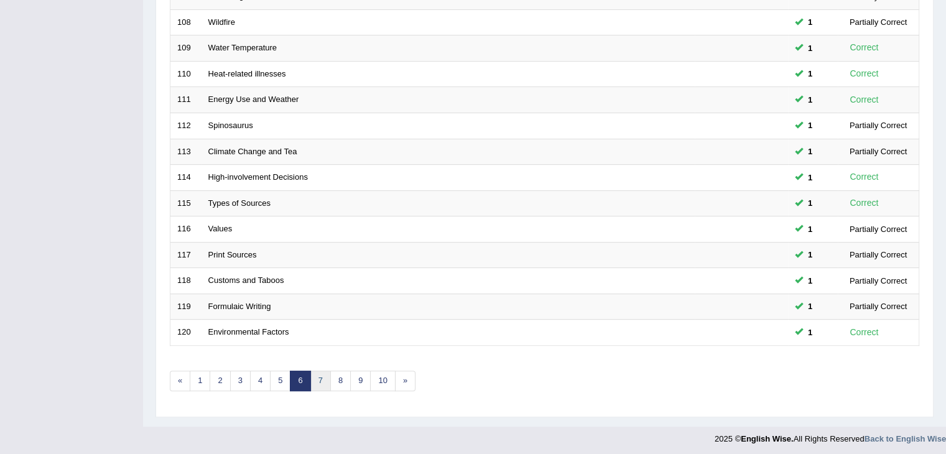
click at [311, 385] on link "7" at bounding box center [320, 381] width 21 height 21
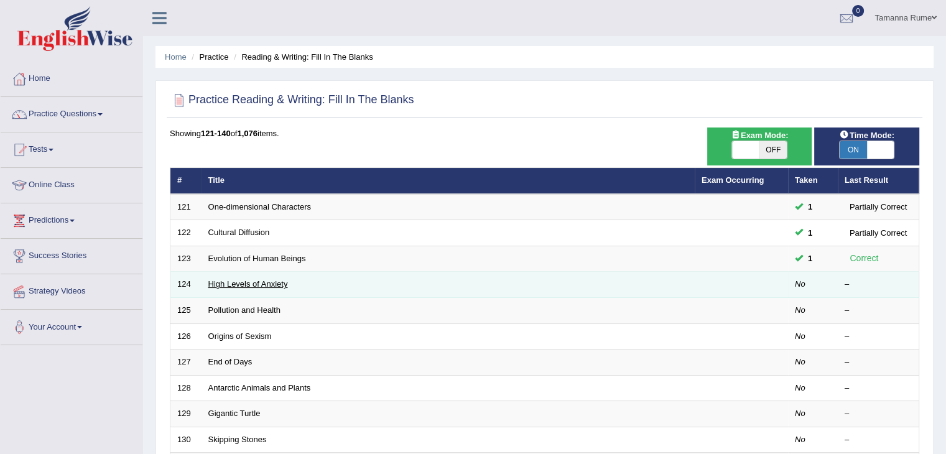
click at [230, 283] on link "High Levels of Anxiety" at bounding box center [248, 283] width 80 height 9
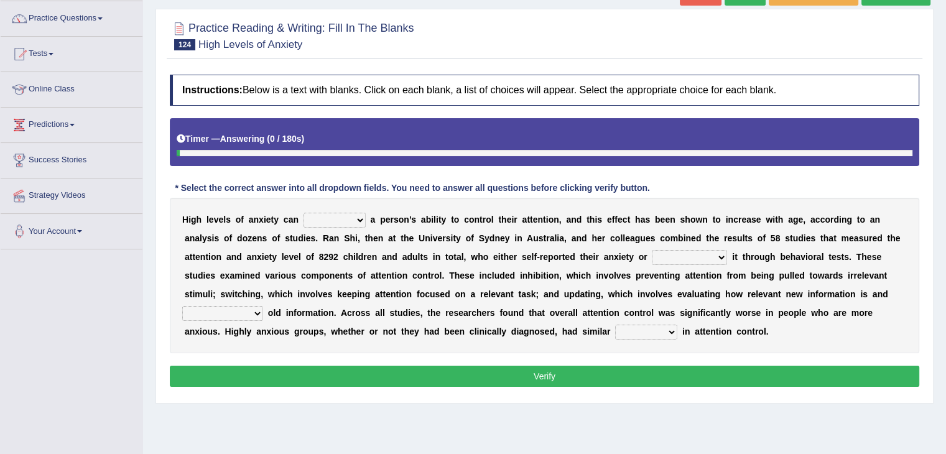
scroll to position [124, 0]
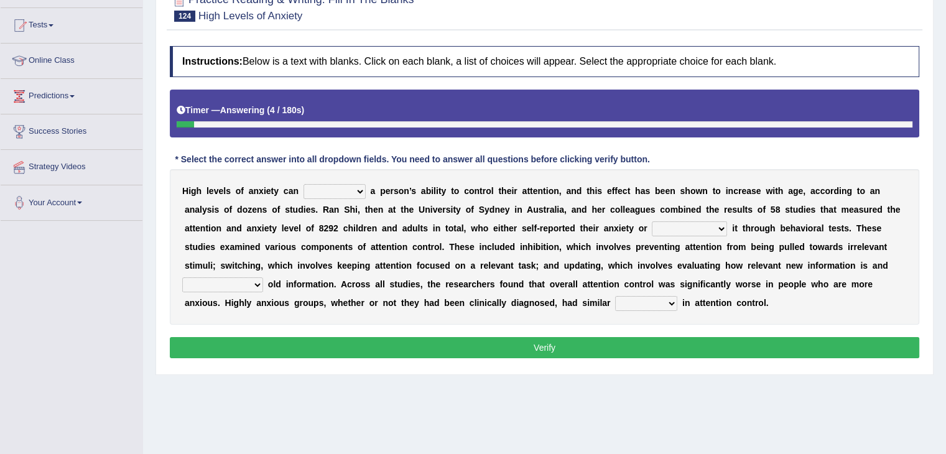
click at [352, 189] on select "refine strain demure recite" at bounding box center [335, 191] width 62 height 15
select select "strain"
click at [304, 184] on select "refine strain demure recite" at bounding box center [335, 191] width 62 height 15
click at [717, 227] on select "fulminated remonstrated demonstrated experimented" at bounding box center [689, 229] width 75 height 15
select select "demonstrated"
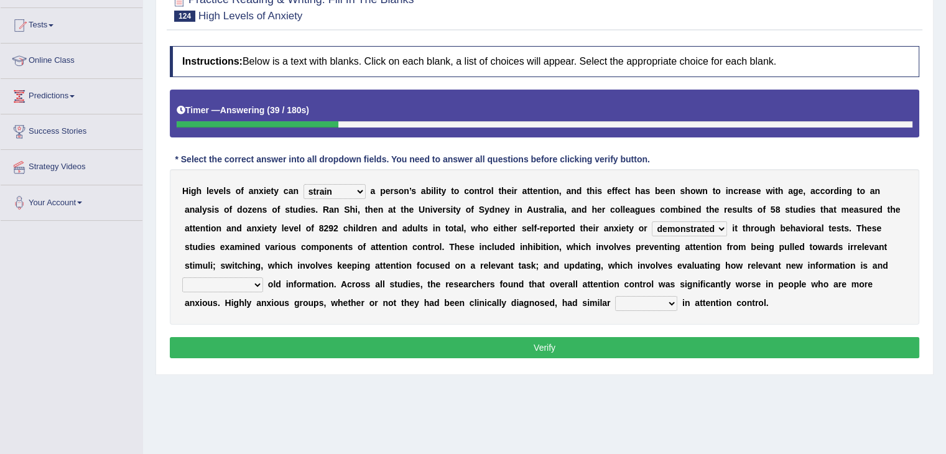
click at [652, 222] on select "fulminated remonstrated demonstrated experimented" at bounding box center [689, 229] width 75 height 15
click at [261, 283] on select "overfertilizing overcontrolling overwriting overevaluating" at bounding box center [222, 285] width 81 height 15
select select "overevaluating"
click at [182, 278] on select "overfertilizing overcontrolling overwriting overevaluating" at bounding box center [222, 285] width 81 height 15
click at [664, 301] on select "deficits splits elicits solicits" at bounding box center [646, 303] width 62 height 15
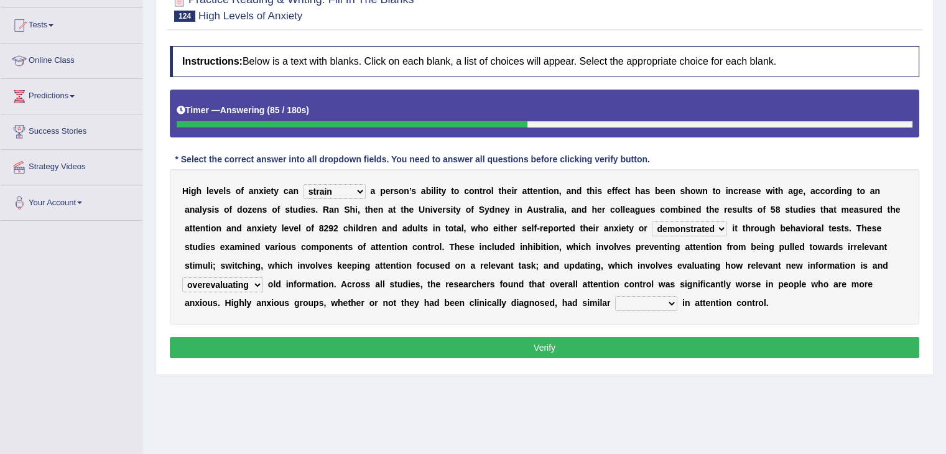
select select "deficits"
click at [615, 296] on select "deficits splits elicits solicits" at bounding box center [646, 303] width 62 height 15
click at [564, 342] on button "Verify" at bounding box center [545, 347] width 750 height 21
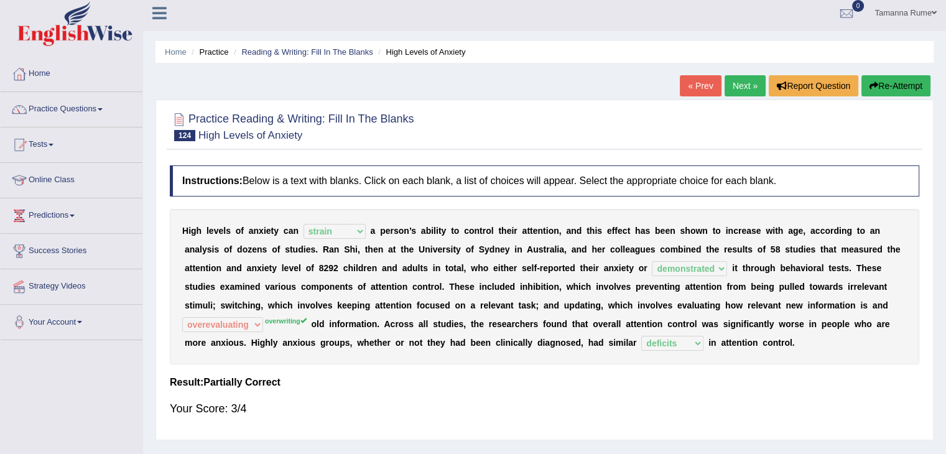
scroll to position [0, 0]
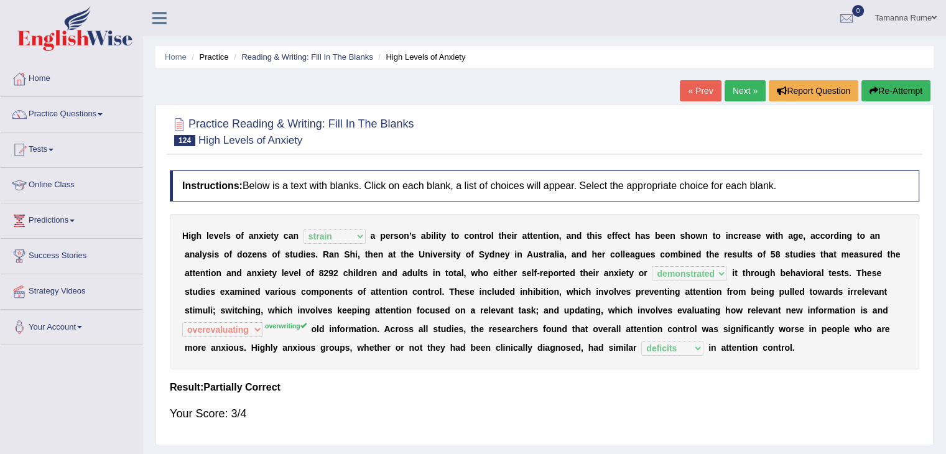
click at [740, 91] on link "Next »" at bounding box center [745, 90] width 41 height 21
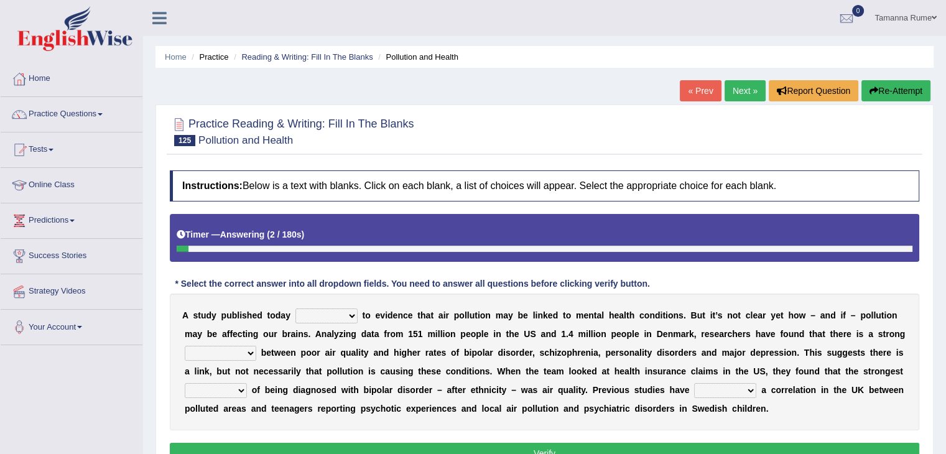
scroll to position [62, 0]
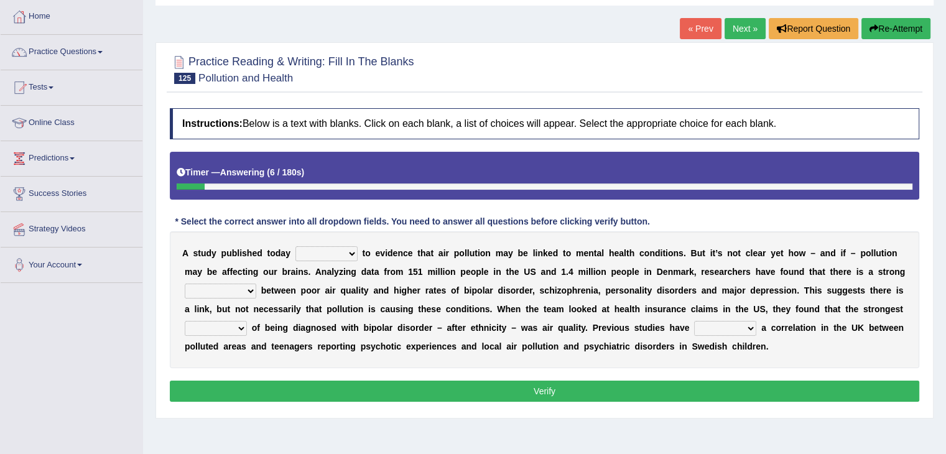
click at [348, 255] on select "decides adds compares expects" at bounding box center [327, 253] width 62 height 15
select select "adds"
click at [296, 246] on select "decides adds compares expects" at bounding box center [327, 253] width 62 height 15
click at [351, 250] on select "decides adds compares expects" at bounding box center [327, 253] width 62 height 15
click at [296, 246] on select "decides adds compares expects" at bounding box center [327, 253] width 62 height 15
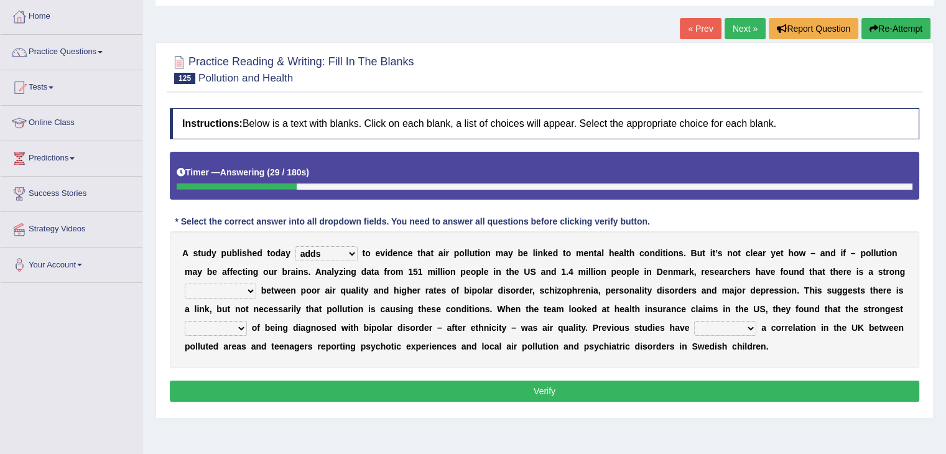
click at [245, 288] on select "mortification gesticulation citation correlation" at bounding box center [221, 291] width 72 height 15
select select "correlation"
click at [185, 284] on select "mortification gesticulation citation correlation" at bounding box center [221, 291] width 72 height 15
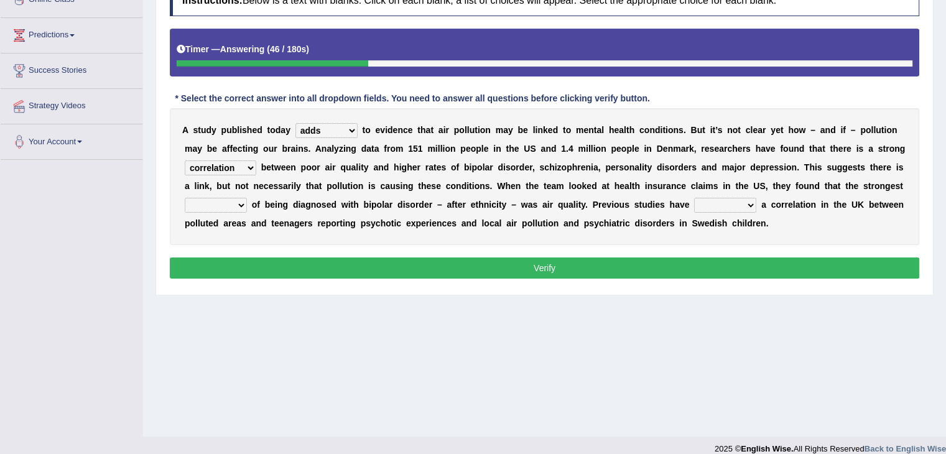
scroll to position [187, 0]
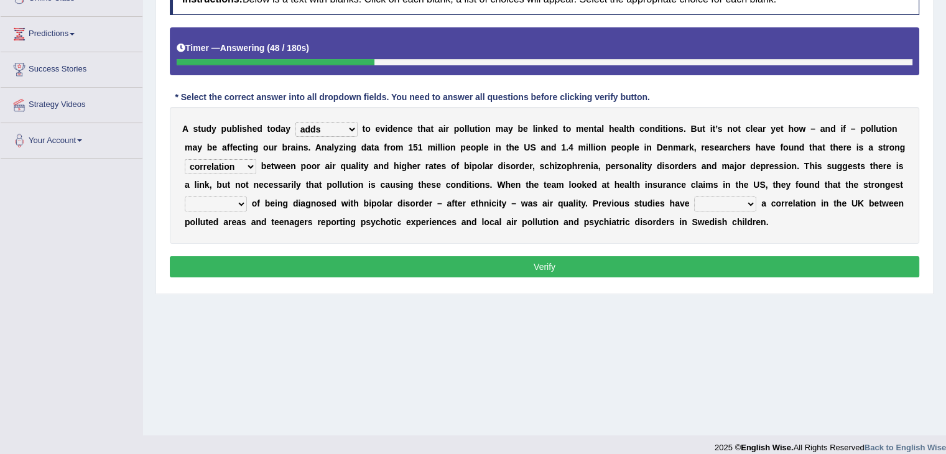
click at [231, 202] on select "detector Inspector predictor collector" at bounding box center [216, 204] width 62 height 15
click at [185, 197] on select "detector Inspector predictor collector" at bounding box center [216, 204] width 62 height 15
click at [239, 205] on select "detector Inspector predictor collector" at bounding box center [216, 204] width 62 height 15
select select "predictor"
click at [185, 197] on select "detector Inspector predictor collector" at bounding box center [216, 204] width 62 height 15
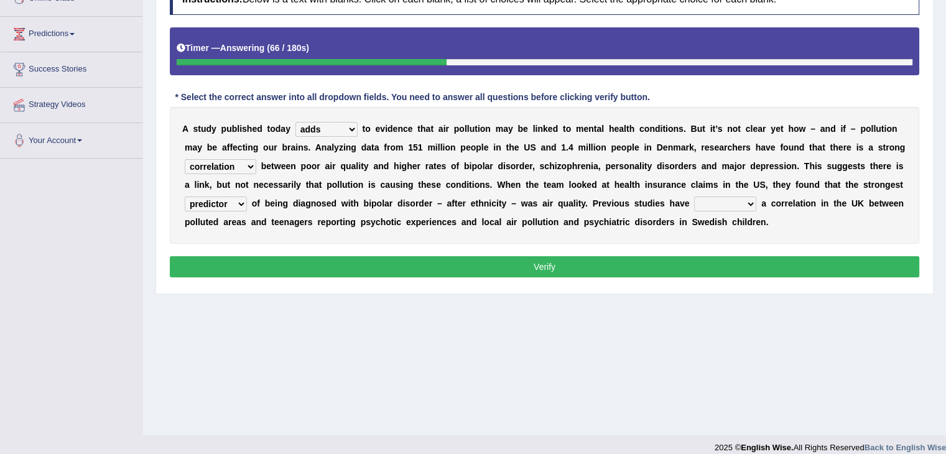
click at [747, 202] on select "unearthed unsolved untitled unfilled" at bounding box center [725, 204] width 62 height 15
select select "unearthed"
click at [694, 197] on select "unearthed unsolved untitled unfilled" at bounding box center [725, 204] width 62 height 15
click at [547, 264] on button "Verify" at bounding box center [545, 266] width 750 height 21
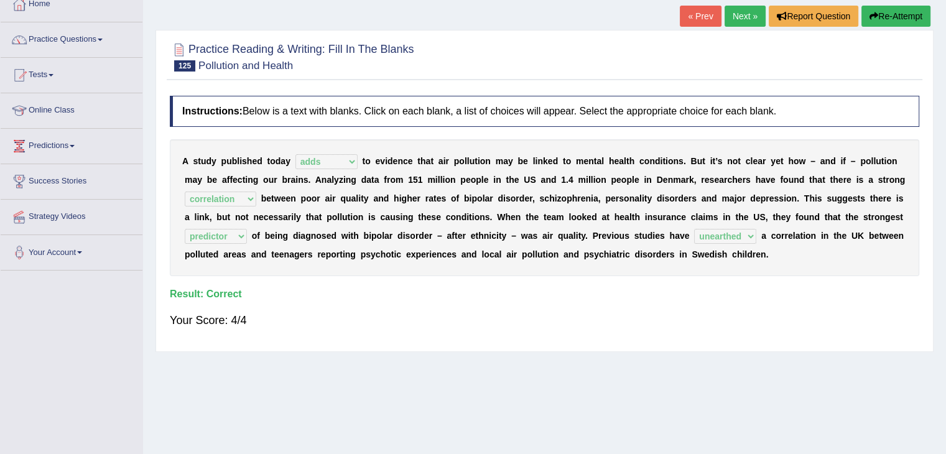
scroll to position [0, 0]
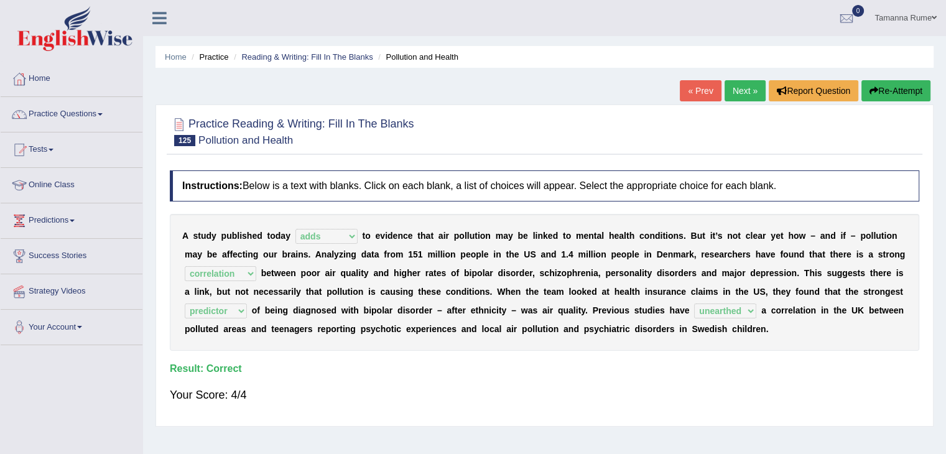
click at [734, 95] on link "Next »" at bounding box center [745, 90] width 41 height 21
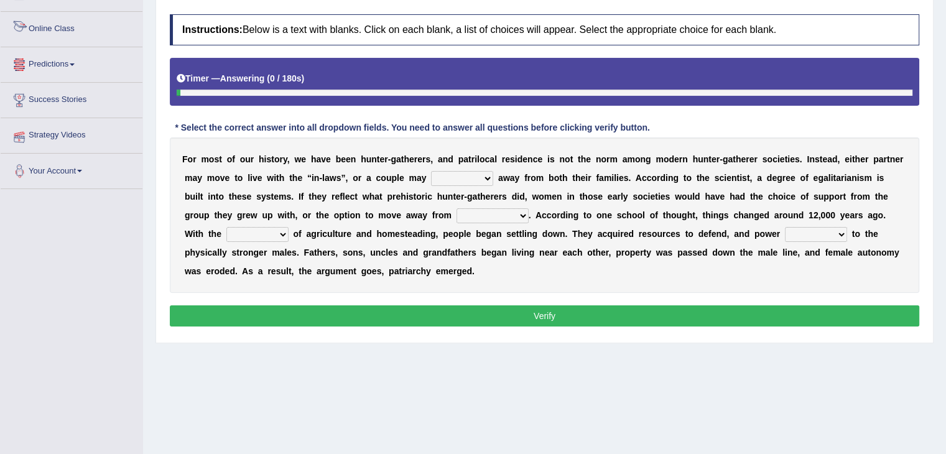
scroll to position [187, 0]
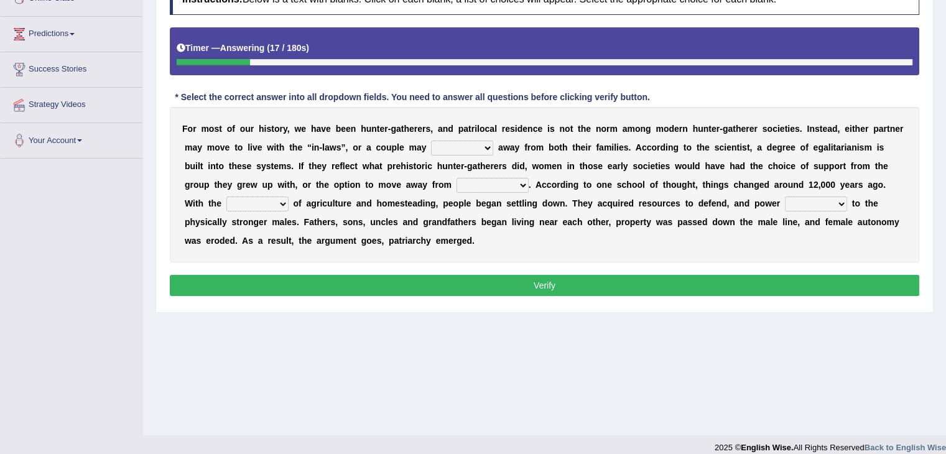
click at [481, 148] on select "reform resend reload relocate" at bounding box center [462, 148] width 62 height 15
select select "relocate"
click at [431, 141] on select "reform resend reload relocate" at bounding box center [462, 148] width 62 height 15
click at [485, 184] on select "compression profession depression oppression" at bounding box center [493, 185] width 72 height 15
select select "oppression"
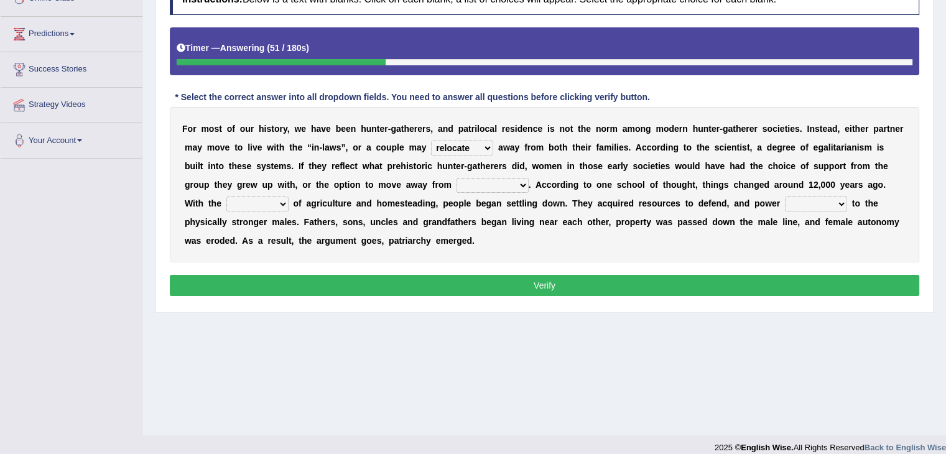
click at [457, 178] on select "compression profession depression oppression" at bounding box center [493, 185] width 72 height 15
click at [233, 202] on select "advent solvent convent invent" at bounding box center [257, 204] width 62 height 15
select select "advent"
click at [226, 197] on select "advent solvent convent invent" at bounding box center [257, 204] width 62 height 15
click at [791, 200] on select "shifted deceived removed delegated" at bounding box center [816, 204] width 62 height 15
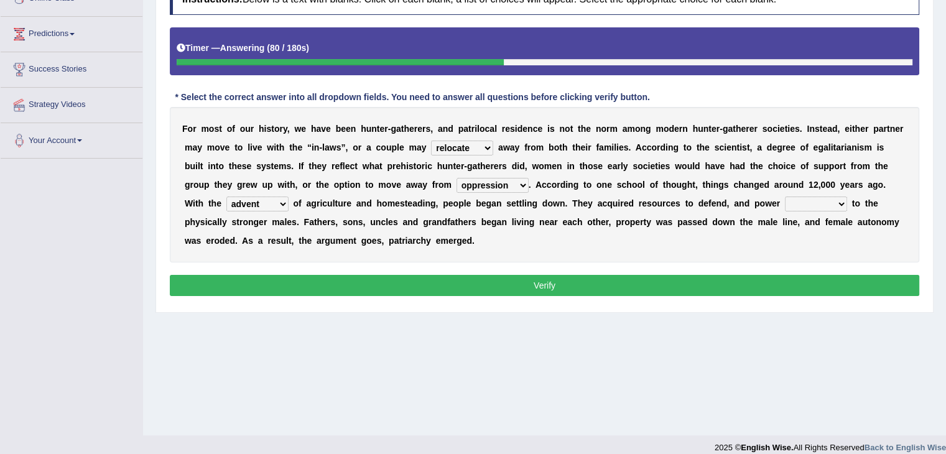
select select "shifted"
click at [785, 197] on select "shifted deceived removed delegated" at bounding box center [816, 204] width 62 height 15
click at [594, 287] on button "Verify" at bounding box center [545, 285] width 750 height 21
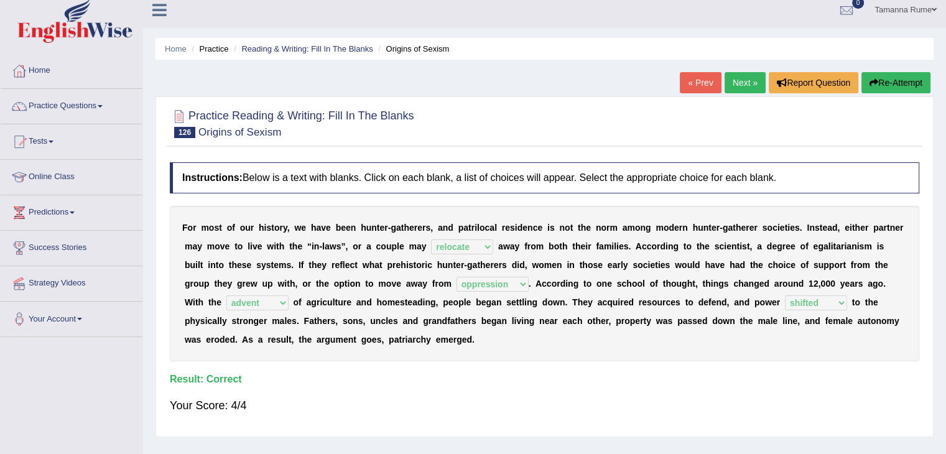
scroll to position [0, 0]
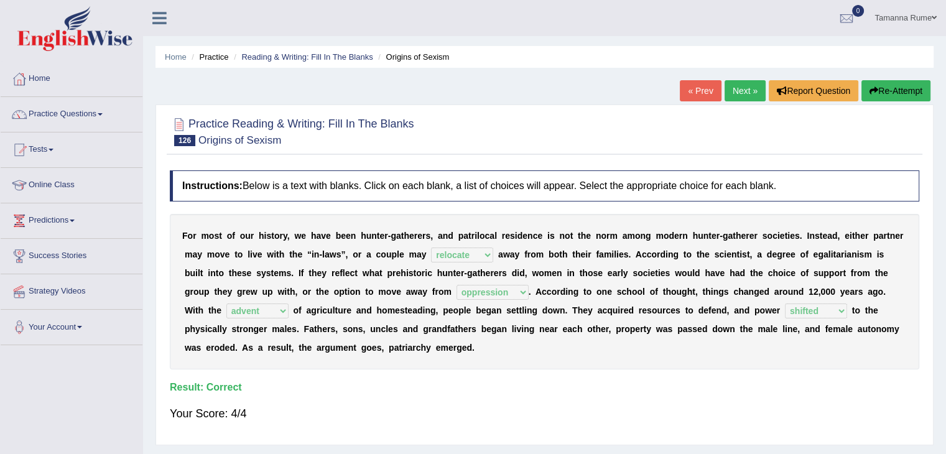
click at [733, 86] on link "Next »" at bounding box center [745, 90] width 41 height 21
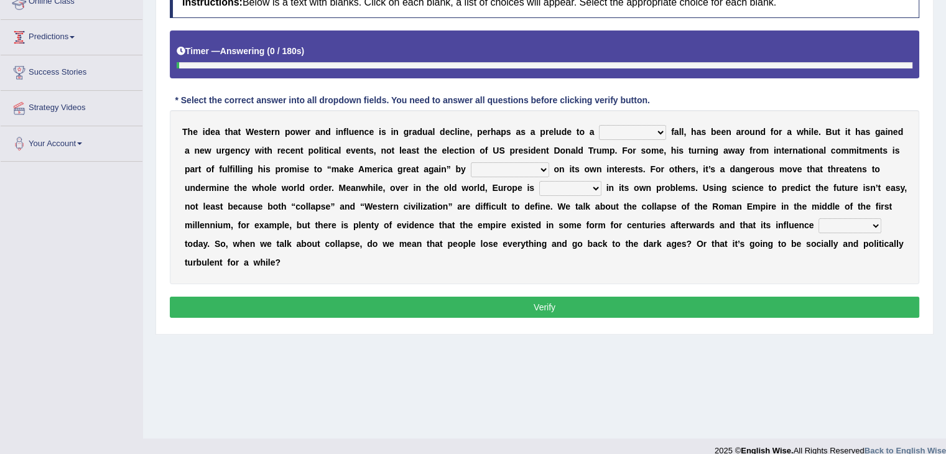
scroll to position [187, 0]
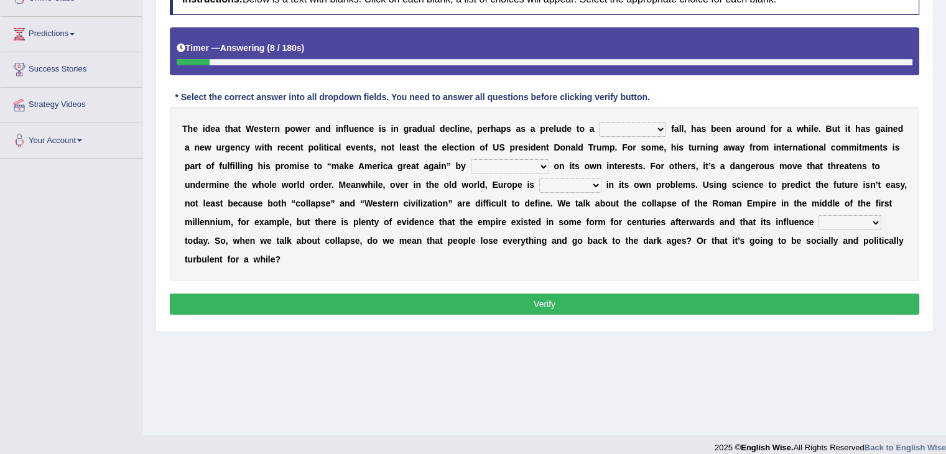
click at [654, 129] on select "covetous acetous momentous precipitous" at bounding box center [632, 129] width 67 height 15
select select "momentous"
click at [599, 122] on select "covetous acetous momentous precipitous" at bounding box center [632, 129] width 67 height 15
click at [539, 165] on select "concentrating castrating demonstrating orchestrating" at bounding box center [510, 166] width 78 height 15
select select "concentrating"
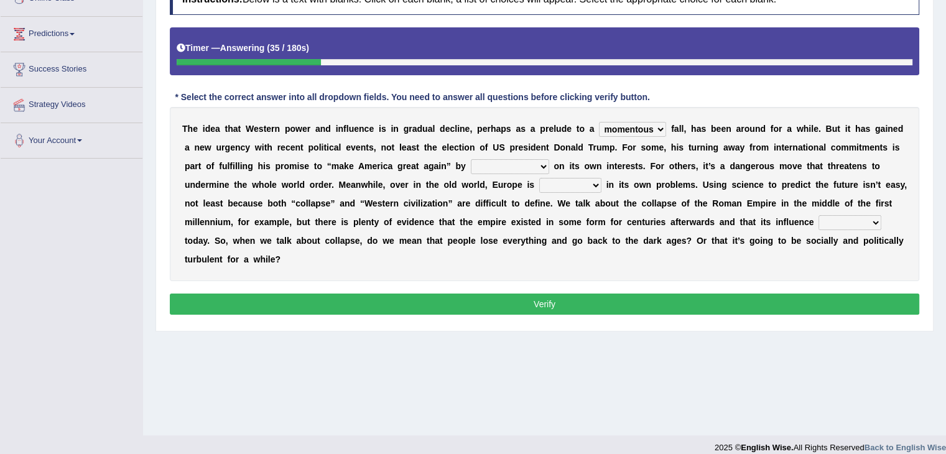
click at [471, 159] on select "concentrating castrating demonstrating orchestrating" at bounding box center [510, 166] width 78 height 15
click at [594, 186] on select "fired wired mired sired" at bounding box center [570, 185] width 62 height 15
select select "wired"
click at [539, 178] on select "fired wired mired sired" at bounding box center [570, 185] width 62 height 15
click at [874, 221] on select "malingers lingers harbingers mongers" at bounding box center [850, 222] width 63 height 15
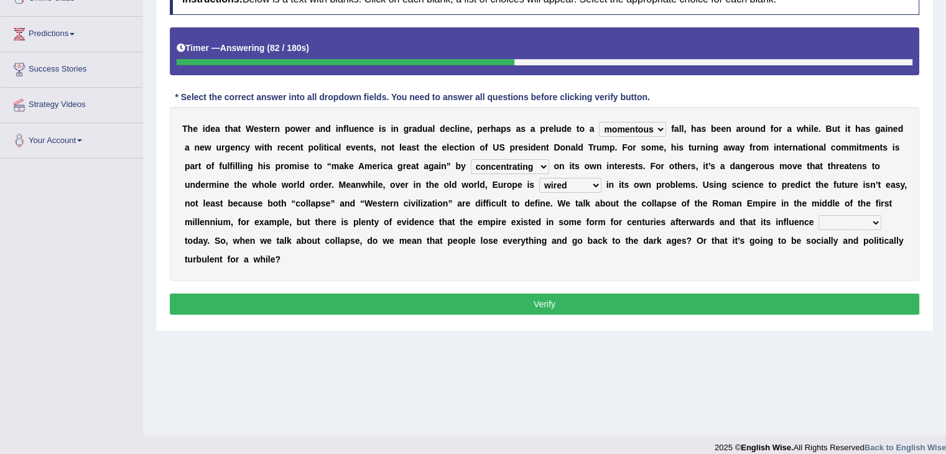
select select "lingers"
click at [819, 215] on select "malingers lingers harbingers mongers" at bounding box center [850, 222] width 63 height 15
click at [533, 303] on button "Verify" at bounding box center [545, 304] width 750 height 21
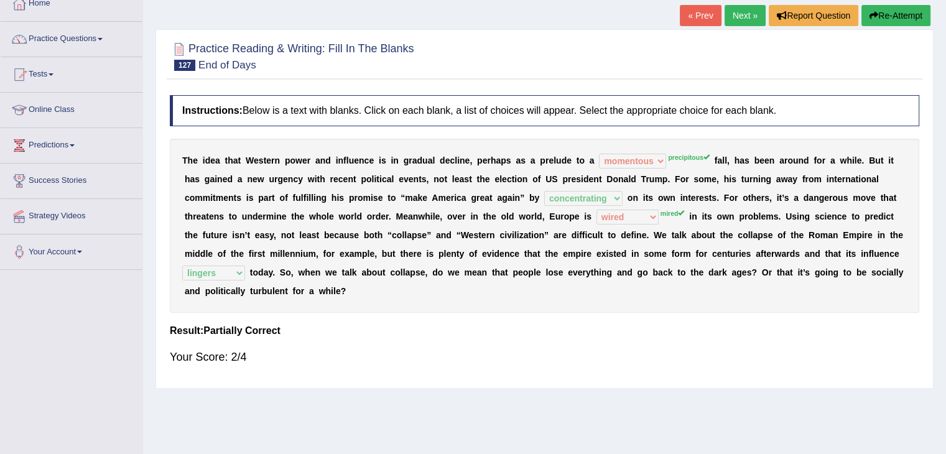
scroll to position [0, 0]
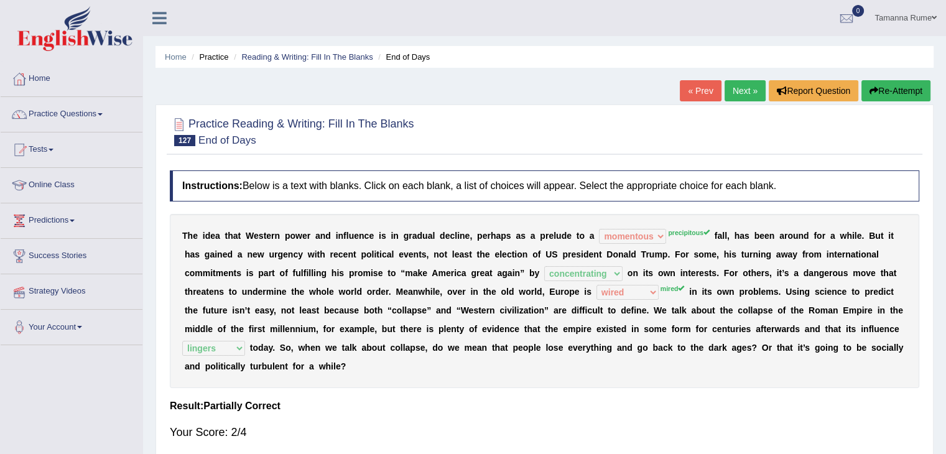
click at [735, 84] on link "Next »" at bounding box center [745, 90] width 41 height 21
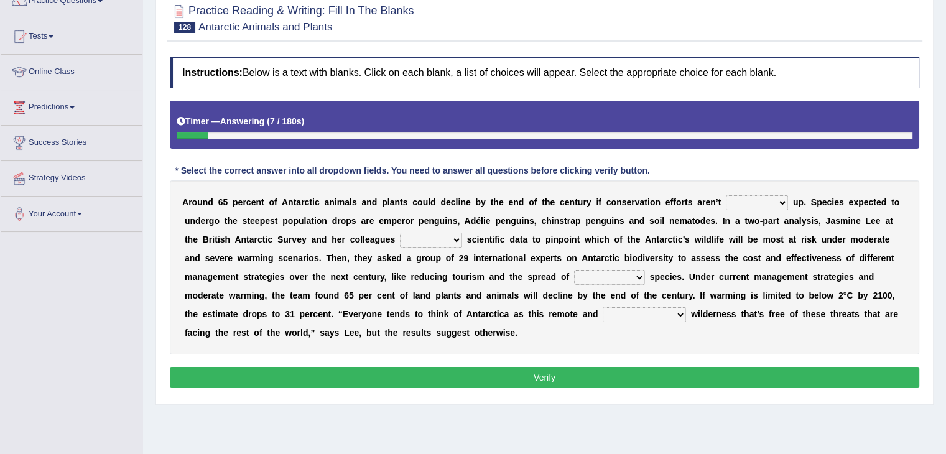
scroll to position [124, 0]
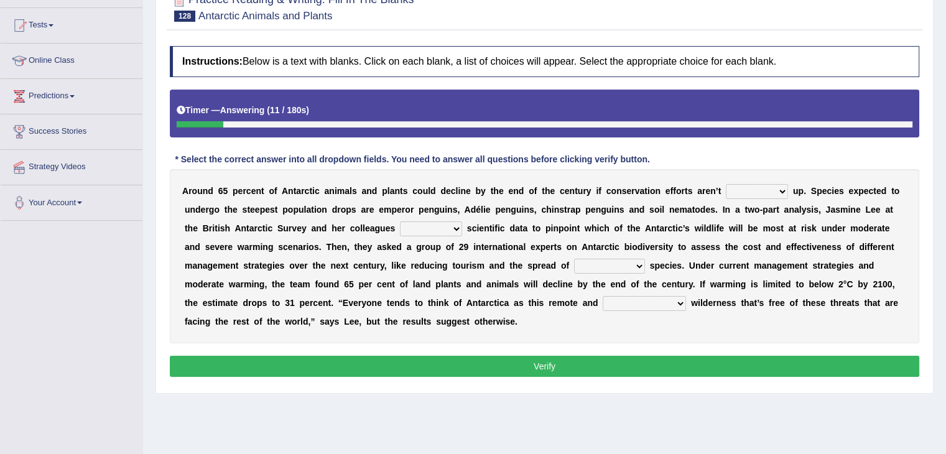
click at [776, 189] on select "detached ratcheted attached stitched" at bounding box center [757, 191] width 62 height 15
select select "ratcheted"
click at [726, 184] on select "detached ratcheted attached stitched" at bounding box center [757, 191] width 62 height 15
click at [457, 225] on select "defiled compiled stringers refilled" at bounding box center [431, 229] width 62 height 15
select select "compiled"
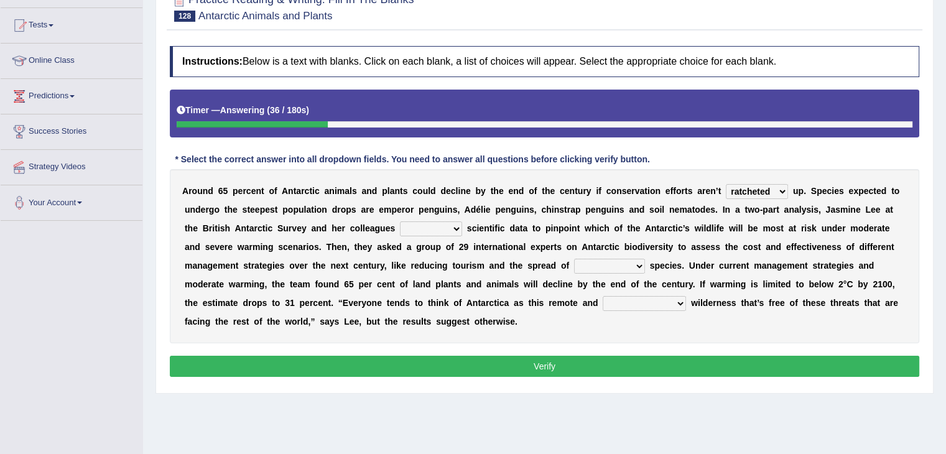
click at [400, 222] on select "defiled compiled stringers refilled" at bounding box center [431, 229] width 62 height 15
click at [638, 263] on select "inclusive conclusive invasive compressive" at bounding box center [609, 266] width 71 height 15
select select "inclusive"
click at [574, 259] on select "inclusive conclusive invasive compressive" at bounding box center [609, 266] width 71 height 15
click at [674, 304] on select "unconventional untouched unpretentious uncontroversial" at bounding box center [644, 303] width 83 height 15
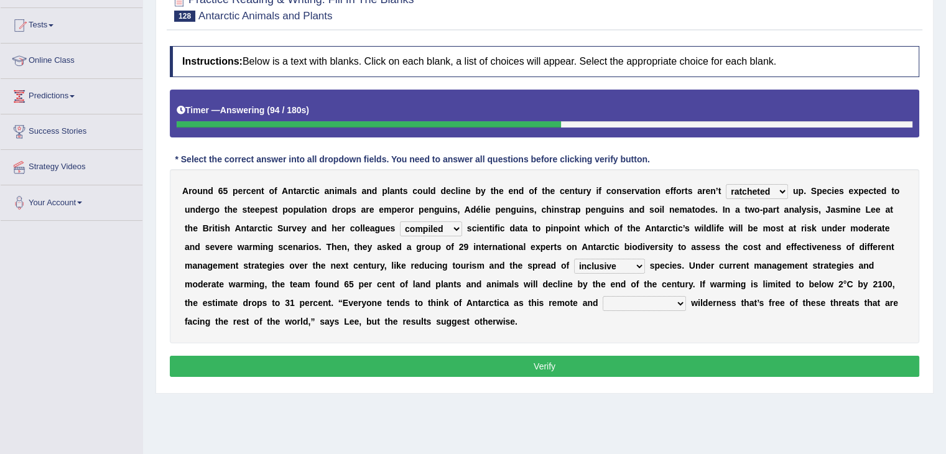
select select "untouched"
click at [603, 296] on select "unconventional untouched unpretentious uncontroversial" at bounding box center [644, 303] width 83 height 15
click at [584, 366] on button "Verify" at bounding box center [545, 366] width 750 height 21
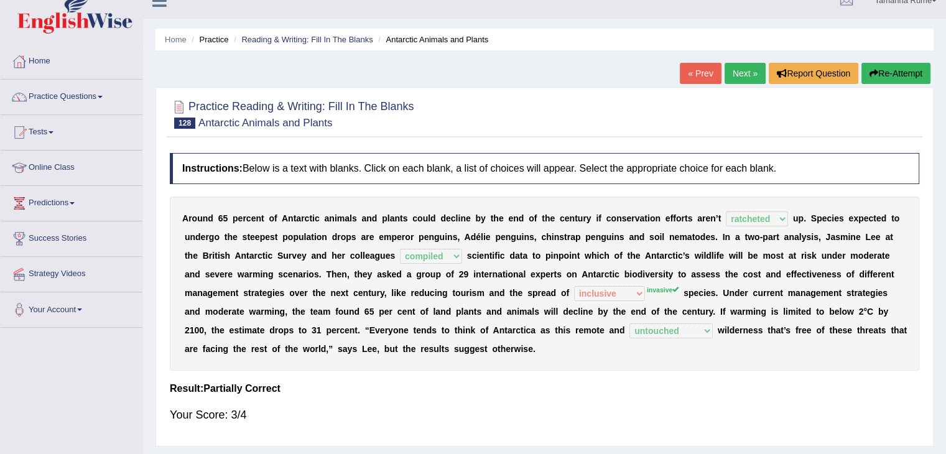
scroll to position [0, 0]
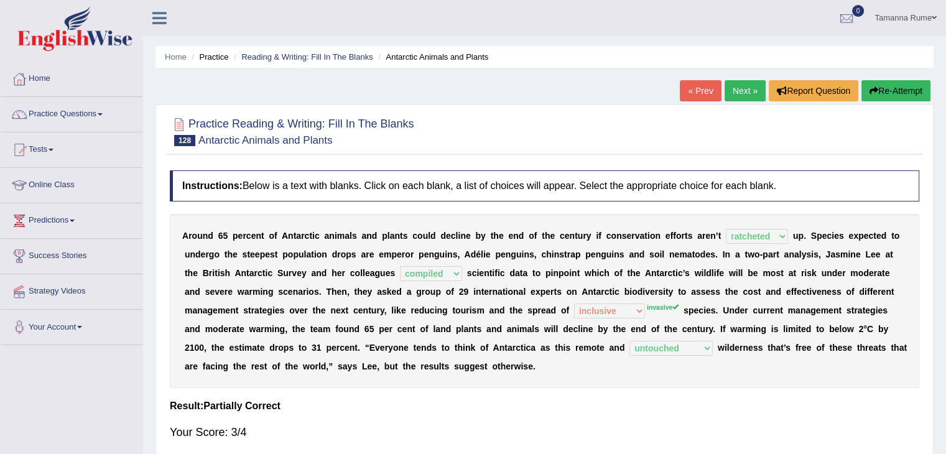
click at [746, 85] on link "Next »" at bounding box center [745, 90] width 41 height 21
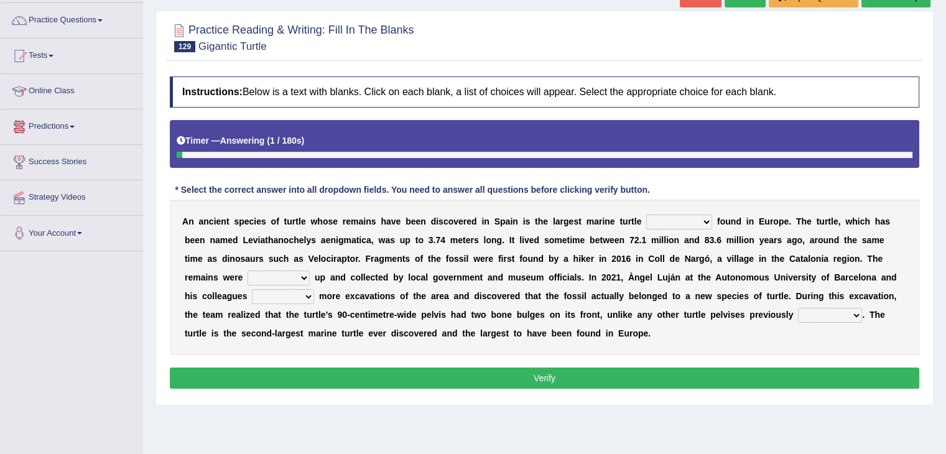
scroll to position [187, 0]
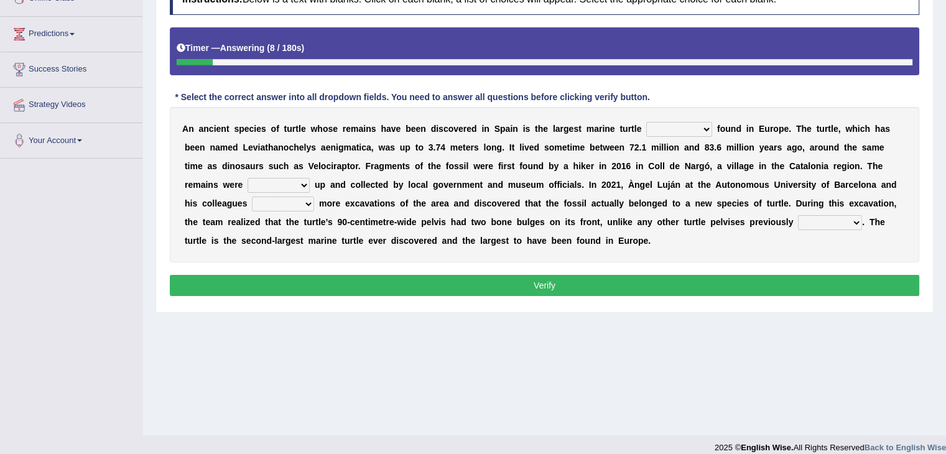
click at [705, 128] on select "ever whatsoever since however" at bounding box center [679, 129] width 66 height 15
select select "ever"
click at [646, 122] on select "ever whatsoever since however" at bounding box center [679, 129] width 66 height 15
click at [257, 184] on select "bug dug mug tug" at bounding box center [279, 185] width 62 height 15
select select "dug"
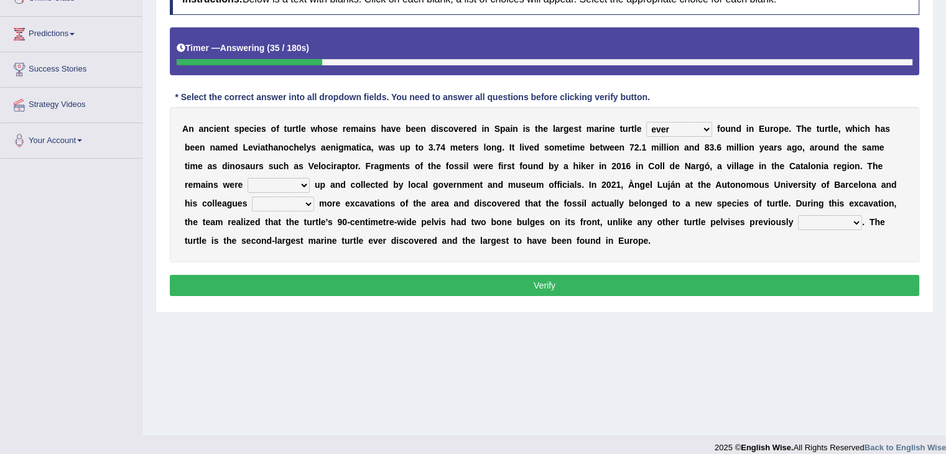
click at [248, 178] on select "bug dug mug tug" at bounding box center [279, 185] width 62 height 15
click at [284, 205] on select "deduced conducted digested conduced" at bounding box center [283, 204] width 62 height 15
select select "conducted"
click at [252, 197] on select "deduced conducted digested conduced" at bounding box center [283, 204] width 62 height 15
click at [831, 221] on select "described proscribed inscribed subscribed" at bounding box center [830, 222] width 64 height 15
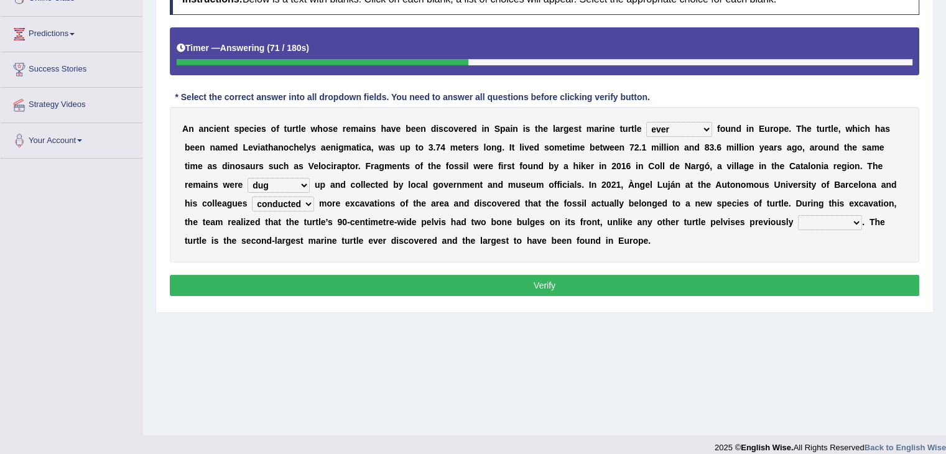
select select "inscribed"
click at [798, 215] on select "described proscribed inscribed subscribed" at bounding box center [830, 222] width 64 height 15
click at [763, 286] on button "Verify" at bounding box center [545, 285] width 750 height 21
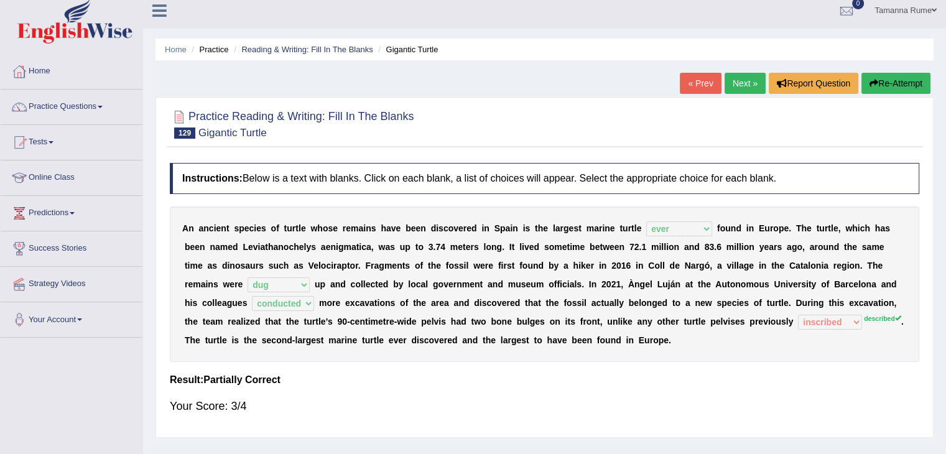
scroll to position [0, 0]
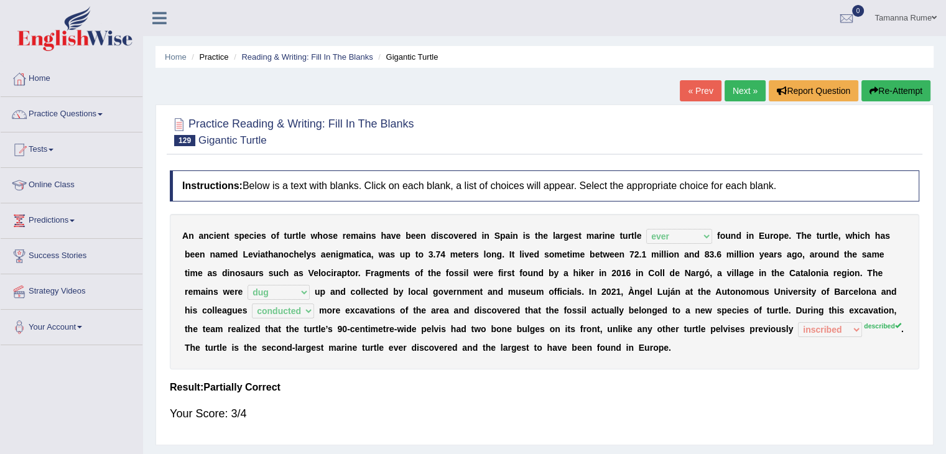
click at [732, 93] on link "Next »" at bounding box center [745, 90] width 41 height 21
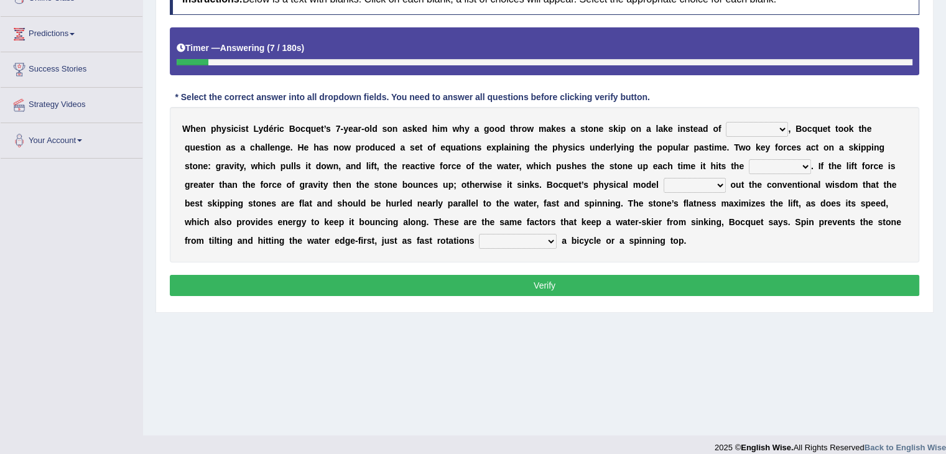
scroll to position [62, 0]
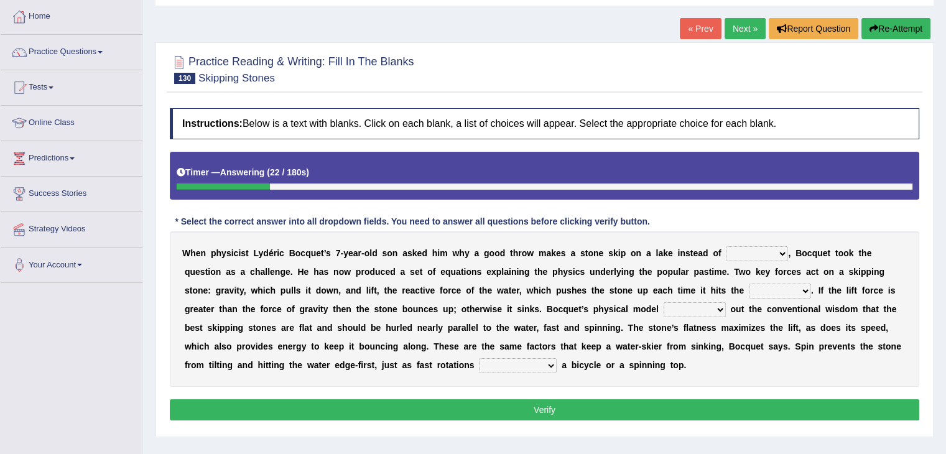
click at [782, 253] on select "sinking plunking debunking hiking" at bounding box center [757, 253] width 62 height 15
select select "sinking"
click at [726, 246] on select "sinking plunking debunking hiking" at bounding box center [757, 253] width 62 height 15
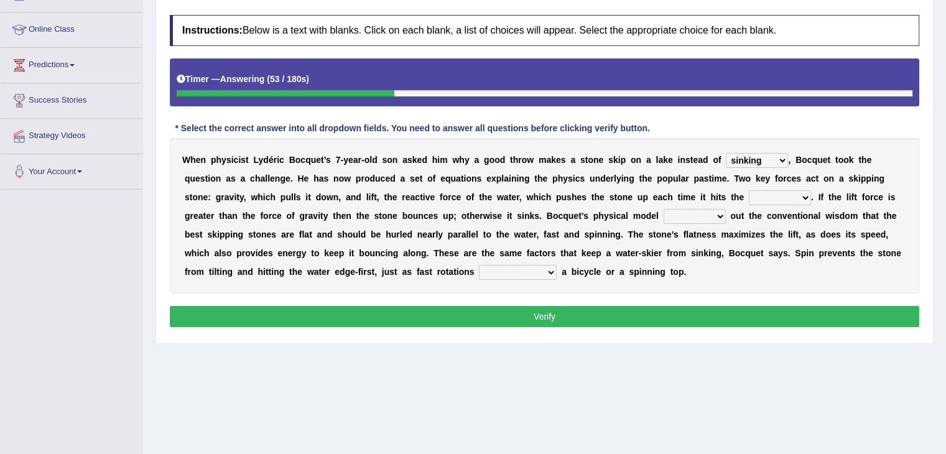
scroll to position [187, 0]
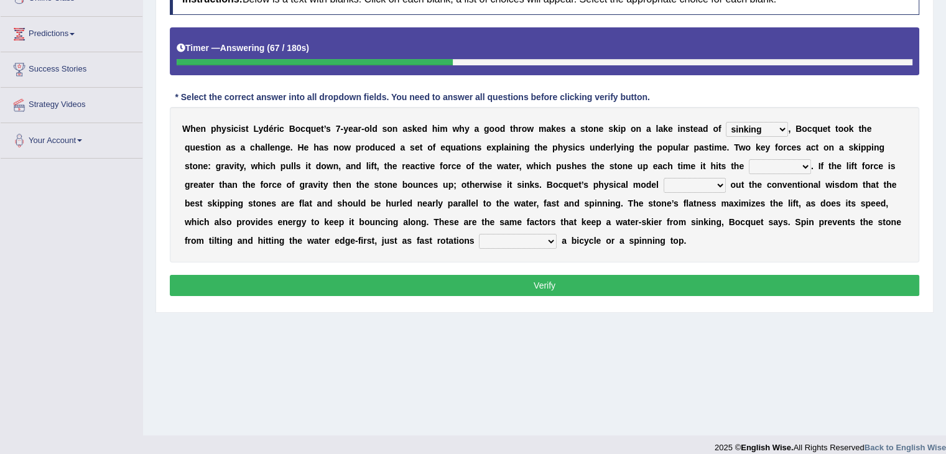
click at [803, 165] on select "surface efface preface boldface" at bounding box center [780, 166] width 62 height 15
select select "surface"
click at [749, 159] on select "surface efface preface boldface" at bounding box center [780, 166] width 62 height 15
click at [707, 184] on select "hears tears bears fears" at bounding box center [695, 185] width 62 height 15
select select "tears"
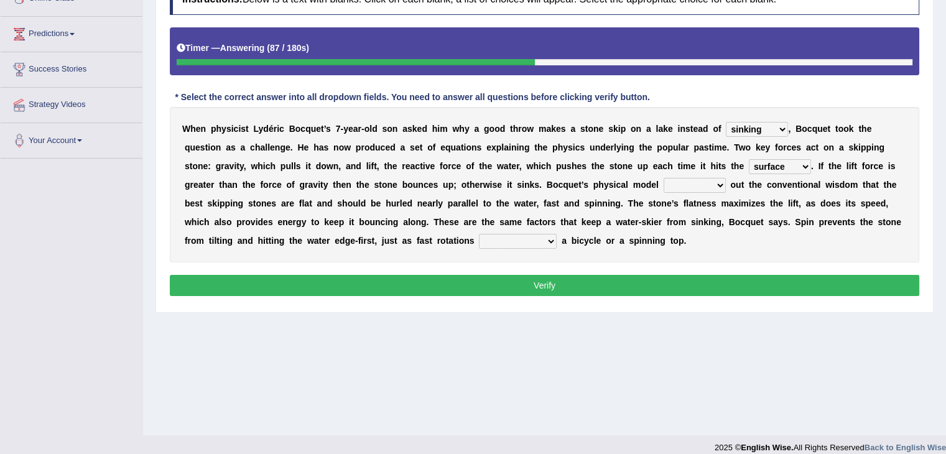
click at [664, 178] on select "hears tears bears fears" at bounding box center [695, 185] width 62 height 15
click at [549, 238] on select "commercialize stabilize nationalize fertilize" at bounding box center [518, 241] width 78 height 15
select select "stabilize"
click at [479, 234] on select "commercialize stabilize nationalize fertilize" at bounding box center [518, 241] width 78 height 15
click at [503, 279] on button "Verify" at bounding box center [545, 285] width 750 height 21
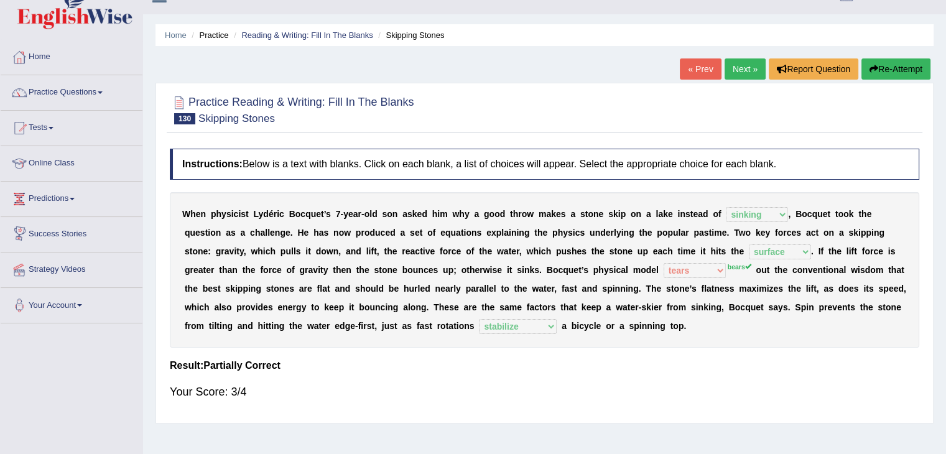
scroll to position [0, 0]
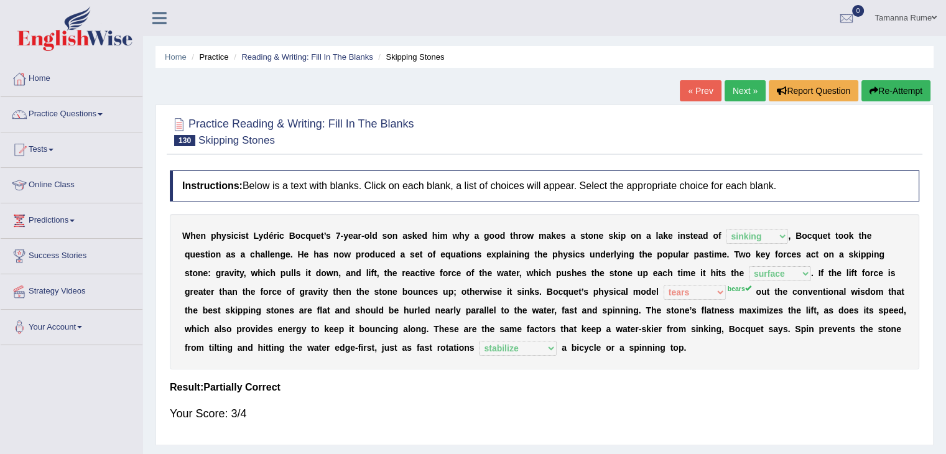
click at [739, 91] on link "Next »" at bounding box center [745, 90] width 41 height 21
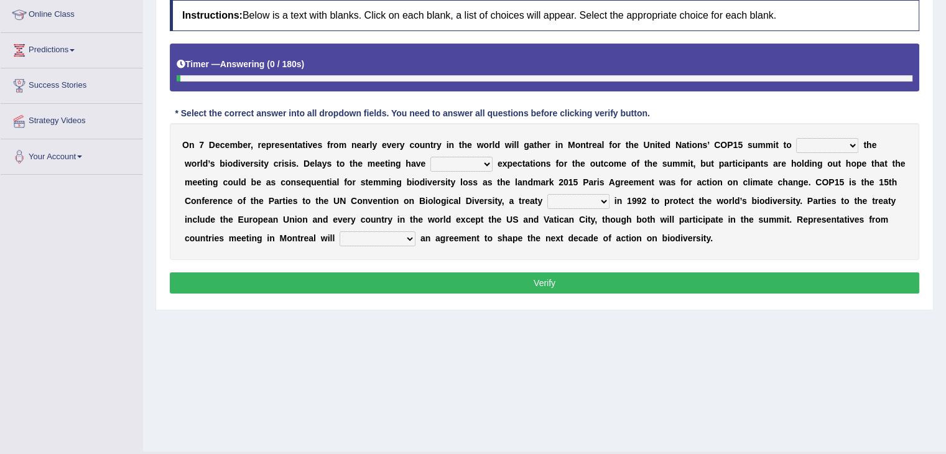
scroll to position [187, 0]
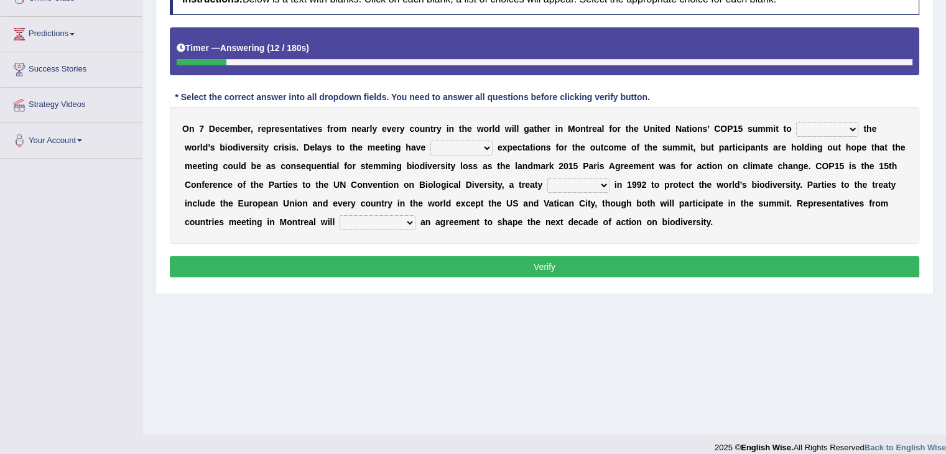
click at [847, 125] on select "work tackle figure redress" at bounding box center [827, 129] width 62 height 15
select select "tackle"
click at [796, 122] on select "work tackle figure redress" at bounding box center [827, 129] width 62 height 15
click at [482, 142] on select "tempered coppered whispered coated" at bounding box center [462, 148] width 62 height 15
select select "tempered"
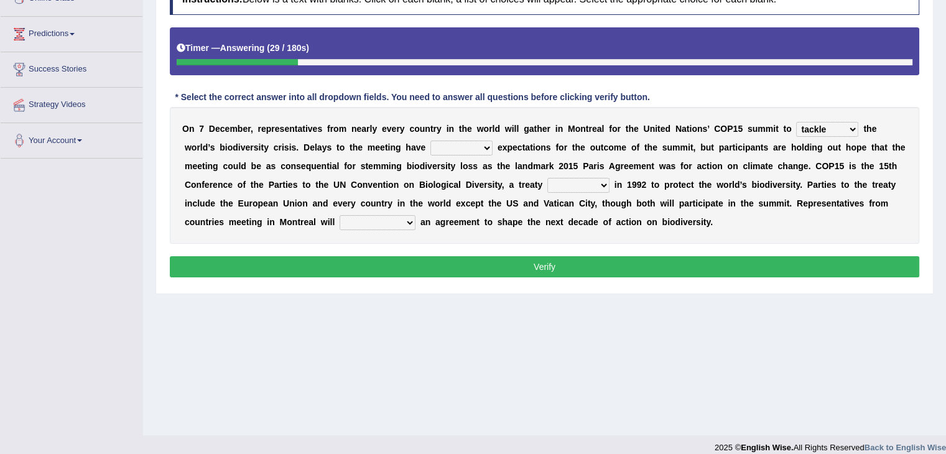
click at [431, 141] on select "tempered coppered whispered coated" at bounding box center [462, 148] width 62 height 15
click at [600, 180] on select "crafted drifted rafted drafted" at bounding box center [579, 185] width 62 height 15
select select "drafted"
click at [548, 178] on select "crafted drifted rafted drafted" at bounding box center [579, 185] width 62 height 15
click at [401, 218] on select "satiate depreciate dispassionate negotiate" at bounding box center [378, 222] width 76 height 15
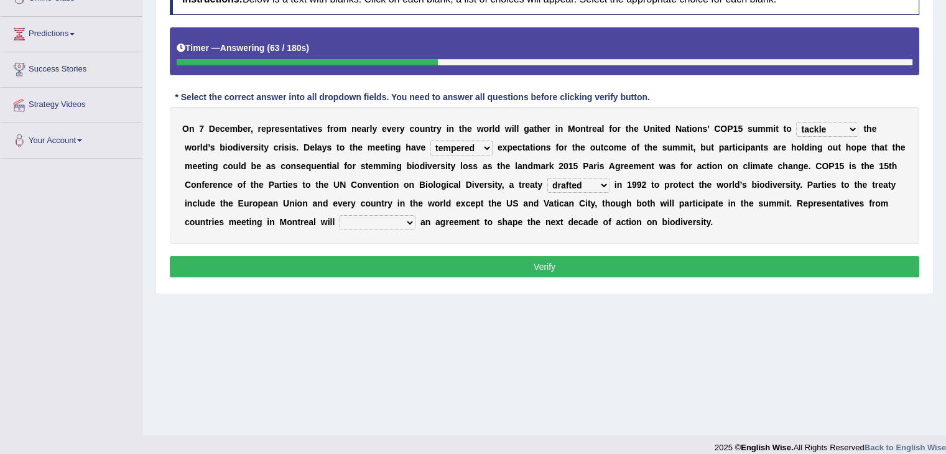
select select "negotiate"
click at [340, 215] on select "satiate depreciate dispassionate negotiate" at bounding box center [378, 222] width 76 height 15
click at [391, 262] on button "Verify" at bounding box center [545, 266] width 750 height 21
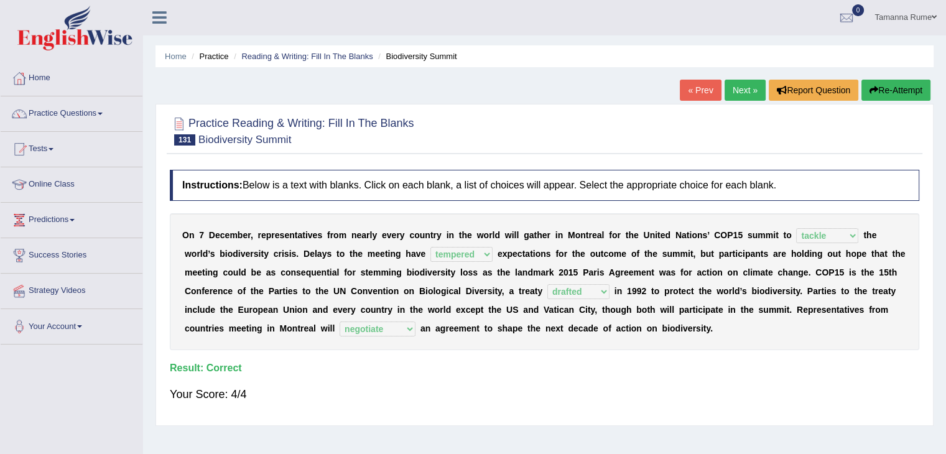
scroll to position [0, 0]
click at [739, 88] on link "Next »" at bounding box center [745, 90] width 41 height 21
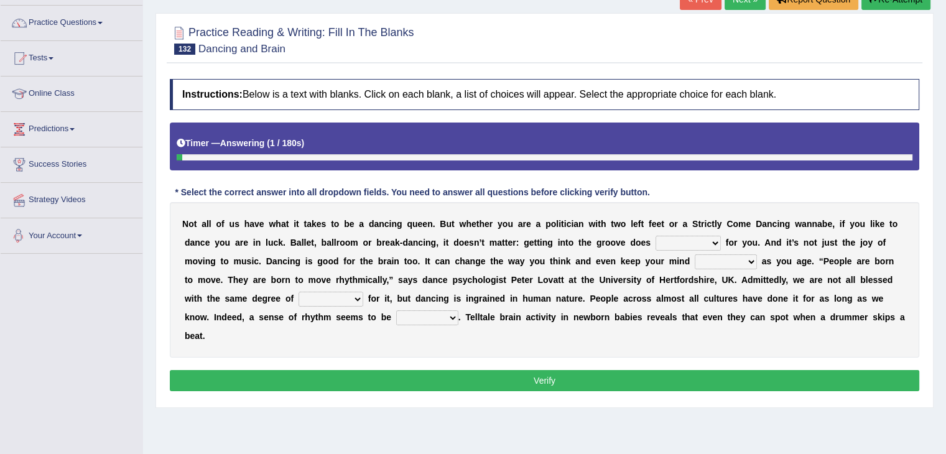
scroll to position [124, 0]
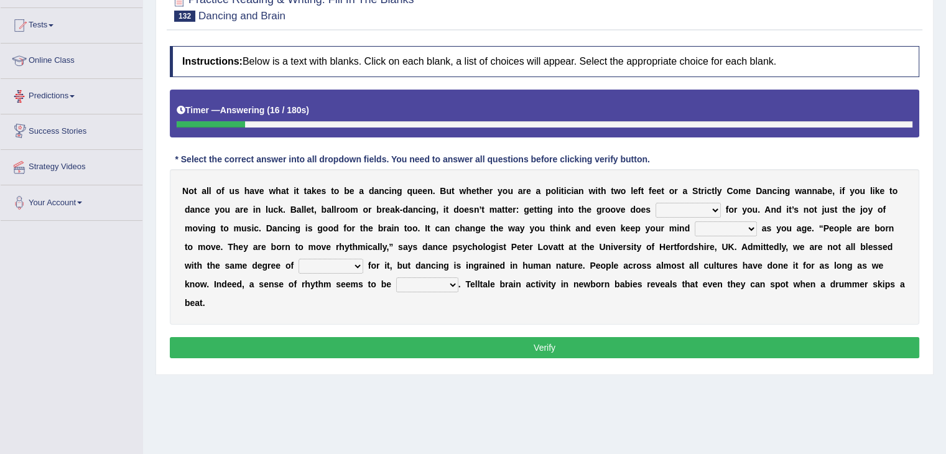
click at [716, 205] on select "wonders businesses researches customers" at bounding box center [688, 210] width 65 height 15
select select "wonders"
click at [656, 203] on select "wonders businesses researches customers" at bounding box center [688, 210] width 65 height 15
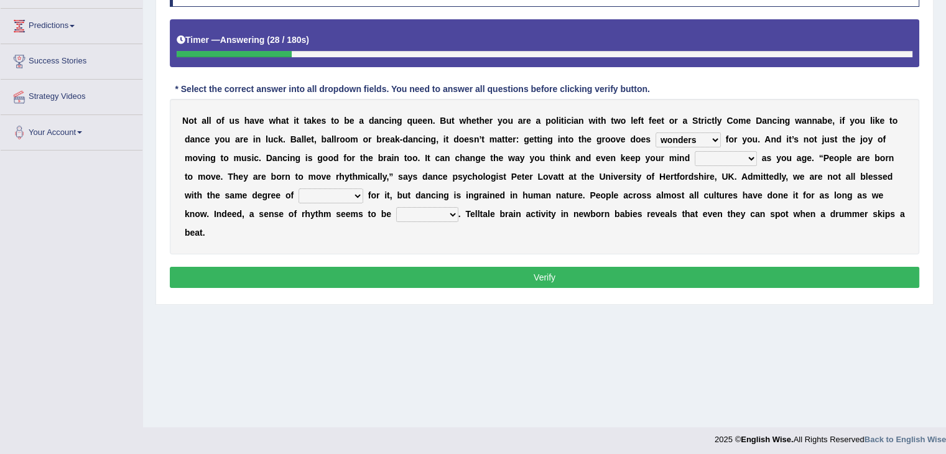
scroll to position [199, 0]
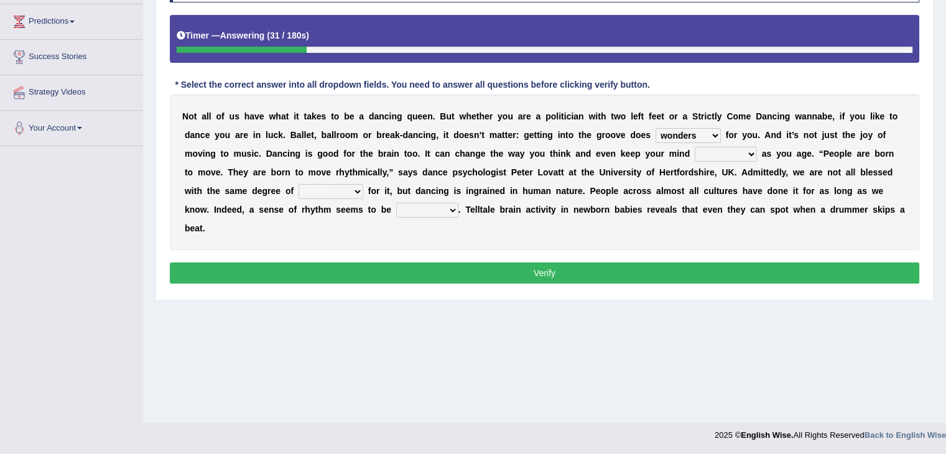
click at [748, 153] on select "closed sharp blank clean" at bounding box center [726, 154] width 62 height 15
select select "sharp"
click at [695, 147] on select "closed sharp blank clean" at bounding box center [726, 154] width 62 height 15
click at [329, 189] on select "success risk uncertainty talent" at bounding box center [331, 191] width 65 height 15
select select "talent"
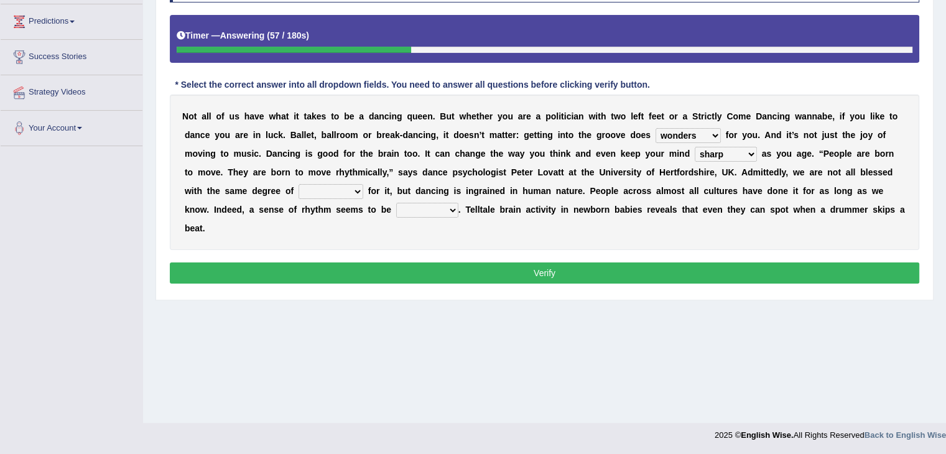
click at [299, 184] on select "success risk uncertainty talent" at bounding box center [331, 191] width 65 height 15
click at [418, 204] on select "initiative indicative inmate innate" at bounding box center [427, 210] width 62 height 15
select select "innate"
click at [396, 203] on select "initiative indicative inmate innate" at bounding box center [427, 210] width 62 height 15
click at [427, 263] on button "Verify" at bounding box center [545, 273] width 750 height 21
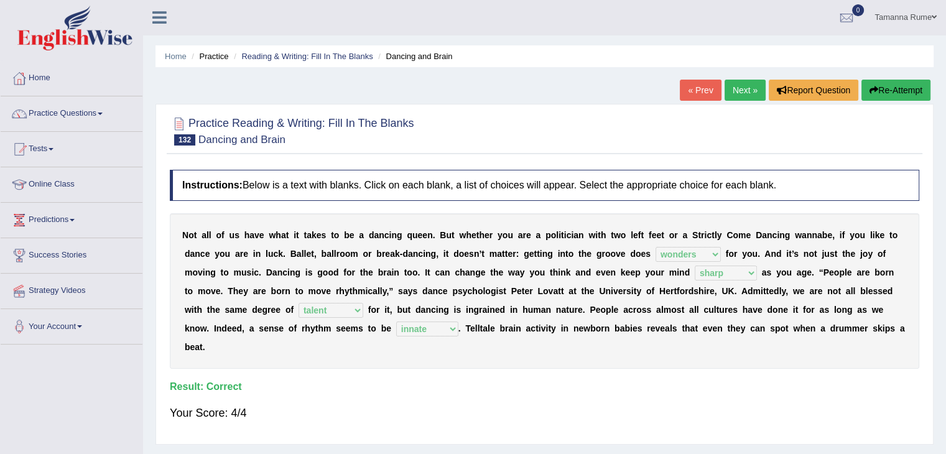
scroll to position [0, 0]
click at [734, 88] on link "Next »" at bounding box center [745, 90] width 41 height 21
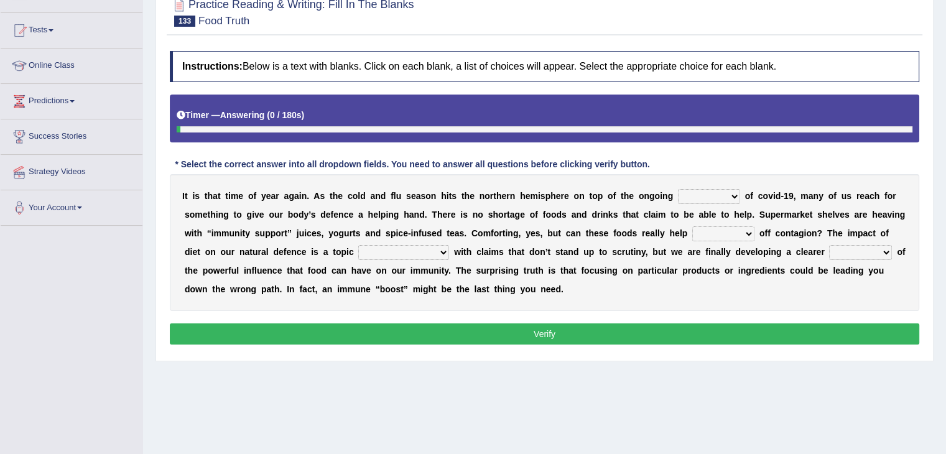
scroll to position [124, 0]
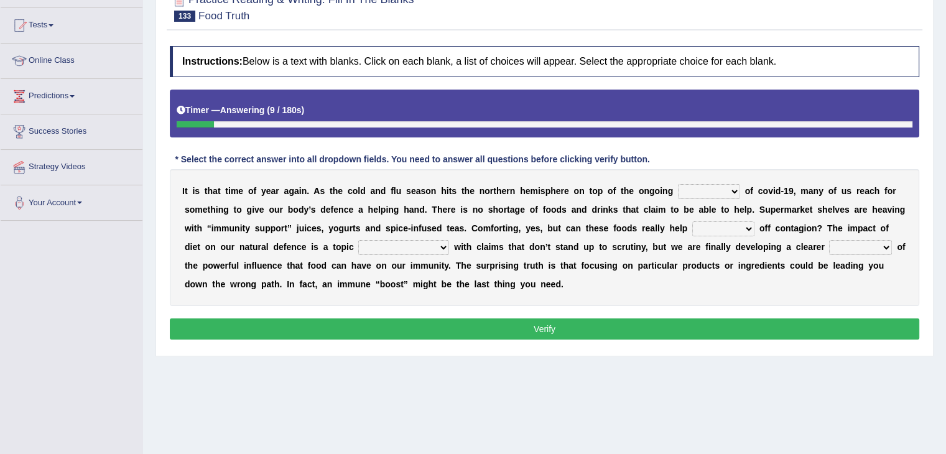
click at [727, 190] on select "ravages savages stages rages" at bounding box center [709, 191] width 62 height 15
click at [678, 184] on select "ravages savages stages rages" at bounding box center [709, 191] width 62 height 15
click at [735, 190] on select "ravages savages stages rages" at bounding box center [709, 191] width 62 height 15
select select "stages"
click at [678, 184] on select "ravages savages stages rages" at bounding box center [709, 191] width 62 height 15
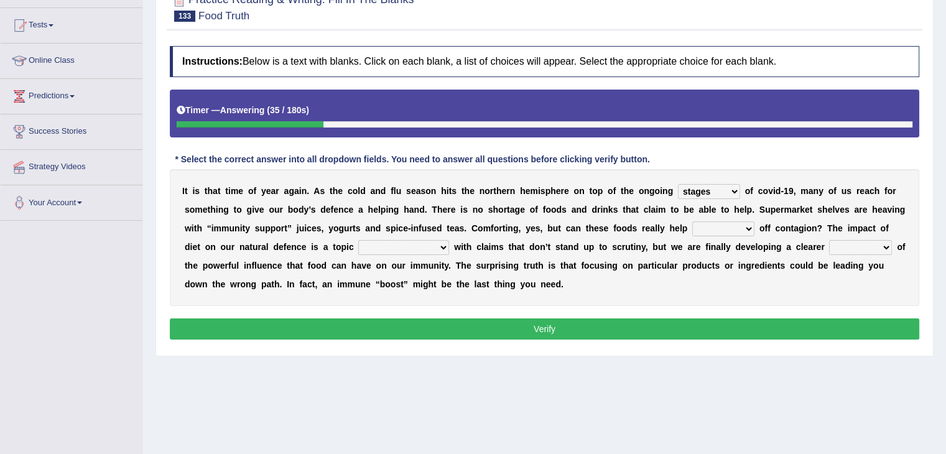
click at [742, 227] on select "crave stave save wave" at bounding box center [724, 229] width 62 height 15
select select "wave"
click at [693, 222] on select "crave stave save wave" at bounding box center [724, 229] width 62 height 15
click at [409, 245] on select "strife afterlife rife highlife" at bounding box center [403, 247] width 91 height 15
select select "strife"
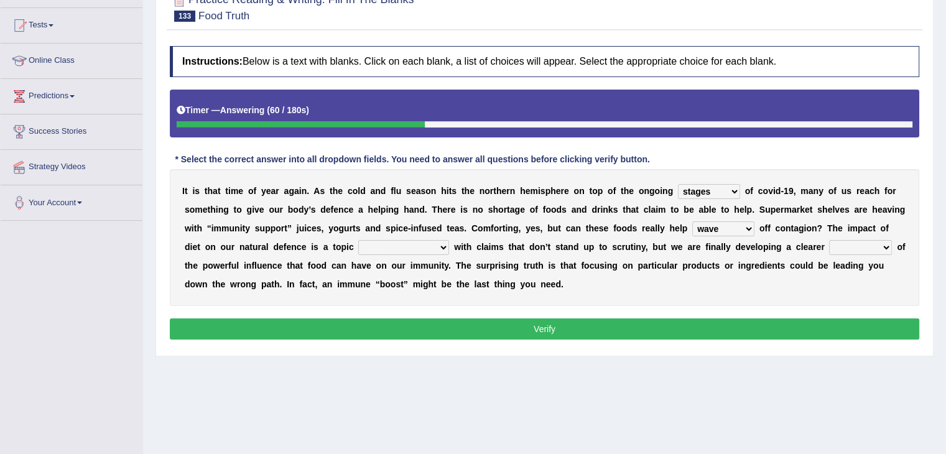
click at [358, 240] on select "strife afterlife rife highlife" at bounding box center [403, 247] width 91 height 15
click at [852, 245] on select "sound picture speech instruction" at bounding box center [860, 247] width 63 height 15
select select "picture"
click at [829, 240] on select "sound picture speech instruction" at bounding box center [860, 247] width 63 height 15
click at [385, 324] on button "Verify" at bounding box center [545, 329] width 750 height 21
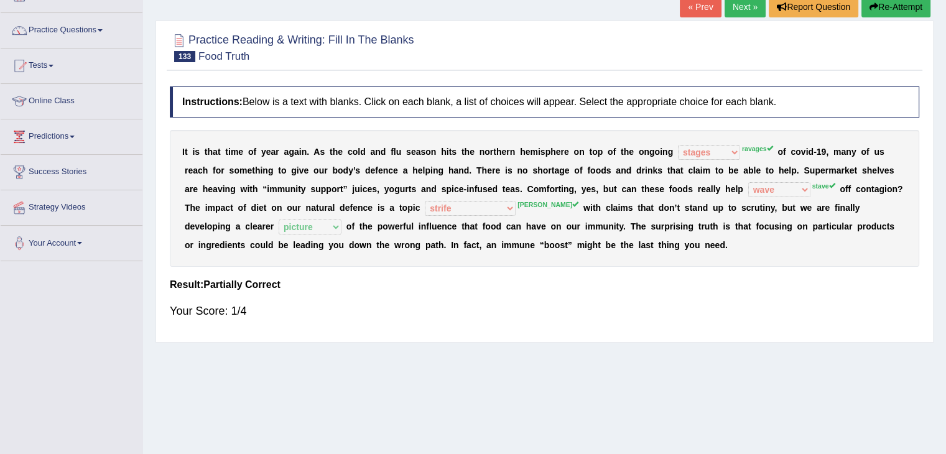
scroll to position [0, 0]
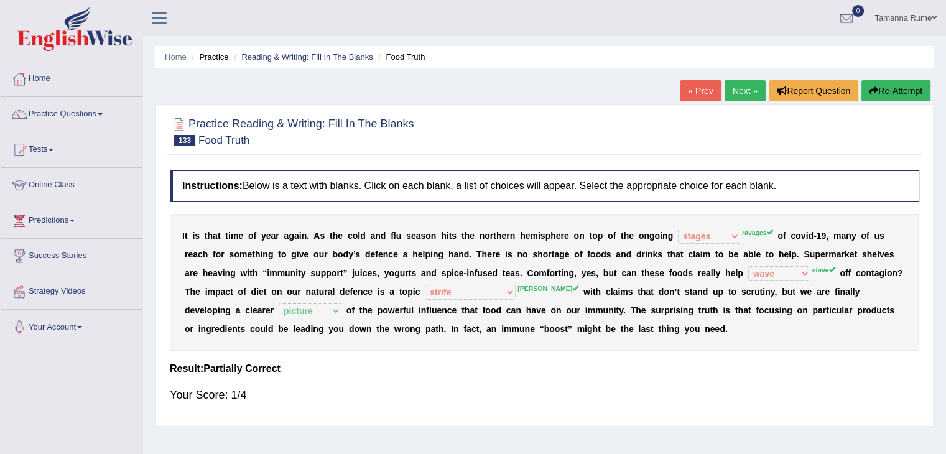
click at [738, 85] on link "Next »" at bounding box center [745, 90] width 41 height 21
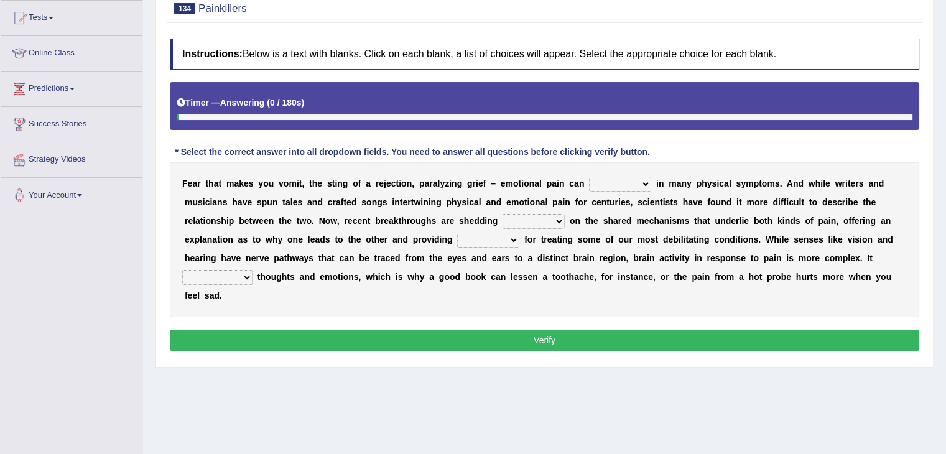
scroll to position [187, 0]
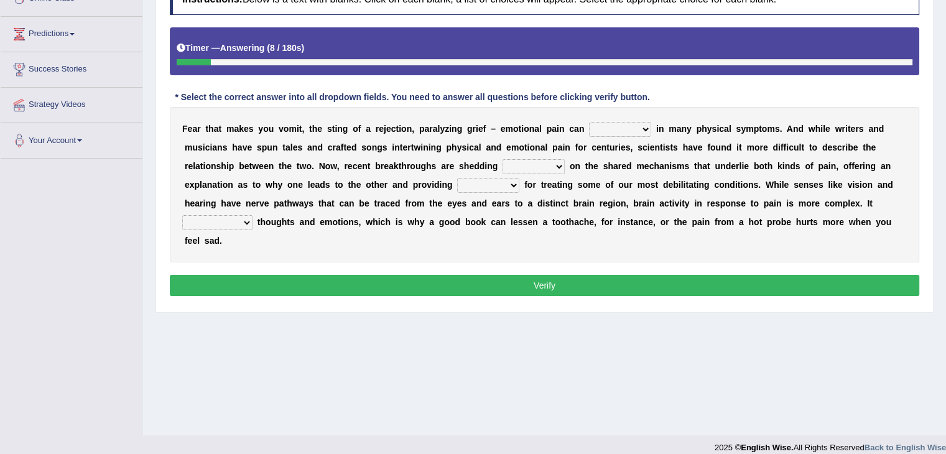
click at [646, 128] on select "manifest infest coerce rifest" at bounding box center [620, 129] width 62 height 15
select select "manifest"
click at [589, 122] on select "manifest infest coerce rifest" at bounding box center [620, 129] width 62 height 15
click at [543, 164] on select "torchlight lamp light beam" at bounding box center [534, 166] width 62 height 15
select select "light"
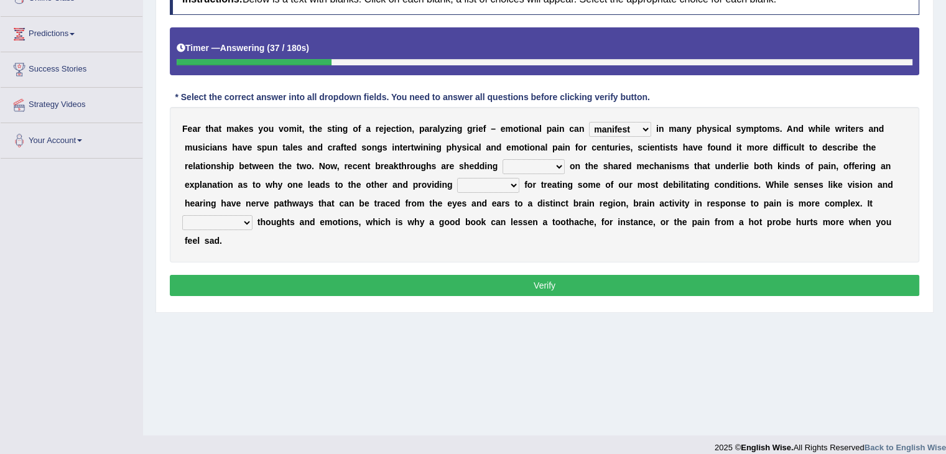
click at [503, 159] on select "torchlight lamp light beam" at bounding box center [534, 166] width 62 height 15
click at [511, 184] on select "venues retinues revenues avenues" at bounding box center [488, 185] width 62 height 15
select select "avenues"
click at [457, 178] on select "venues retinues revenues avenues" at bounding box center [488, 185] width 62 height 15
click at [244, 222] on select "incorporates investigates indicts intertwines" at bounding box center [217, 222] width 70 height 15
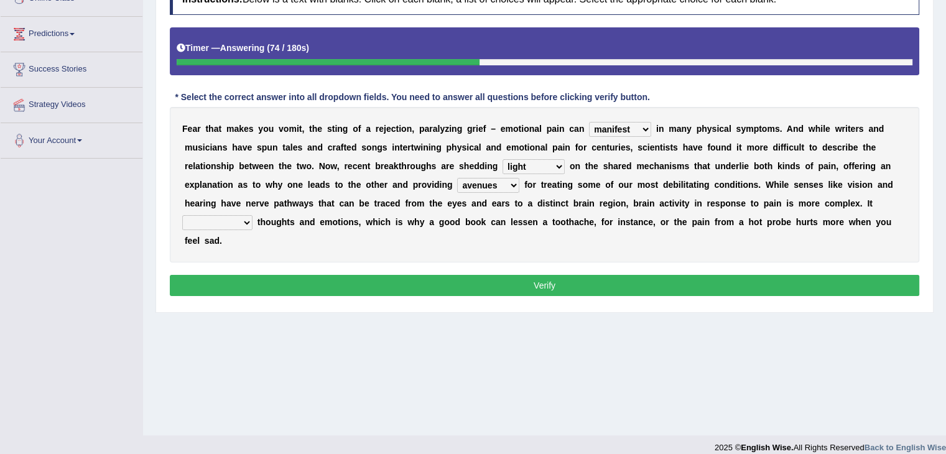
select select "incorporates"
click at [182, 215] on select "incorporates investigates indicts intertwines" at bounding box center [217, 222] width 70 height 15
click at [286, 283] on button "Verify" at bounding box center [545, 285] width 750 height 21
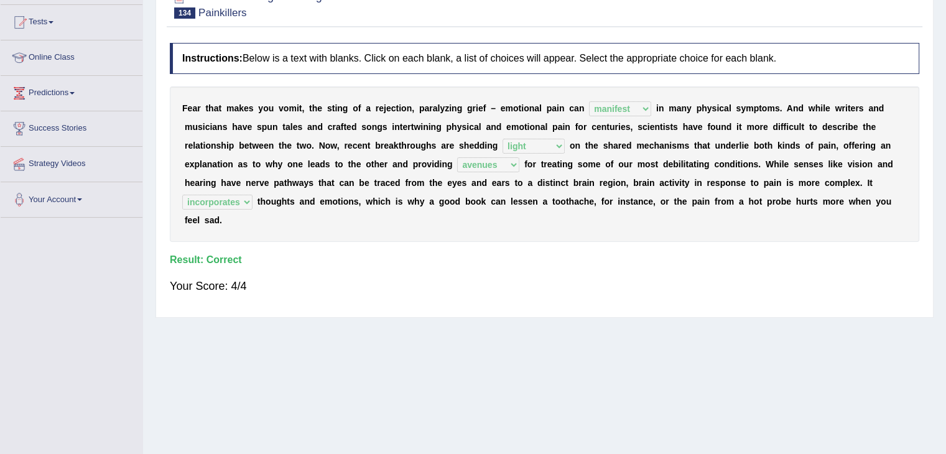
scroll to position [62, 0]
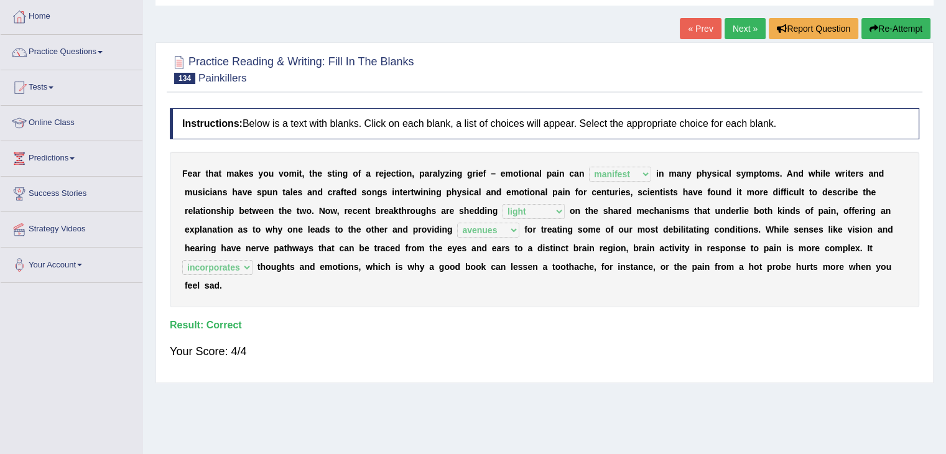
click at [739, 20] on link "Next »" at bounding box center [745, 28] width 41 height 21
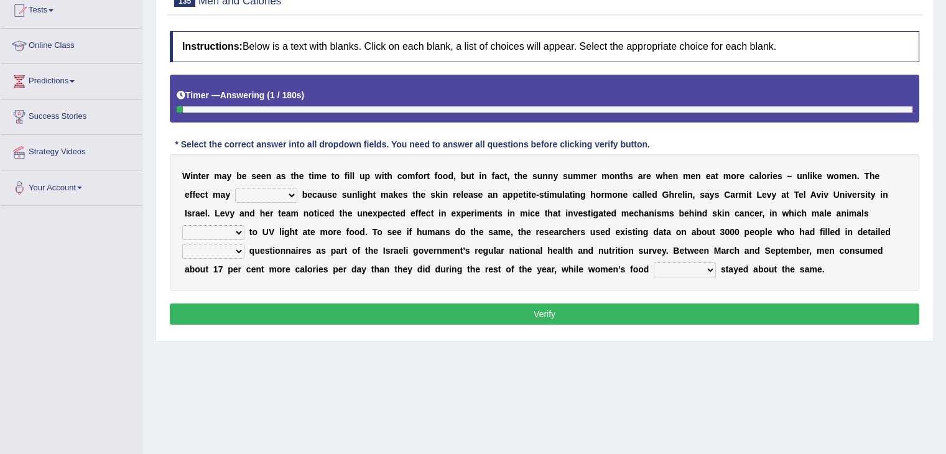
scroll to position [187, 0]
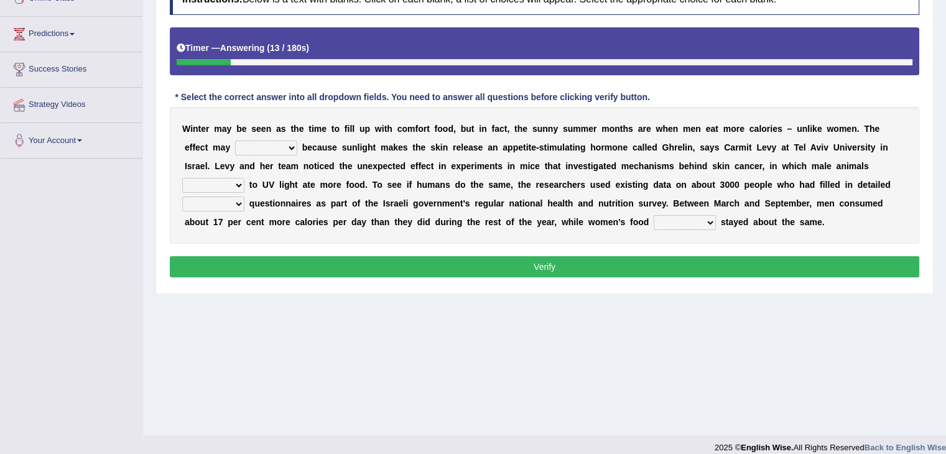
click at [284, 145] on select "resurrect replace occur surprise" at bounding box center [266, 148] width 62 height 15
select select "occur"
click at [235, 141] on select "resurrect replace occur surprise" at bounding box center [266, 148] width 62 height 15
click at [237, 185] on select "exposing disposed exposed expose" at bounding box center [213, 185] width 62 height 15
select select "exposed"
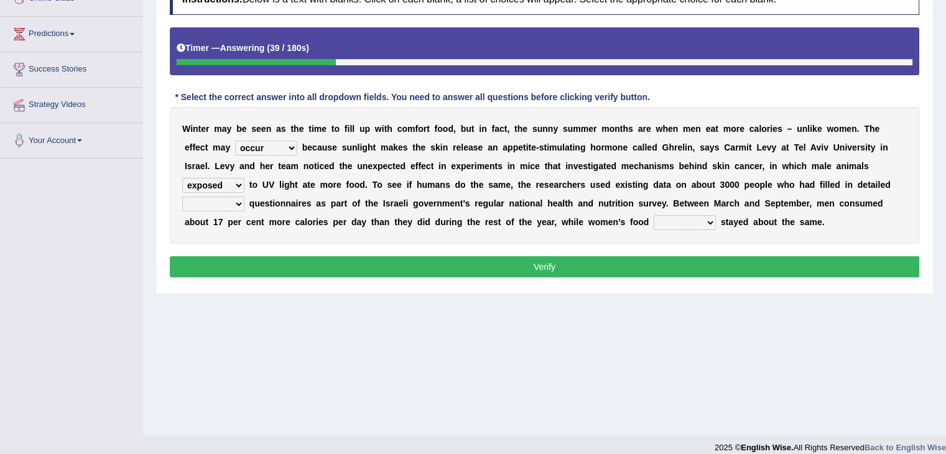
click at [182, 178] on select "exposing disposed exposed expose" at bounding box center [213, 185] width 62 height 15
click at [228, 203] on select "technical minor dietary scientific" at bounding box center [213, 204] width 62 height 15
select select "scientific"
click at [182, 197] on select "technical minor dietary scientific" at bounding box center [213, 204] width 62 height 15
click at [704, 219] on select "outtake uptake undertake intake" at bounding box center [685, 222] width 62 height 15
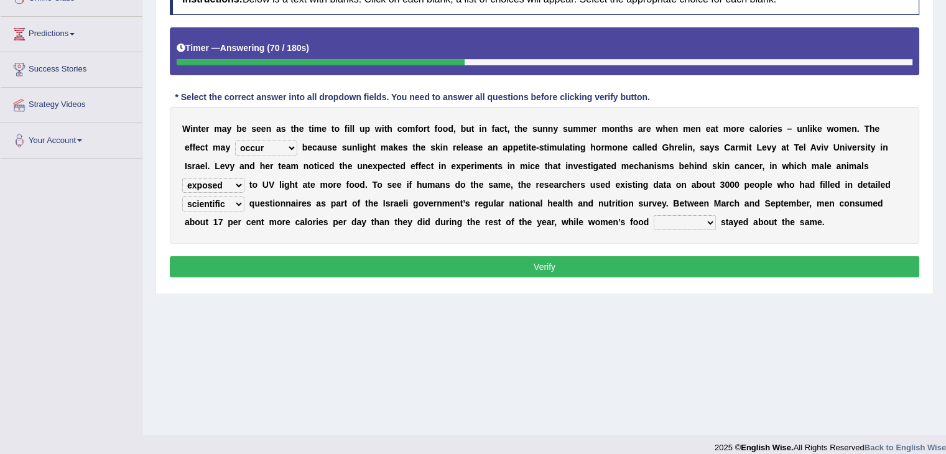
select select "intake"
click at [654, 215] on select "outtake uptake undertake intake" at bounding box center [685, 222] width 62 height 15
click at [473, 260] on button "Verify" at bounding box center [545, 266] width 750 height 21
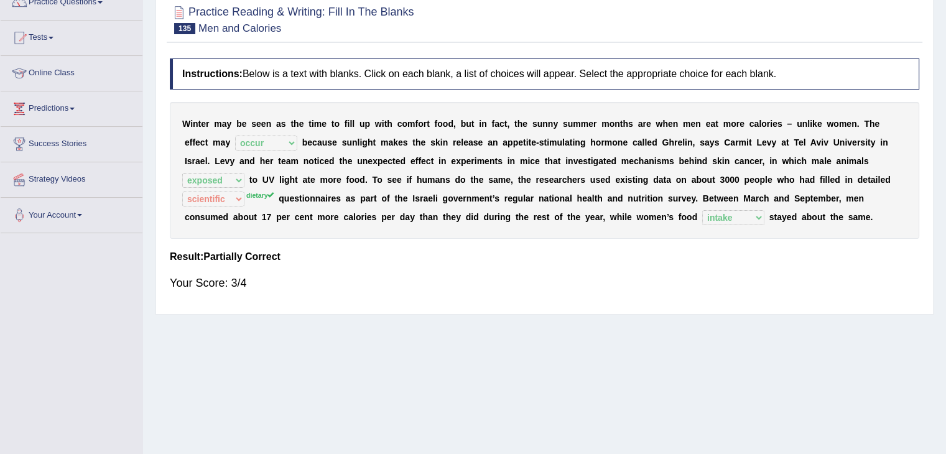
scroll to position [0, 0]
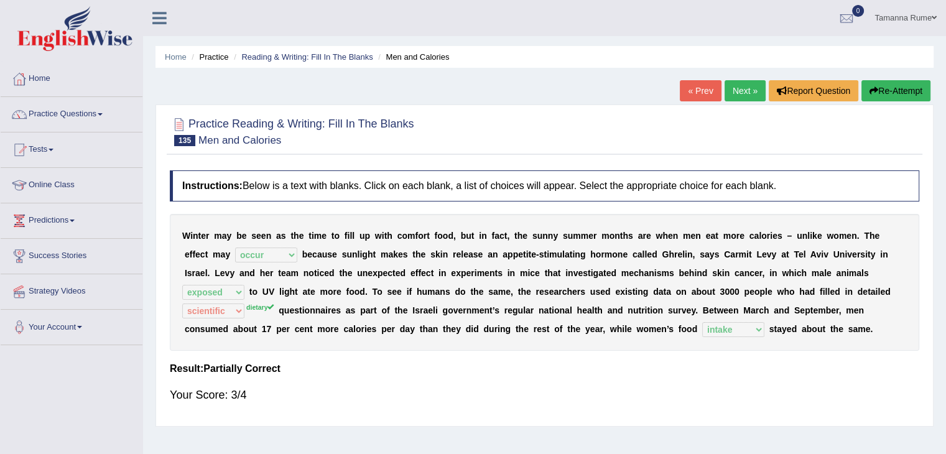
click at [742, 86] on link "Next »" at bounding box center [745, 90] width 41 height 21
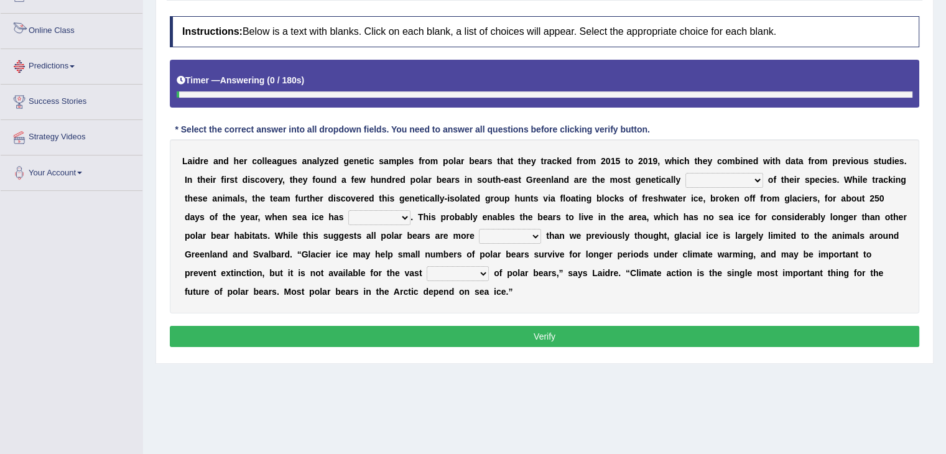
scroll to position [187, 0]
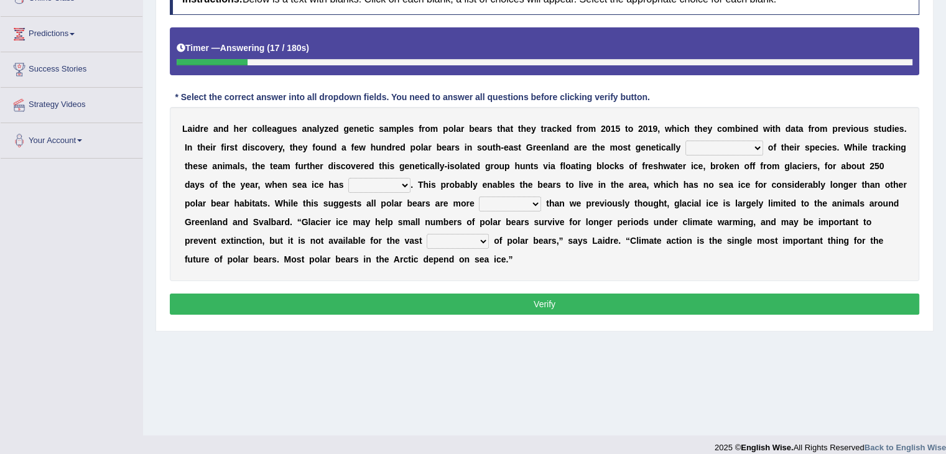
click at [750, 145] on select "articulated correlated isolated overpopulated" at bounding box center [725, 148] width 78 height 15
select select "isolated"
click at [686, 141] on select "articulated correlated isolated overpopulated" at bounding box center [725, 148] width 78 height 15
click at [398, 185] on select "pelted belted melted felted" at bounding box center [379, 185] width 62 height 15
select select "melted"
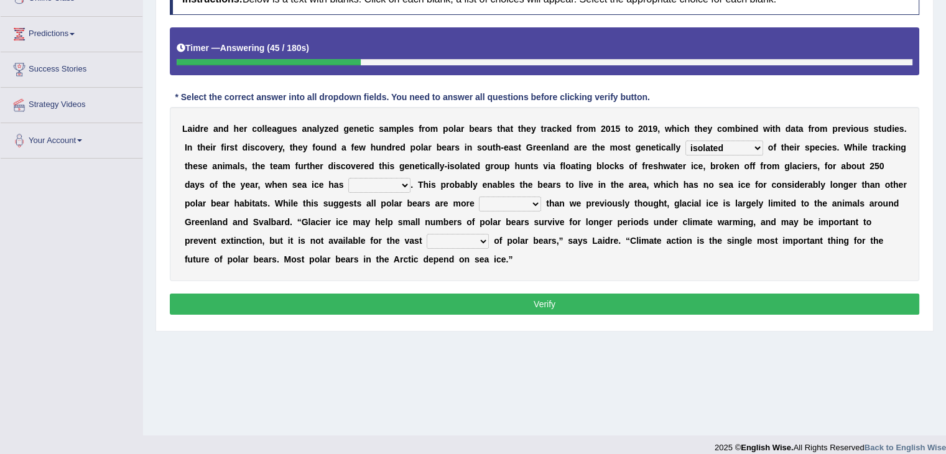
click at [348, 178] on select "pelted belted melted felted" at bounding box center [379, 185] width 62 height 15
click at [533, 205] on select "emollient resilient salient redundant" at bounding box center [510, 204] width 62 height 15
select select "redundant"
click at [479, 197] on select "emollient resilient salient redundant" at bounding box center [510, 204] width 62 height 15
click at [483, 237] on select "minority familiarity singularity majority" at bounding box center [458, 241] width 62 height 15
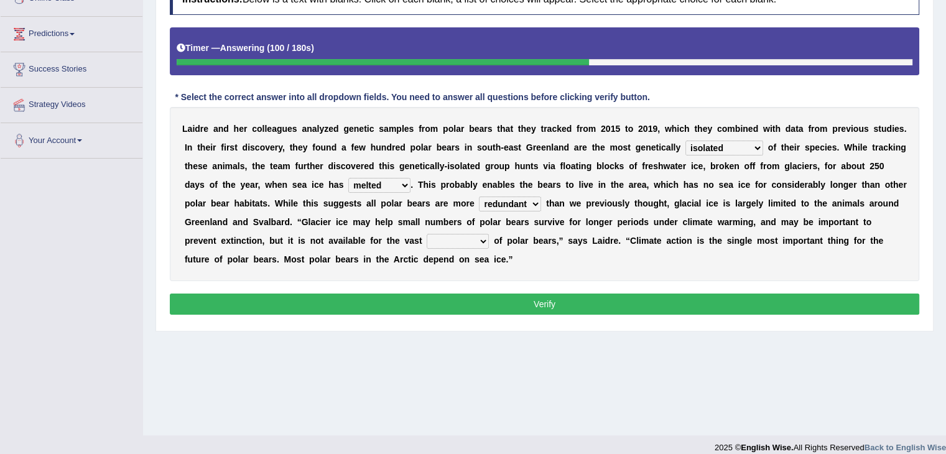
select select "majority"
click at [427, 234] on select "minority familiarity singularity majority" at bounding box center [458, 241] width 62 height 15
click at [432, 301] on button "Verify" at bounding box center [545, 304] width 750 height 21
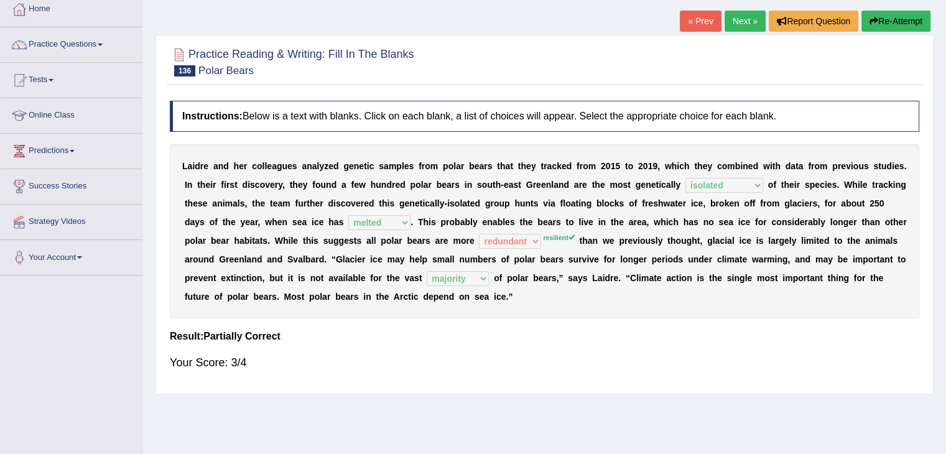
scroll to position [62, 0]
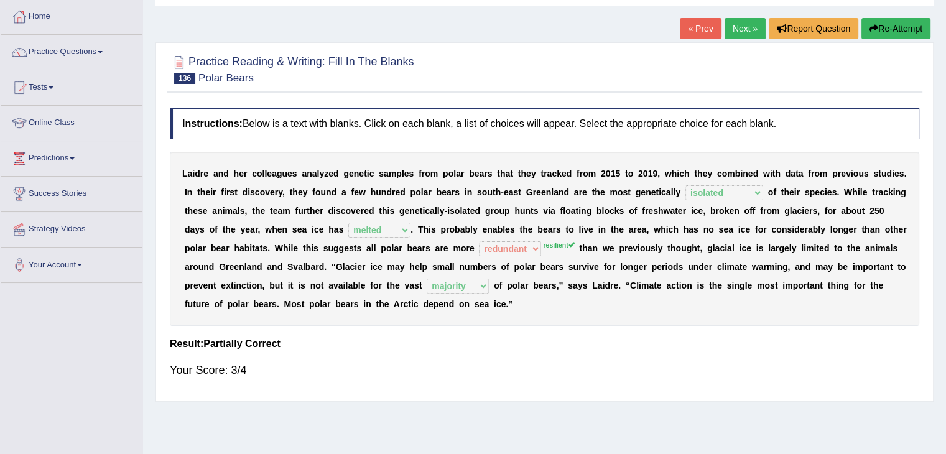
click at [744, 29] on link "Next »" at bounding box center [745, 28] width 41 height 21
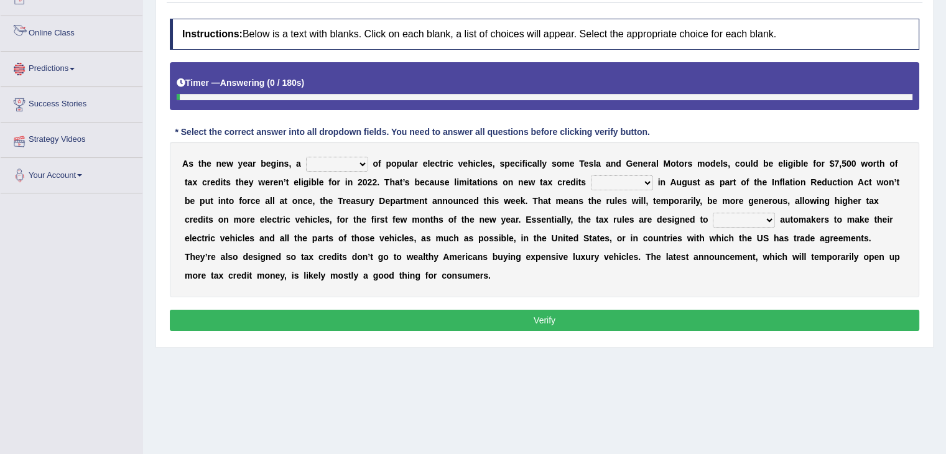
scroll to position [187, 0]
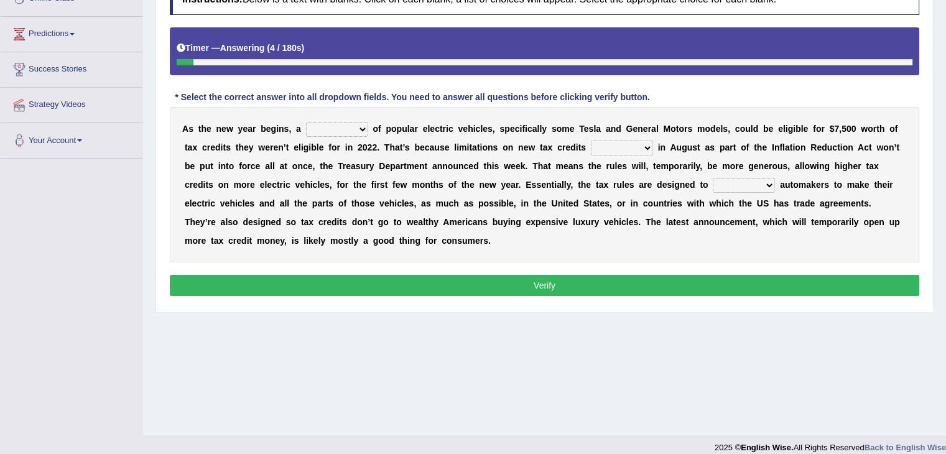
click at [357, 127] on select "population category figure number" at bounding box center [337, 129] width 62 height 15
select select "number"
click at [306, 122] on select "population category figure number" at bounding box center [337, 129] width 62 height 15
click at [353, 128] on select "population category figure number" at bounding box center [337, 129] width 62 height 15
click at [306, 122] on select "population category figure number" at bounding box center [337, 129] width 62 height 15
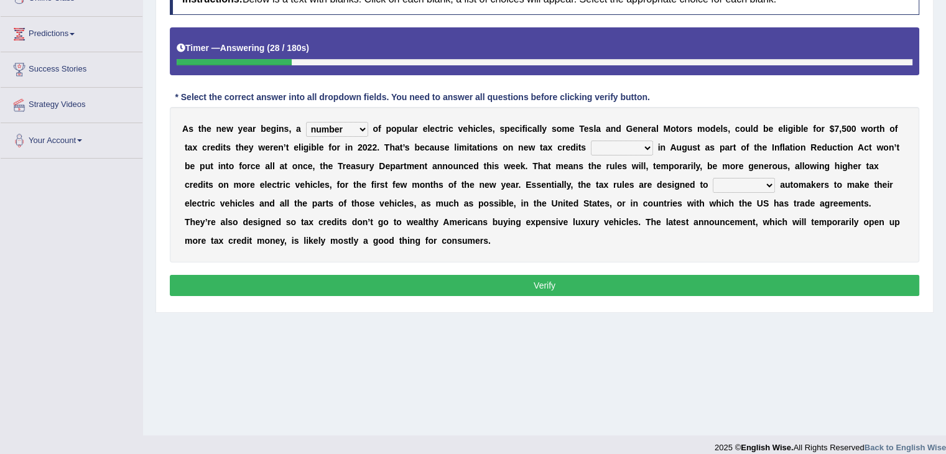
click at [646, 144] on select "abstracted attracted redacted enacted" at bounding box center [622, 148] width 62 height 15
click at [591, 141] on select "abstracted attracted redacted enacted" at bounding box center [622, 148] width 62 height 15
click at [645, 146] on select "abstracted attracted redacted enacted" at bounding box center [622, 148] width 62 height 15
select select "enacted"
click at [591, 141] on select "abstracted attracted redacted enacted" at bounding box center [622, 148] width 62 height 15
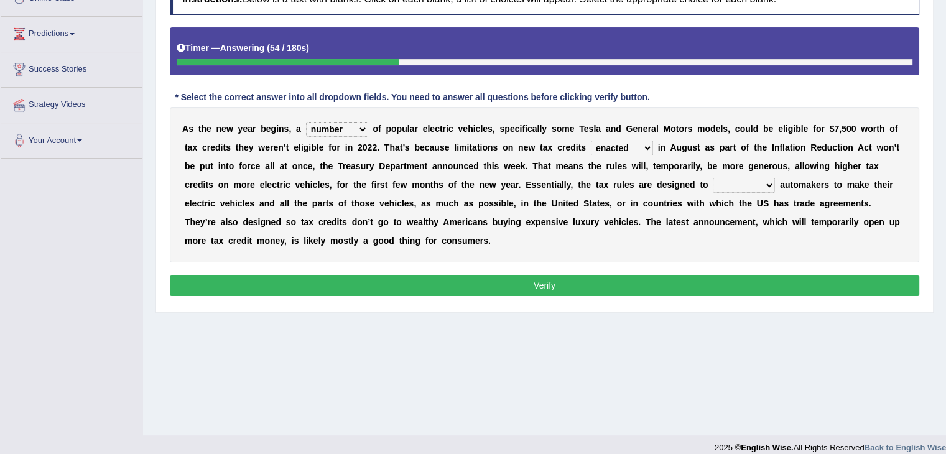
click at [764, 182] on select "incentivize restrain intimidate civilize" at bounding box center [744, 185] width 62 height 15
select select "incentivize"
click at [713, 178] on select "incentivize restrain intimidate civilize" at bounding box center [744, 185] width 62 height 15
click at [570, 287] on button "Verify" at bounding box center [545, 285] width 750 height 21
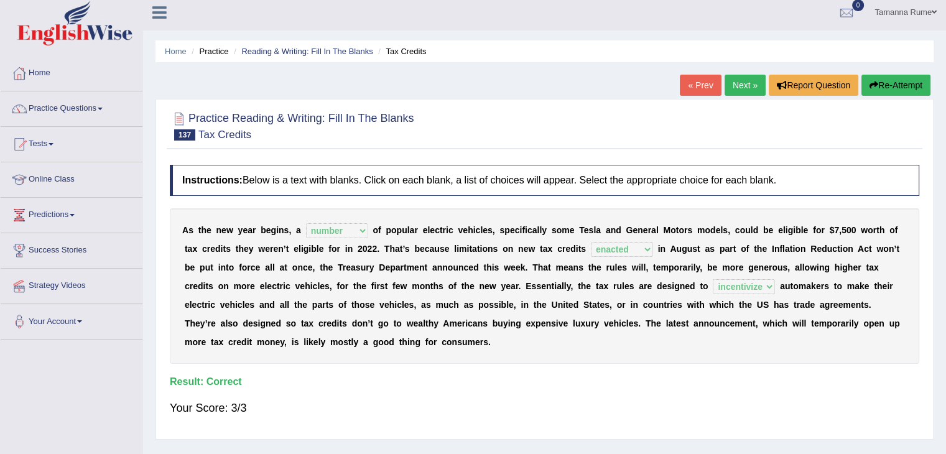
scroll to position [0, 0]
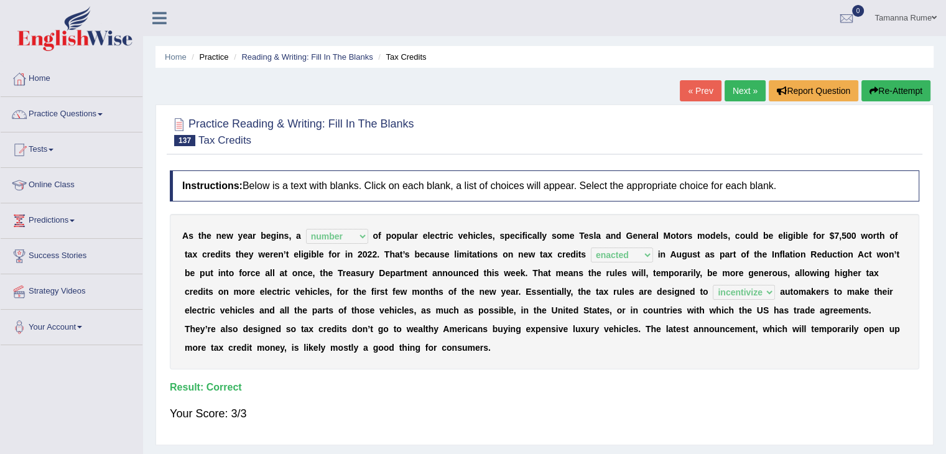
click at [732, 92] on link "Next »" at bounding box center [745, 90] width 41 height 21
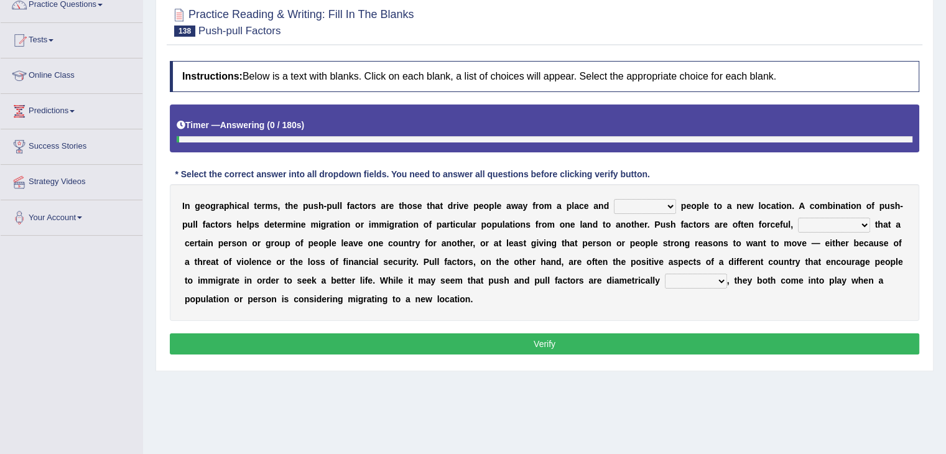
scroll to position [124, 0]
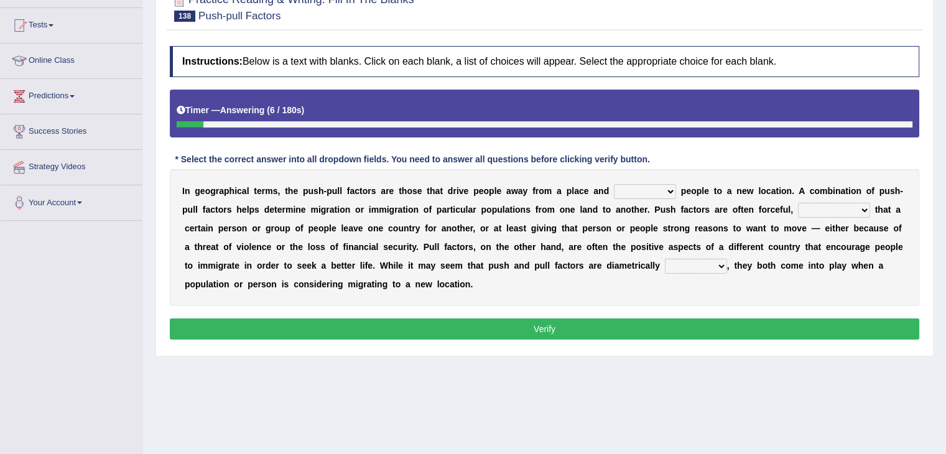
click at [667, 190] on select "withdraw tantalize appeal draw" at bounding box center [645, 191] width 62 height 15
select select "draw"
click at [614, 184] on select "withdraw tantalize appeal draw" at bounding box center [645, 191] width 62 height 15
click at [854, 207] on select "demanding resigning contending commending" at bounding box center [834, 210] width 72 height 15
select select "demanding"
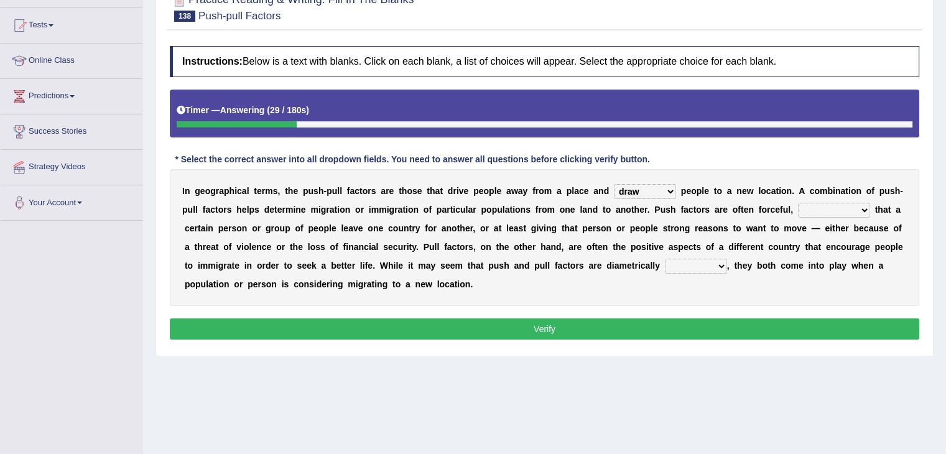
click at [798, 203] on select "demanding resigning contending commending" at bounding box center [834, 210] width 72 height 15
click at [714, 261] on select "attracted reviewed opposed struggled" at bounding box center [696, 266] width 62 height 15
select select "opposed"
click at [665, 259] on select "attracted reviewed opposed struggled" at bounding box center [696, 266] width 62 height 15
click at [416, 325] on button "Verify" at bounding box center [545, 329] width 750 height 21
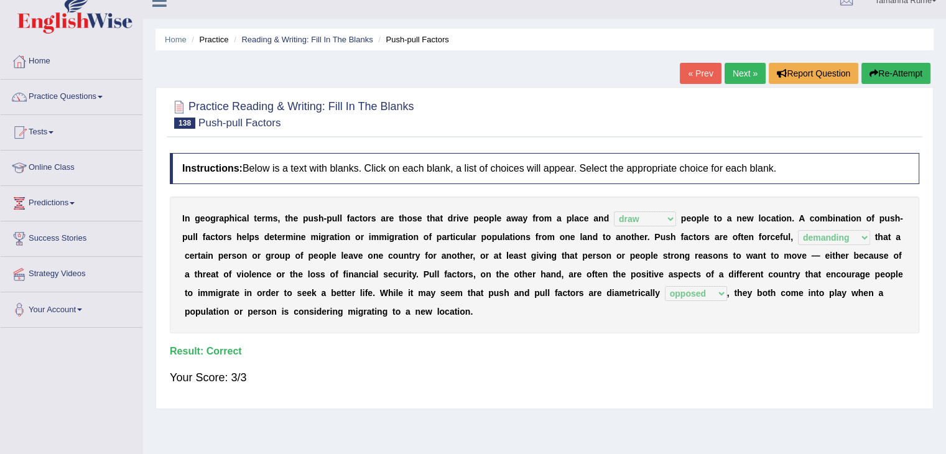
scroll to position [0, 0]
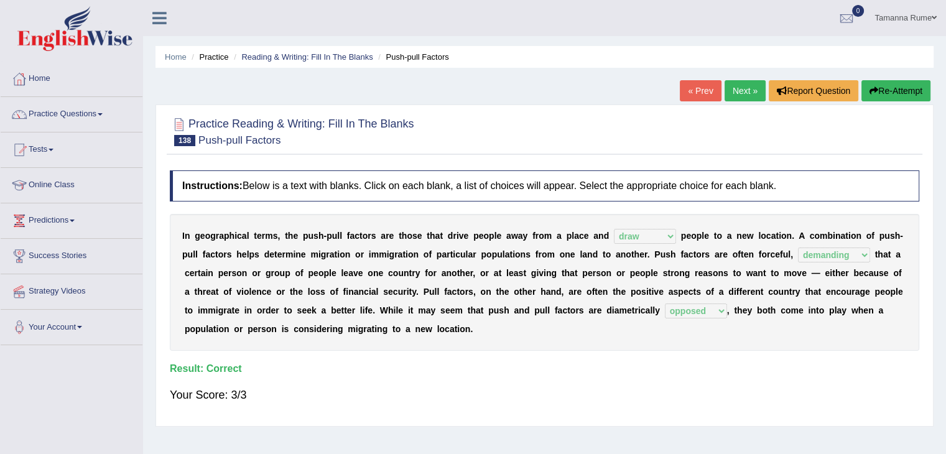
click at [745, 96] on link "Next »" at bounding box center [745, 90] width 41 height 21
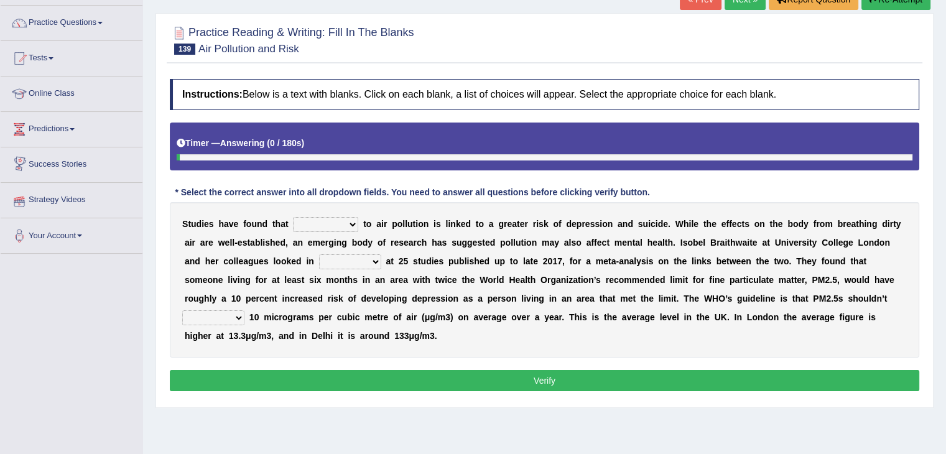
scroll to position [124, 0]
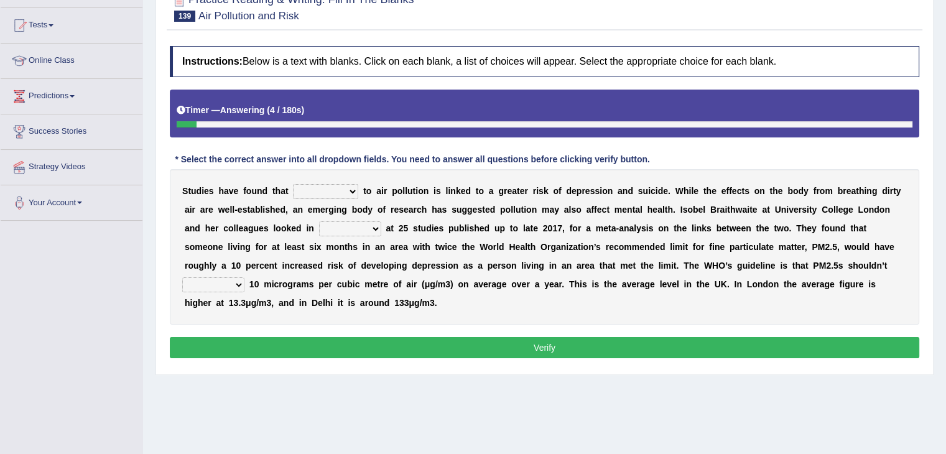
click at [348, 189] on select "exposure enclosure foreclosure composure" at bounding box center [325, 191] width 65 height 15
select select "exposure"
click at [293, 184] on select "exposure enclosure foreclosure composure" at bounding box center [325, 191] width 65 height 15
click at [375, 225] on select "favor charge support detail" at bounding box center [350, 229] width 62 height 15
select select "detail"
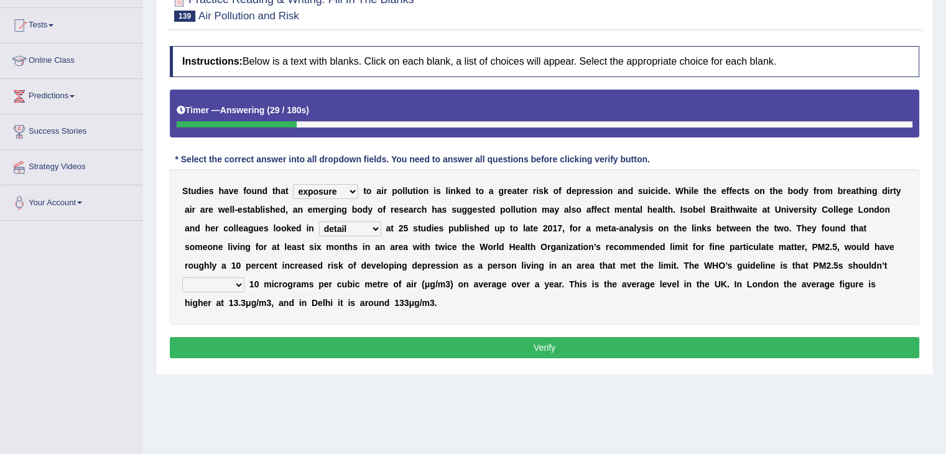
click at [319, 222] on select "favor charge support detail" at bounding box center [350, 229] width 62 height 15
click at [233, 283] on select "exceed proceed succeed impede" at bounding box center [213, 285] width 62 height 15
select select "exceed"
click at [182, 278] on select "exceed proceed succeed impede" at bounding box center [213, 285] width 62 height 15
click at [253, 344] on button "Verify" at bounding box center [545, 347] width 750 height 21
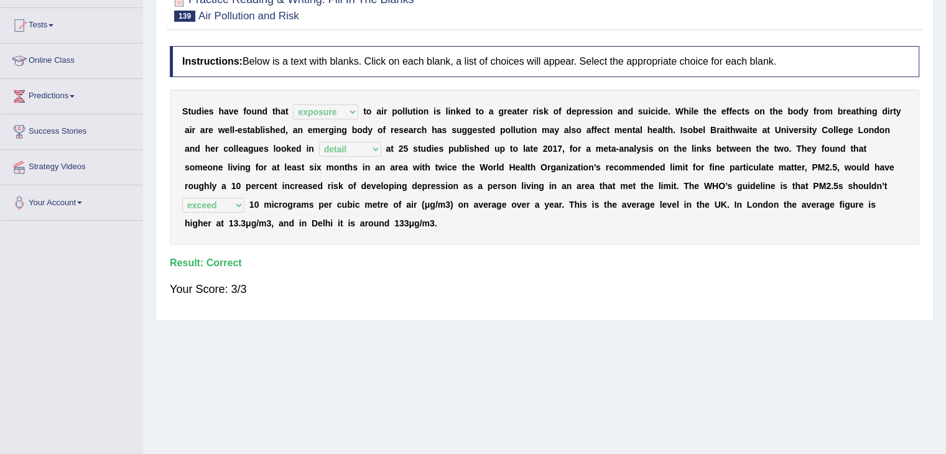
scroll to position [0, 0]
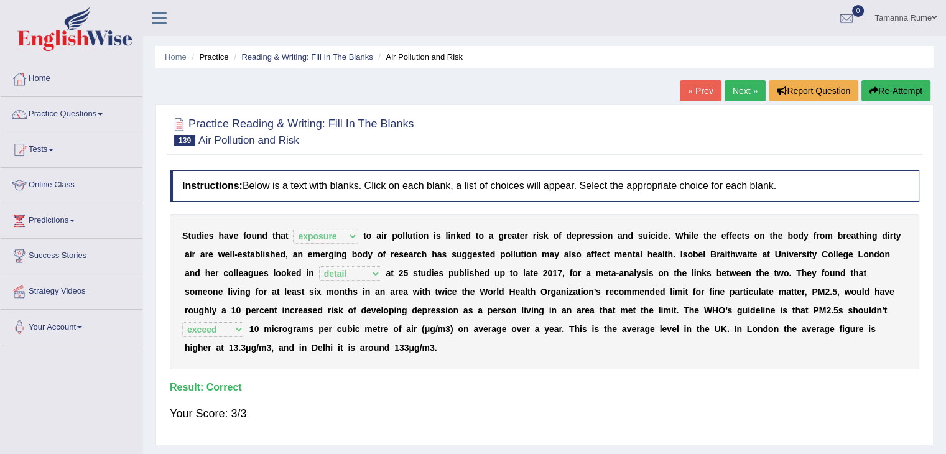
click at [728, 90] on link "Next »" at bounding box center [745, 90] width 41 height 21
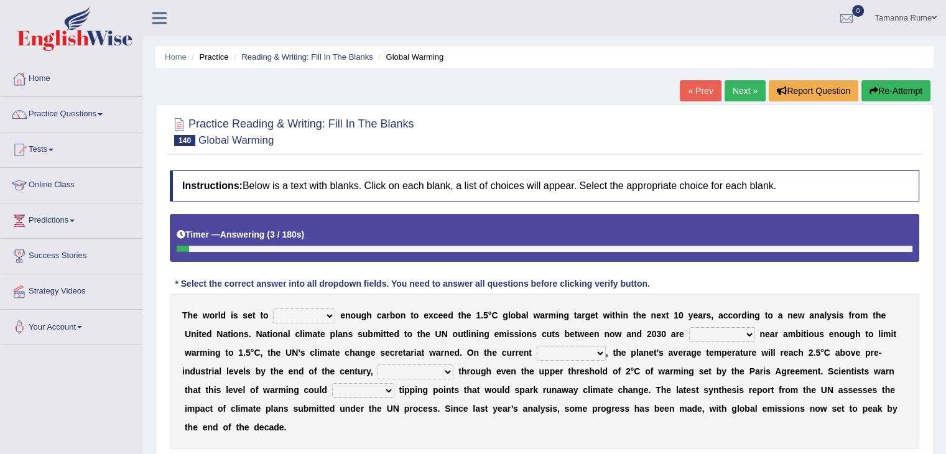
scroll to position [62, 0]
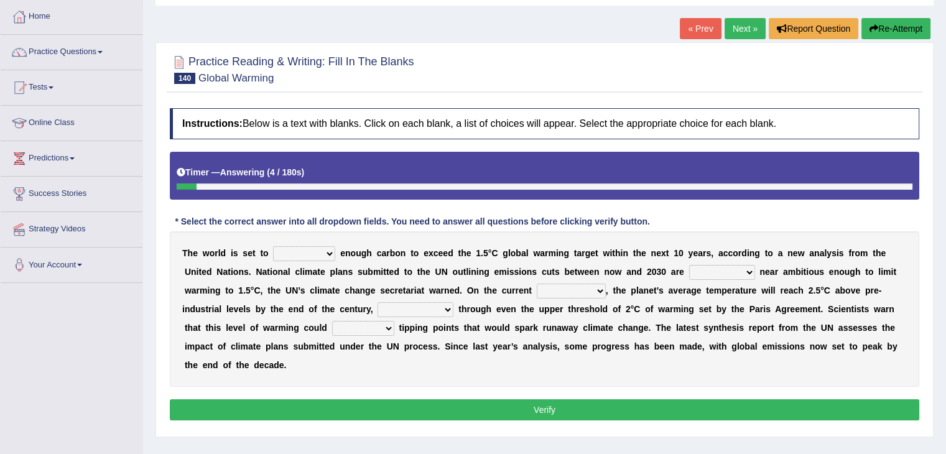
click at [329, 252] on select "summit emit admit commit" at bounding box center [304, 253] width 62 height 15
select select "emit"
click at [273, 246] on select "summit emit admit commit" at bounding box center [304, 253] width 62 height 15
click at [744, 271] on select "elsewhere anywhere everywhere nowhere" at bounding box center [722, 272] width 66 height 15
select select "nowhere"
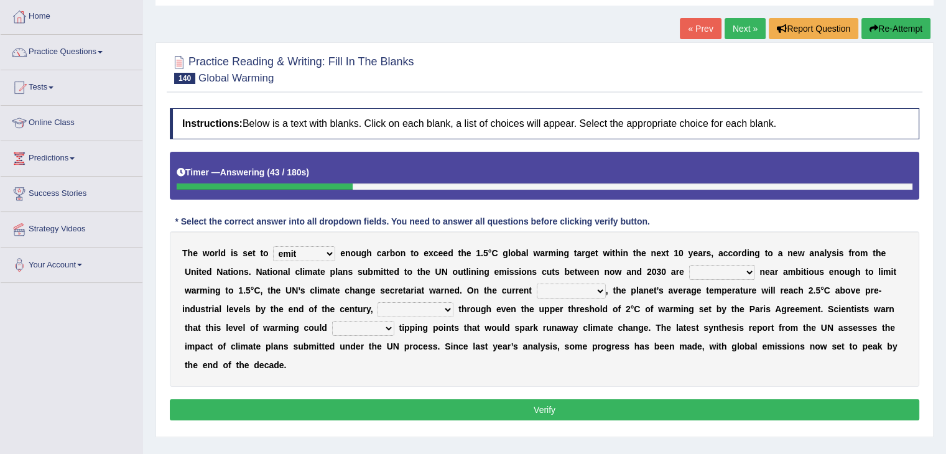
click at [689, 265] on select "elsewhere anywhere everywhere nowhere" at bounding box center [722, 272] width 66 height 15
click at [599, 291] on select "introductory intimidatory trajectory articulatory" at bounding box center [571, 291] width 69 height 15
select select "trajectory"
click at [537, 284] on select "introductory intimidatory trajectory articulatory" at bounding box center [571, 291] width 69 height 15
click at [440, 307] on select "broadcasting blasting nominating differentiating" at bounding box center [416, 309] width 76 height 15
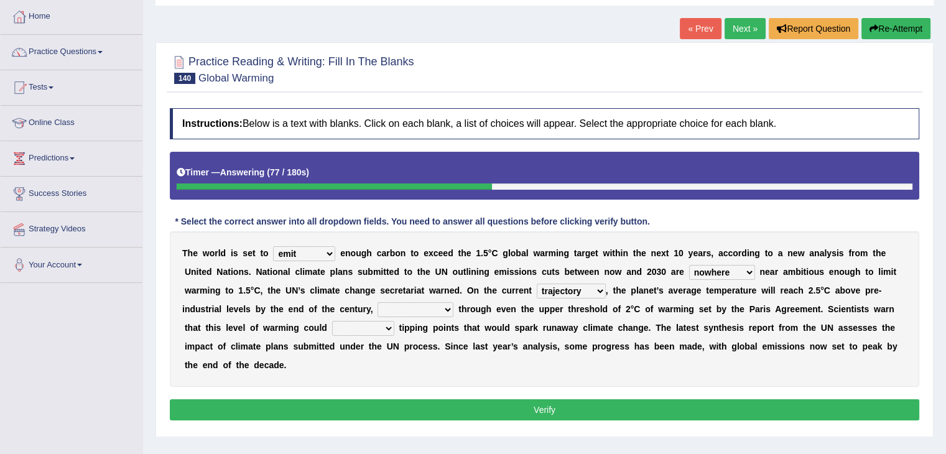
select select "blasting"
click at [378, 302] on select "broadcasting blasting nominating differentiating" at bounding box center [416, 309] width 76 height 15
click at [377, 325] on select "elate trigger oversize downsize" at bounding box center [363, 328] width 62 height 15
select select "trigger"
click at [332, 321] on select "elate trigger oversize downsize" at bounding box center [363, 328] width 62 height 15
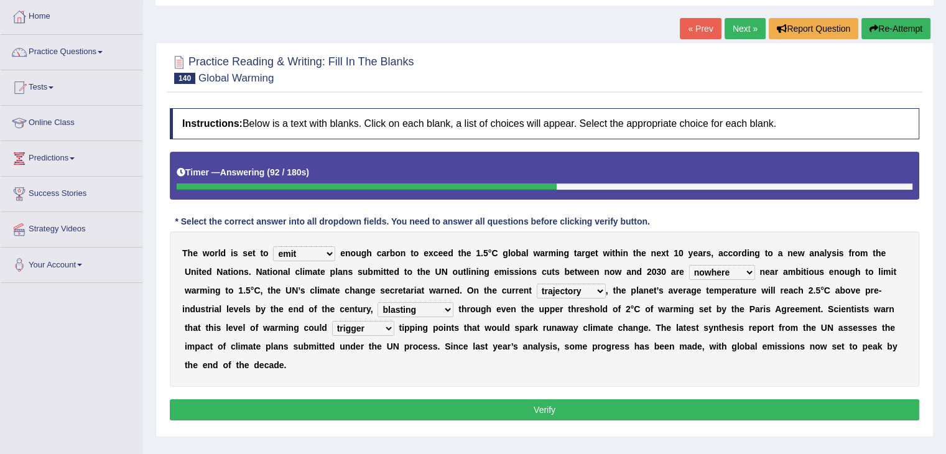
click at [363, 403] on button "Verify" at bounding box center [545, 409] width 750 height 21
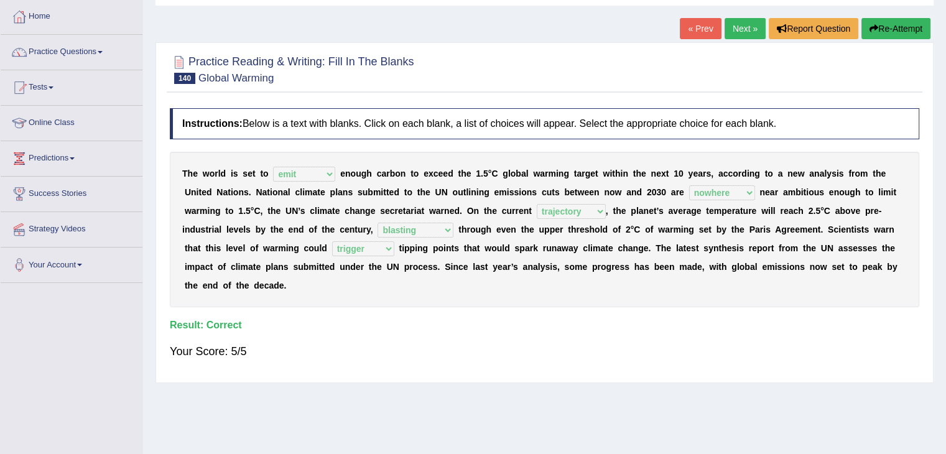
click at [737, 34] on link "Next »" at bounding box center [745, 28] width 41 height 21
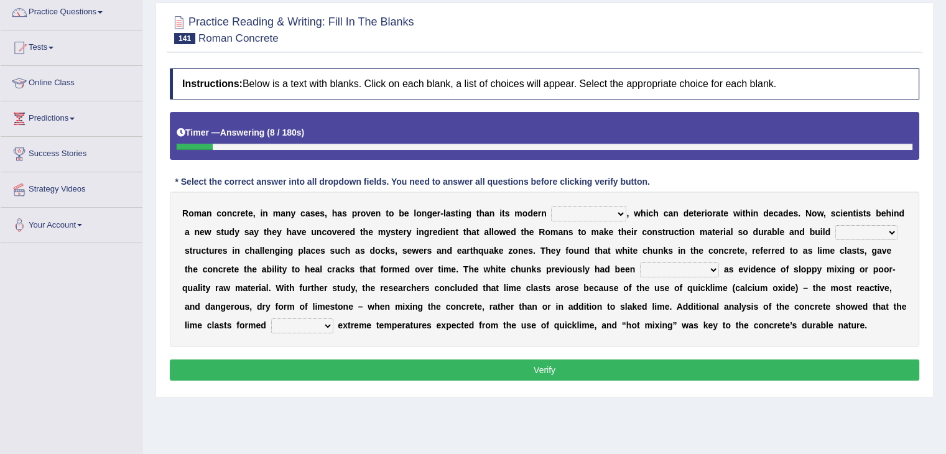
scroll to position [124, 0]
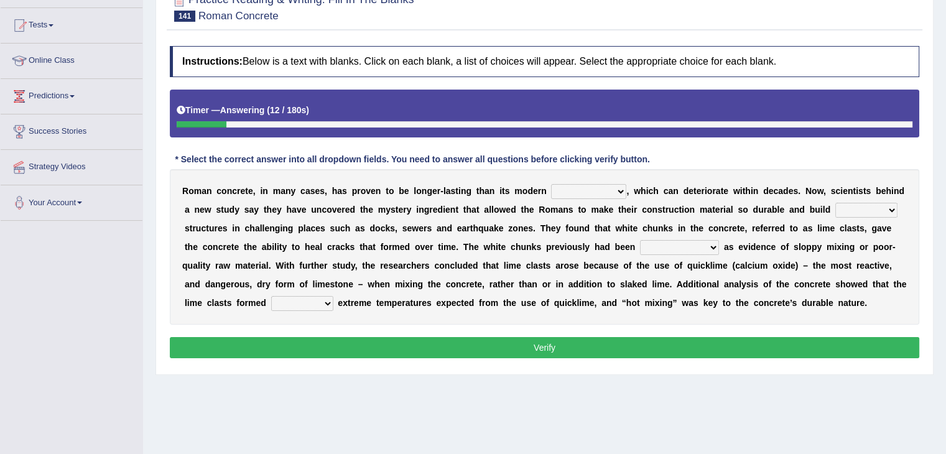
click at [617, 189] on select "flocculent equivalent ambivalent rambunctious" at bounding box center [588, 191] width 75 height 15
select select "equivalent"
click at [551, 184] on select "flocculent equivalent ambivalent rambunctious" at bounding box center [588, 191] width 75 height 15
click at [884, 207] on select "amplified evasive elaborate equivocal" at bounding box center [867, 210] width 62 height 15
select select "elaborate"
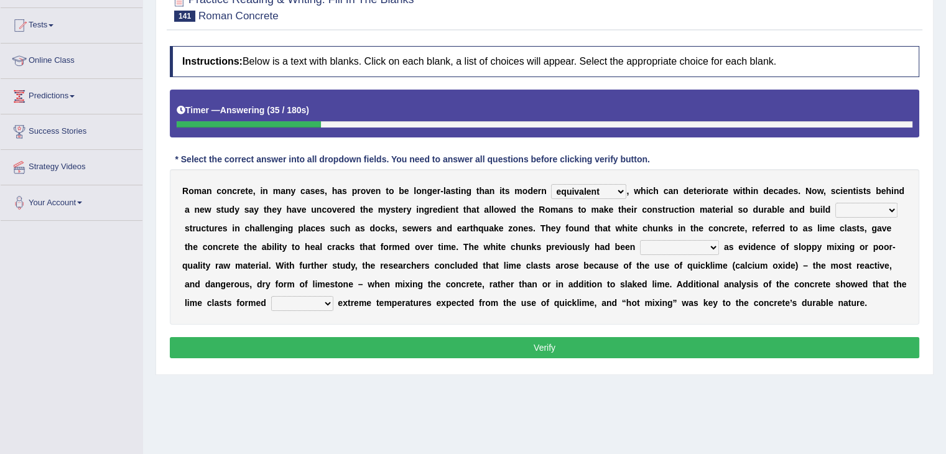
click at [836, 203] on select "amplified evasive elaborate equivocal" at bounding box center [867, 210] width 62 height 15
click at [707, 245] on select "overlooked overdeveloped oversaw overrefined" at bounding box center [679, 247] width 79 height 15
select select "overlooked"
click at [640, 240] on select "overlooked overdeveloped oversaw overrefined" at bounding box center [679, 247] width 79 height 15
click at [326, 302] on select "in within off at" at bounding box center [302, 303] width 62 height 15
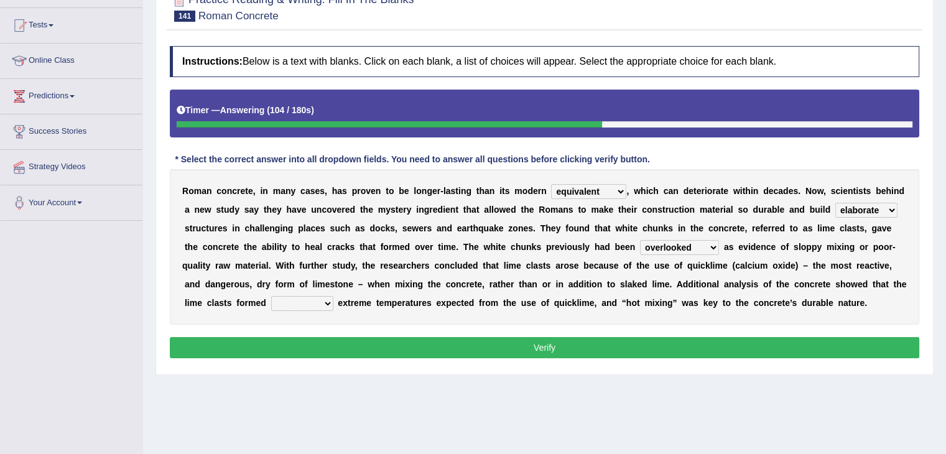
select select "at"
click at [271, 296] on select "in within off at" at bounding box center [302, 303] width 62 height 15
click at [619, 187] on select "flocculent equivalent ambivalent rambunctious" at bounding box center [588, 191] width 75 height 15
click at [551, 184] on select "flocculent equivalent ambivalent rambunctious" at bounding box center [588, 191] width 75 height 15
click at [536, 348] on button "Verify" at bounding box center [545, 347] width 750 height 21
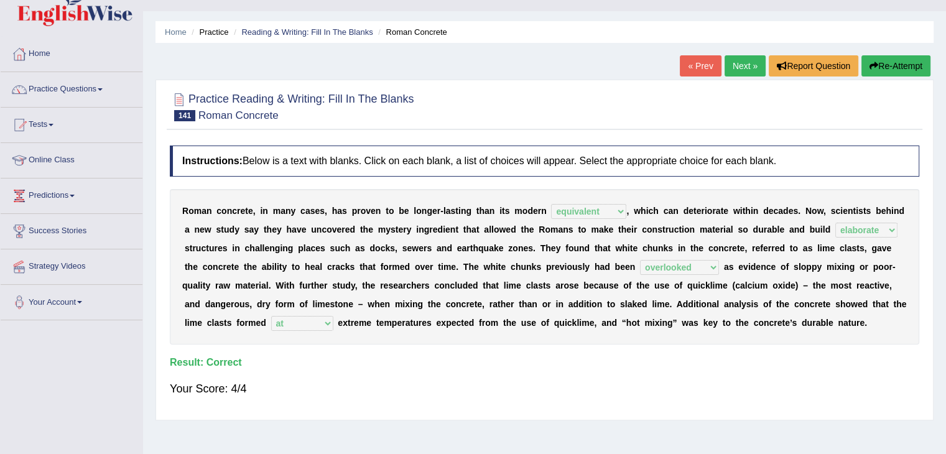
scroll to position [0, 0]
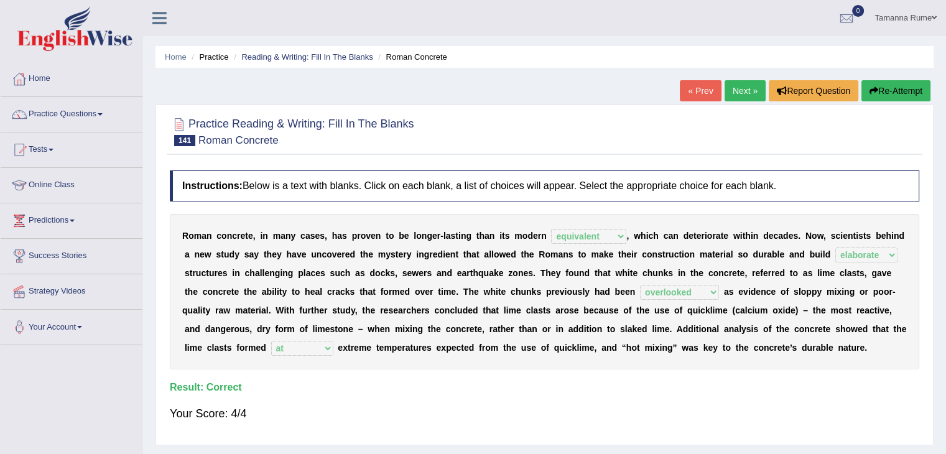
click at [747, 95] on link "Next »" at bounding box center [745, 90] width 41 height 21
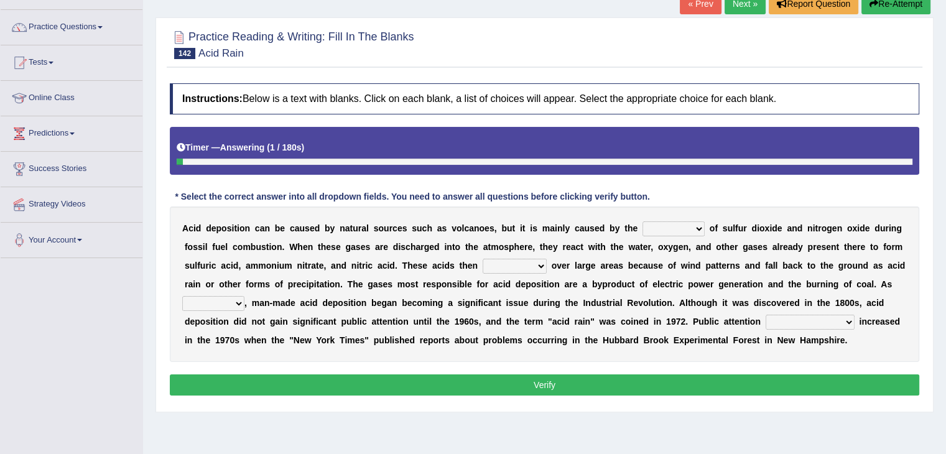
scroll to position [124, 0]
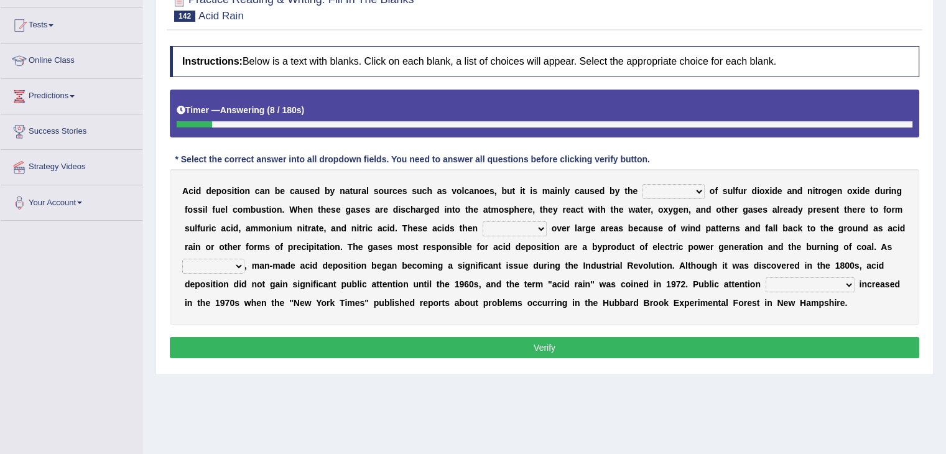
click at [694, 190] on select "release lease tease cease" at bounding box center [674, 191] width 62 height 15
select select "release"
click at [643, 184] on select "release lease tease cease" at bounding box center [674, 191] width 62 height 15
click at [540, 225] on select "dispose disapprove disperse disposition" at bounding box center [515, 229] width 64 height 15
click at [483, 222] on select "dispose disapprove disperse disposition" at bounding box center [515, 229] width 64 height 15
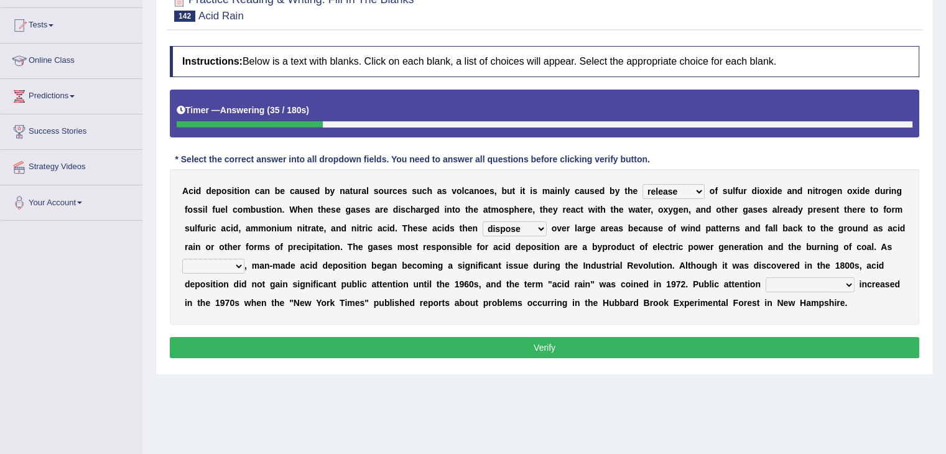
click at [538, 226] on select "dispose disapprove disperse disposition" at bounding box center [515, 229] width 64 height 15
select select "disperse"
click at [483, 222] on select "dispose disapprove disperse disposition" at bounding box center [515, 229] width 64 height 15
click at [238, 261] on select "saying part evidence such" at bounding box center [213, 266] width 62 height 15
select select "evidence"
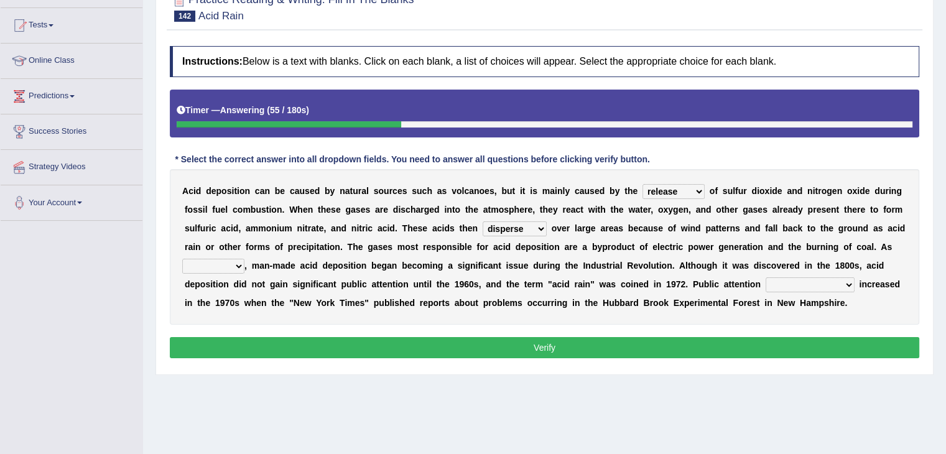
click at [182, 259] on select "saying part evidence such" at bounding box center [213, 266] width 62 height 15
click at [840, 285] on select "inadvertently geometrically comprehensively further" at bounding box center [810, 285] width 89 height 15
select select "further"
click at [766, 278] on select "inadvertently geometrically comprehensively further" at bounding box center [810, 285] width 89 height 15
click at [515, 345] on button "Verify" at bounding box center [545, 347] width 750 height 21
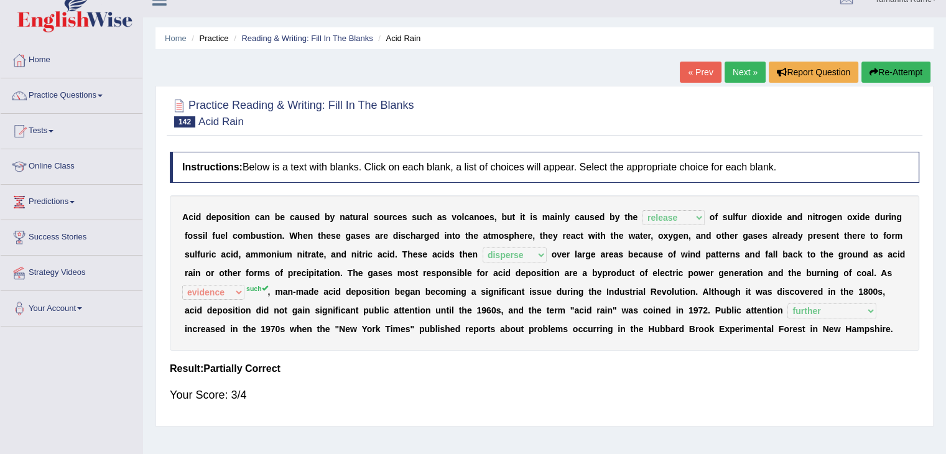
scroll to position [0, 0]
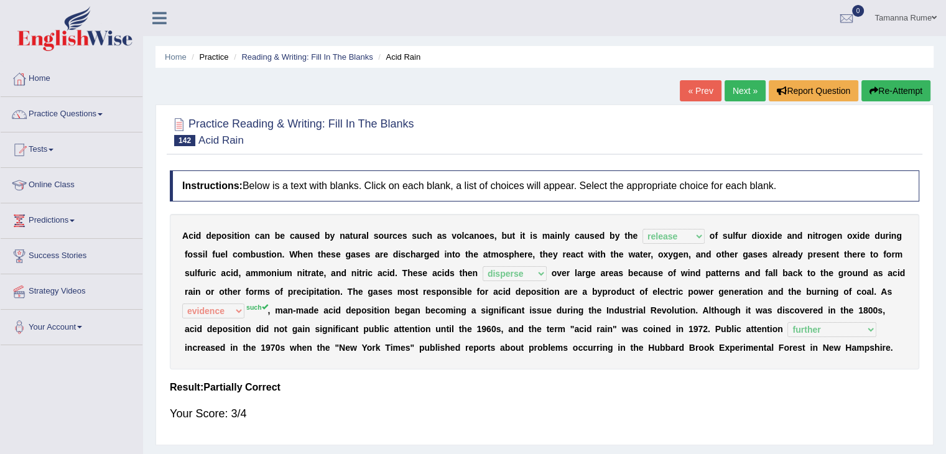
click at [732, 90] on link "Next »" at bounding box center [745, 90] width 41 height 21
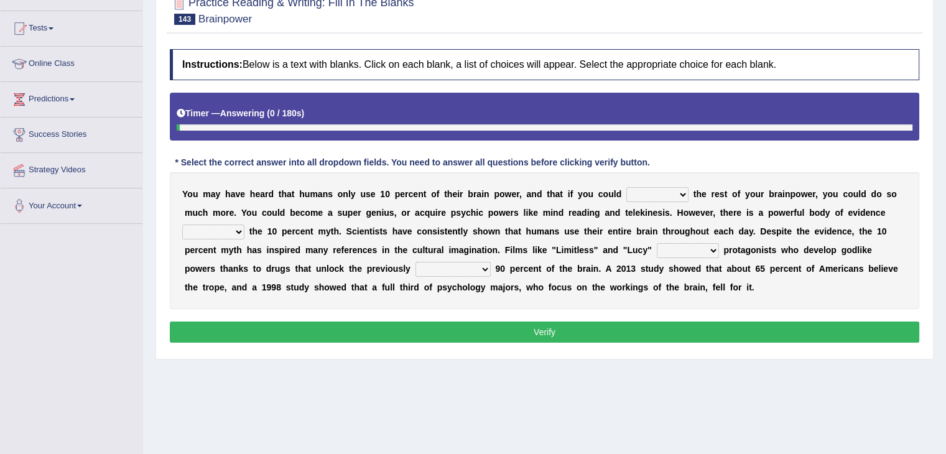
scroll to position [124, 0]
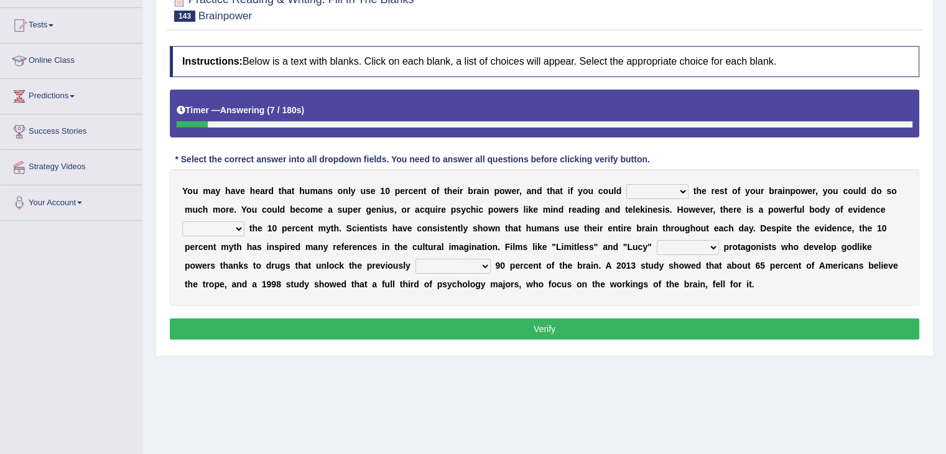
click at [677, 189] on select "unnerve unleash underlie uncover" at bounding box center [658, 191] width 62 height 15
select select "unleash"
click at [627, 184] on select "unnerve unleash underlie uncover" at bounding box center [658, 191] width 62 height 15
click at [233, 222] on select "debunking diluting colliding swerving" at bounding box center [213, 229] width 62 height 15
select select "debunking"
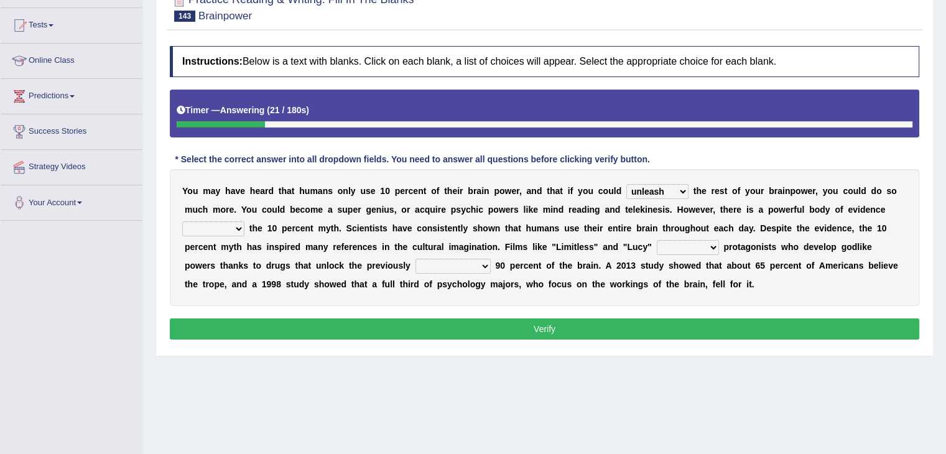
click at [182, 222] on select "debunking diluting colliding swerving" at bounding box center [213, 229] width 62 height 15
click at [710, 242] on select "convict depict constrict restrict" at bounding box center [688, 247] width 62 height 15
select select "depict"
click at [657, 240] on select "convict depict constrict restrict" at bounding box center [688, 247] width 62 height 15
click at [444, 265] on select "inaccessible insusceptible insupportable interpersonal" at bounding box center [453, 266] width 75 height 15
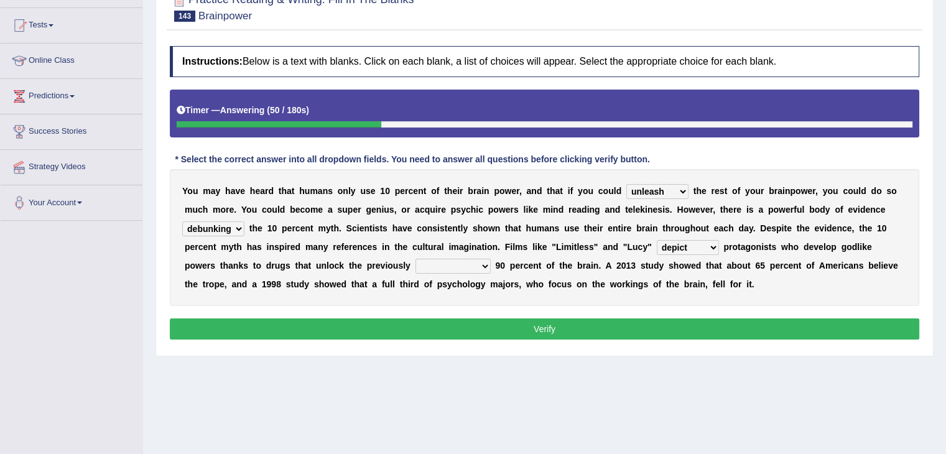
select select "inaccessible"
click at [416, 259] on select "inaccessible insusceptible insupportable interpersonal" at bounding box center [453, 266] width 75 height 15
click at [386, 329] on button "Verify" at bounding box center [545, 329] width 750 height 21
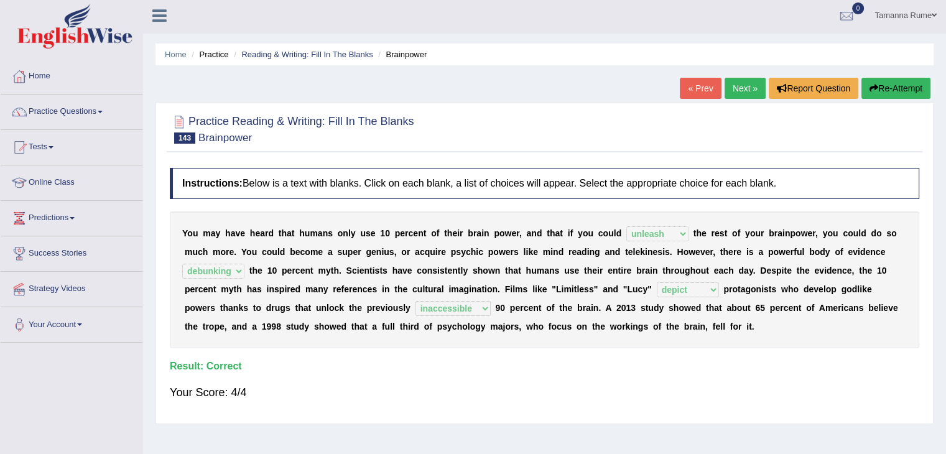
scroll to position [0, 0]
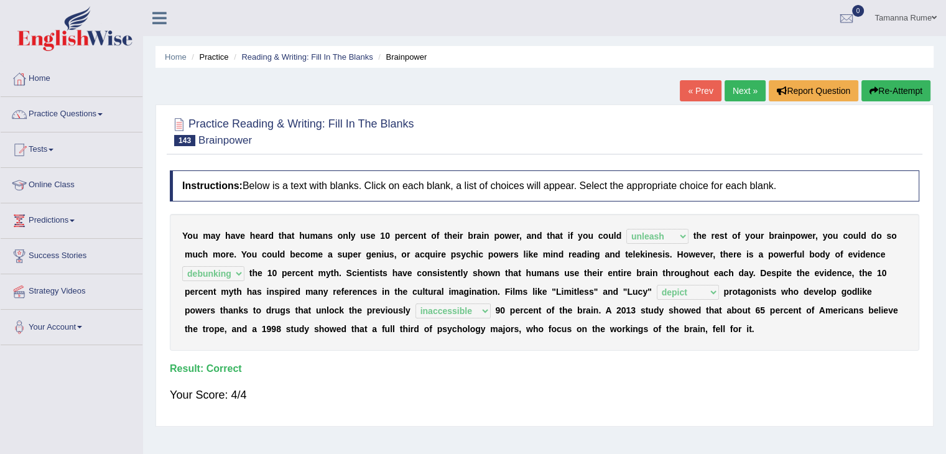
drag, startPoint x: 745, startPoint y: 91, endPoint x: 708, endPoint y: 100, distance: 38.3
click at [744, 91] on link "Next »" at bounding box center [745, 90] width 41 height 21
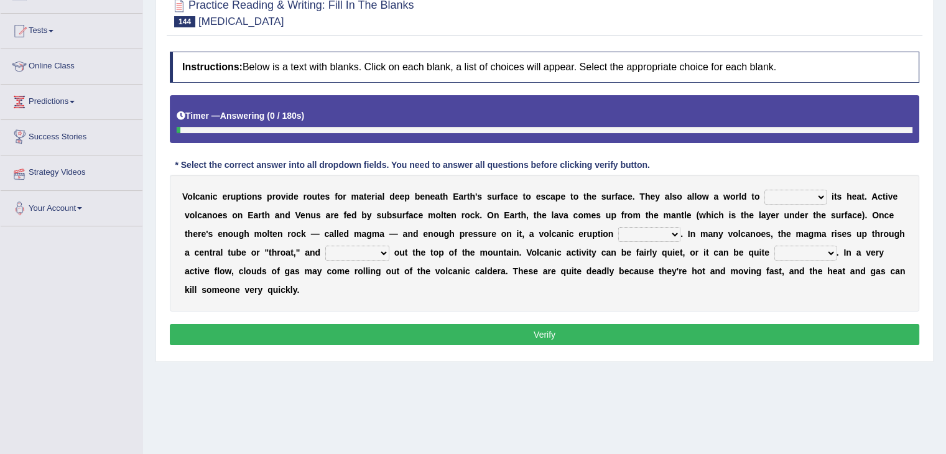
scroll to position [124, 0]
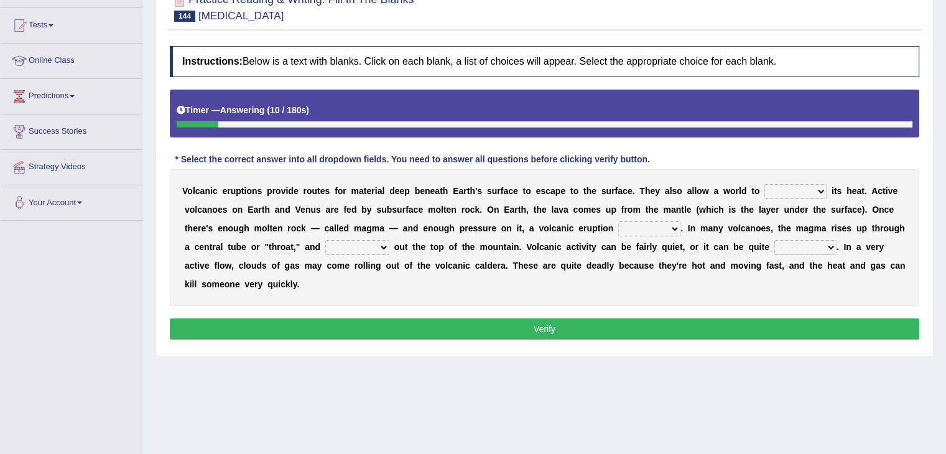
click at [814, 190] on select "invent dent prevent vent" at bounding box center [796, 191] width 62 height 15
select select "vent"
click at [765, 184] on select "invent dent prevent vent" at bounding box center [796, 191] width 62 height 15
click at [674, 228] on select "occurs concurs recurs incurs" at bounding box center [649, 229] width 62 height 15
select select "occurs"
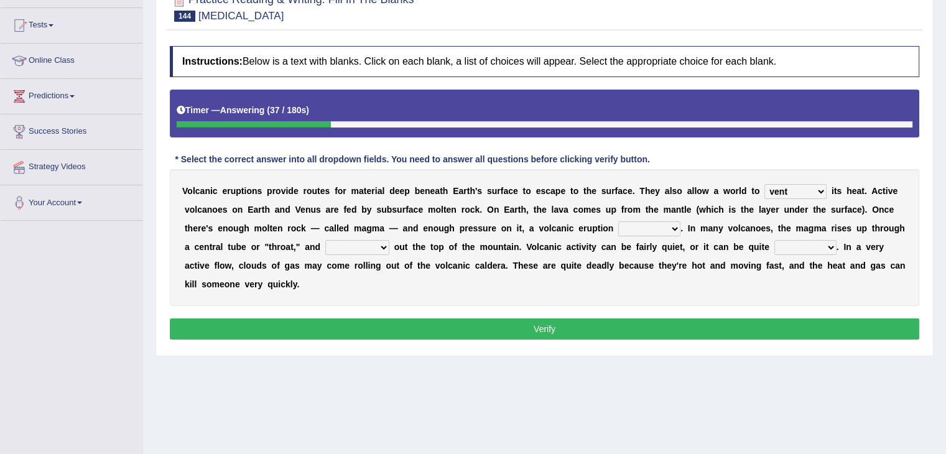
click at [618, 222] on select "occurs concurs recurs incurs" at bounding box center [649, 229] width 62 height 15
click at [380, 246] on select "merges converges submerges emerges" at bounding box center [357, 247] width 64 height 15
select select "emerges"
click at [325, 240] on select "merges converges submerges emerges" at bounding box center [357, 247] width 64 height 15
click at [824, 246] on select "qualified equivalent explosive tranquil" at bounding box center [806, 247] width 62 height 15
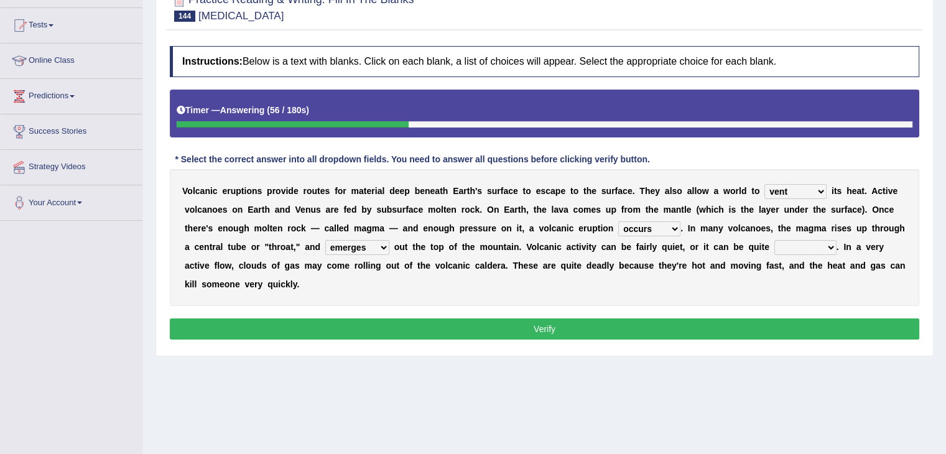
select select "explosive"
click at [775, 240] on select "qualified equivalent explosive tranquil" at bounding box center [806, 247] width 62 height 15
click at [658, 337] on button "Verify" at bounding box center [545, 329] width 750 height 21
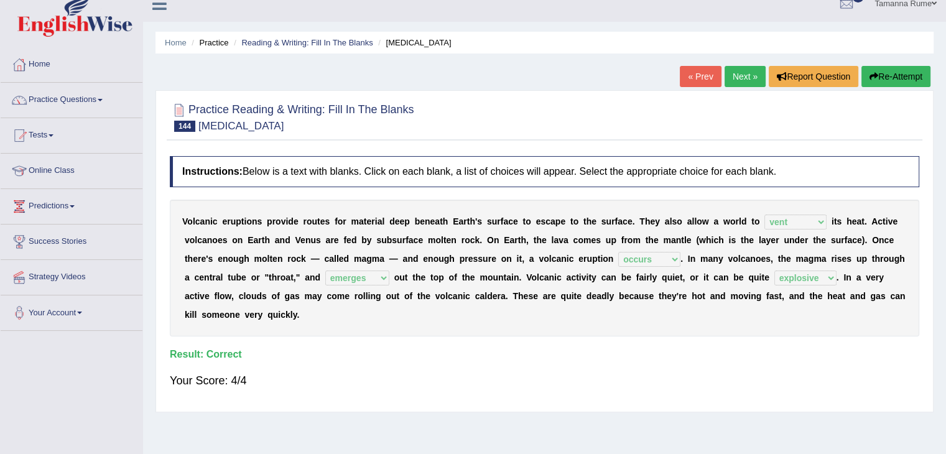
scroll to position [0, 0]
